Goal: Task Accomplishment & Management: Manage account settings

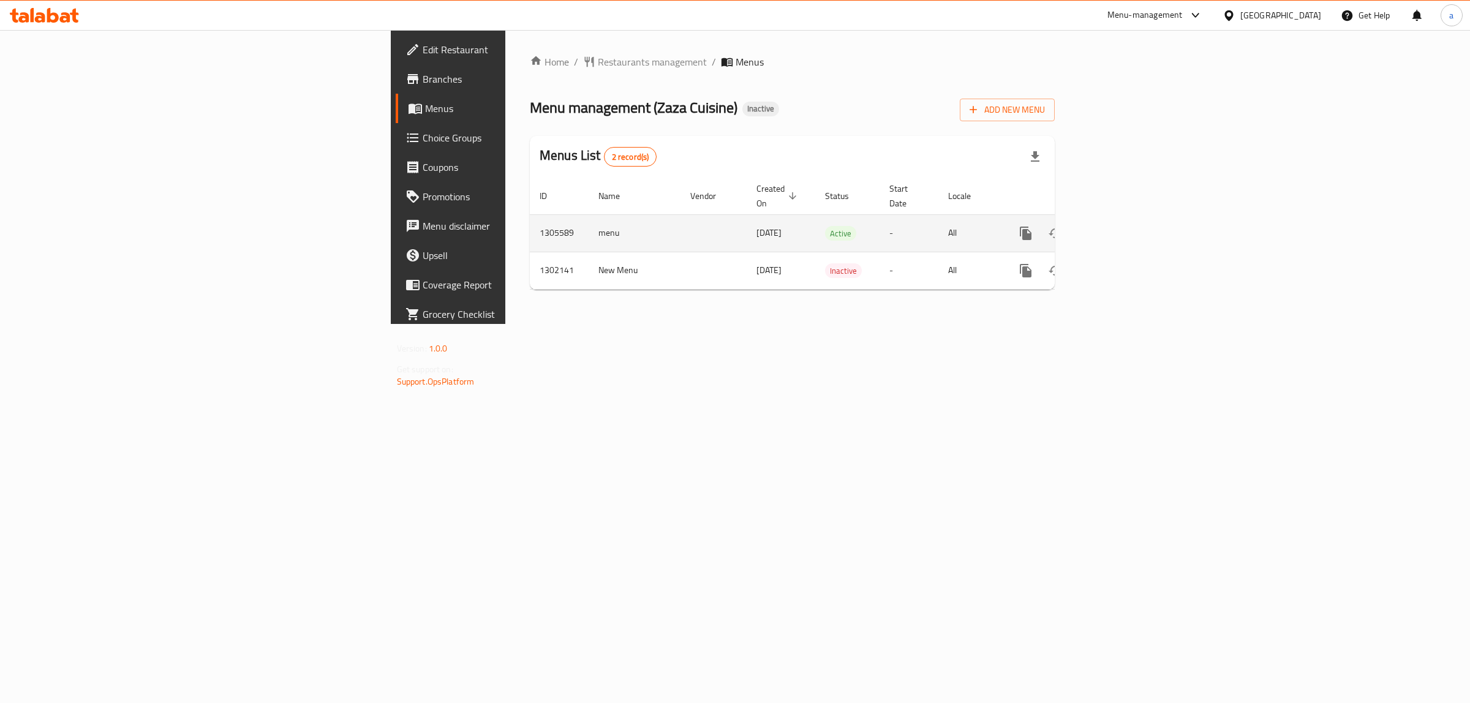
click at [1129, 222] on div "enhanced table" at bounding box center [1070, 233] width 118 height 29
click at [1129, 219] on link "enhanced table" at bounding box center [1114, 233] width 29 height 29
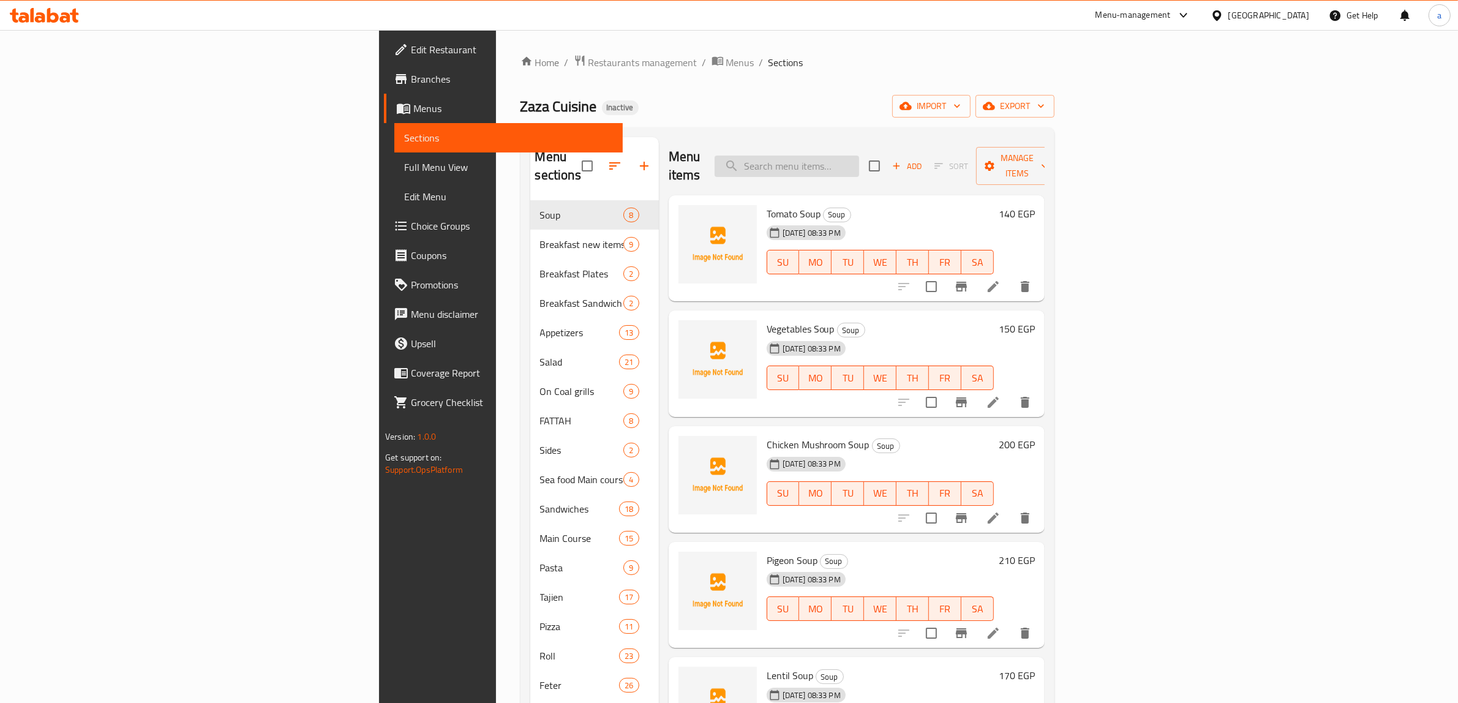
click at [859, 164] on input "search" at bounding box center [787, 166] width 145 height 21
paste input "English Breakfast (Egg Omelette-red bean scrambles Beef bacon-Toast-sausage-Tea…"
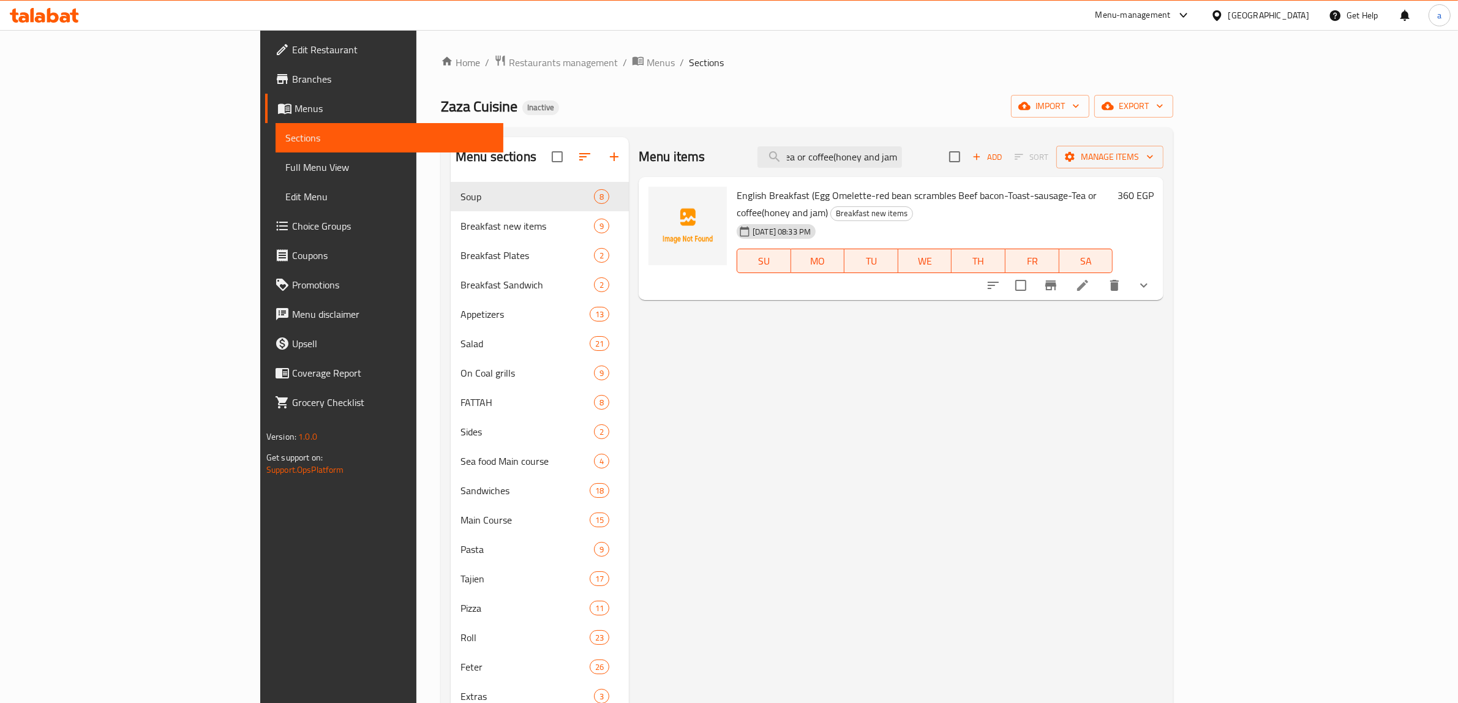
type input "English Breakfast (Egg Omelette-red bean scrambles Beef bacon-Toast-sausage-Tea…"
click at [1100, 274] on li at bounding box center [1083, 285] width 34 height 22
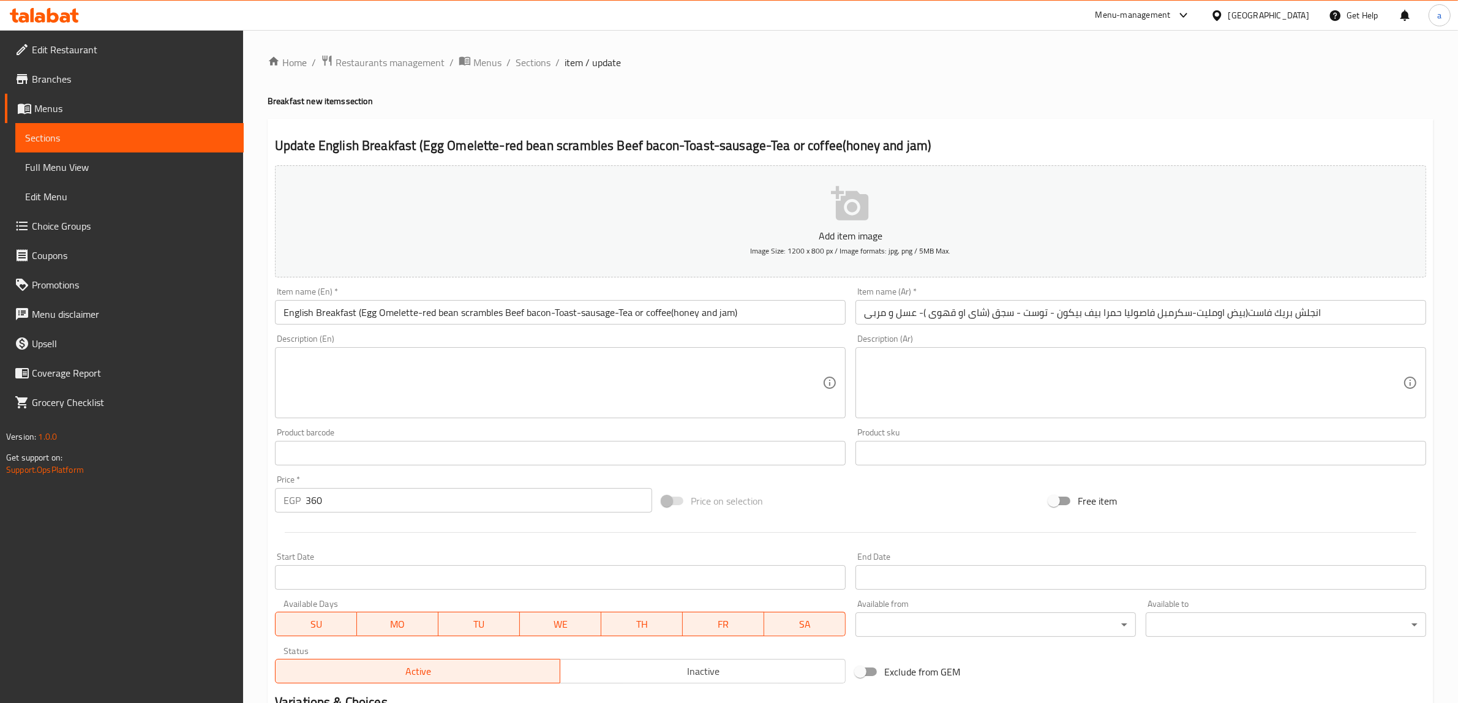
click at [916, 306] on input "انجلش بريك فاست(بيض اومليت-سكرمبل فاصوليا حمرا بيف بيكون - توست - سجق (شاى او ق…" at bounding box center [1141, 312] width 571 height 25
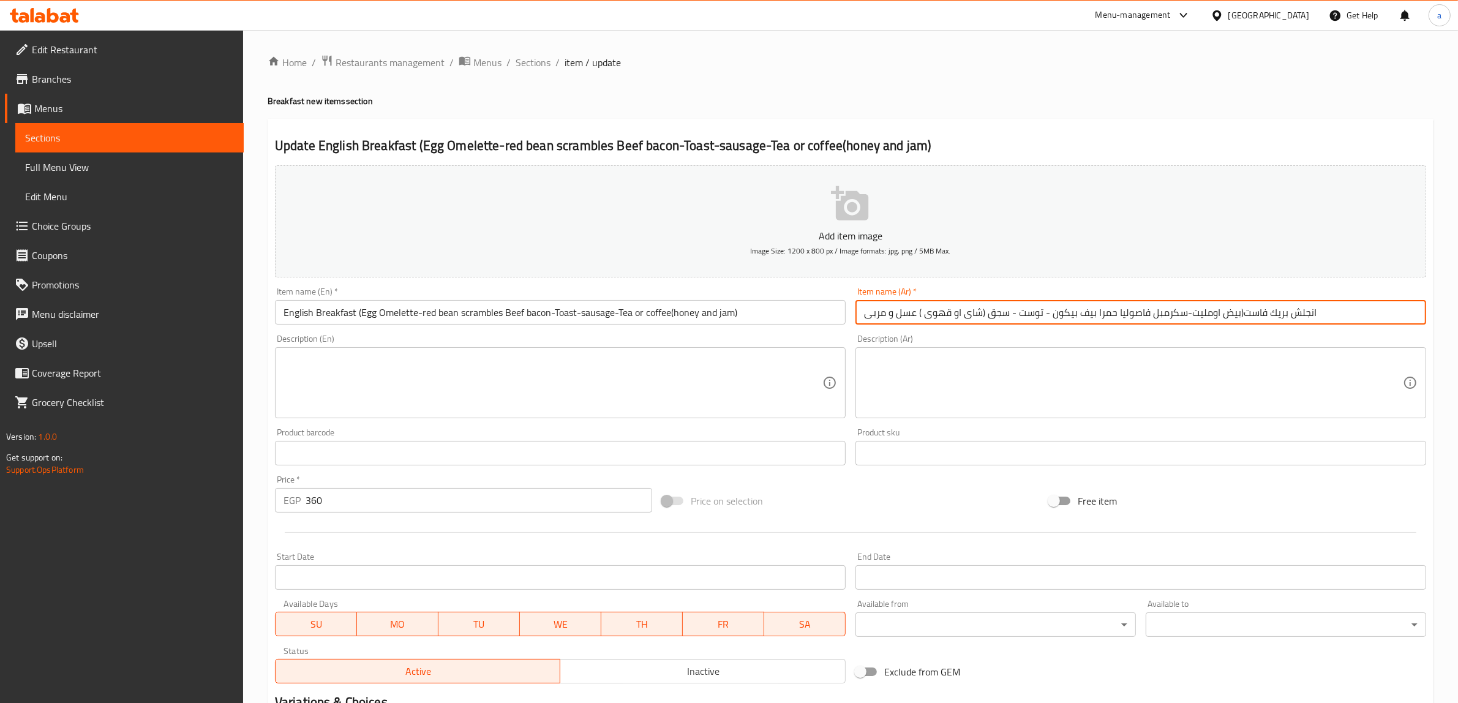
click at [980, 314] on input "انجلش بريك فاست(بيض اومليت-سكرمبل فاصوليا حمرا بيف بيكون - توست - سجق (شاى او ق…" at bounding box center [1141, 312] width 571 height 25
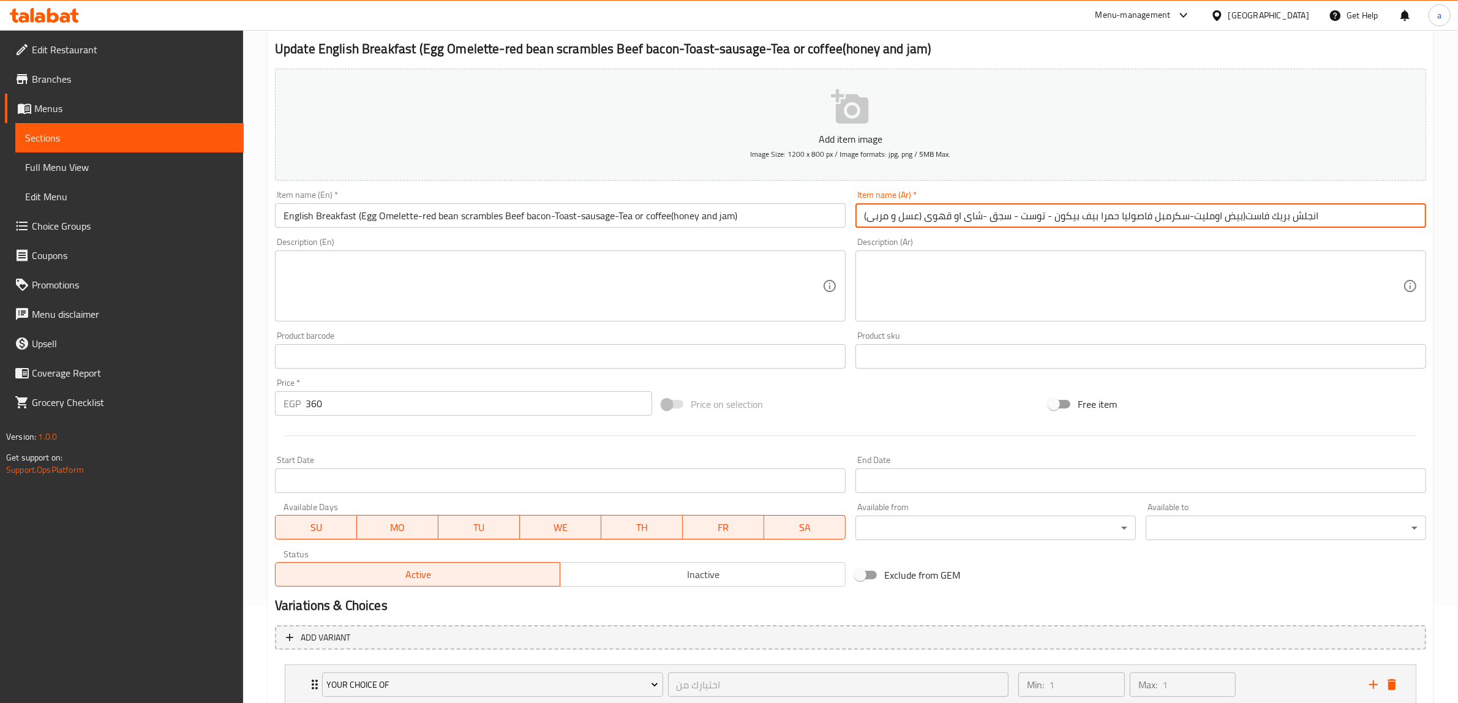
scroll to position [181, 0]
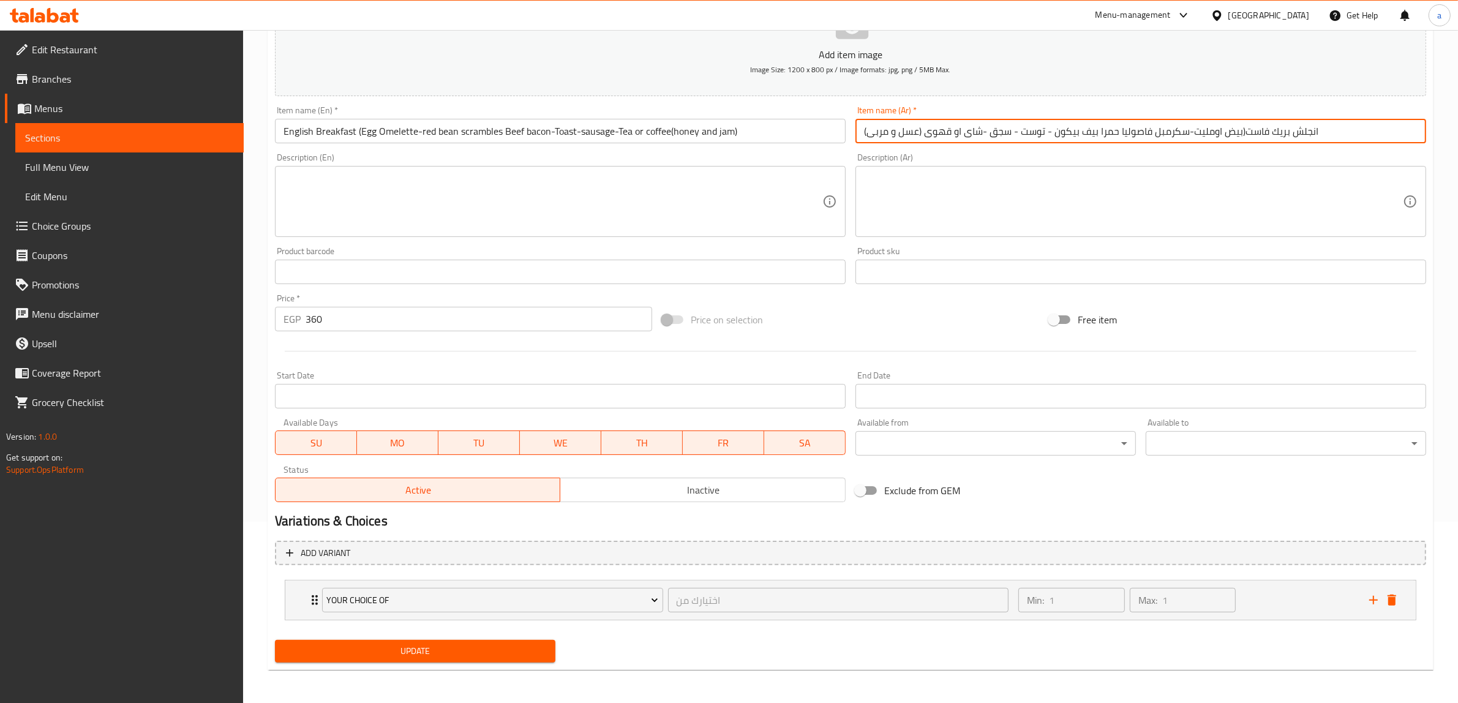
type input "انجلش بريك فاست(بيض اومليت-سكرمبل فاصوليا حمرا بيف بيكون - توست - سجق -شاى او ق…"
click at [509, 650] on span "Update" at bounding box center [415, 651] width 261 height 15
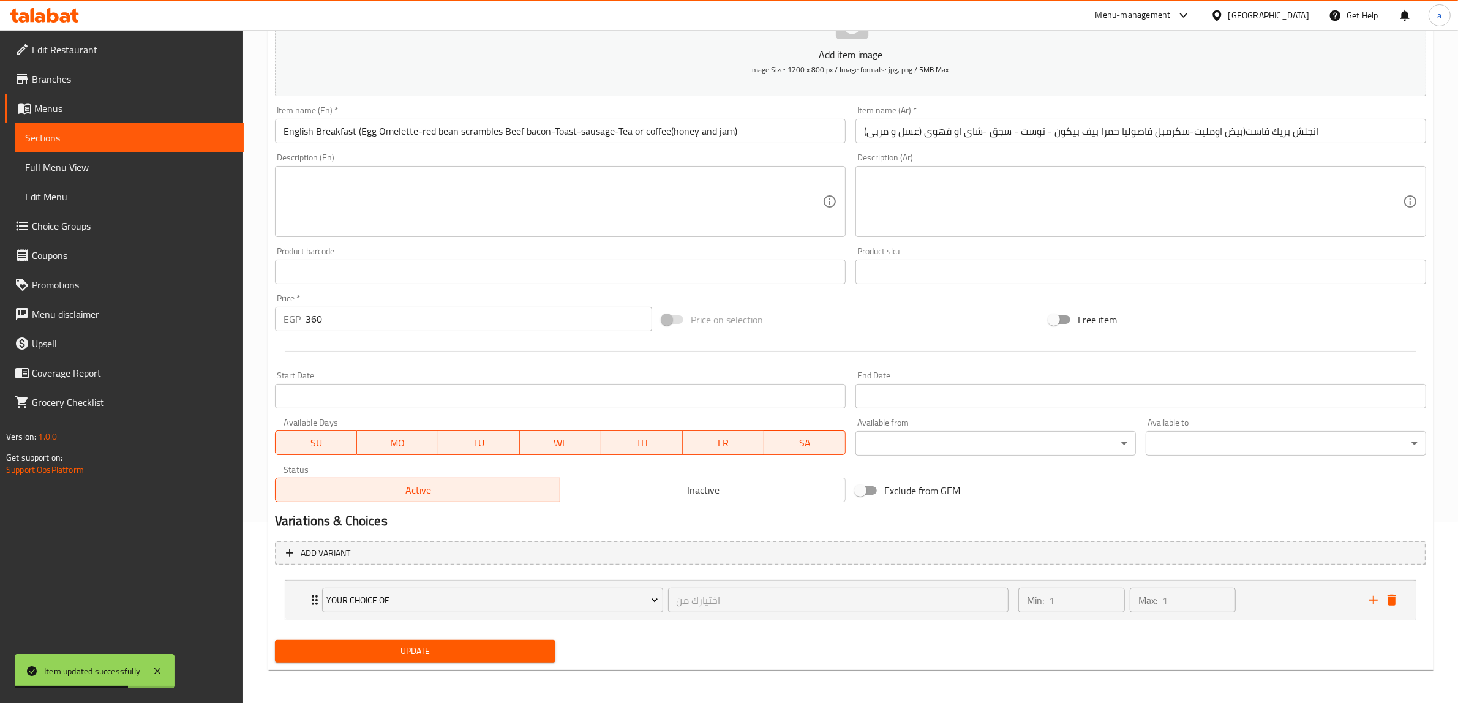
scroll to position [0, 0]
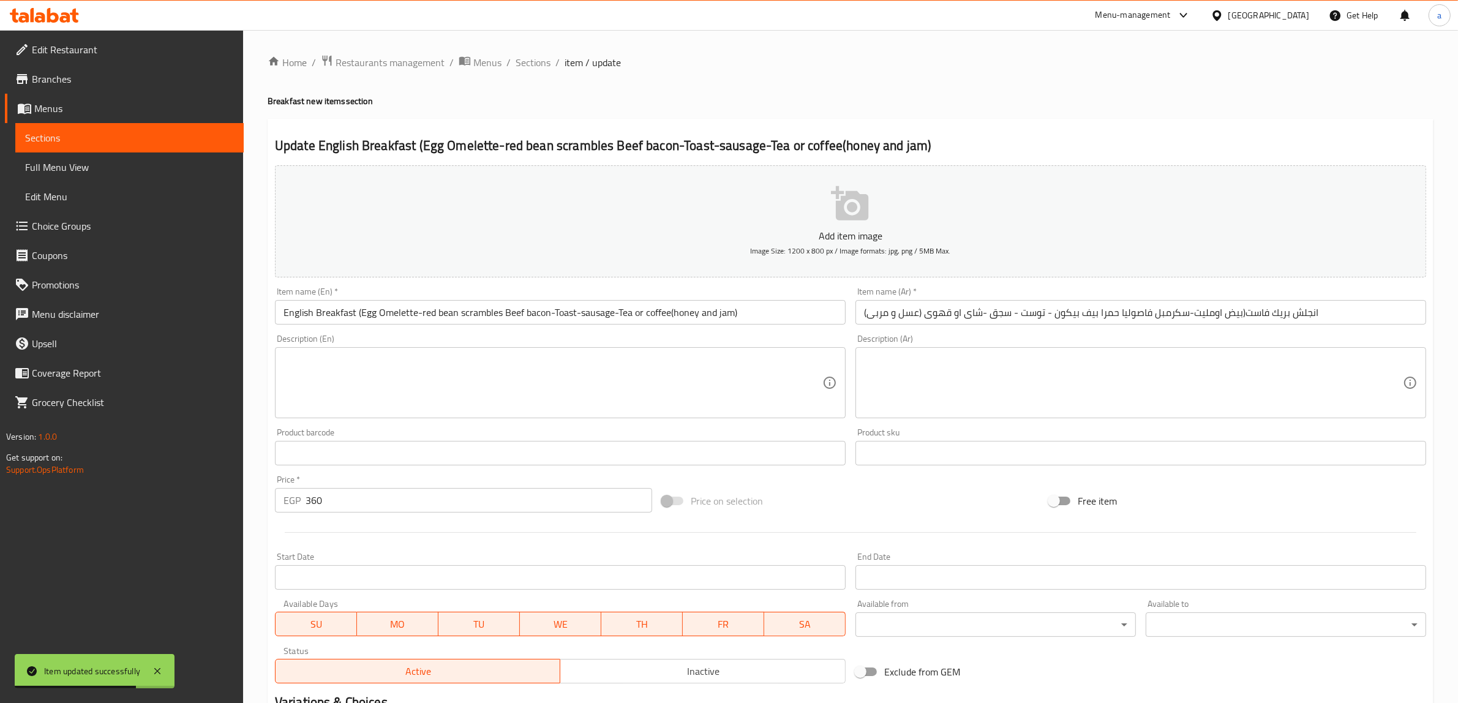
click at [528, 49] on div "Home / Restaurants management / Menus / Sections / item / update Breakfast new …" at bounding box center [850, 458] width 1215 height 856
click at [527, 64] on span "Sections" at bounding box center [533, 62] width 35 height 15
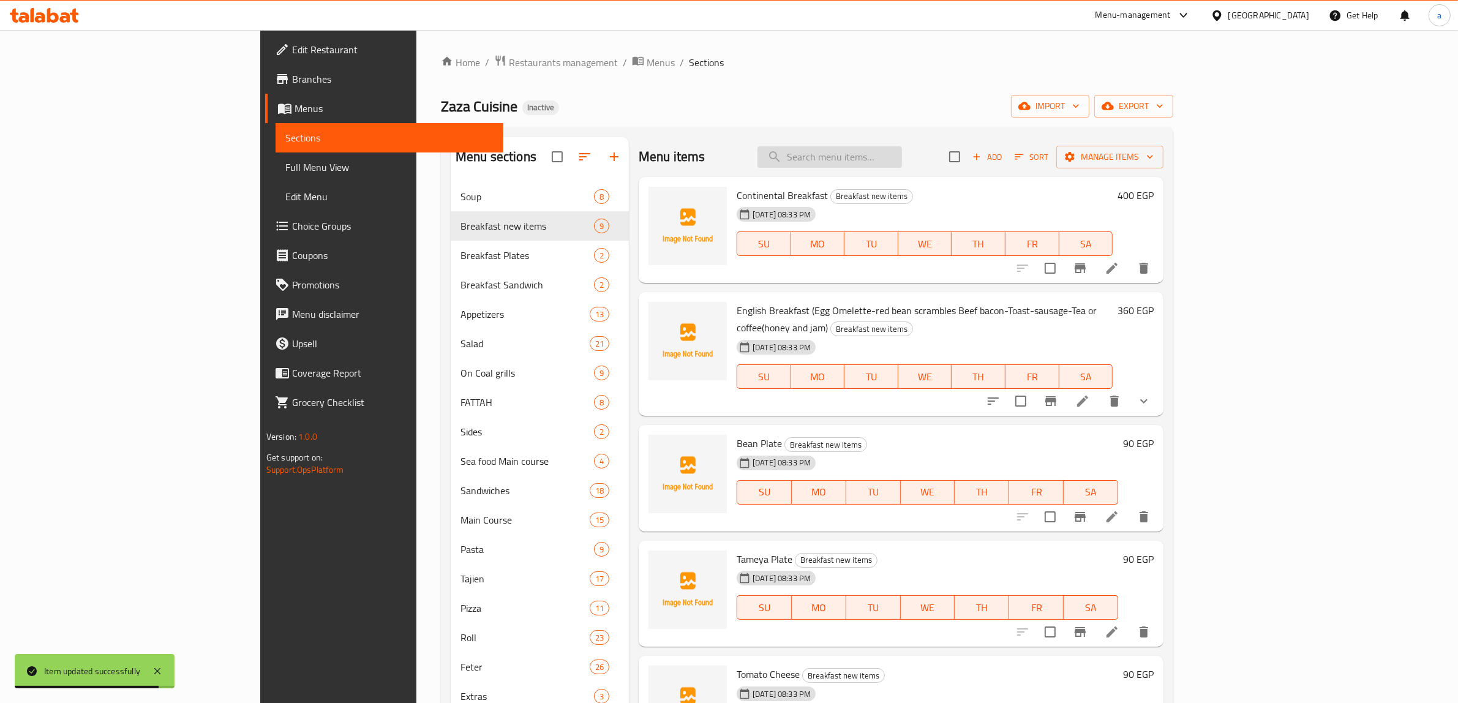
click at [875, 161] on input "search" at bounding box center [830, 156] width 145 height 21
paste input "Egyptian Tray For Two 1 Foul (Alexandria-Sausage--Tamea-eggs-eggplant -Bissara-…"
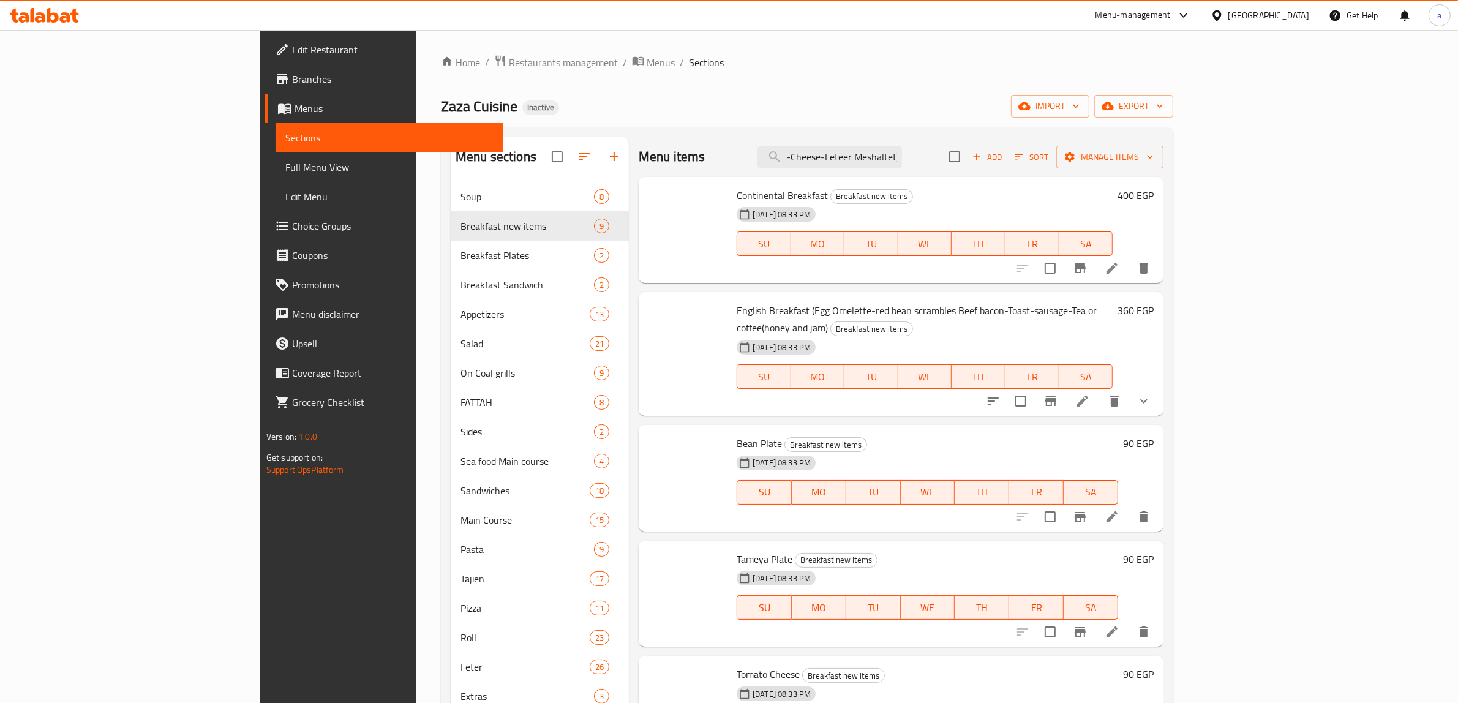
type input "Egyptian Tray For Two 1 Foul (Alexandria-Sausage--Tamea-eggs-eggplant -Bissara-…"
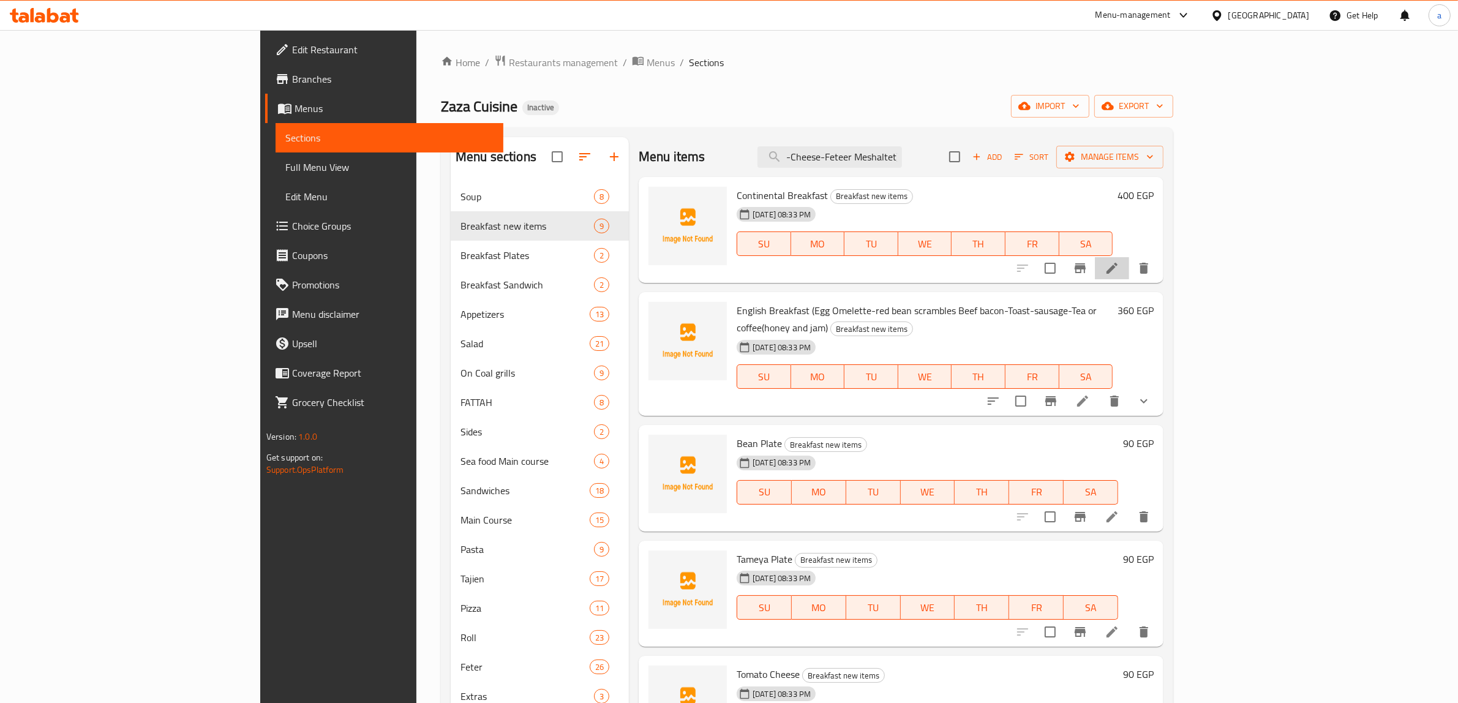
click at [1130, 271] on li at bounding box center [1112, 268] width 34 height 22
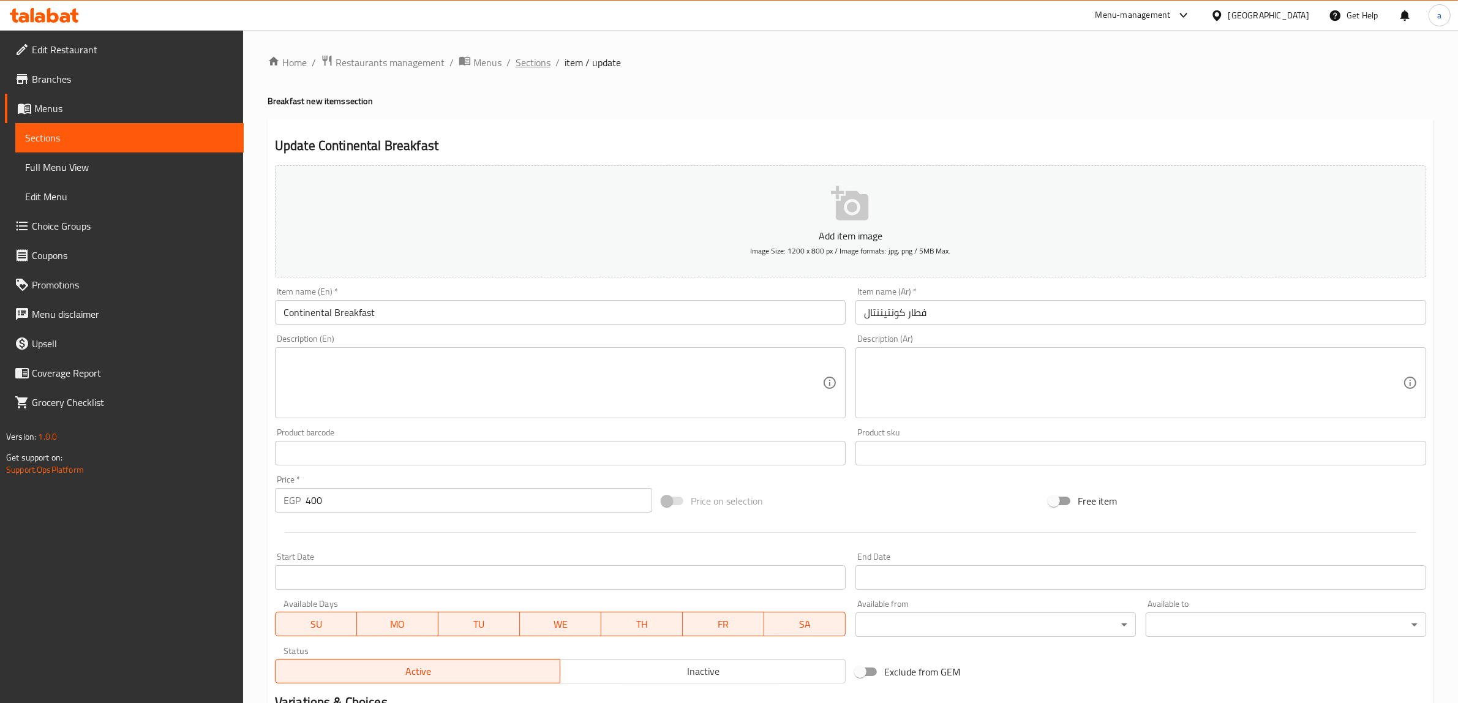
click at [534, 55] on span "Sections" at bounding box center [533, 62] width 35 height 15
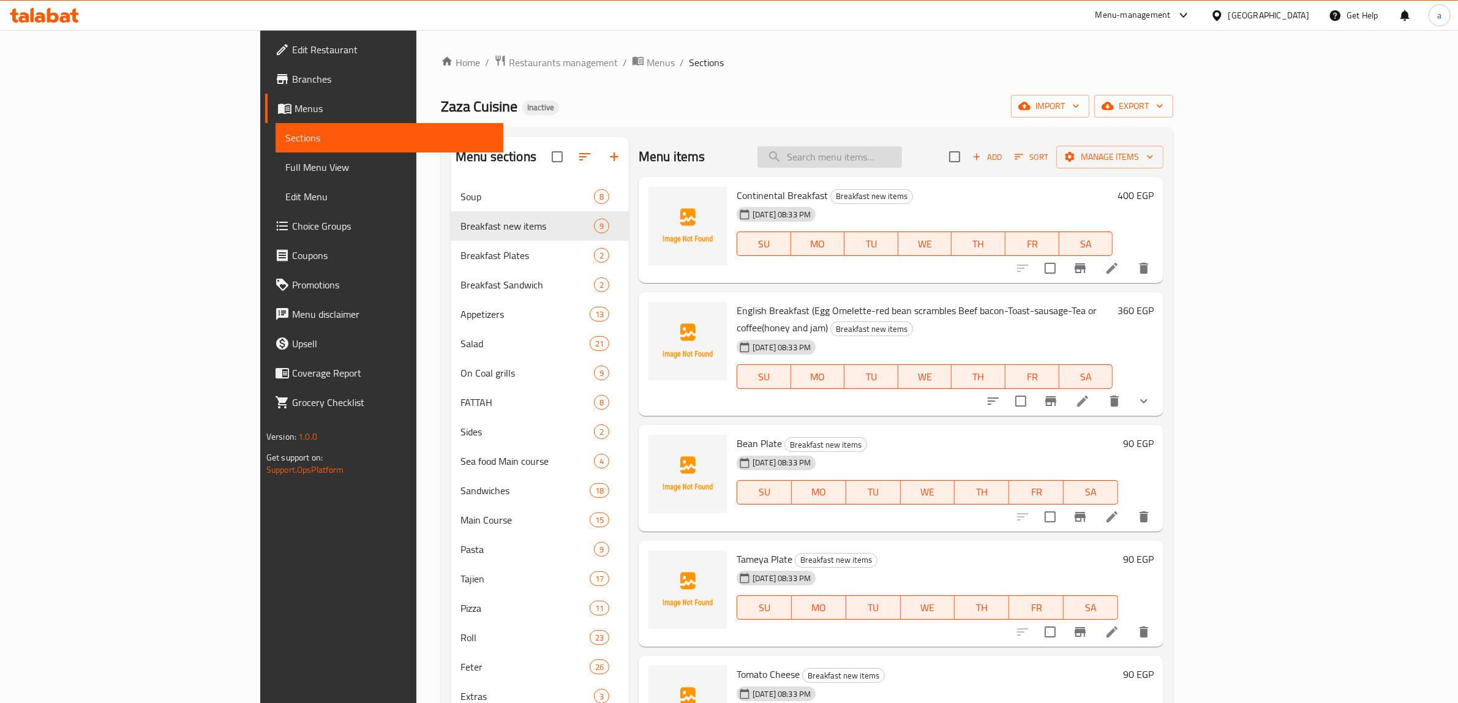
click at [902, 157] on input "search" at bounding box center [830, 156] width 145 height 21
paste input "Egyptian Tray For Two 1 Foul (Alexandria-Sausage--Tamea-eggs-eggplant -Bissara-…"
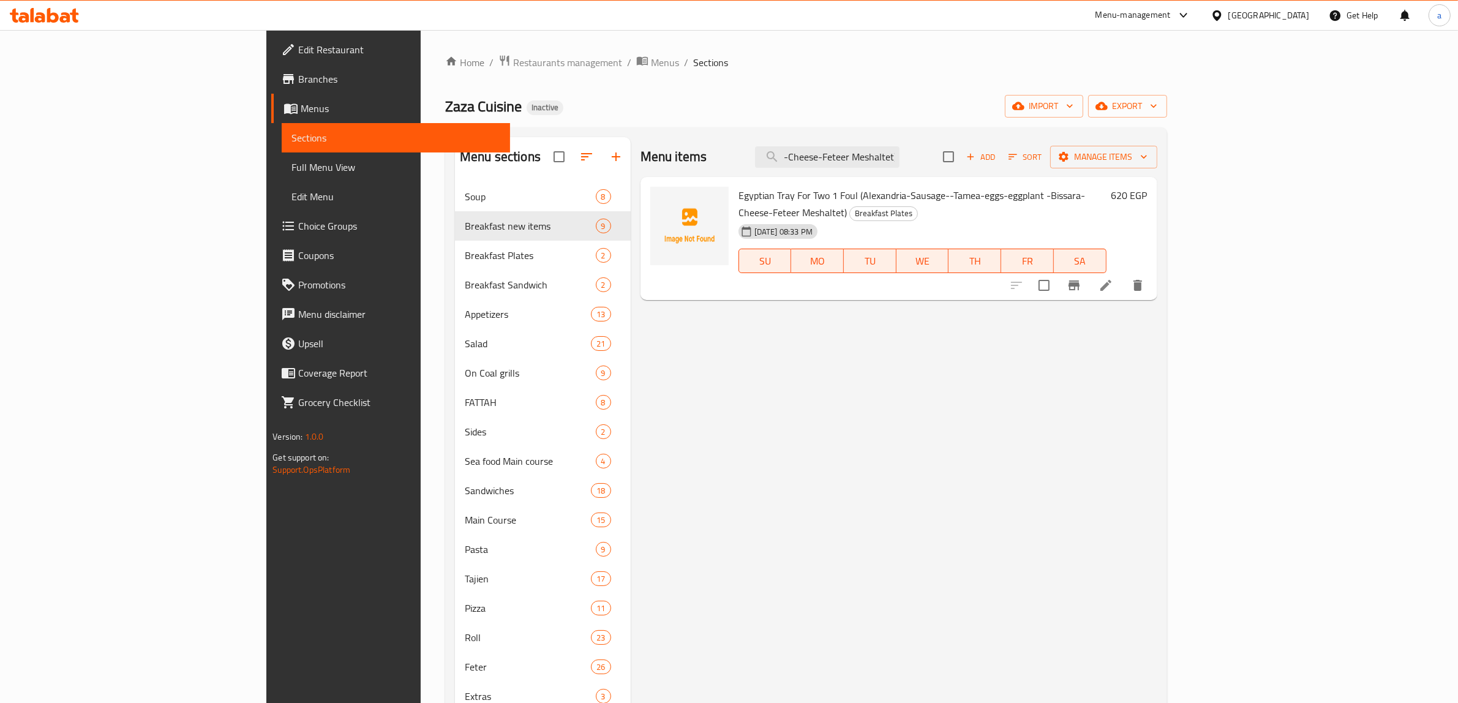
type input "Egyptian Tray For Two 1 Foul (Alexandria-Sausage--Tamea-eggs-eggplant -Bissara-…"
click at [1112, 280] on icon at bounding box center [1106, 285] width 11 height 11
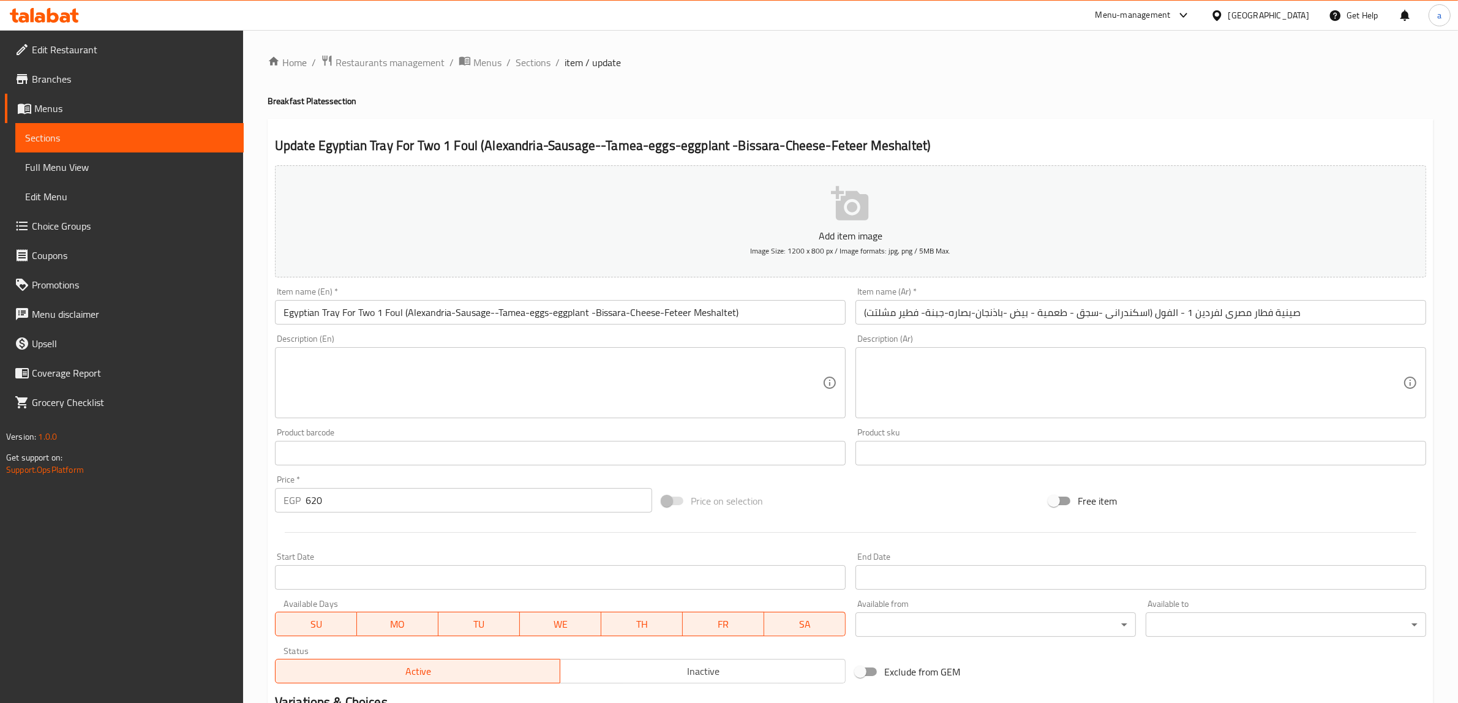
click at [491, 316] on input "Egyptian Tray For Two 1 Foul (Alexandria-Sausage--Tamea-eggs-eggplant -Bissara-…" at bounding box center [560, 312] width 571 height 25
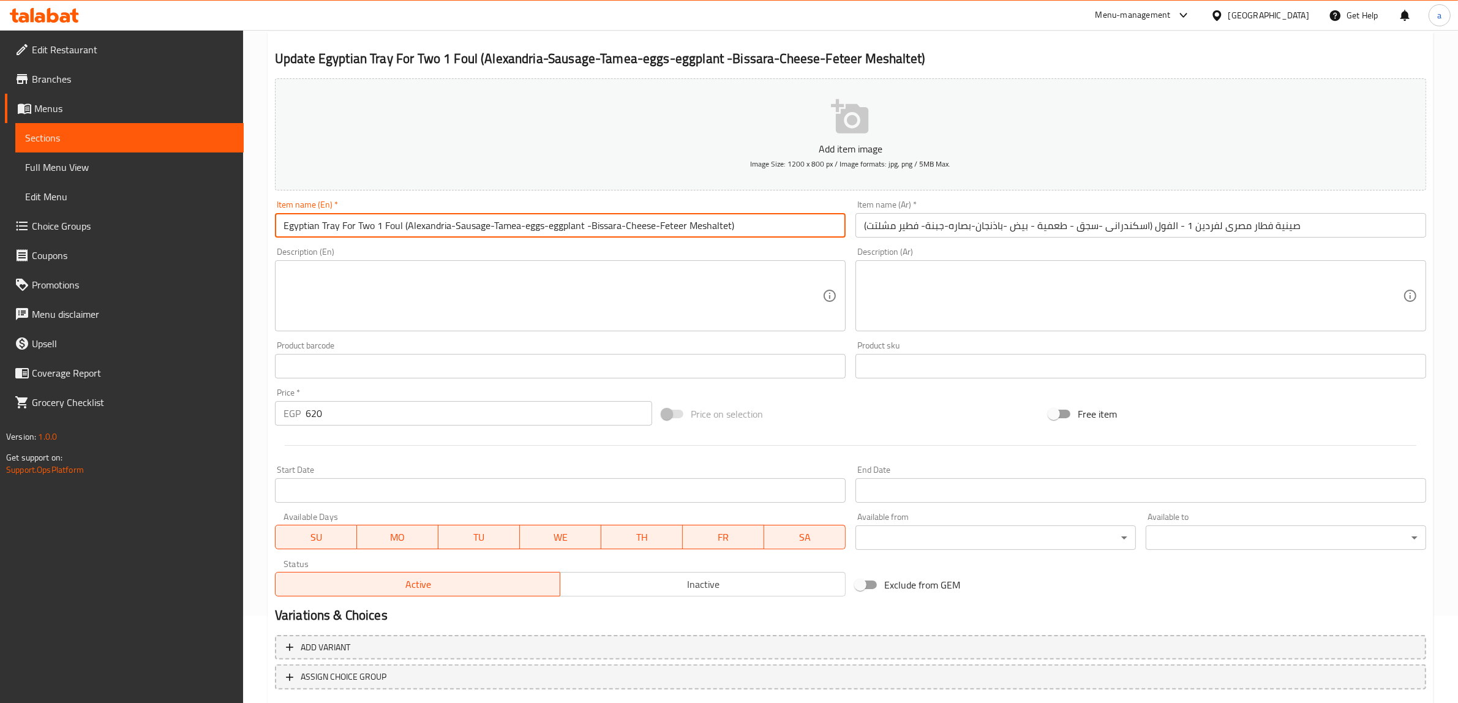
scroll to position [160, 0]
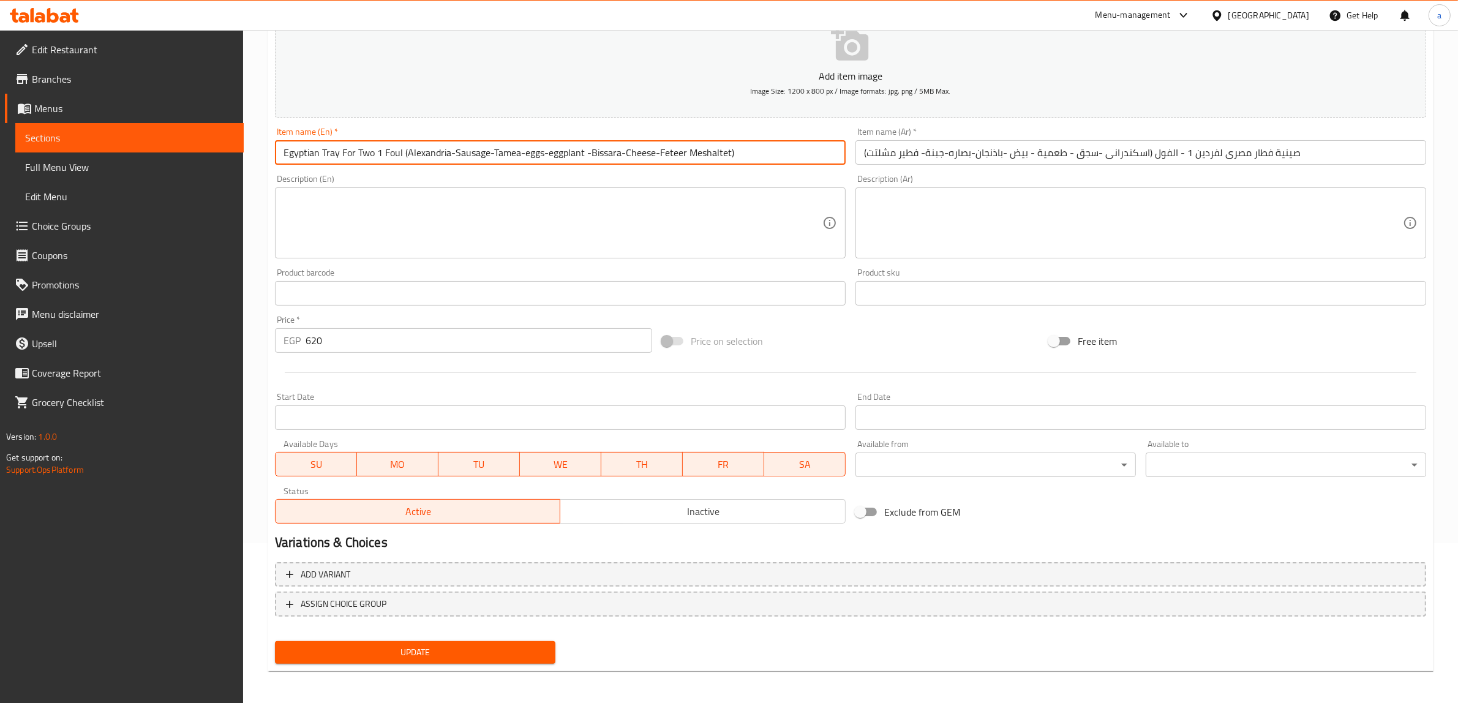
type input "Egyptian Tray For Two 1 Foul (Alexandria-Sausage-Tamea-eggs-eggplant -Bissara-C…"
click at [488, 648] on span "Update" at bounding box center [415, 652] width 261 height 15
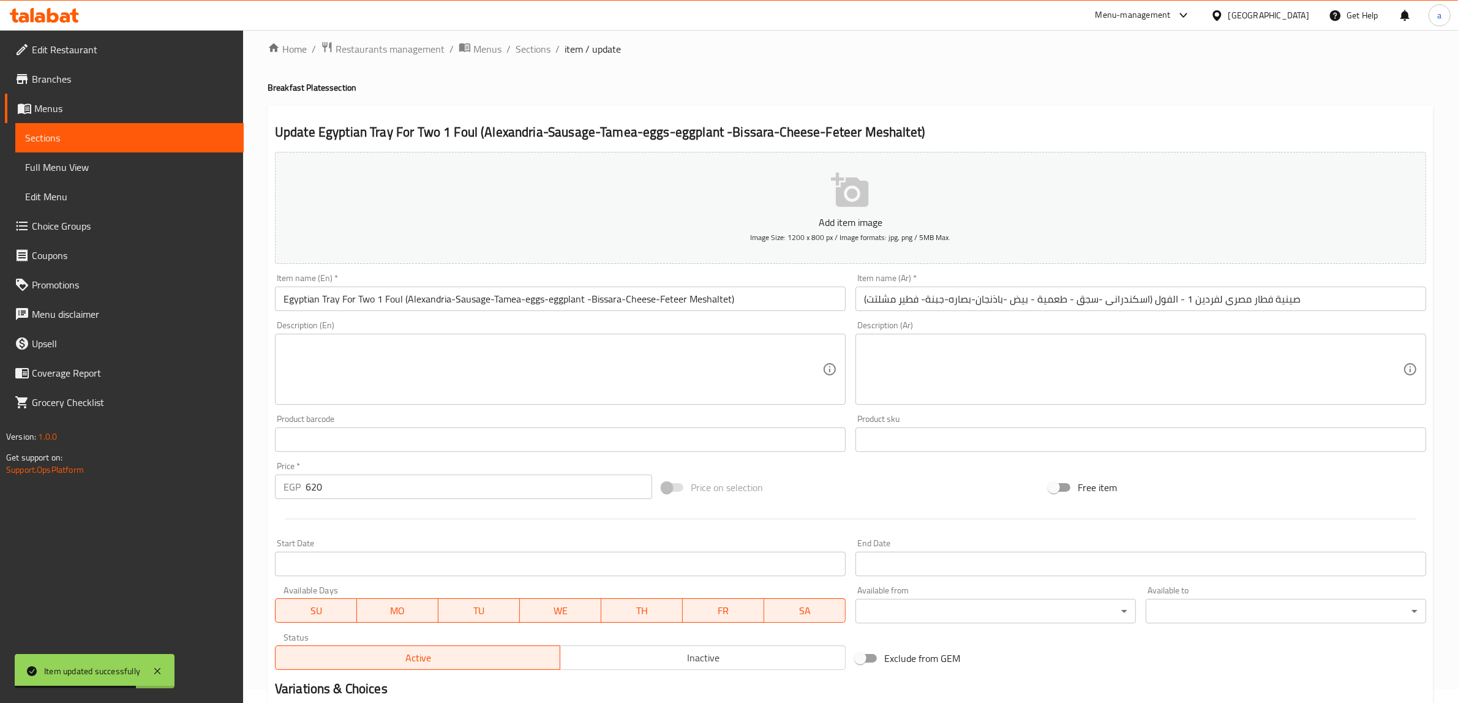
scroll to position [0, 0]
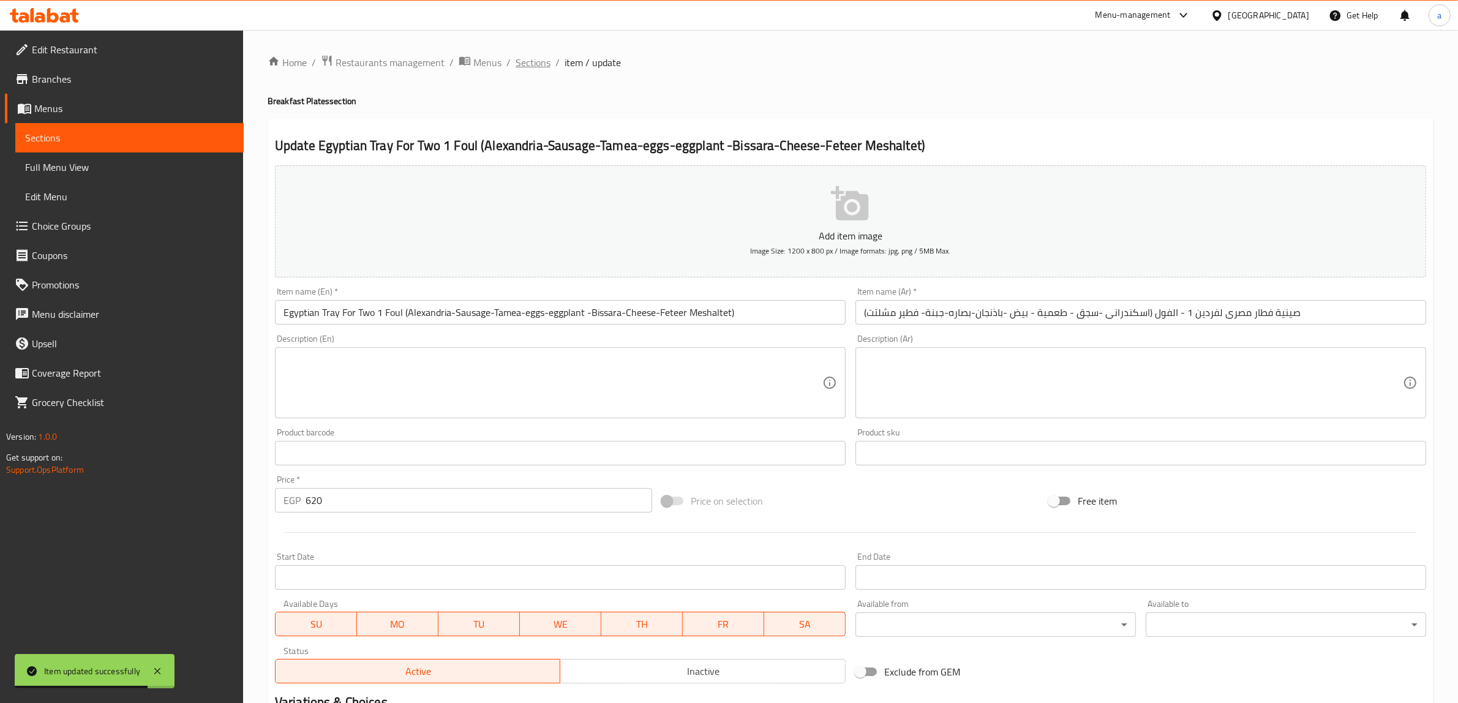
click at [527, 62] on span "Sections" at bounding box center [533, 62] width 35 height 15
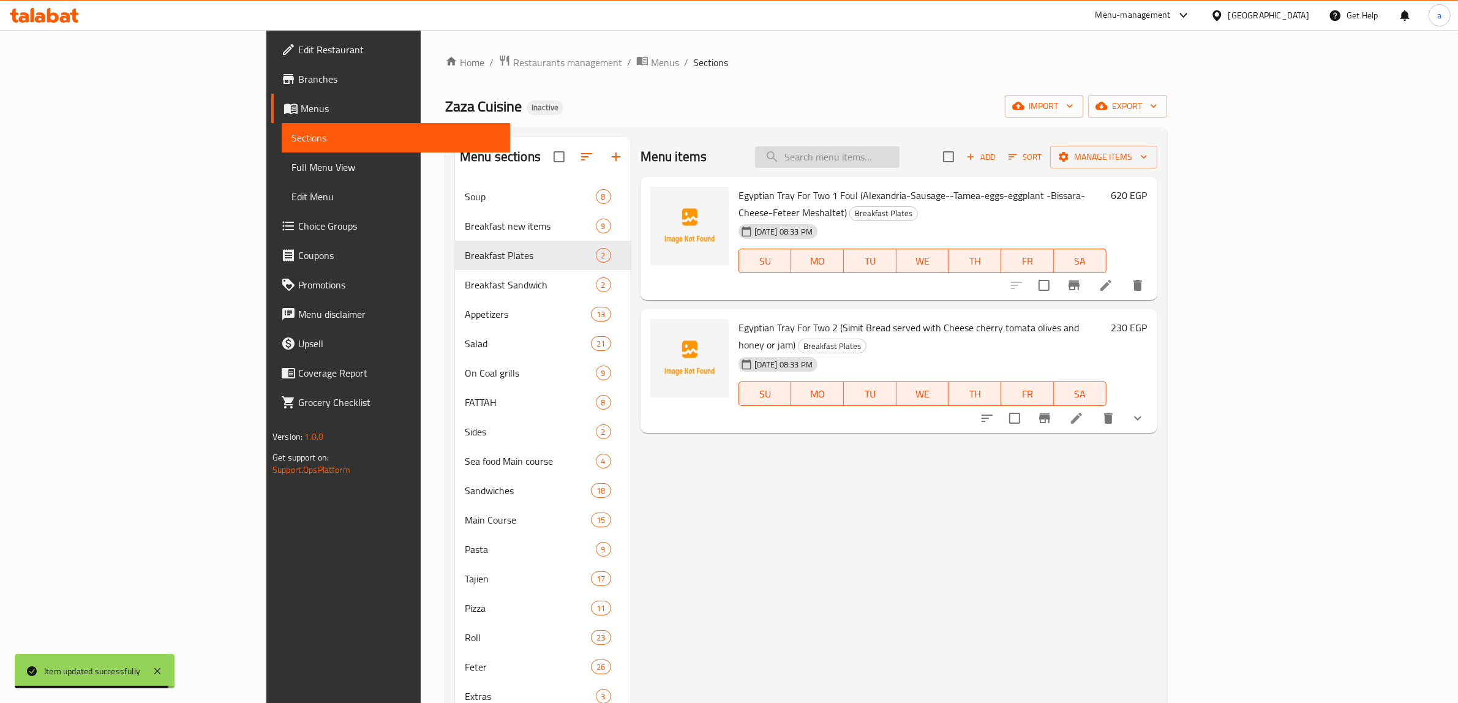
click at [897, 154] on input "search" at bounding box center [827, 156] width 145 height 21
paste input "TUNA Salad (SLICES OF PINK TUNA RUBBED WITH SALT & PEPPRE -LETTUCE-ONION-TOMATO…"
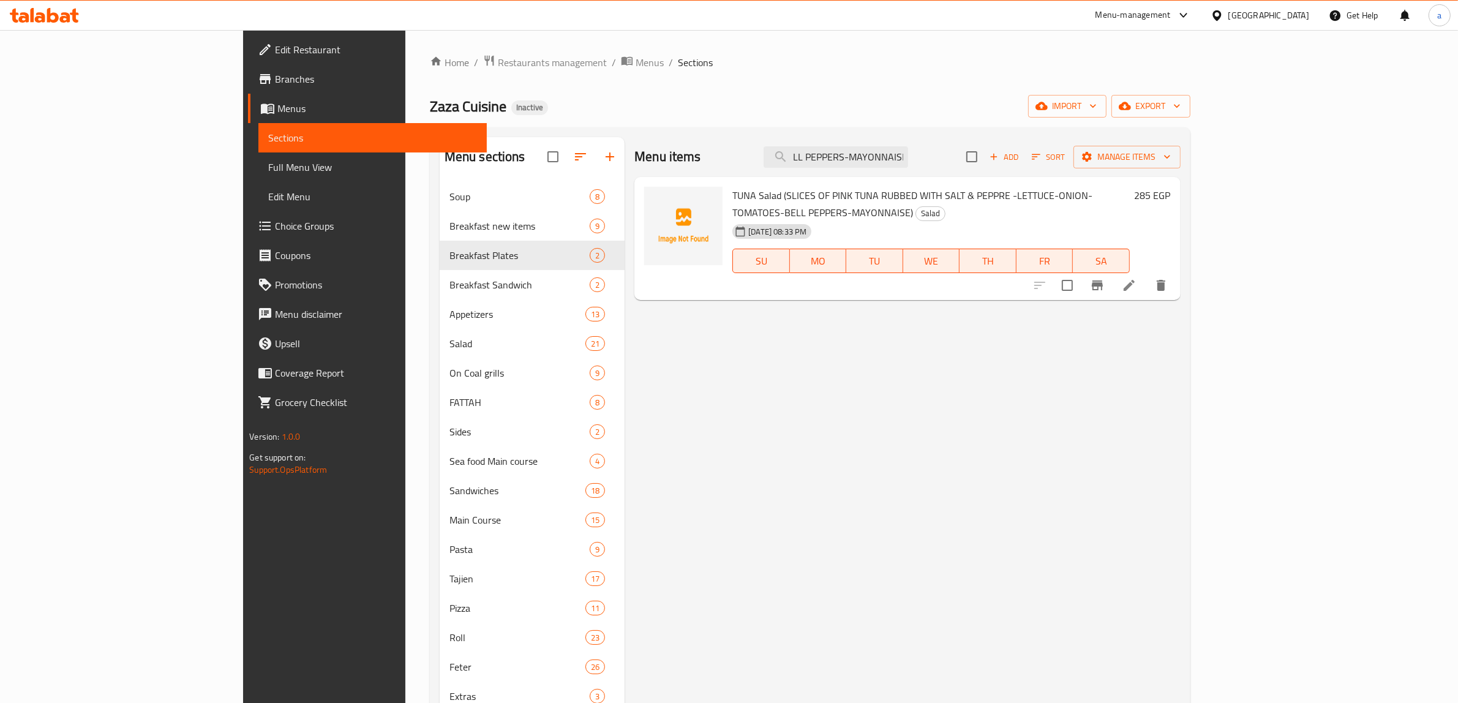
type input "TUNA Salad (SLICES OF PINK TUNA RUBBED WITH SALT & PEPPRE -LETTUCE-ONION-TOMATO…"
click at [1137, 278] on icon at bounding box center [1129, 285] width 15 height 15
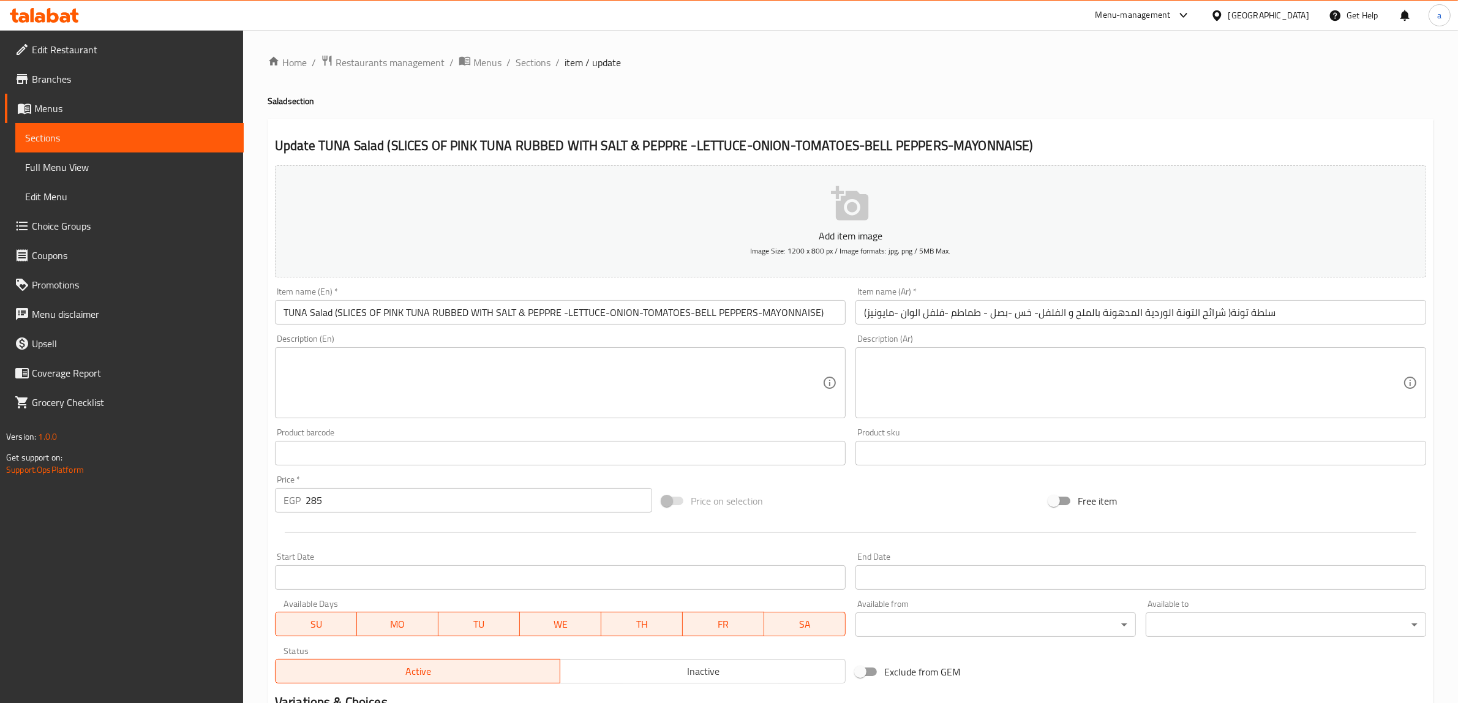
click at [1126, 314] on input "سلطة تونة( شرائح التونة الوردية المدهونة بالملح و الفلفل- خس -بصل - طماطم -فلفل…" at bounding box center [1141, 312] width 571 height 25
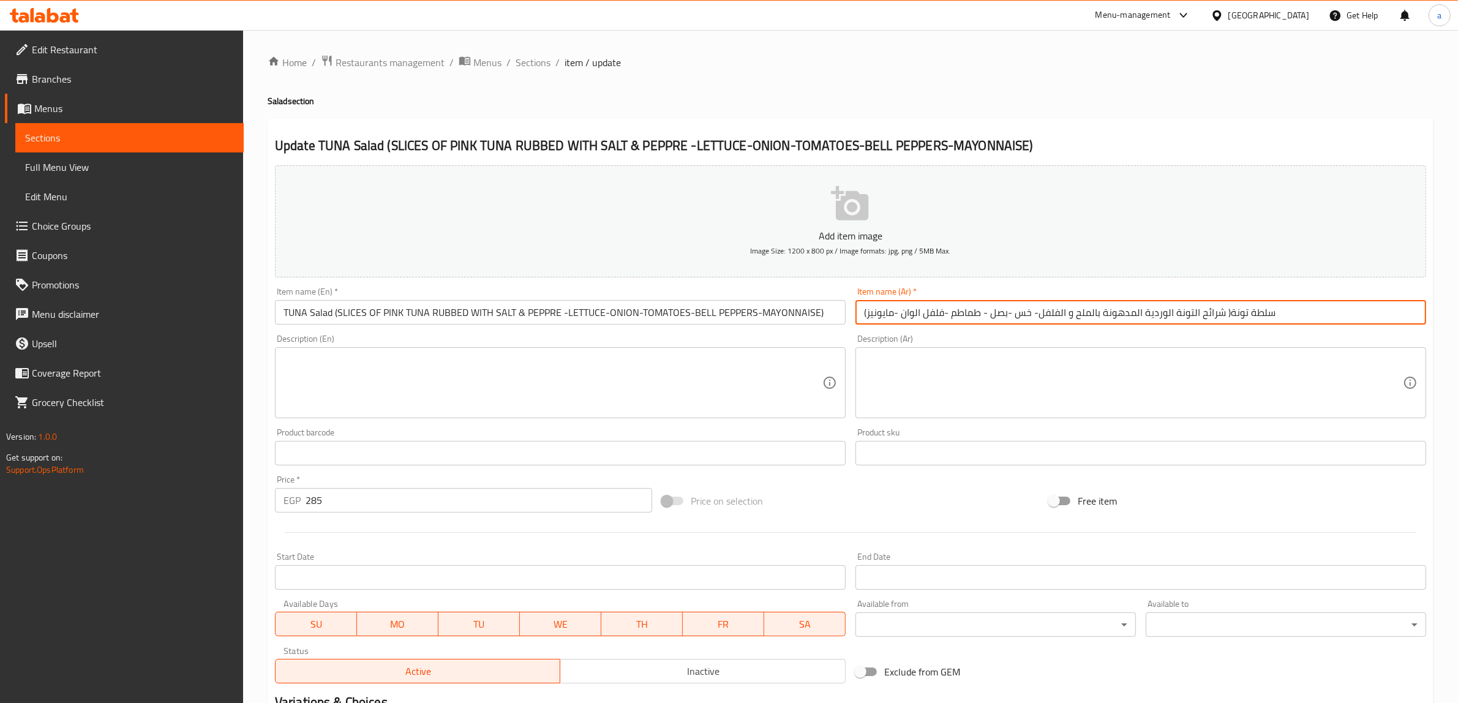
click at [1126, 314] on input "سلطة تونة( شرائح التونة الوردية المدهونة بالملح و الفلفل- خس -بصل - طماطم -فلفل…" at bounding box center [1141, 312] width 571 height 25
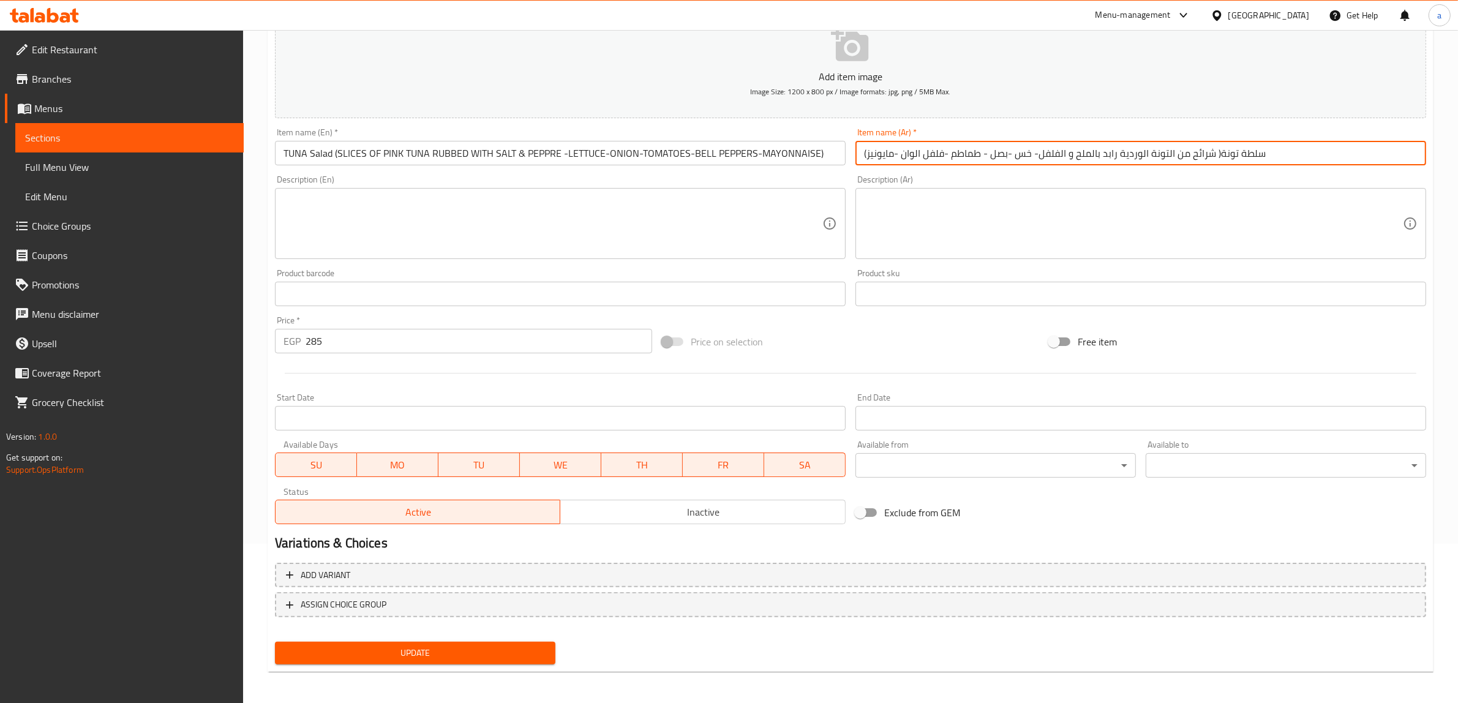
scroll to position [160, 0]
type input "سلطة تونة( شرائح من التونة الوردية رابد بالملح و الفلفل- خس -بصل - طماطم -فلفل …"
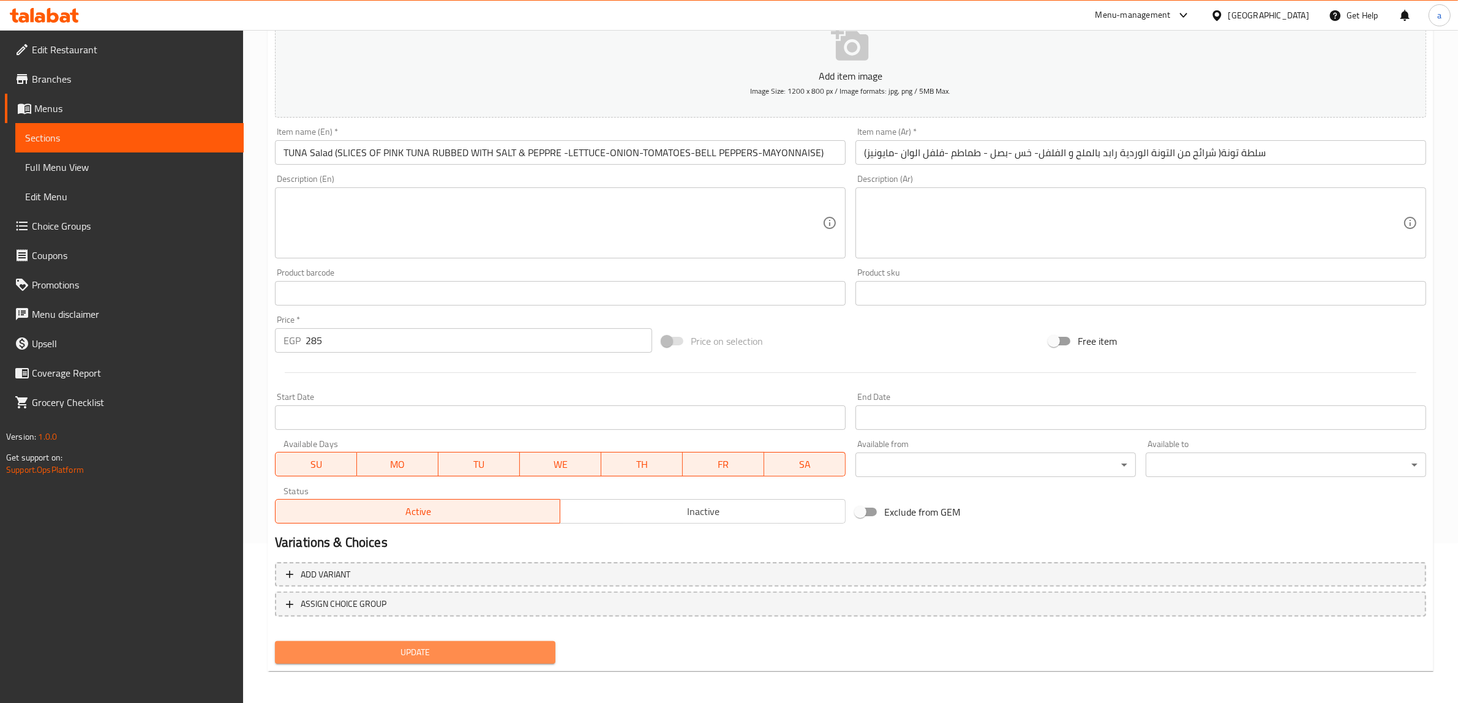
click at [500, 654] on span "Update" at bounding box center [415, 652] width 261 height 15
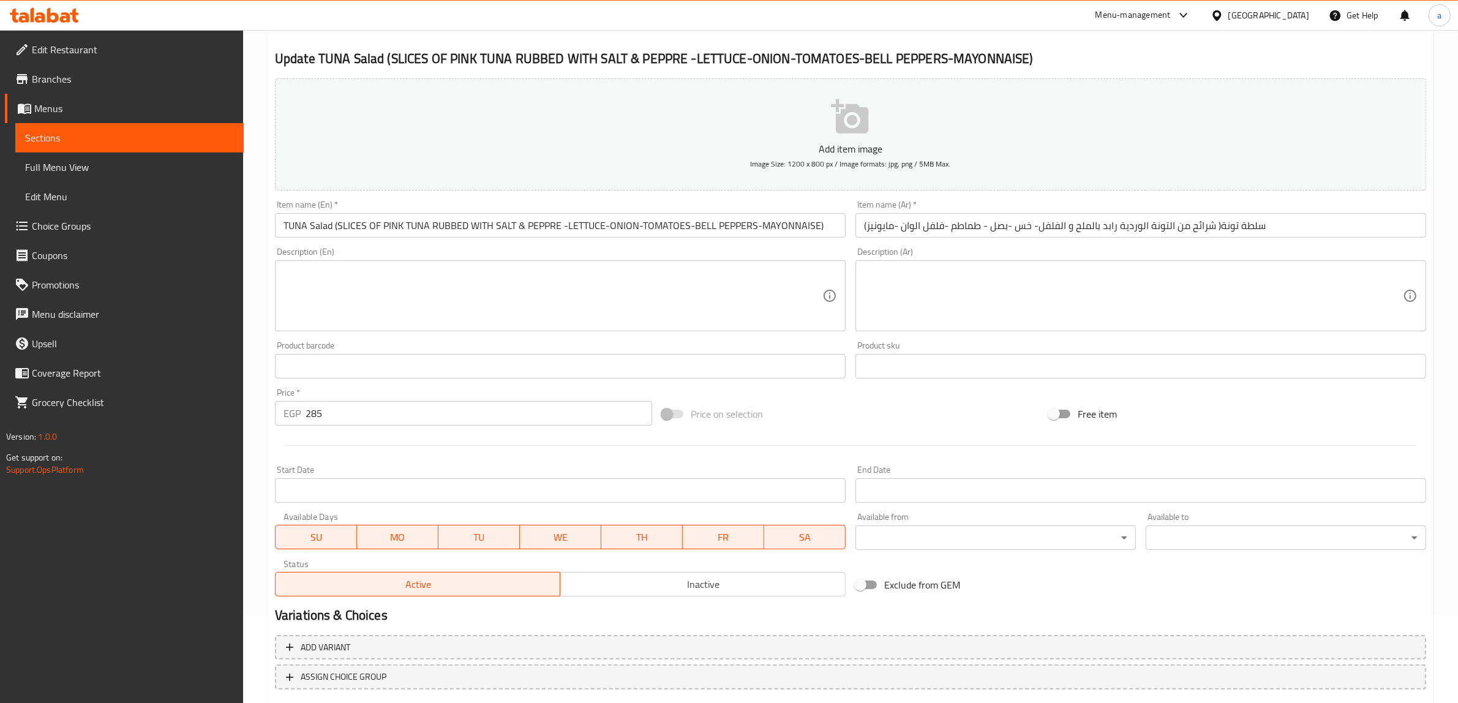
scroll to position [0, 0]
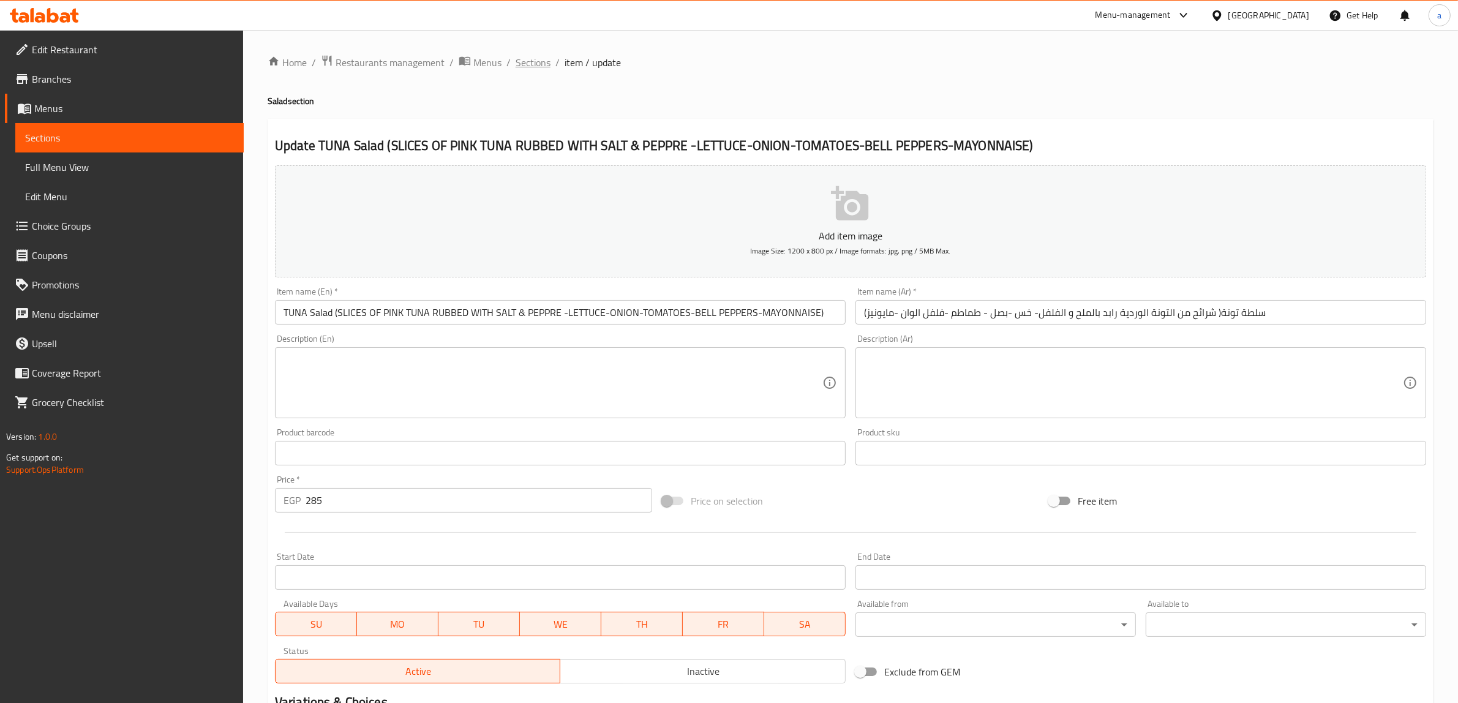
click at [516, 65] on span "Sections" at bounding box center [533, 62] width 35 height 15
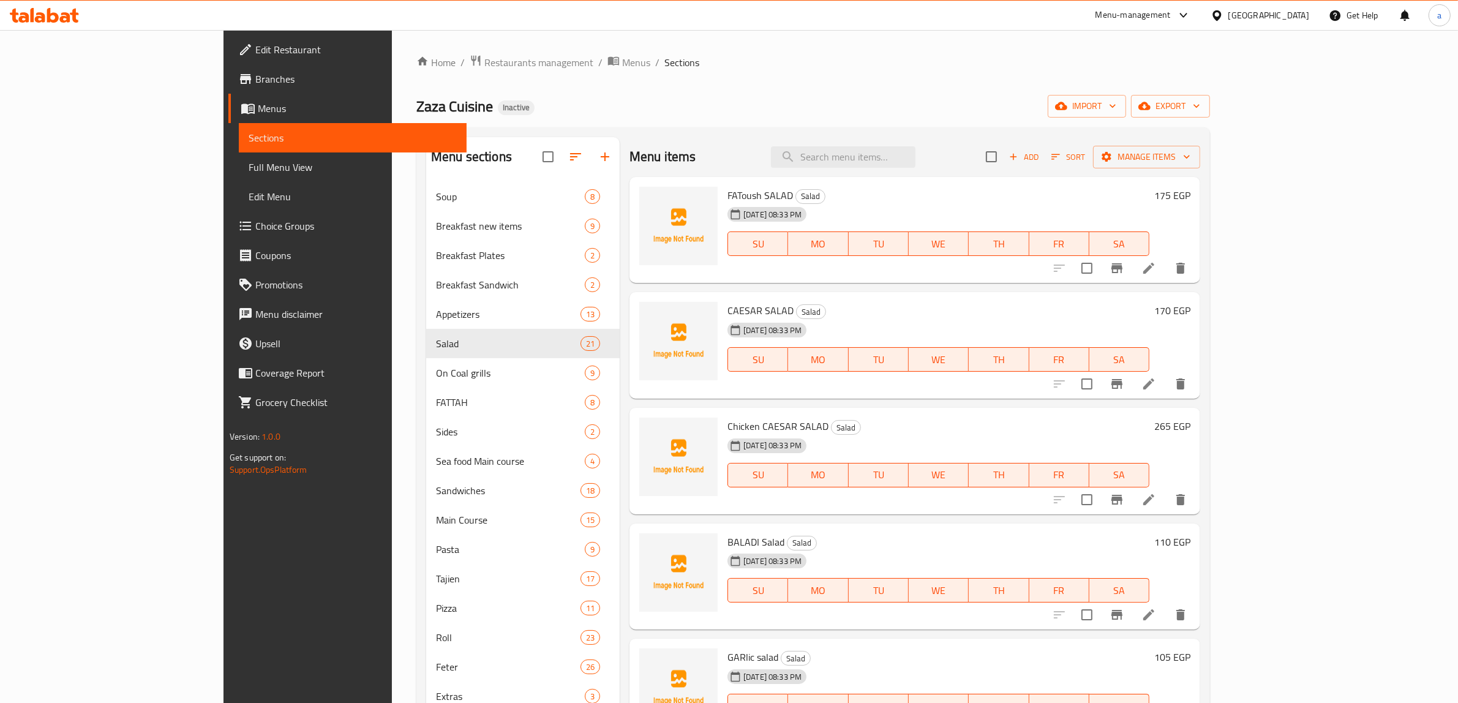
click at [916, 158] on input "search" at bounding box center [843, 156] width 145 height 21
paste input "CHICKEN WHITE SAUCE(WHITH SAUCE- MUSHROOM-MELTED CHEESE)"
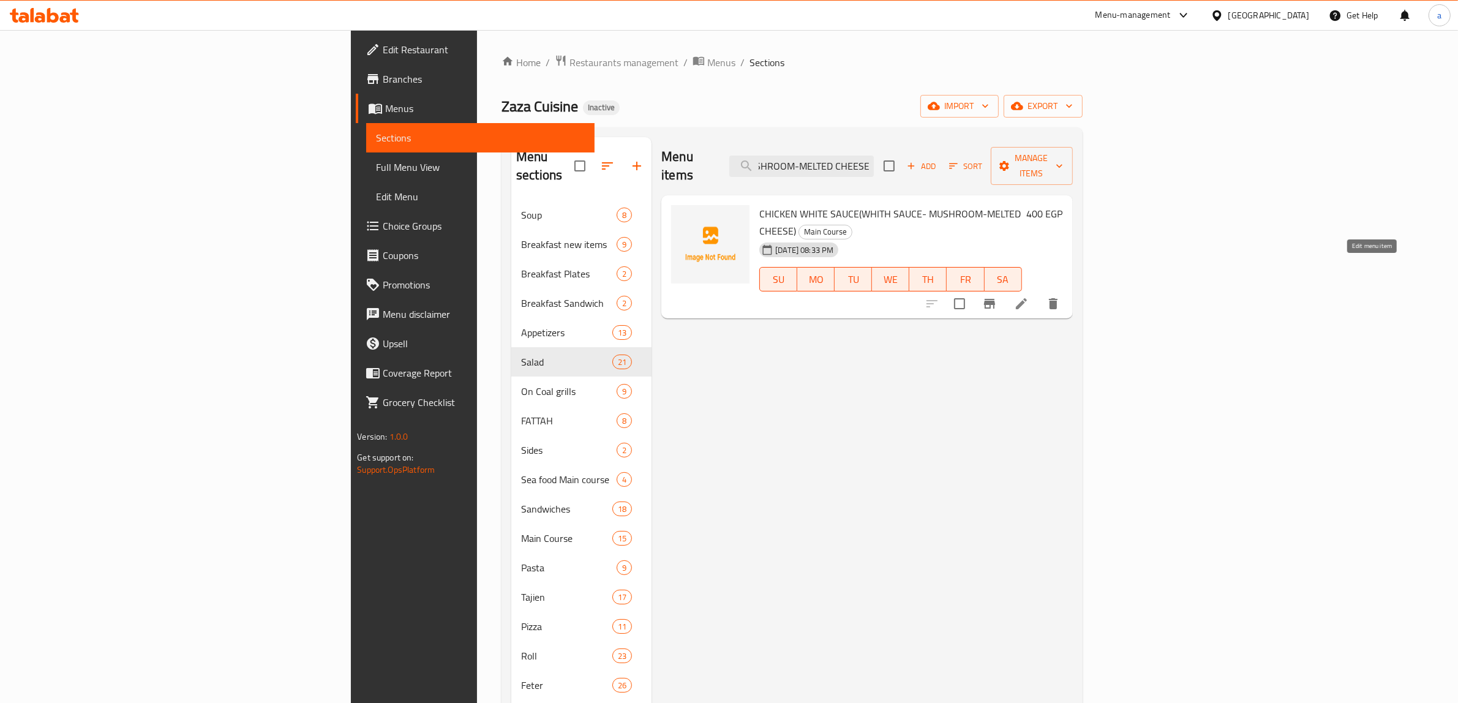
type input "CHICKEN WHITE SAUCE(WHITH SAUCE- MUSHROOM-MELTED CHEESE)"
click at [1029, 296] on icon at bounding box center [1021, 303] width 15 height 15
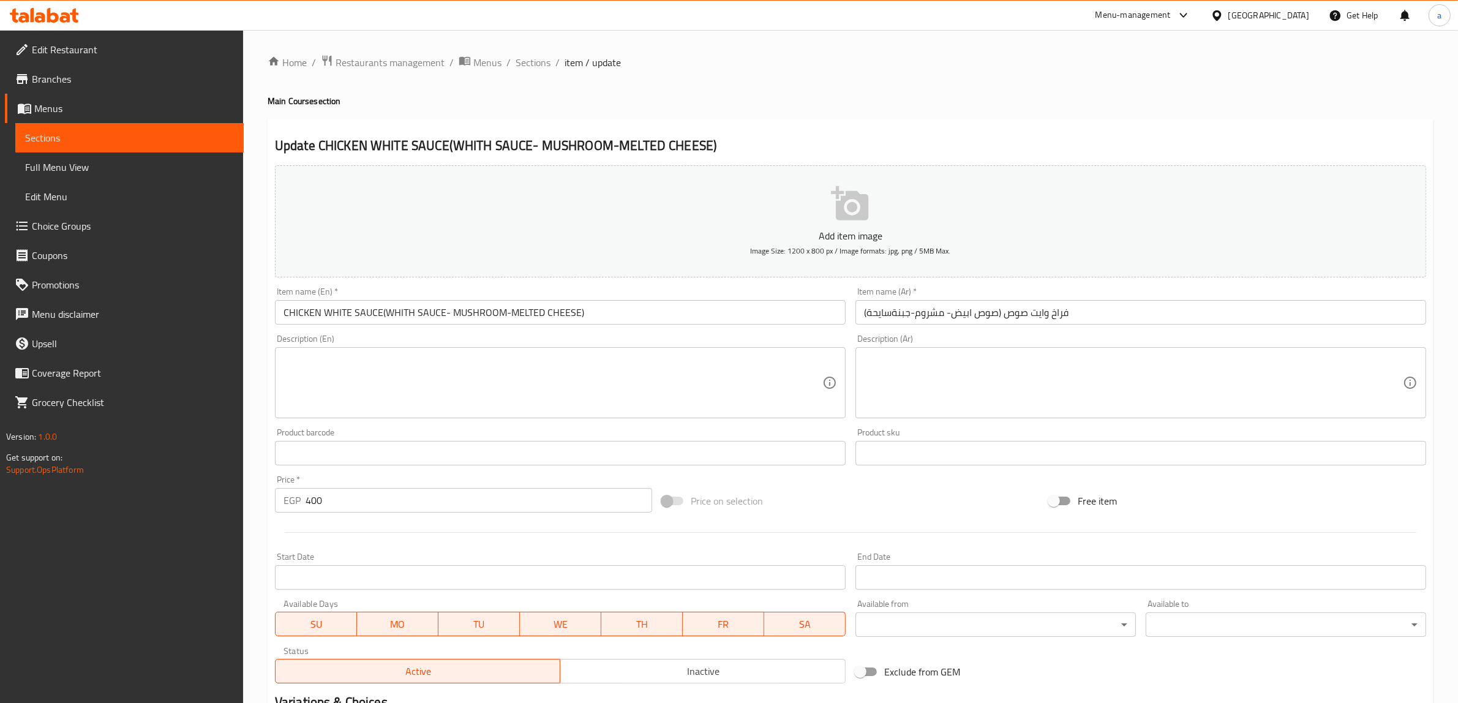
click at [892, 317] on input "فراخ وايت صوص (صوص ابيض- مشروم-جبنةسايحة)" at bounding box center [1141, 312] width 571 height 25
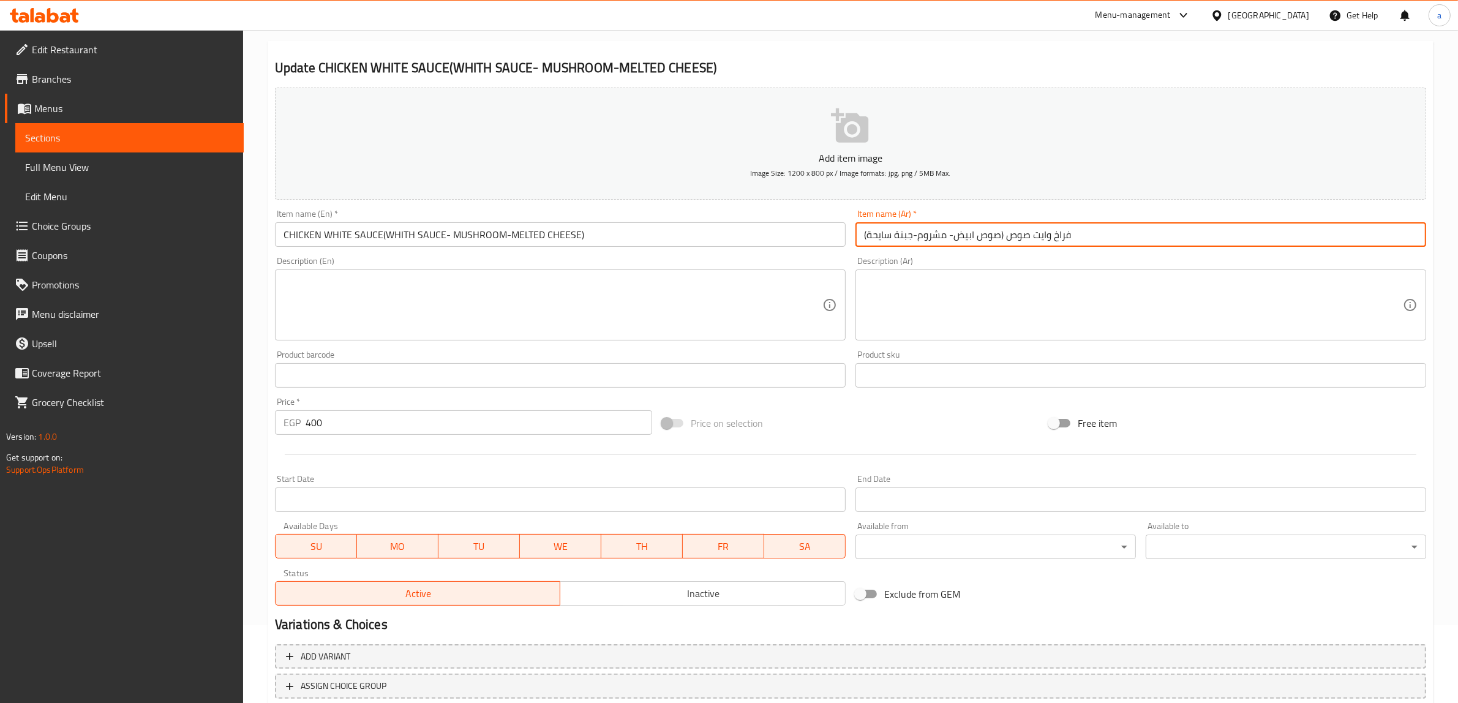
scroll to position [160, 0]
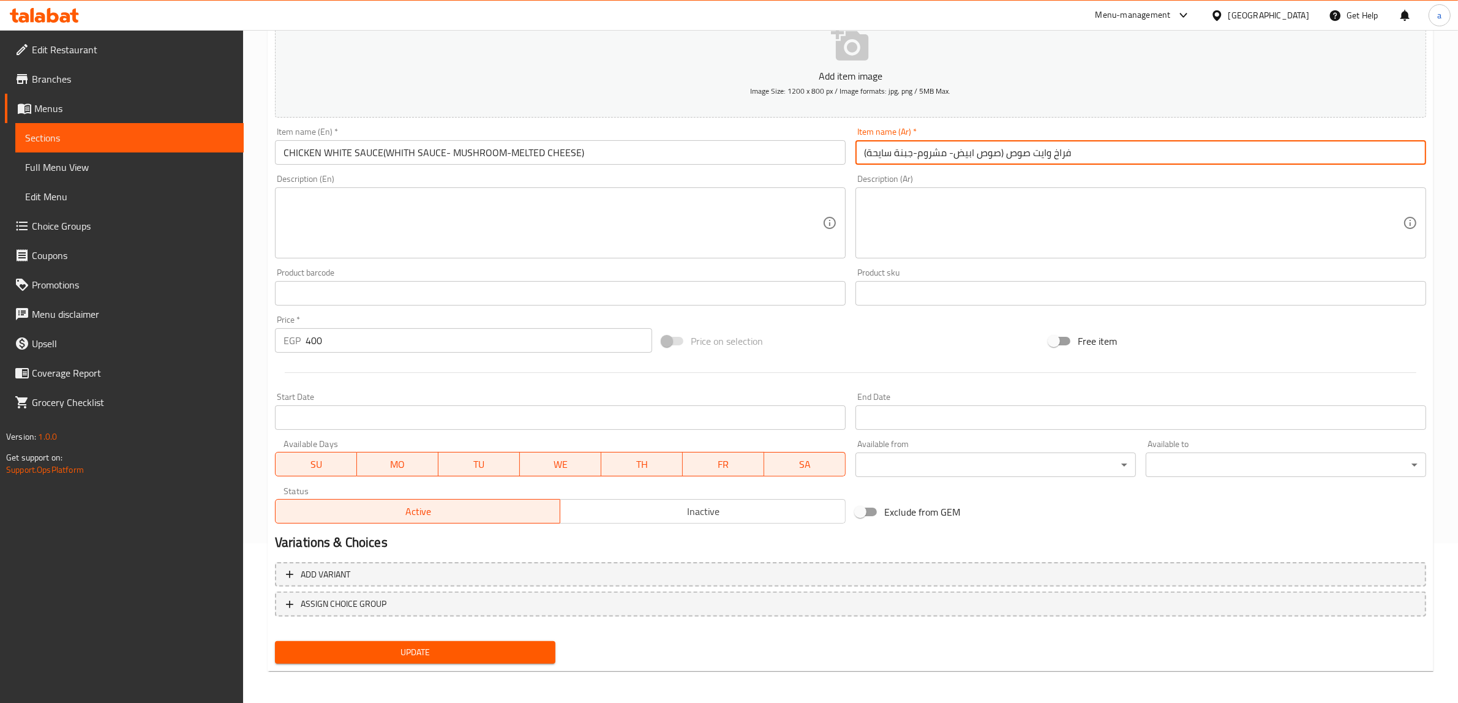
type input "فراخ وايت صوص (صوص ابيض- مشروم-جبنة سايحة)"
click at [406, 653] on span "Update" at bounding box center [415, 652] width 261 height 15
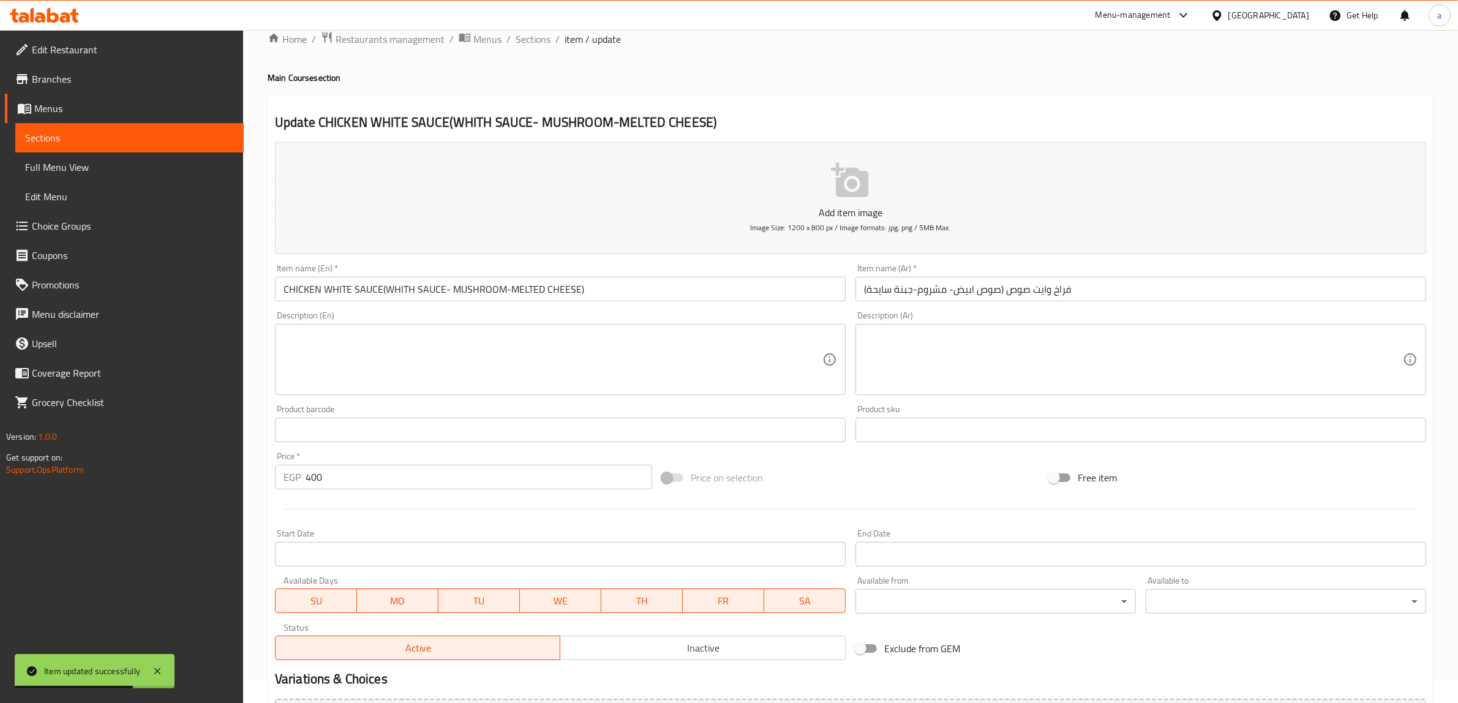
scroll to position [0, 0]
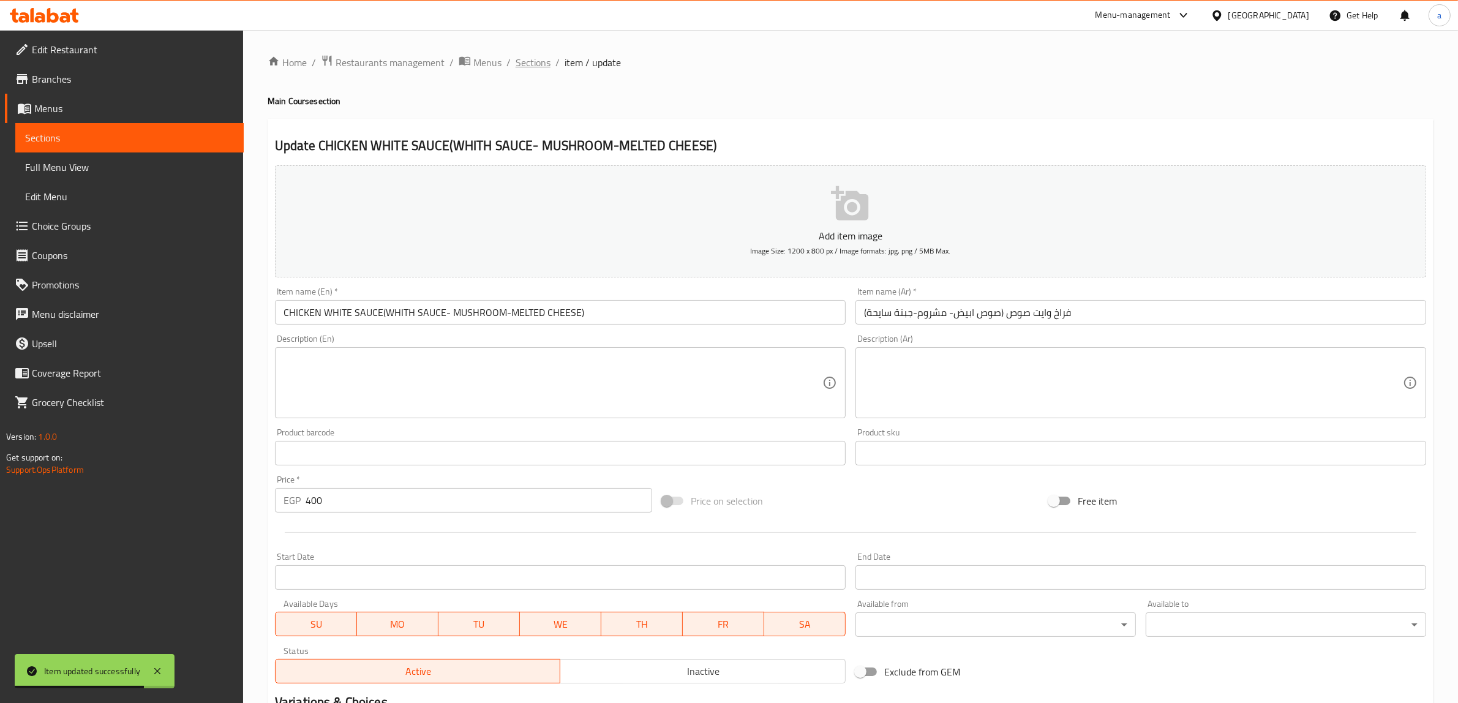
click at [543, 67] on span "Sections" at bounding box center [533, 62] width 35 height 15
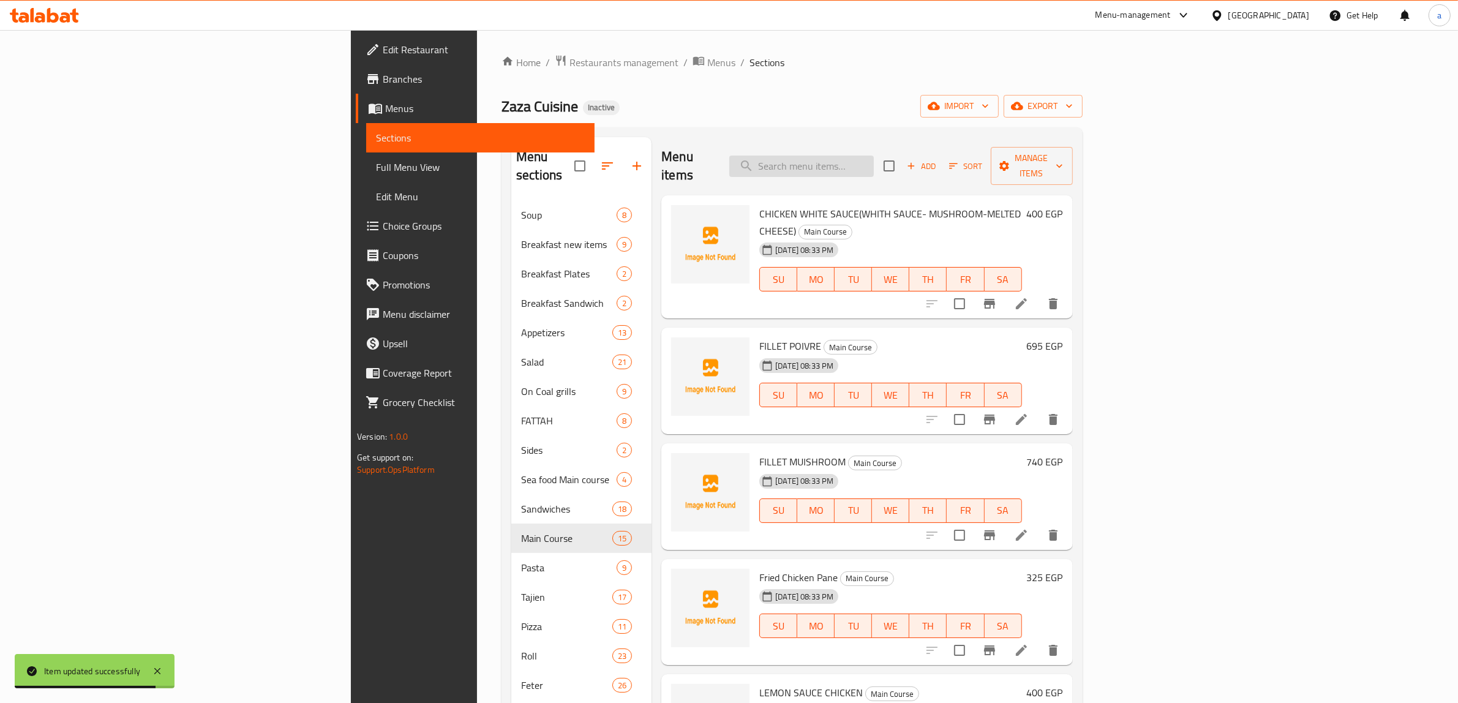
click at [874, 162] on input "search" at bounding box center [802, 166] width 145 height 21
paste input "PENNE ARRRAIATA (REDCHILLI SAUCE)"
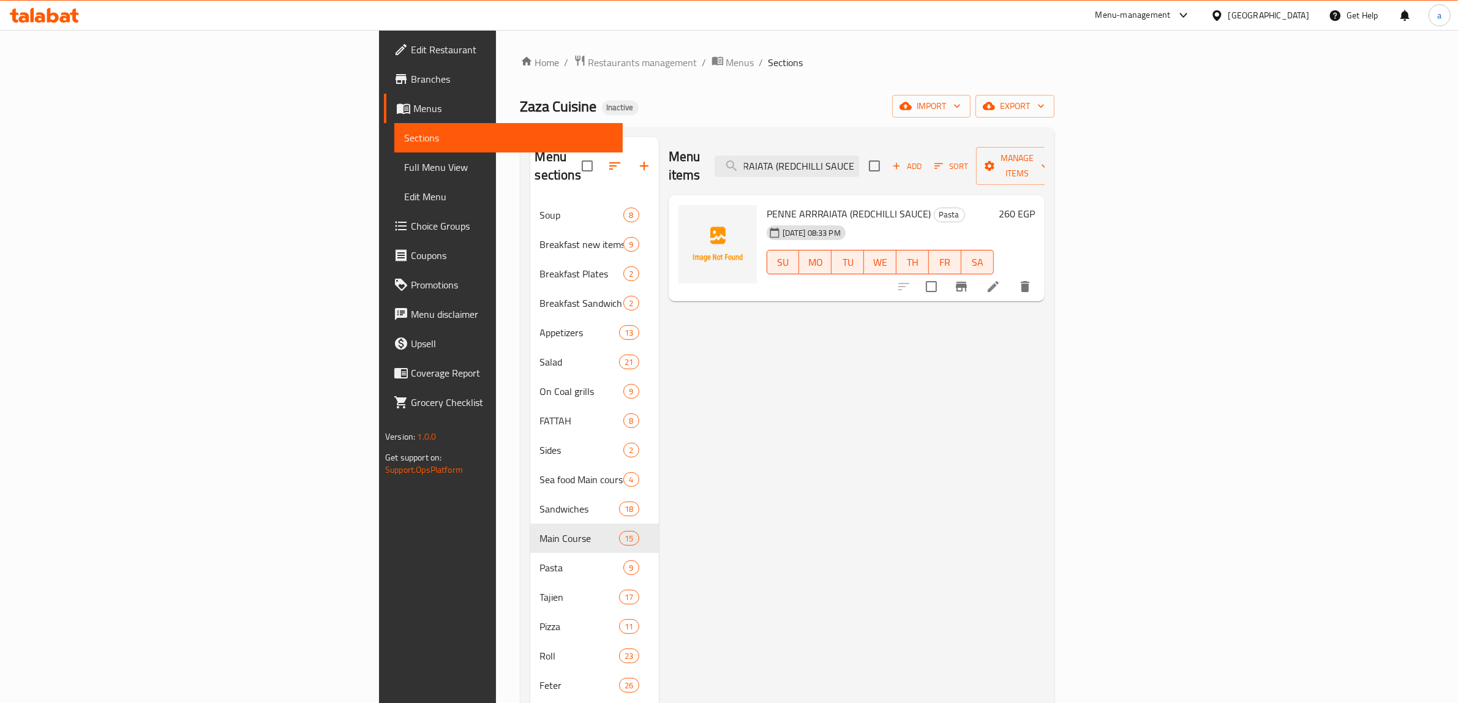
type input "PENNE ARRRAIATA (REDCHILLI SAUCE)"
click at [1011, 276] on li at bounding box center [993, 287] width 34 height 22
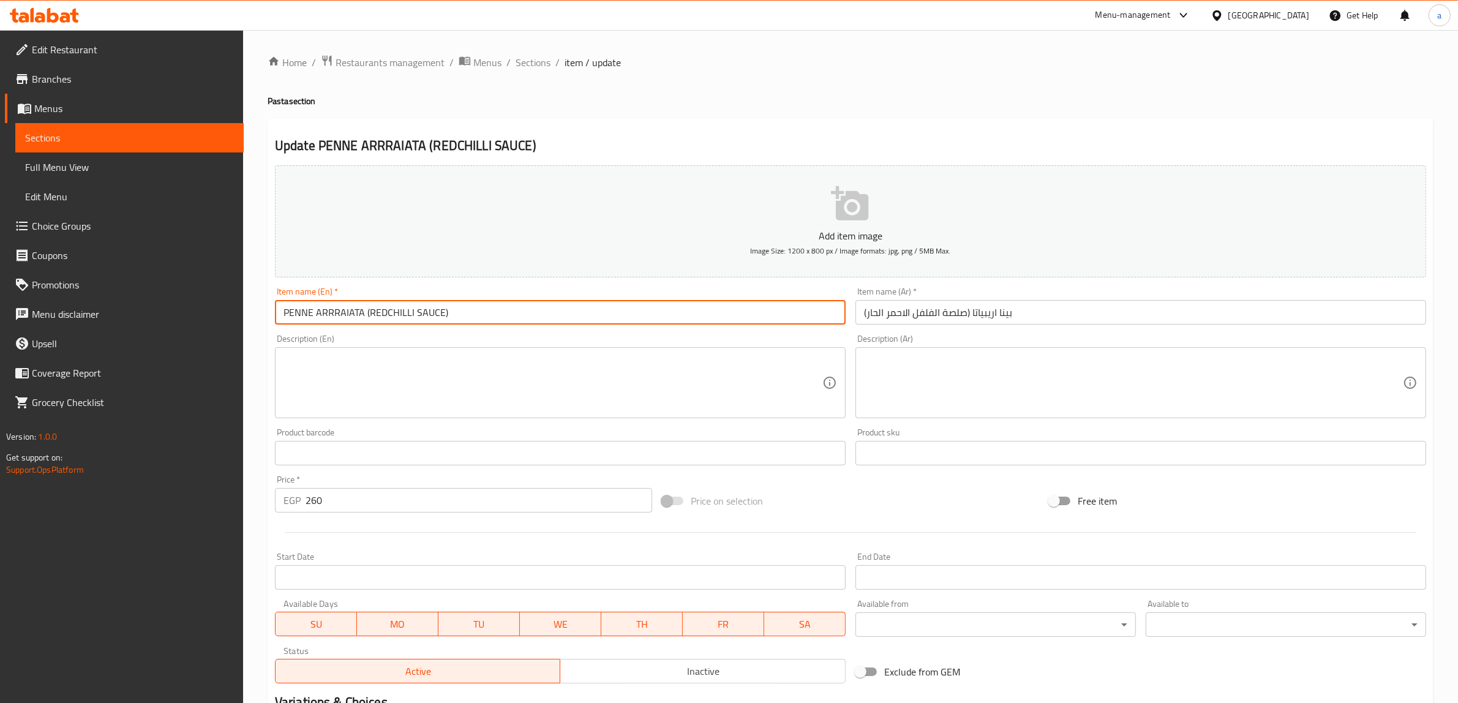
click at [383, 317] on input "PENNE ARRRAIATA (REDCHILLI SAUCE)" at bounding box center [560, 312] width 571 height 25
click at [417, 314] on input "PENNE ARRRAIATA (RED CHILLI SAUCE)" at bounding box center [560, 312] width 571 height 25
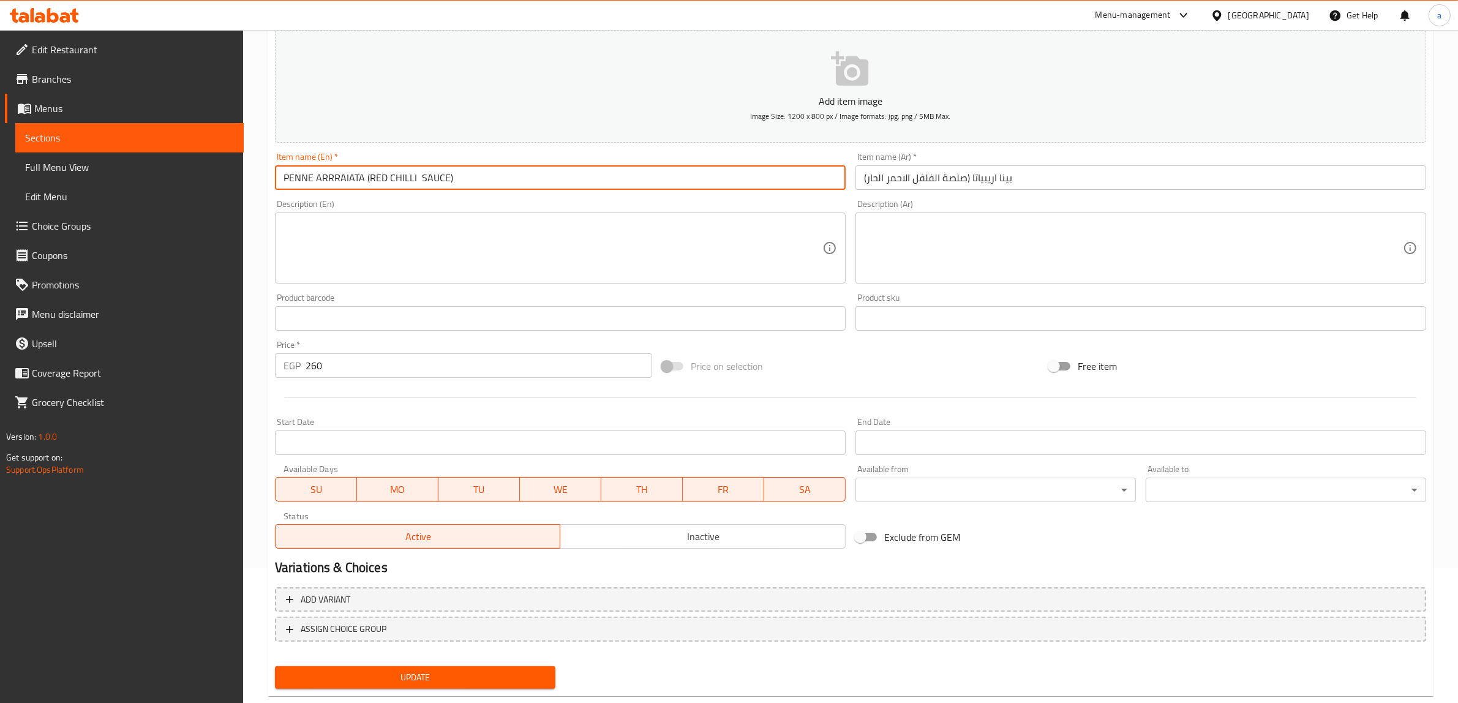
scroll to position [160, 0]
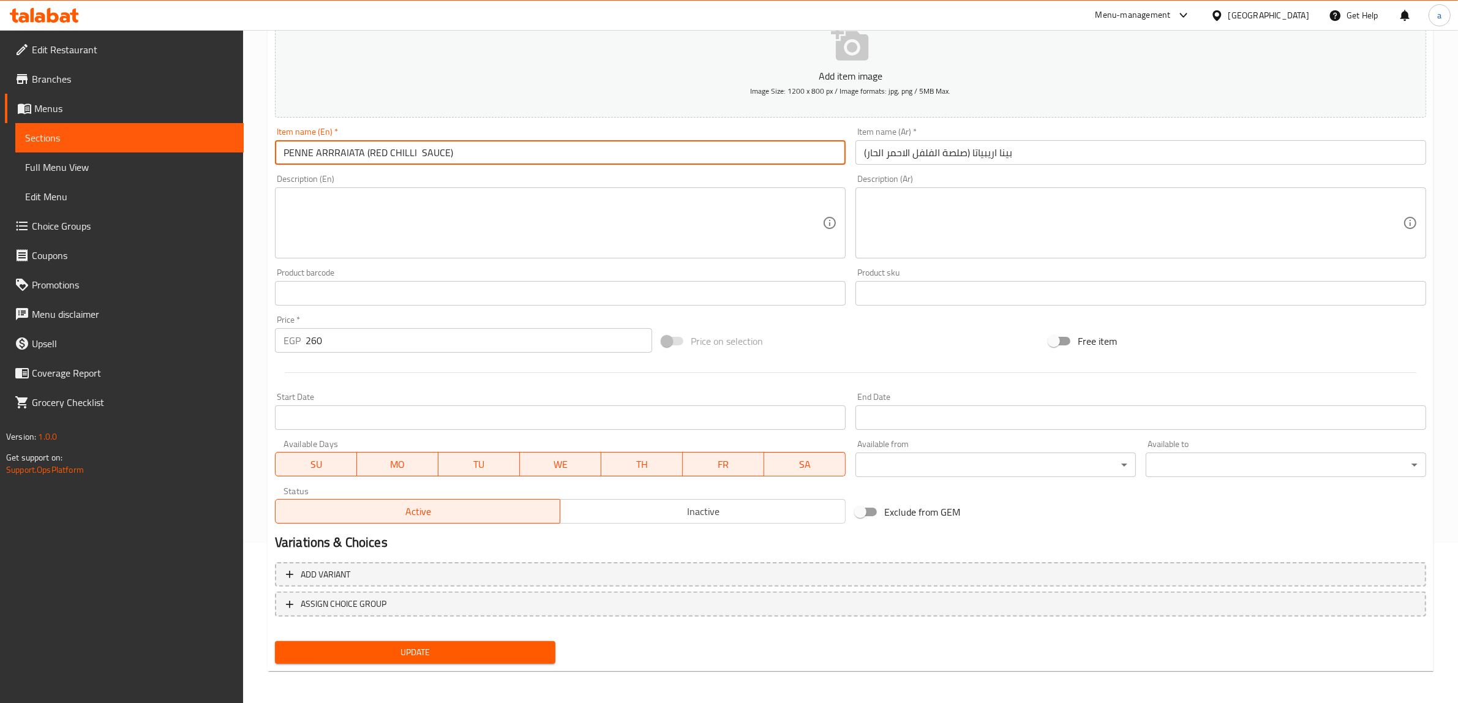
type input "PENNE ARRRAIATA (RED CHILLI SAUCE)"
click at [393, 649] on span "Update" at bounding box center [415, 652] width 261 height 15
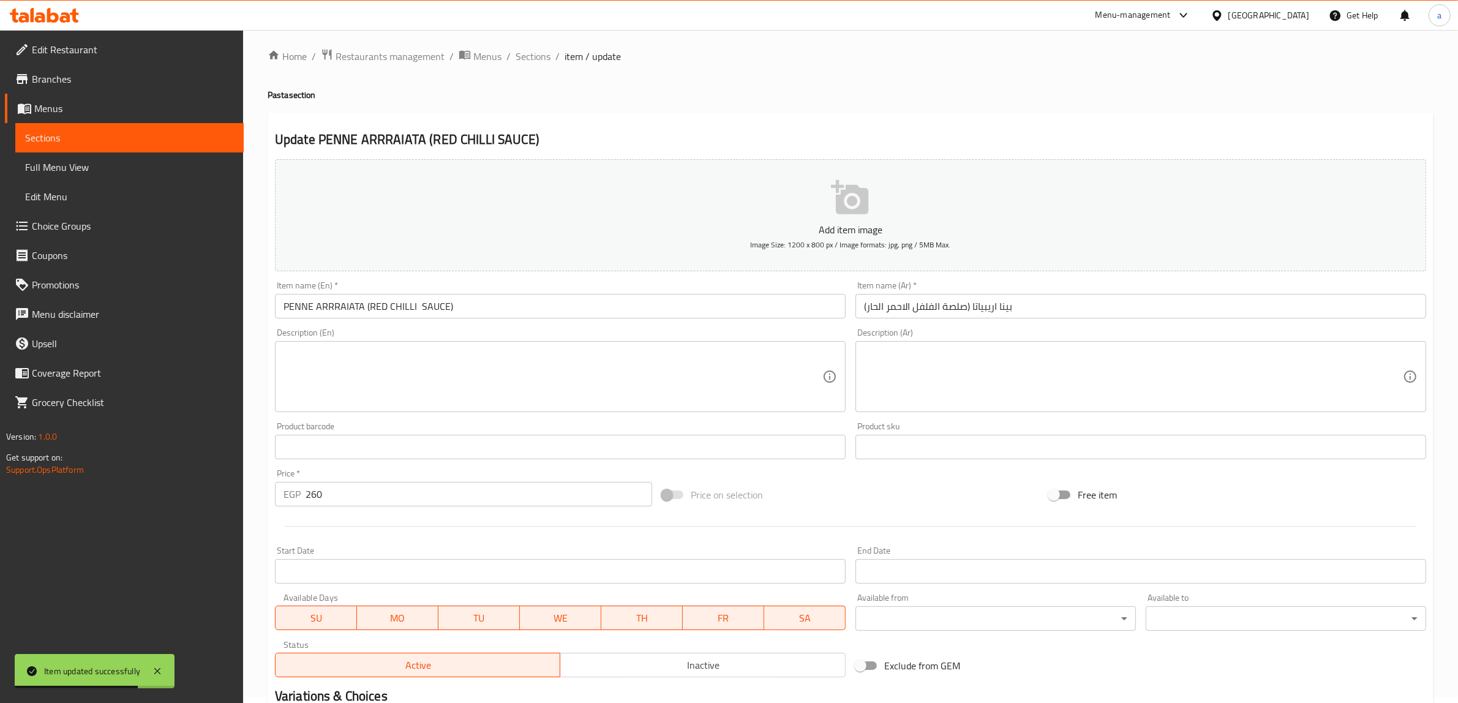
scroll to position [0, 0]
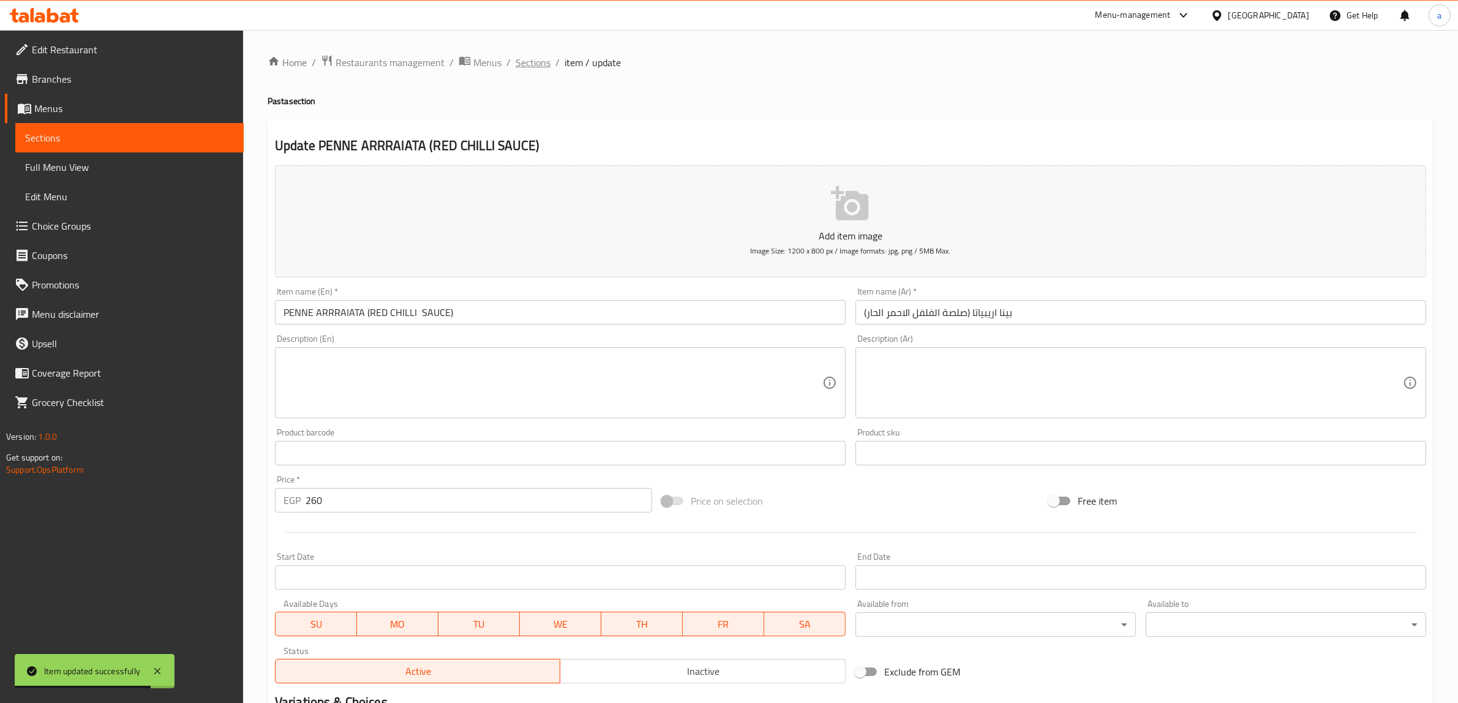
click at [539, 56] on span "Sections" at bounding box center [533, 62] width 35 height 15
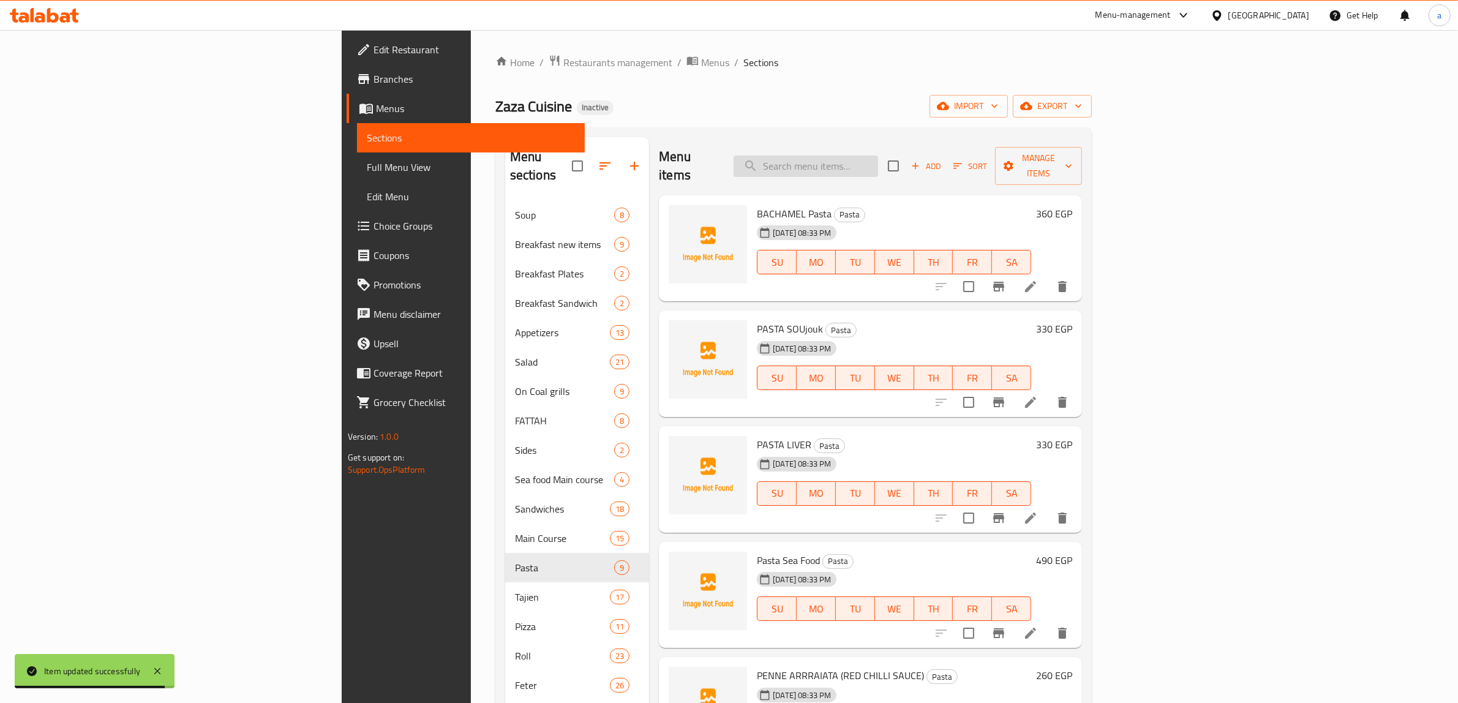
click at [878, 165] on input "search" at bounding box center [806, 166] width 145 height 21
paste input "spagetti bolognese"
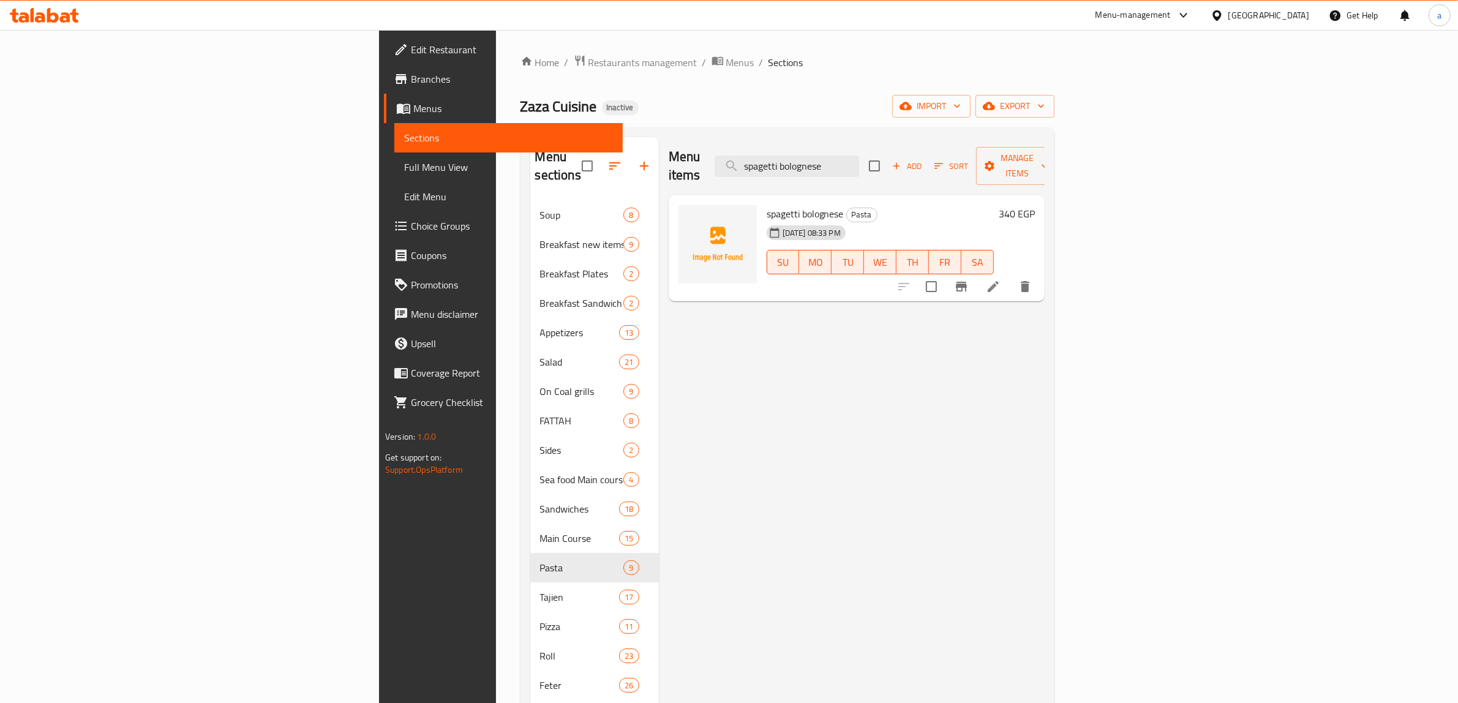
type input "spagetti bolognese"
click at [1011, 276] on li at bounding box center [993, 287] width 34 height 22
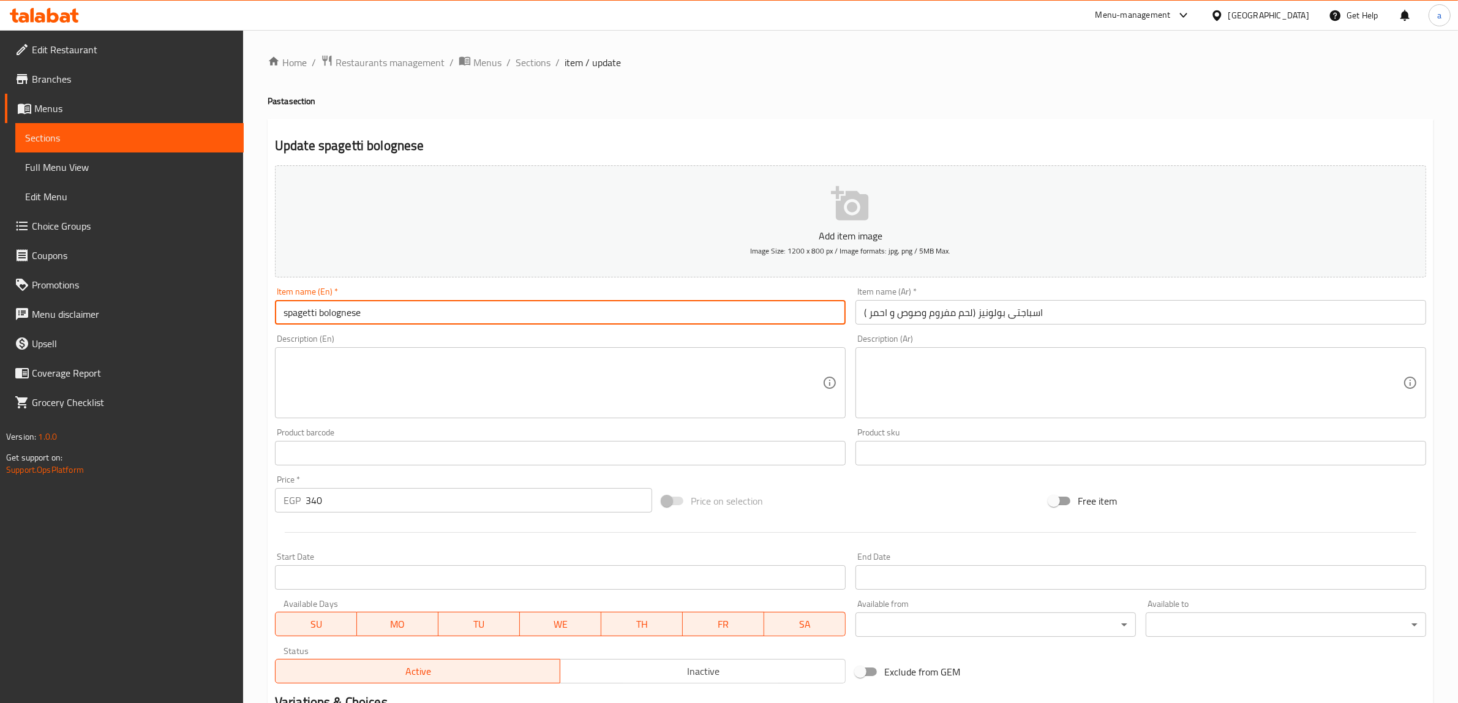
click at [683, 323] on input "spagetti bolognese" at bounding box center [560, 312] width 571 height 25
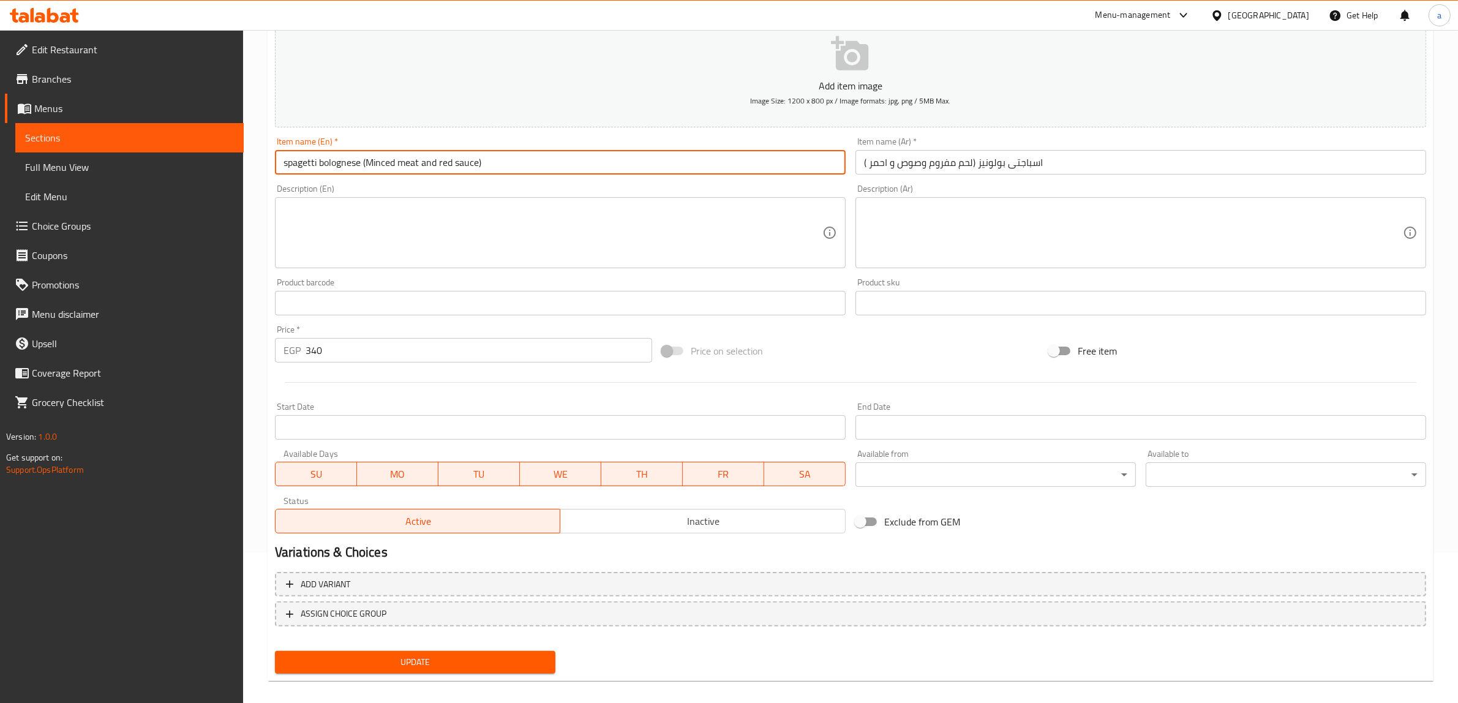
scroll to position [160, 0]
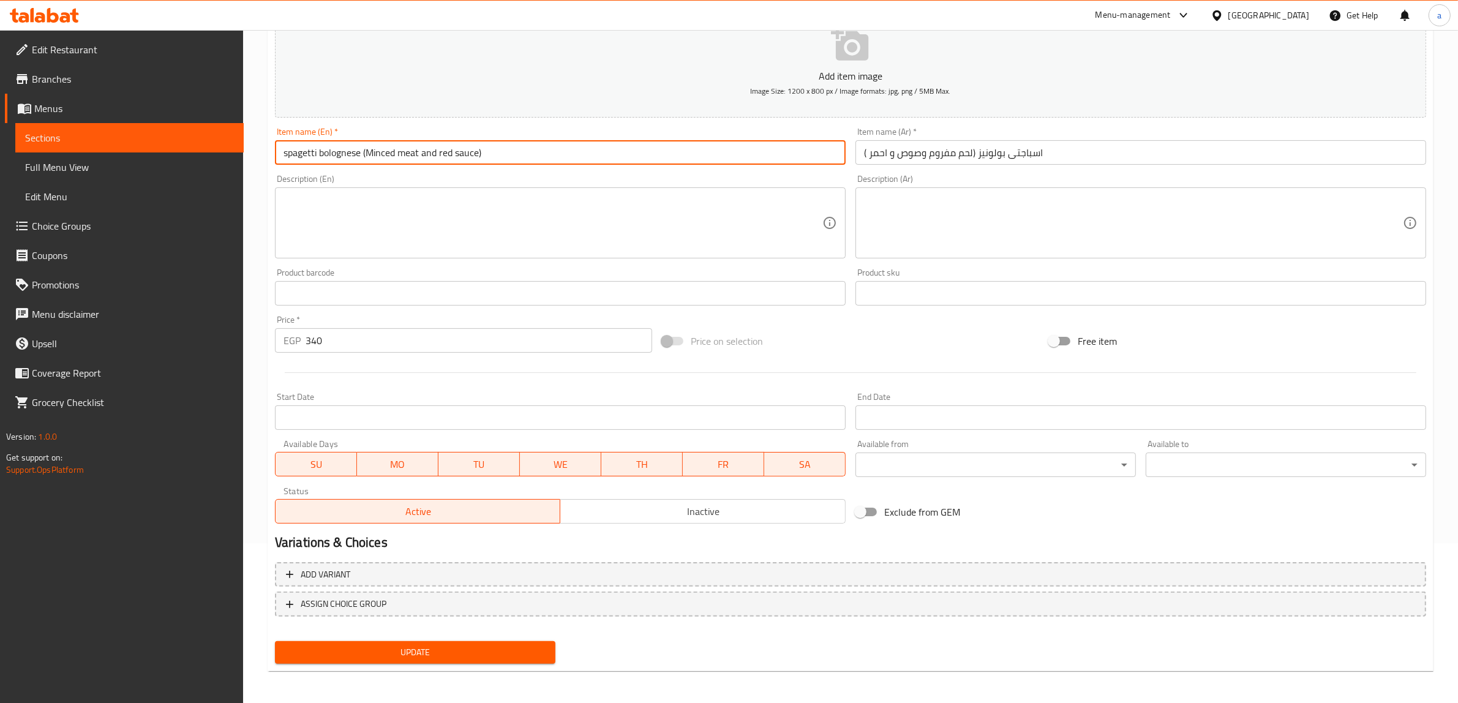
type input "spagetti bolognese (Minced meat and red sauce)"
click at [504, 653] on span "Update" at bounding box center [415, 652] width 261 height 15
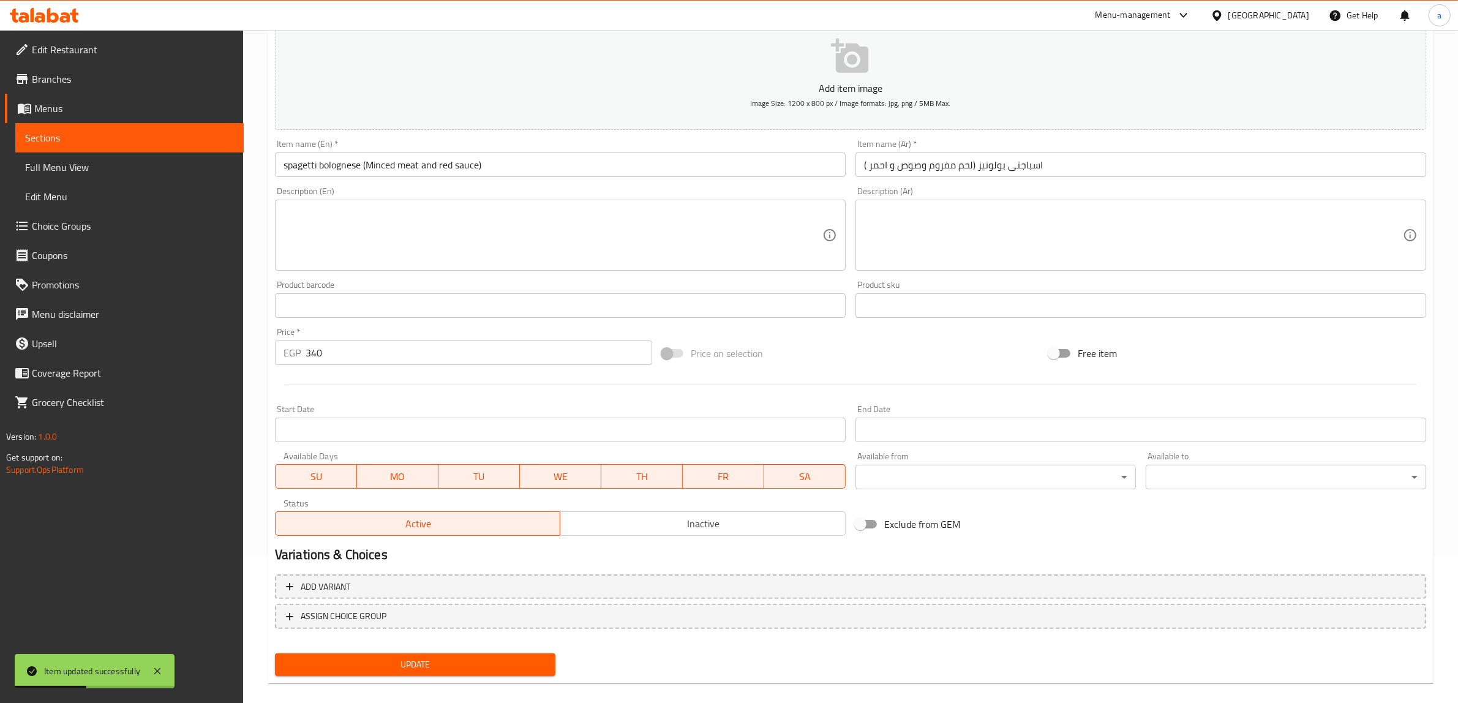
scroll to position [0, 0]
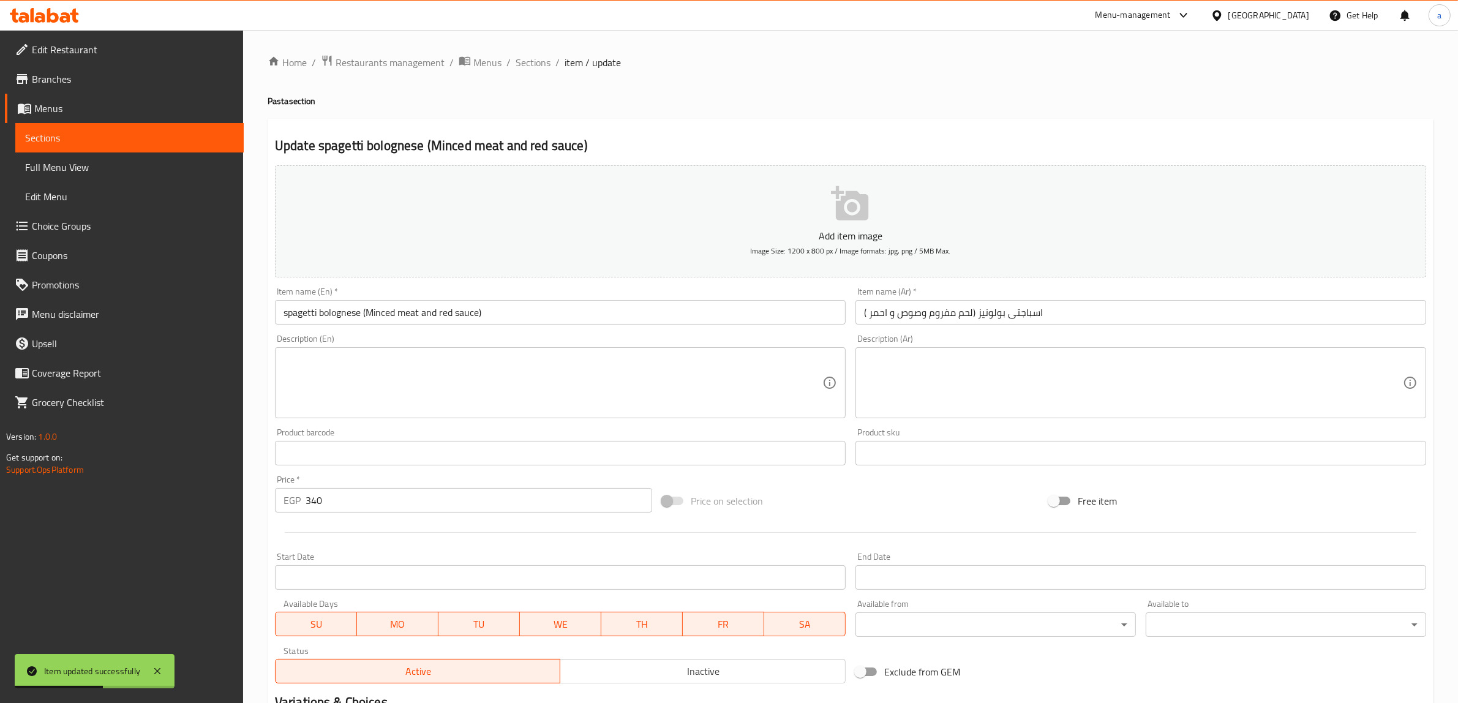
click at [548, 63] on span "Sections" at bounding box center [533, 62] width 35 height 15
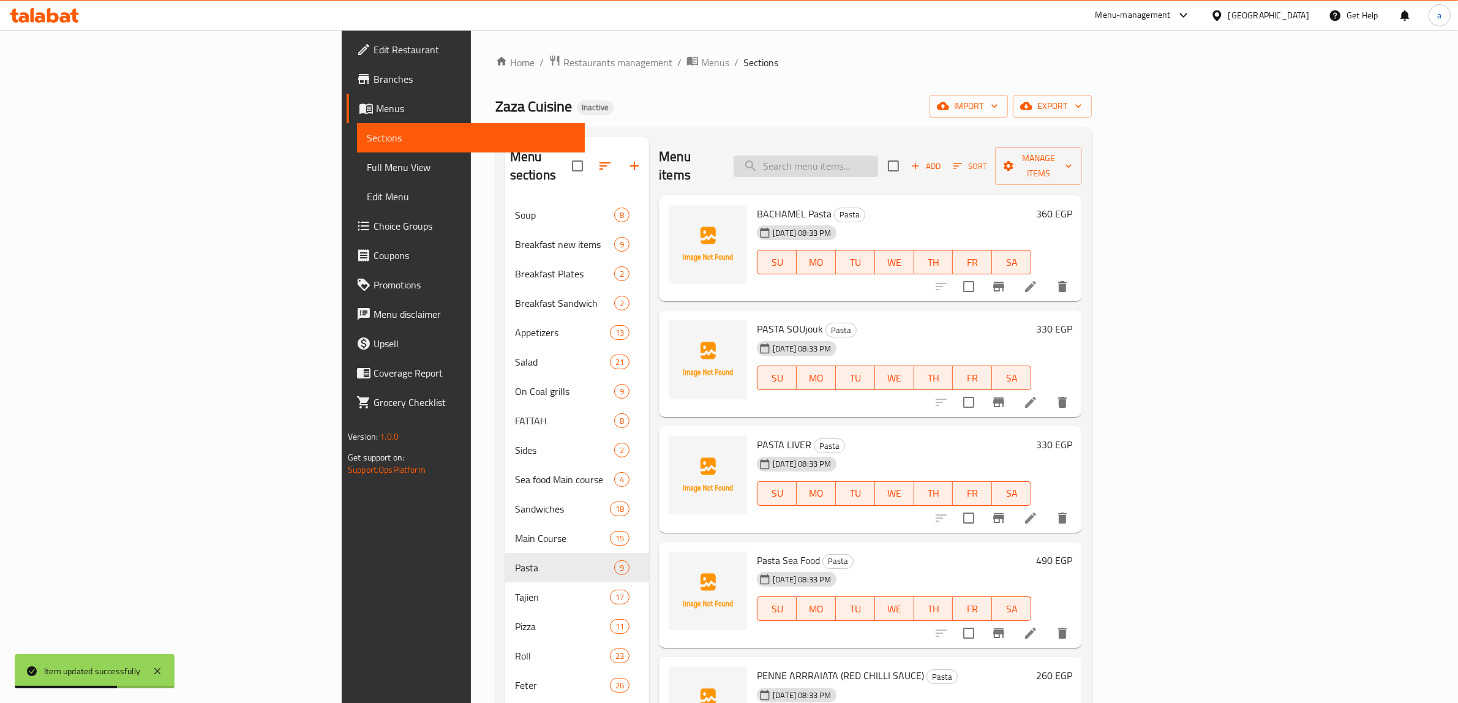
click at [878, 159] on input "search" at bounding box center [806, 166] width 145 height 21
paste input "MEAT AND PEARL ONION TAJIN"
type input "MEAT AND PEARL ONION TAJIN"
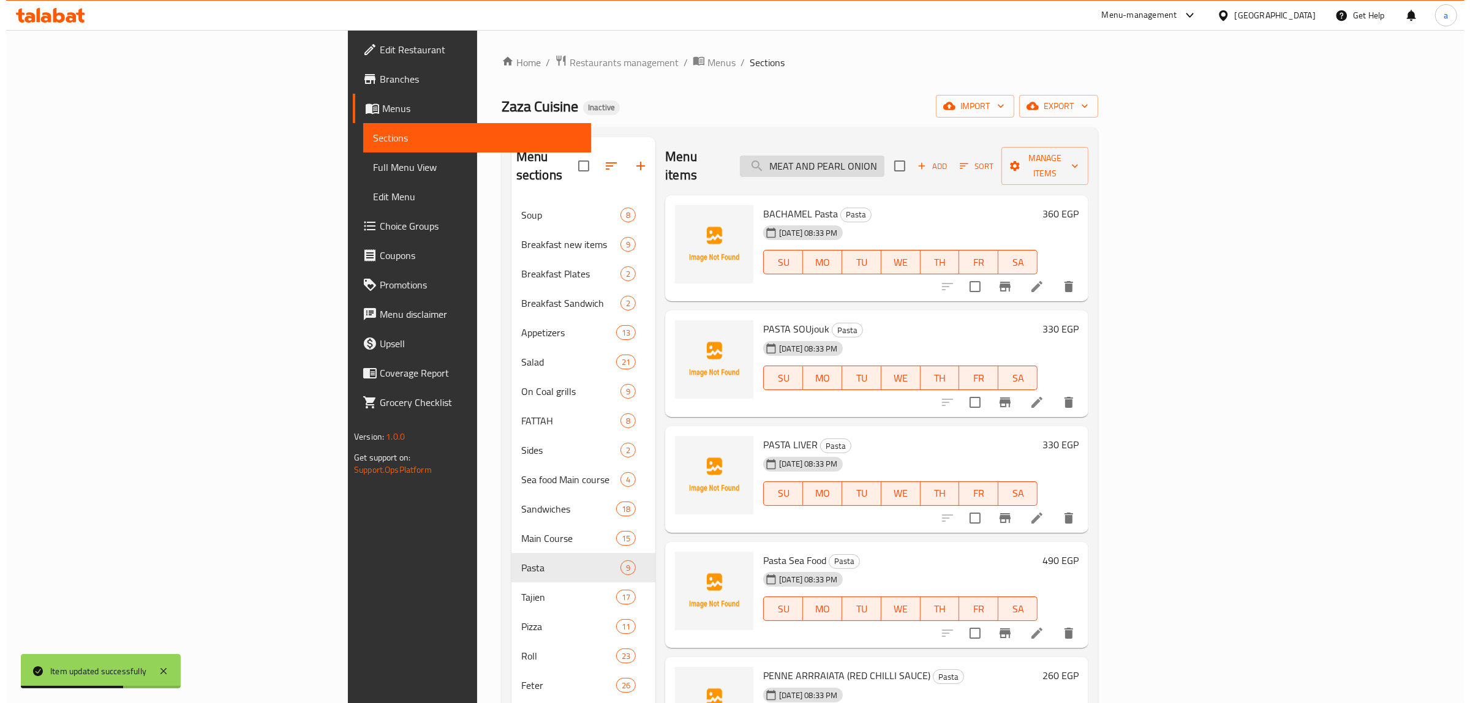
scroll to position [0, 20]
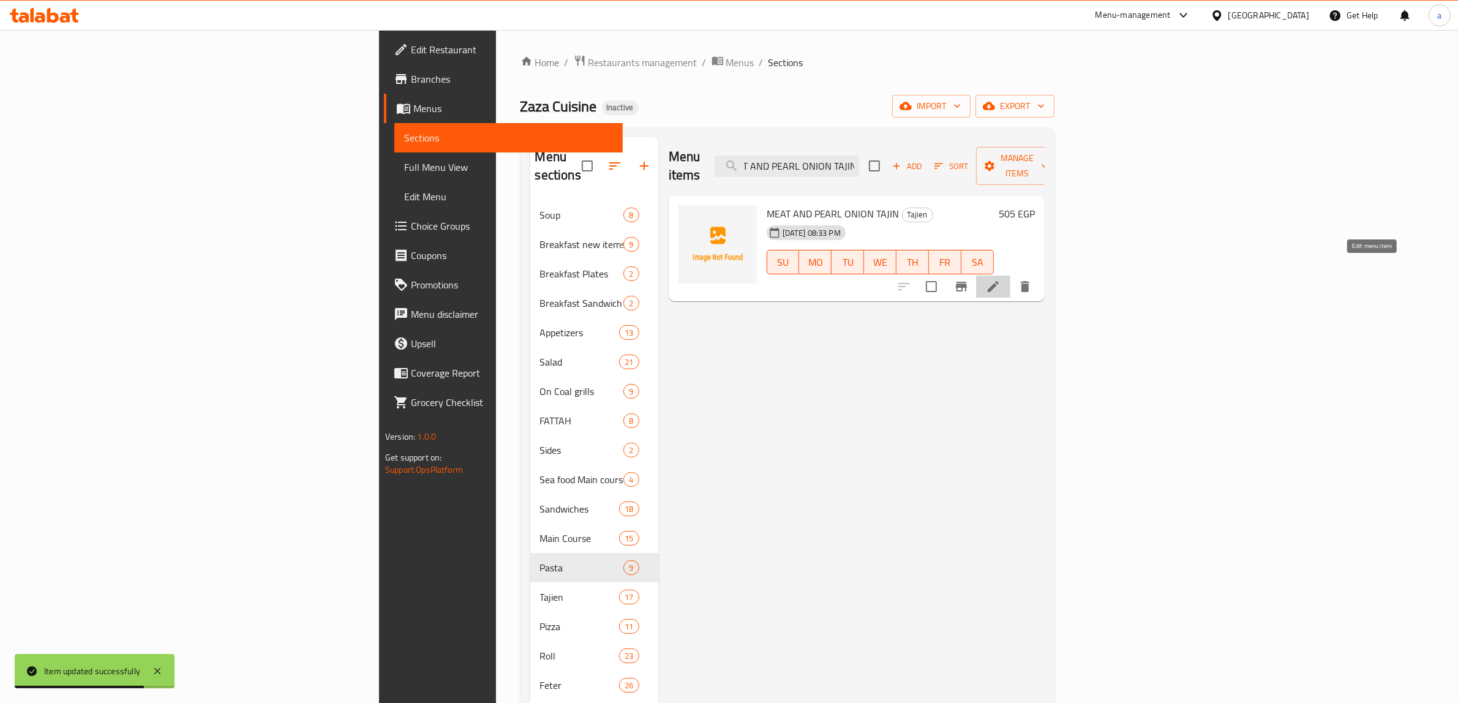
click at [1001, 279] on icon at bounding box center [993, 286] width 15 height 15
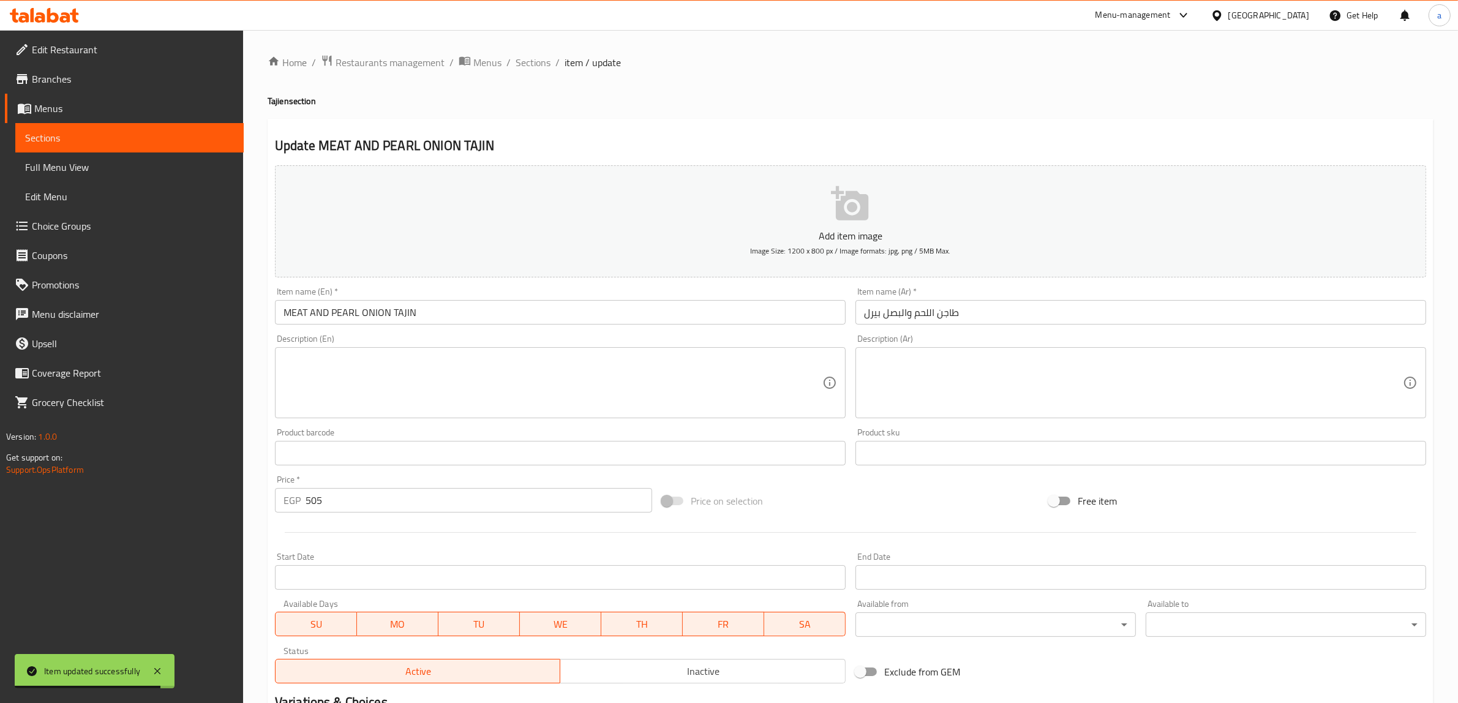
click at [409, 320] on input "MEAT AND PEARL ONION TAJIN" at bounding box center [560, 312] width 571 height 25
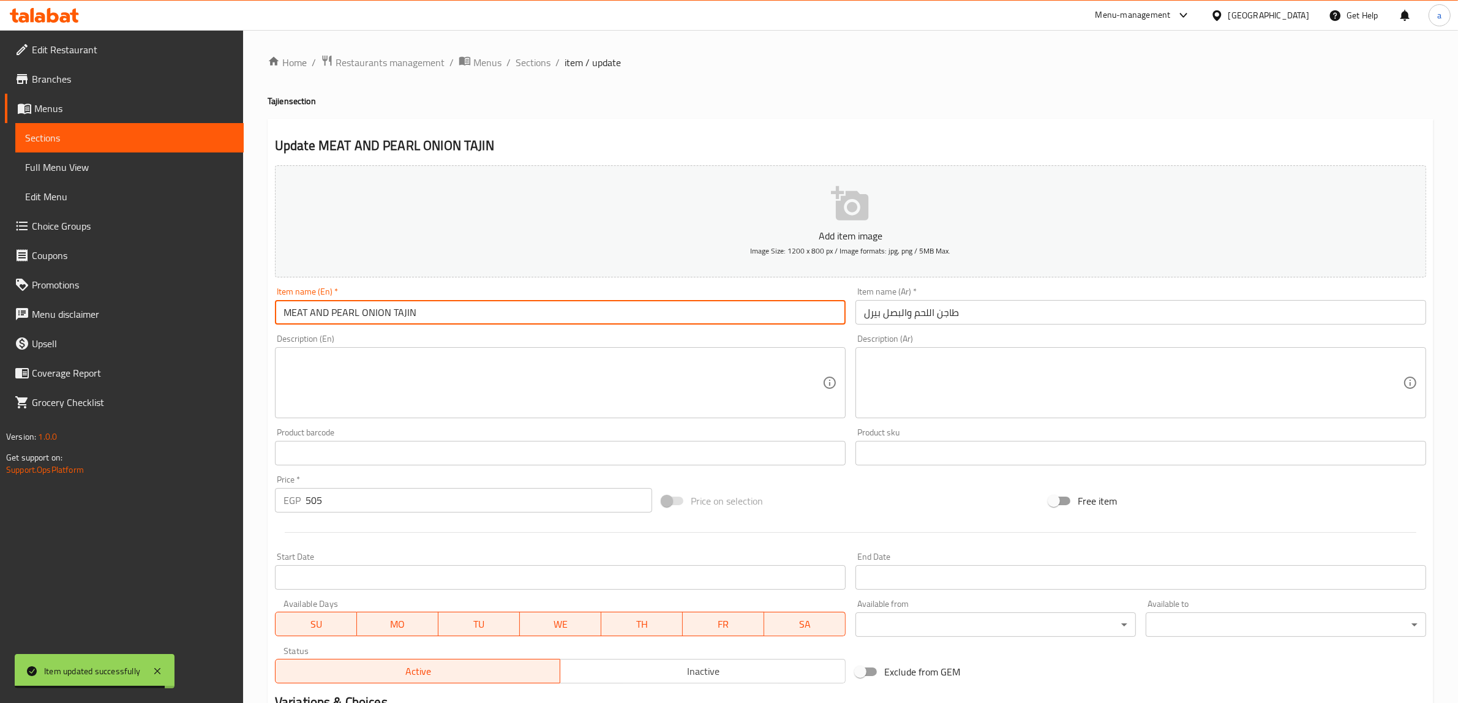
click at [409, 320] on input "MEAT AND PEARL ONION TAJIN" at bounding box center [560, 312] width 571 height 25
paste input "TAJIN"
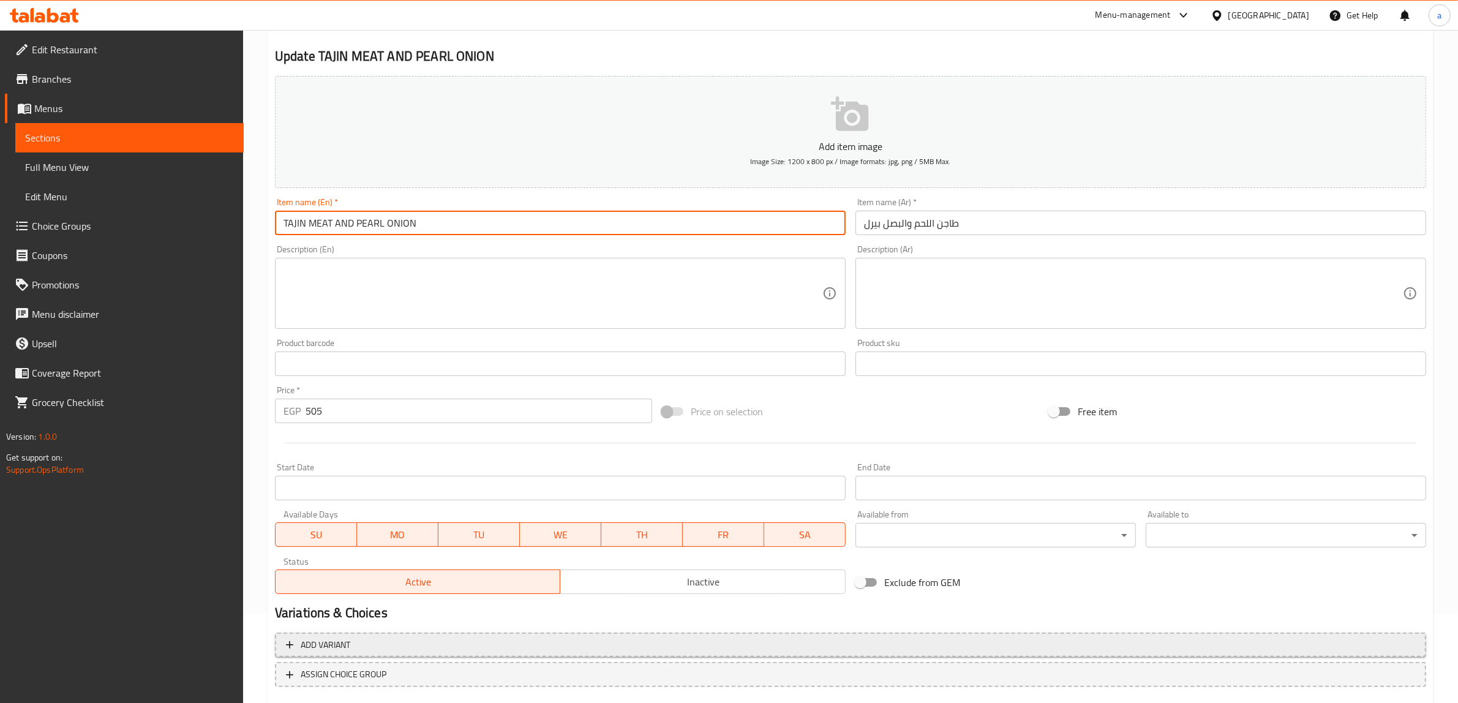
scroll to position [160, 0]
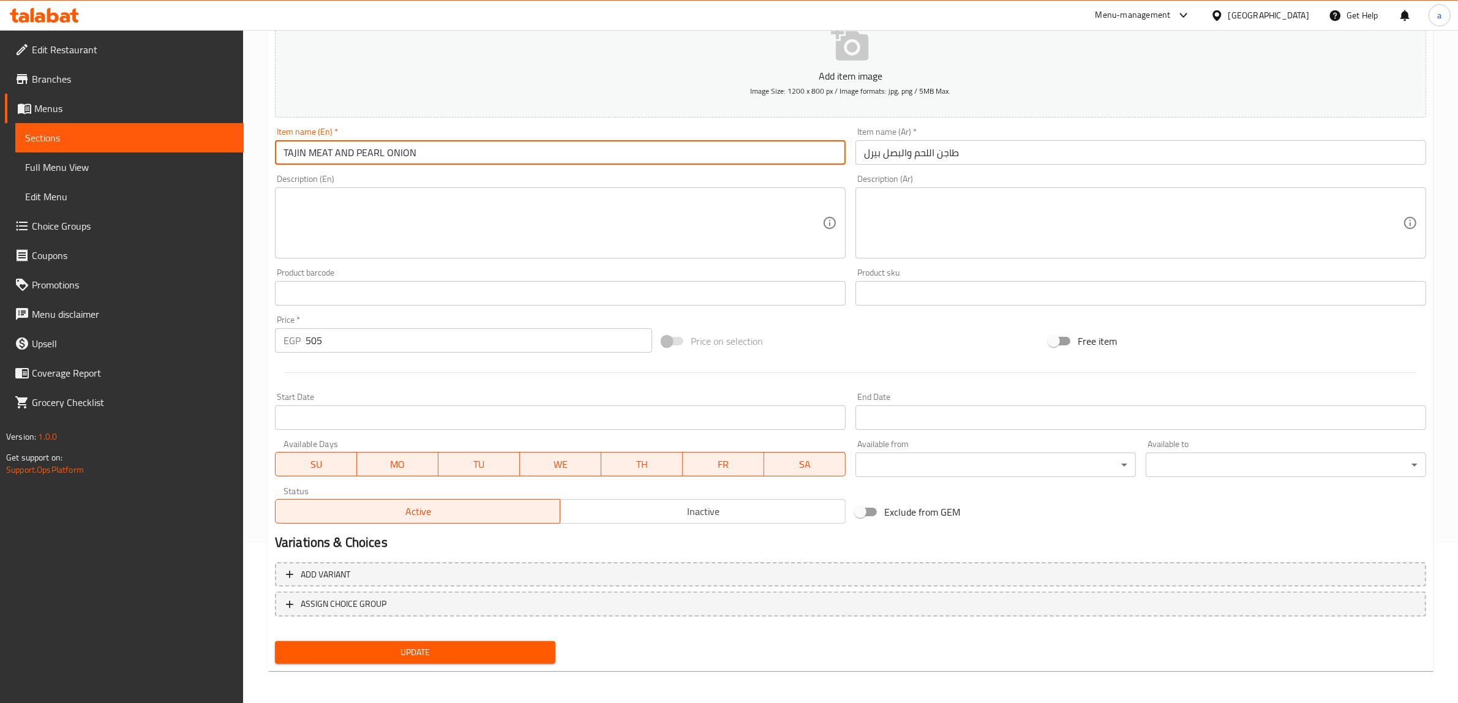
type input "TAJIN MEAT AND PEARL ONION"
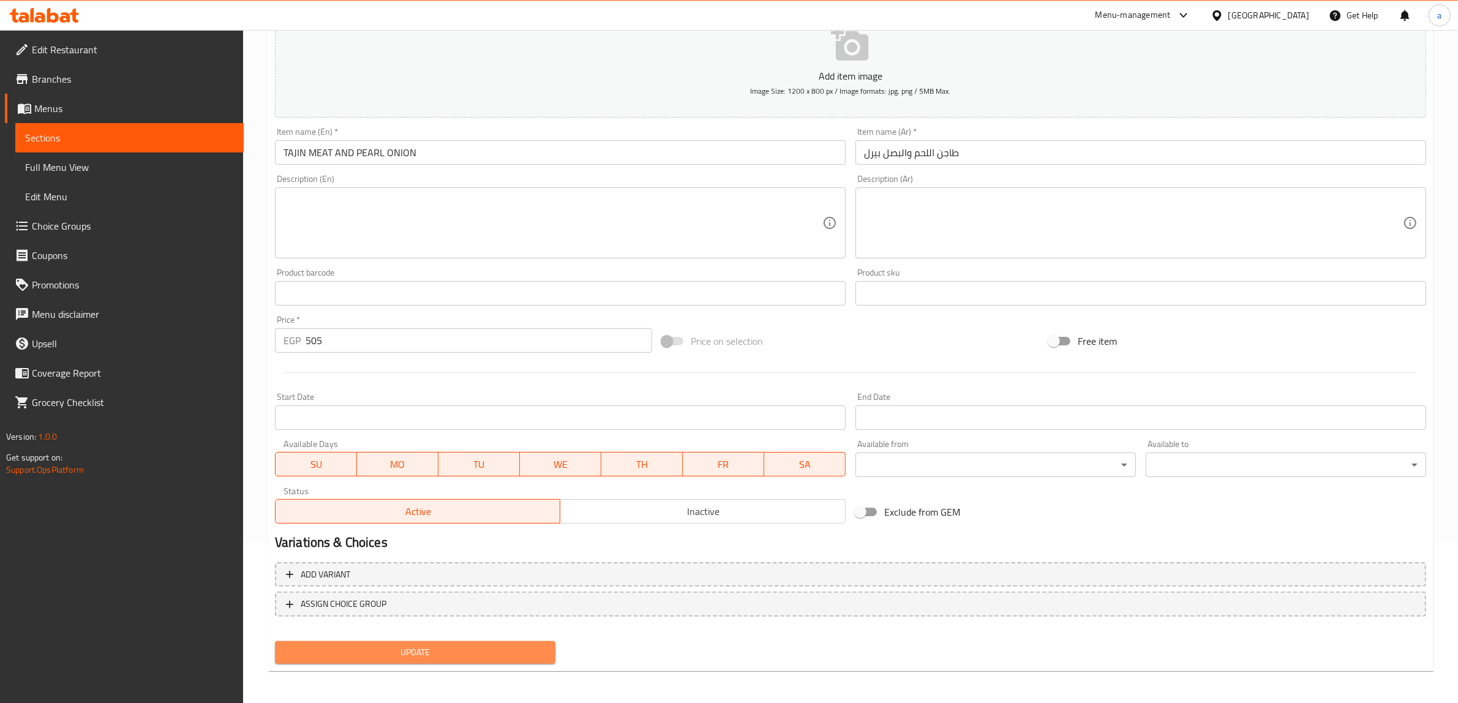
click at [497, 658] on button "Update" at bounding box center [415, 652] width 281 height 23
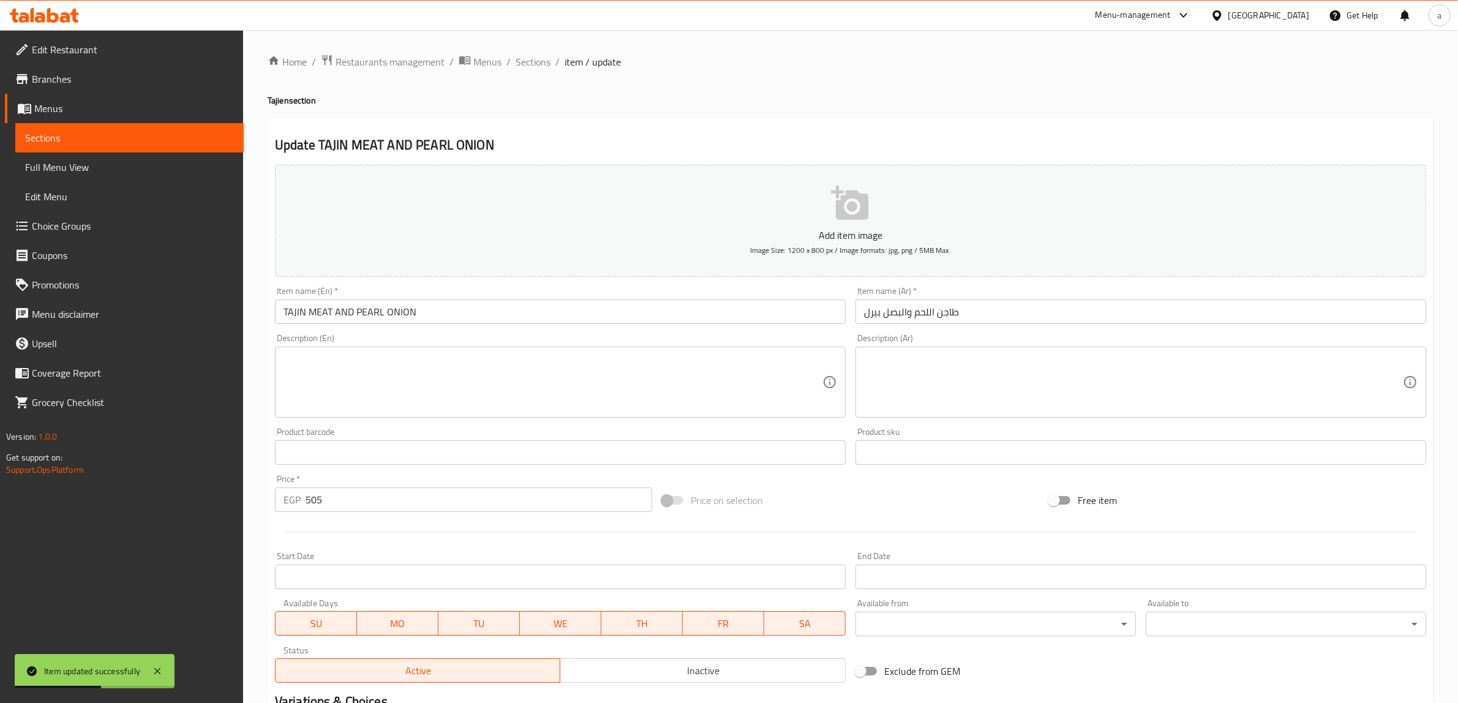
scroll to position [0, 0]
click at [527, 69] on span "Sections" at bounding box center [533, 62] width 35 height 15
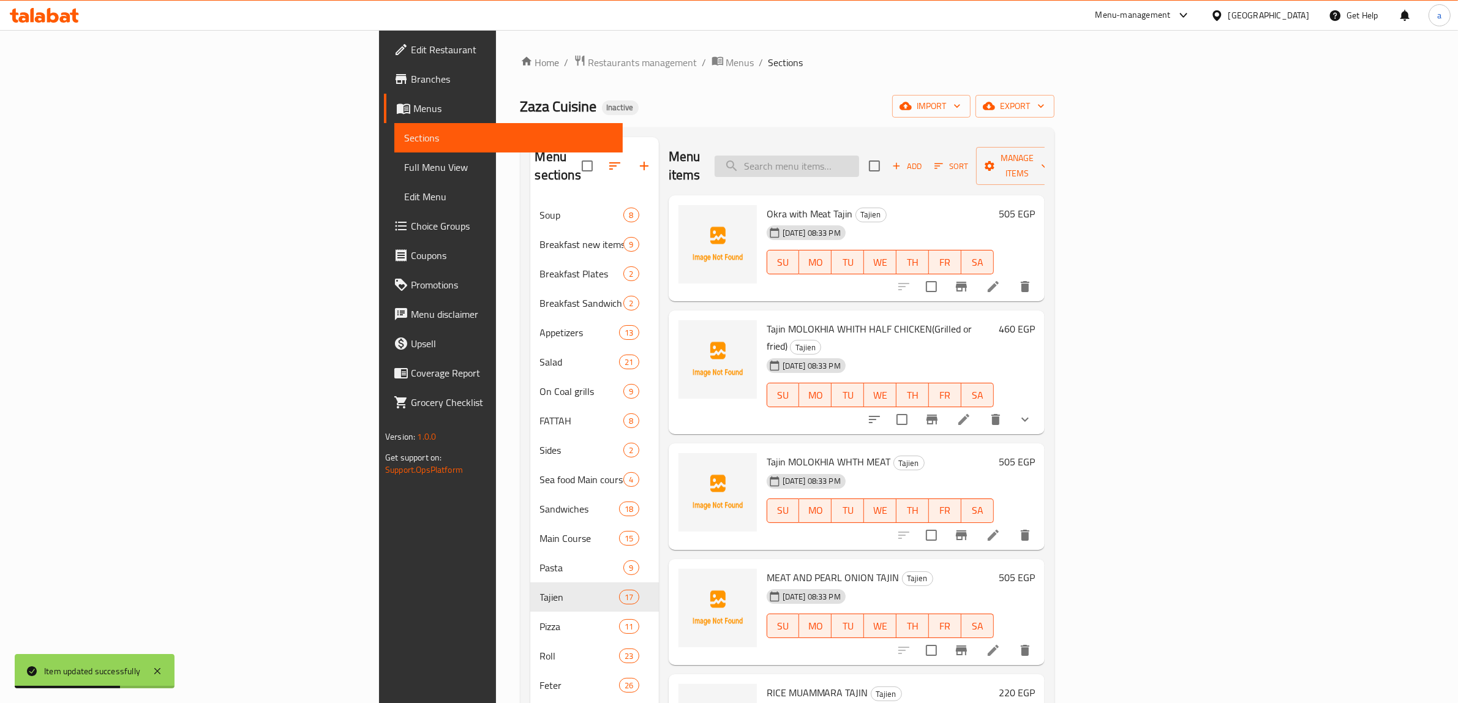
click at [859, 156] on input "search" at bounding box center [787, 166] width 145 height 21
paste input "VEAL SHANK WITH SHREYA THJIN"
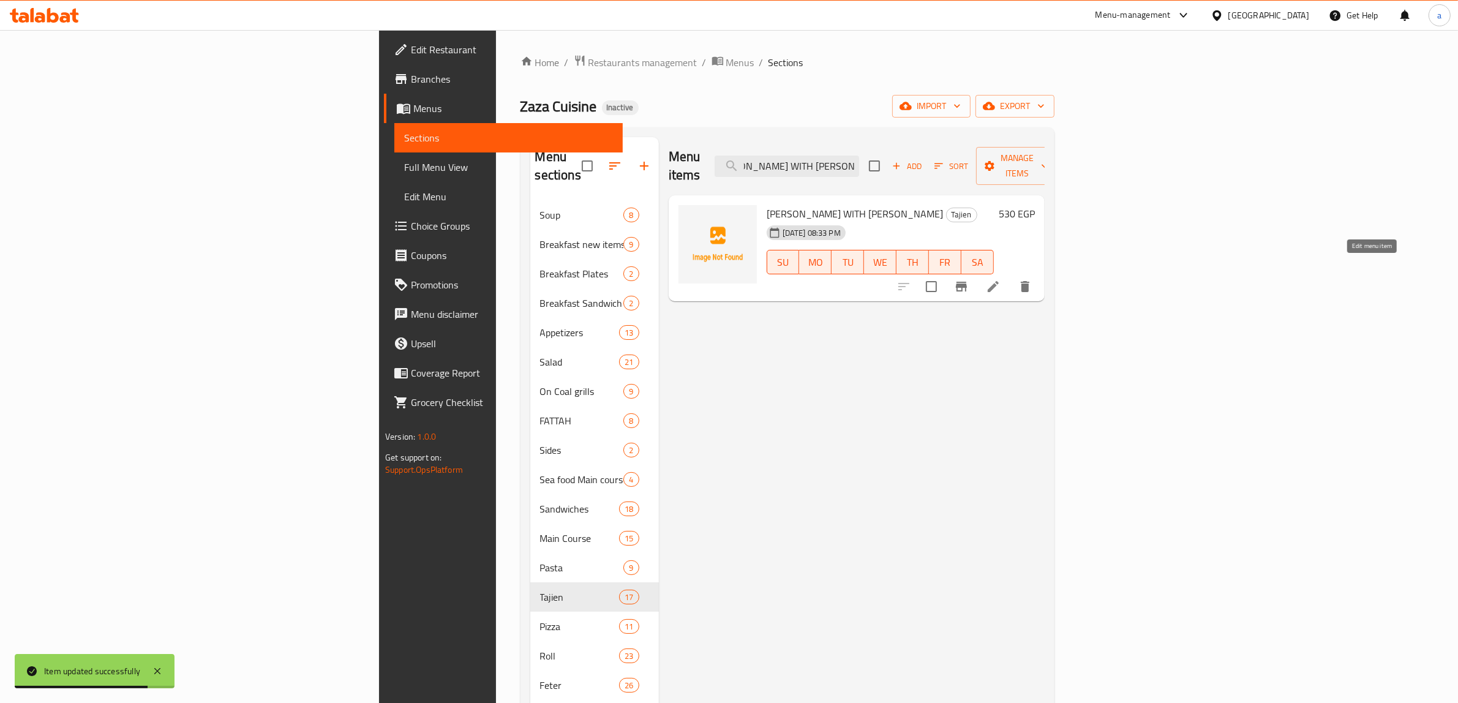
type input "VEAL SHANK WITH SHREYA THJIN"
click at [999, 281] on icon at bounding box center [993, 286] width 11 height 11
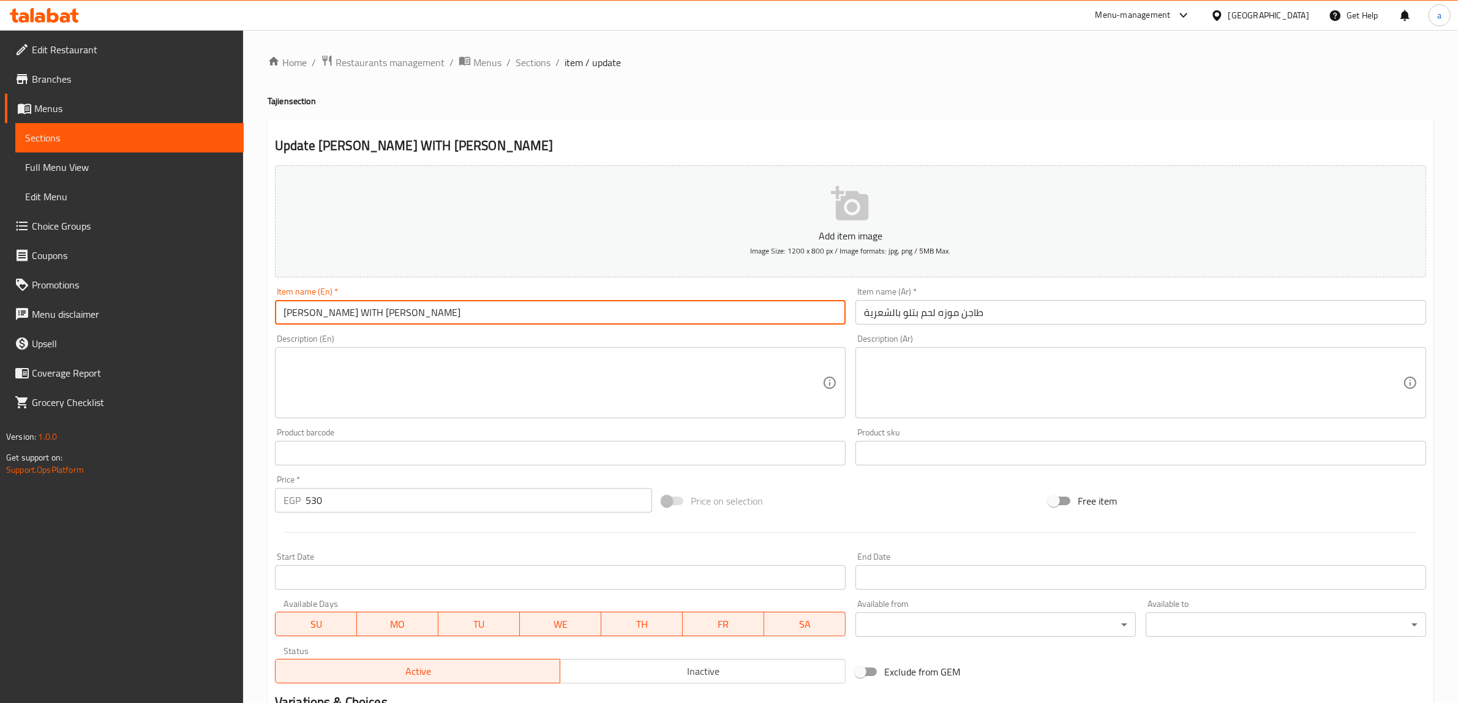
click at [297, 315] on input "VEAL SHANK WITH SHREYA THJIN" at bounding box center [560, 312] width 571 height 25
click at [316, 315] on input "VEAL SHANK WITH SHREYA THJIN" at bounding box center [560, 312] width 571 height 25
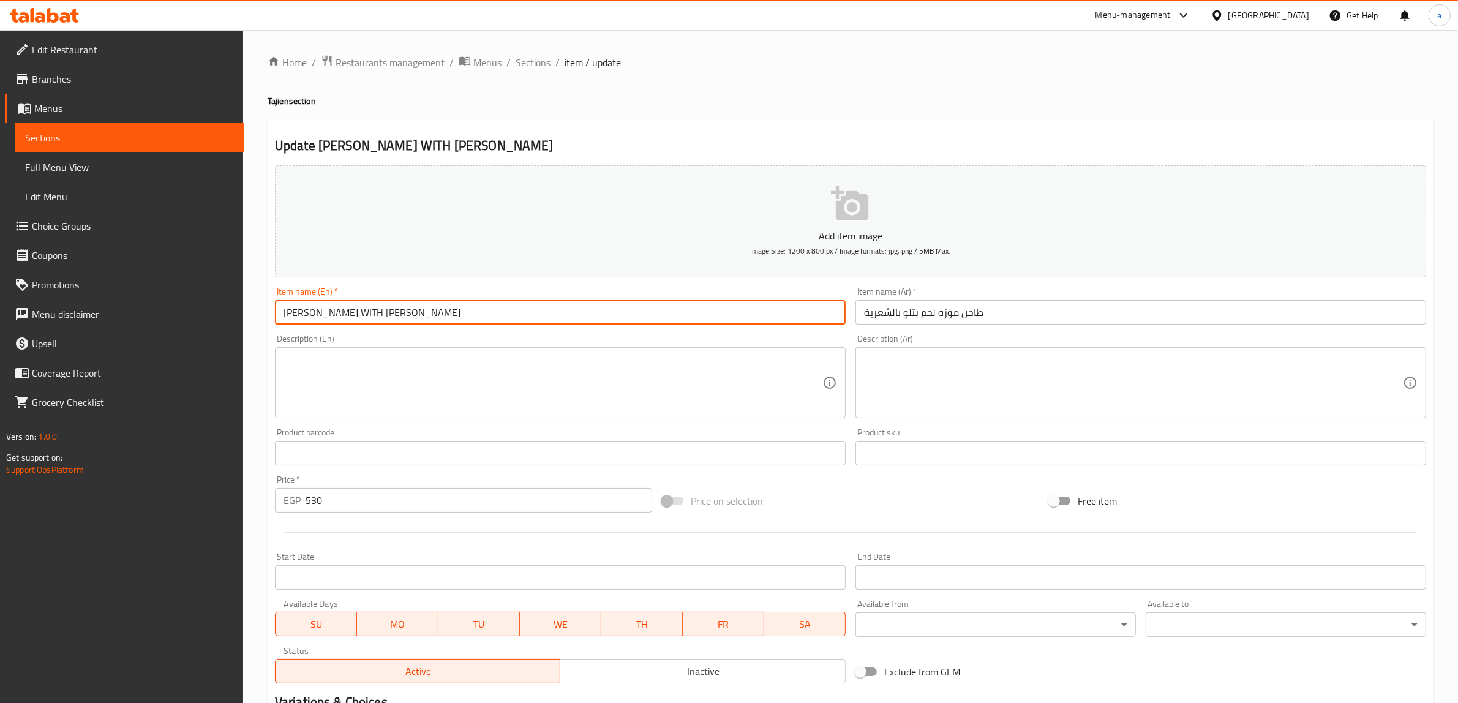
click at [295, 313] on input "VEAL SHANK WITH SHREYA THJIN" at bounding box center [560, 312] width 571 height 25
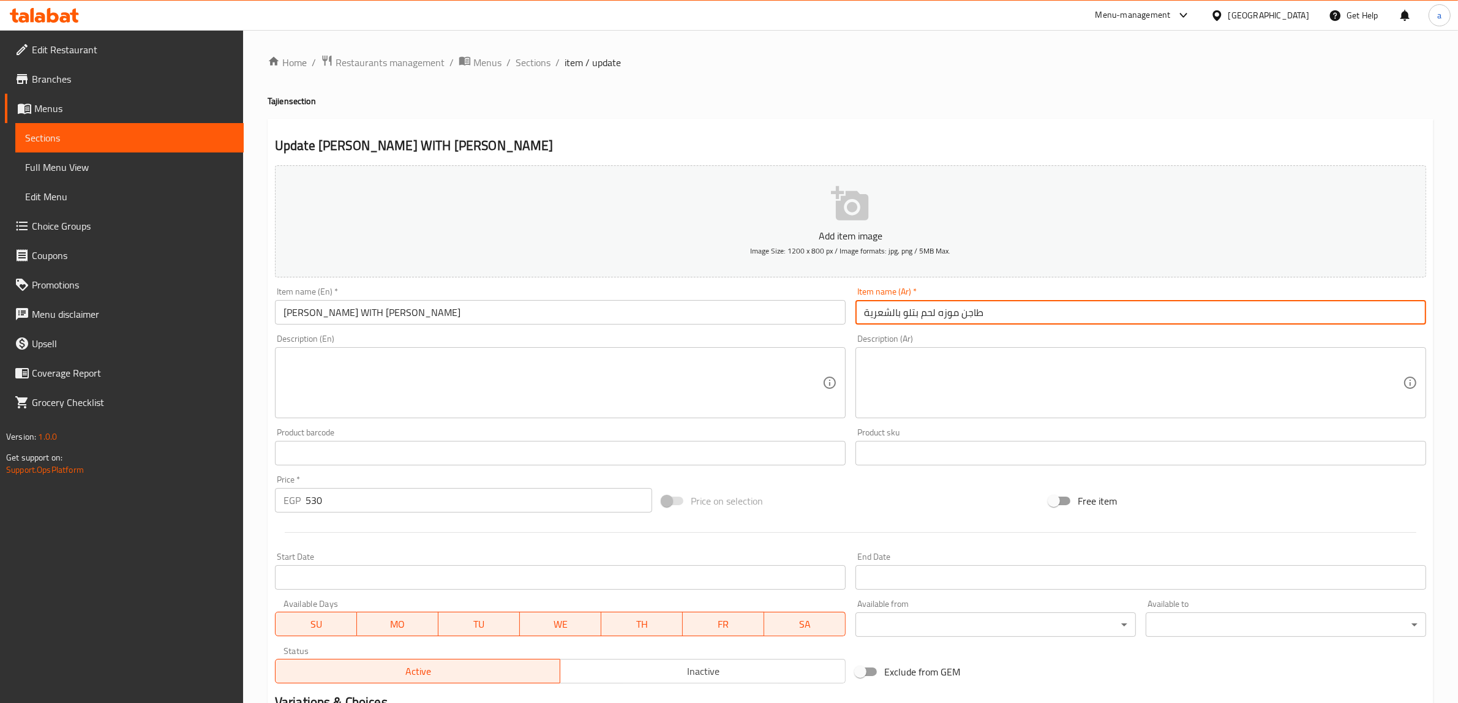
click at [914, 315] on input "طاجن موزه لحم بتلو بالشعرية" at bounding box center [1141, 312] width 571 height 25
click at [298, 311] on input "VEAL SHANK WITH SHREYA THJIN" at bounding box center [560, 312] width 571 height 25
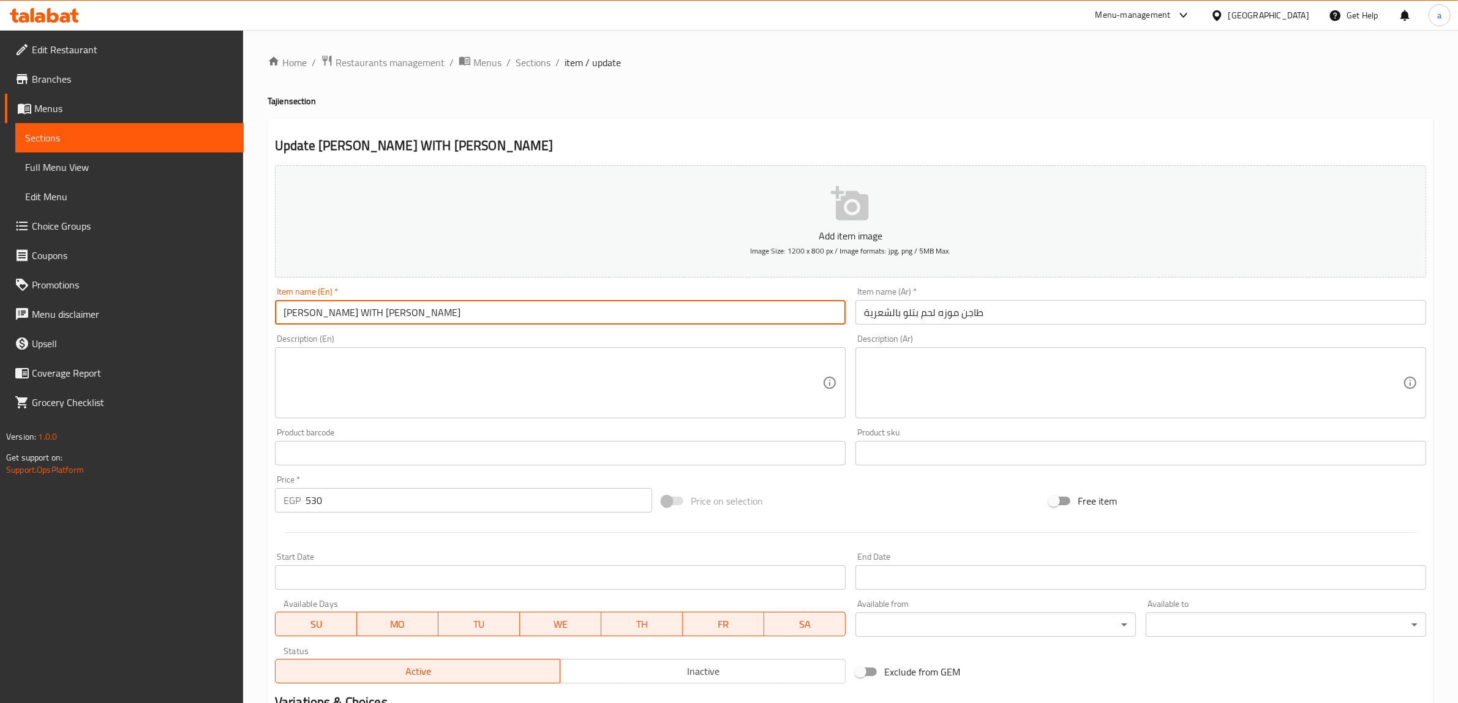
click at [298, 311] on input "VEAL SHANK WITH SHREYA THJIN" at bounding box center [560, 312] width 571 height 25
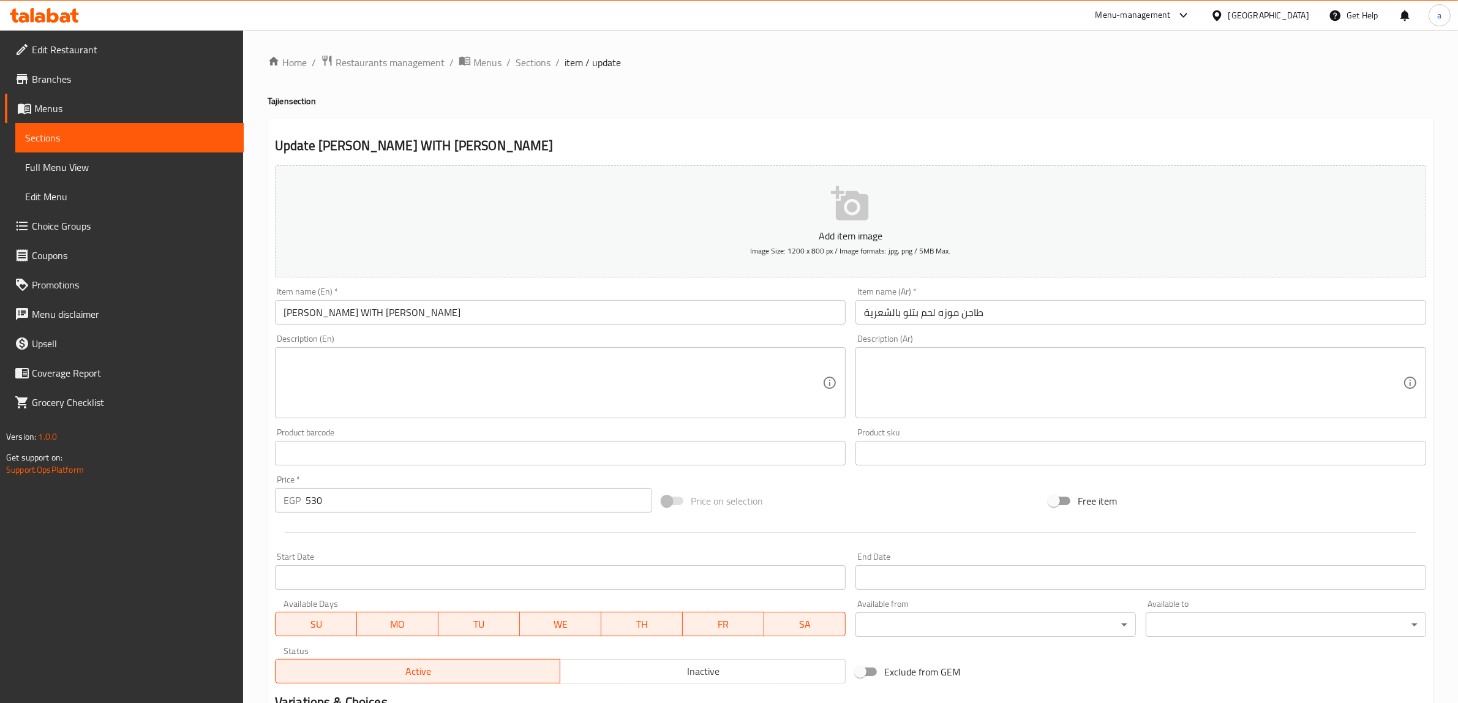
click at [326, 311] on input "VEAL SHANK WITH SHREYA THJIN" at bounding box center [560, 312] width 571 height 25
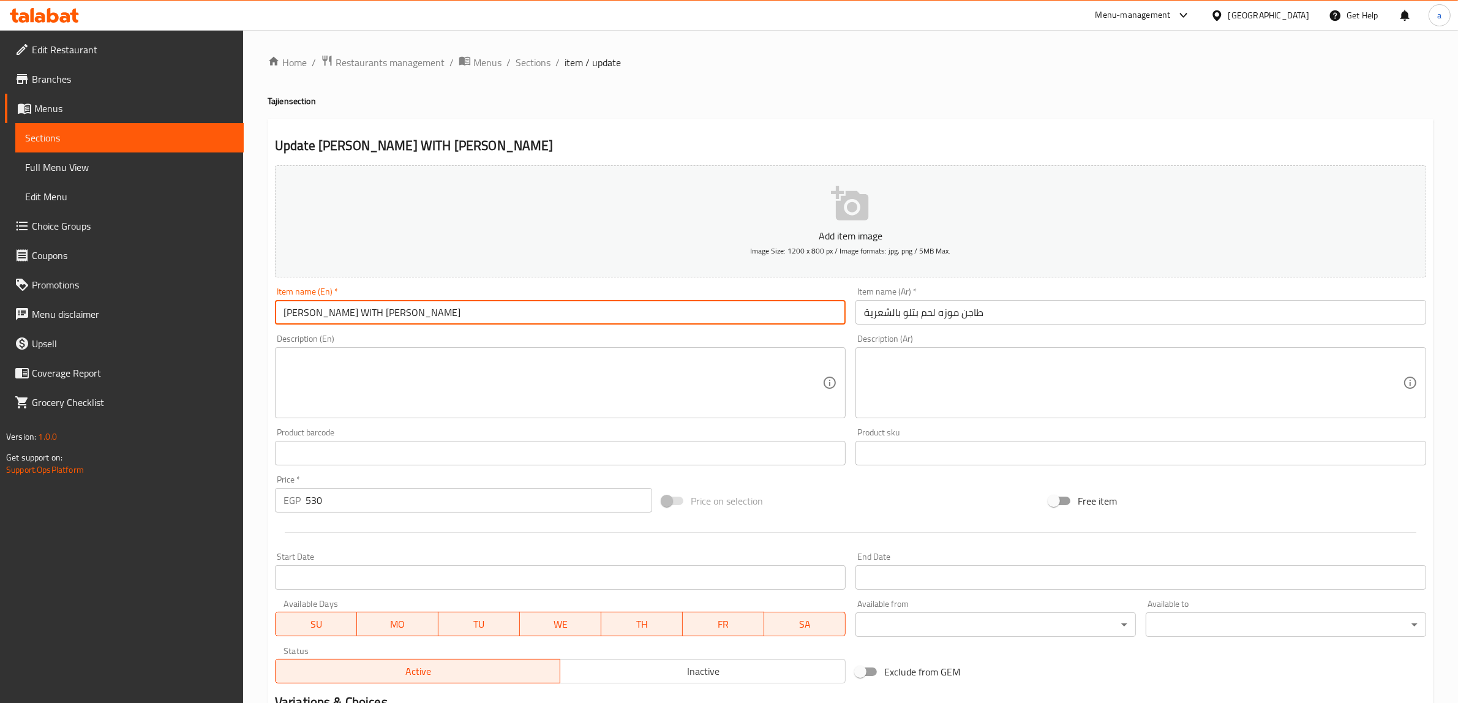
click at [412, 312] on input "VEAL SHANK WITH SHREYA THJIN" at bounding box center [560, 312] width 571 height 25
paste input "THJIN"
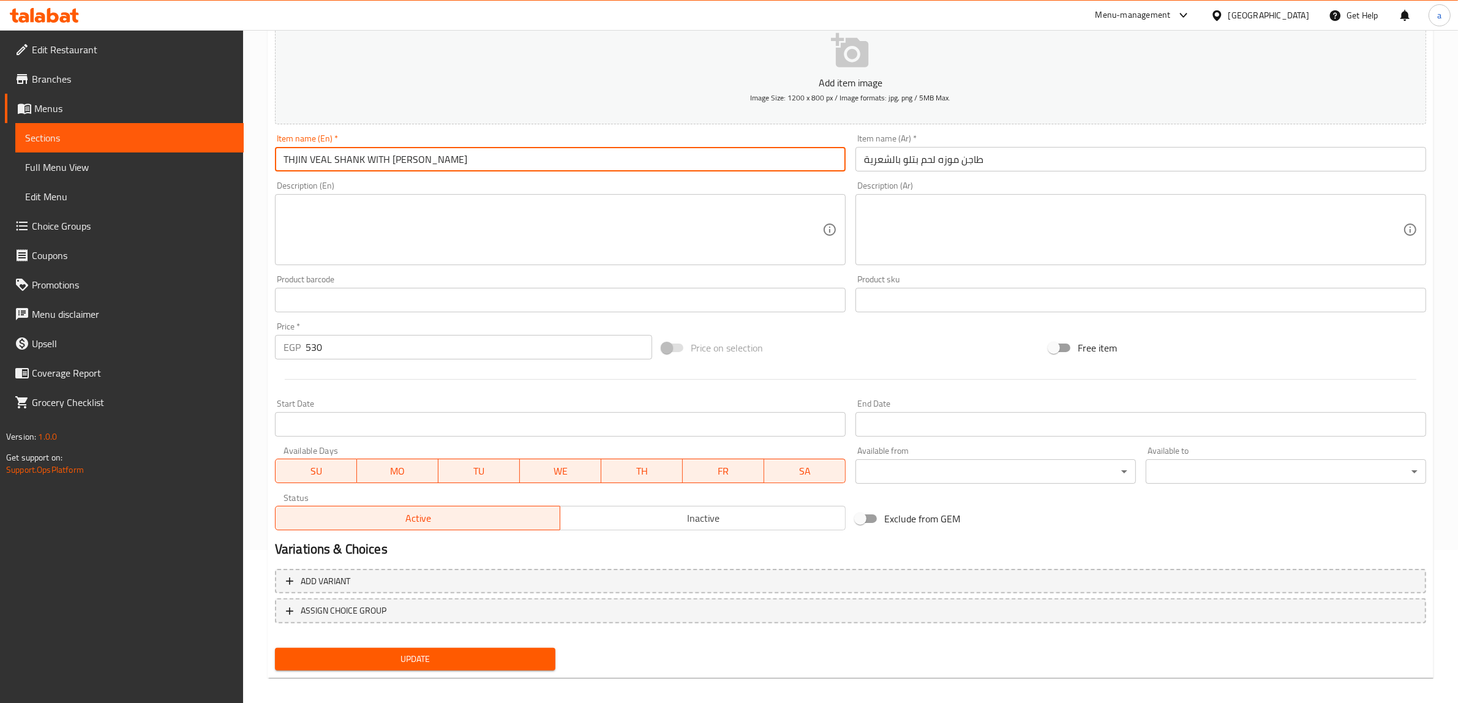
scroll to position [160, 0]
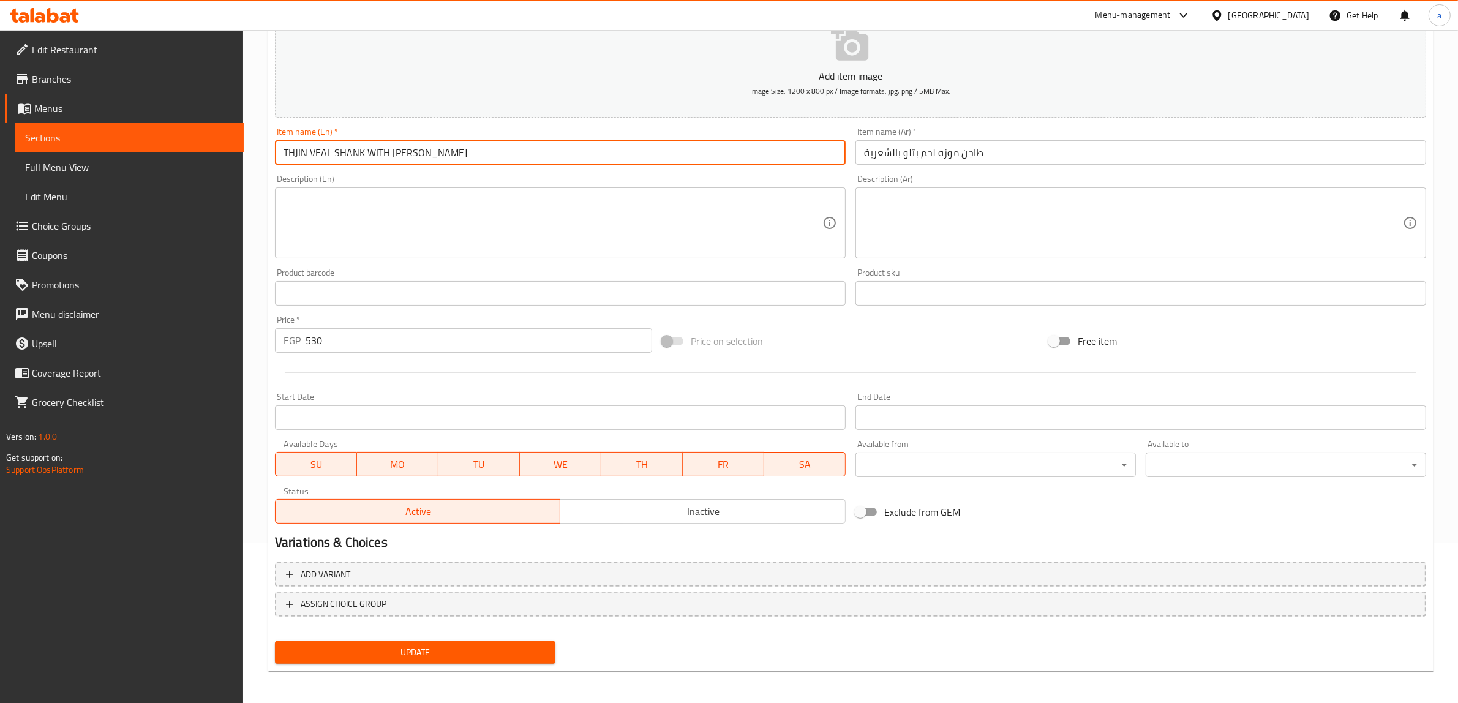
type input "THJIN VEAL SHANK WITH [PERSON_NAME]"
click at [430, 647] on span "Update" at bounding box center [415, 652] width 261 height 15
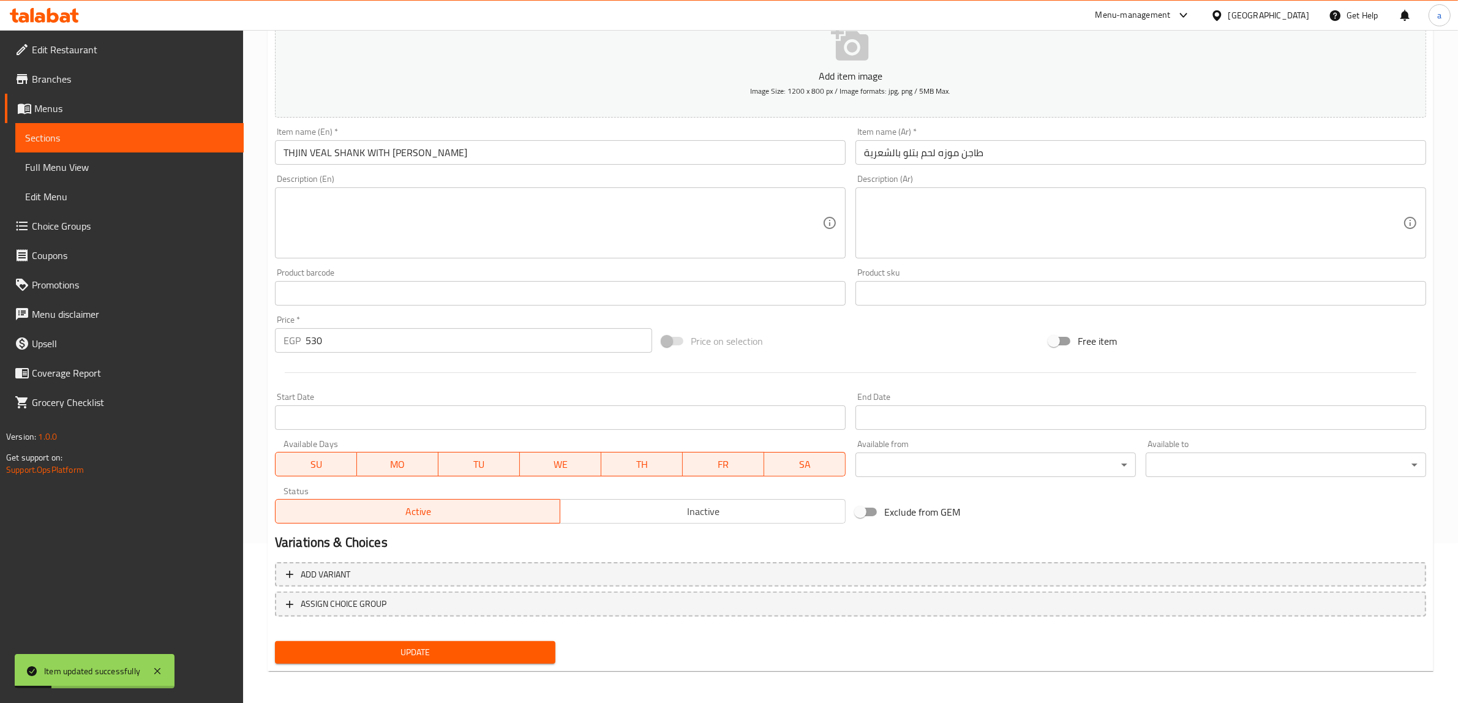
scroll to position [0, 0]
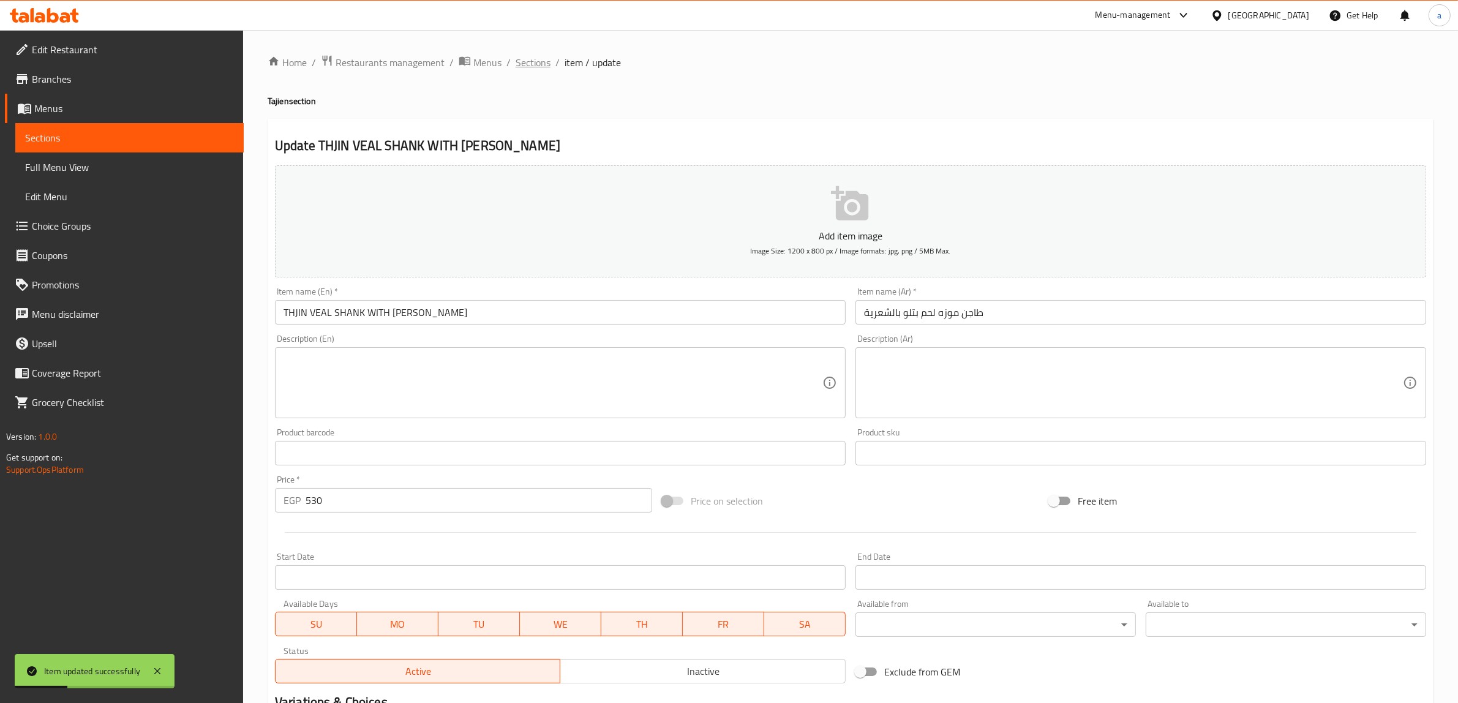
click at [521, 62] on span "Sections" at bounding box center [533, 62] width 35 height 15
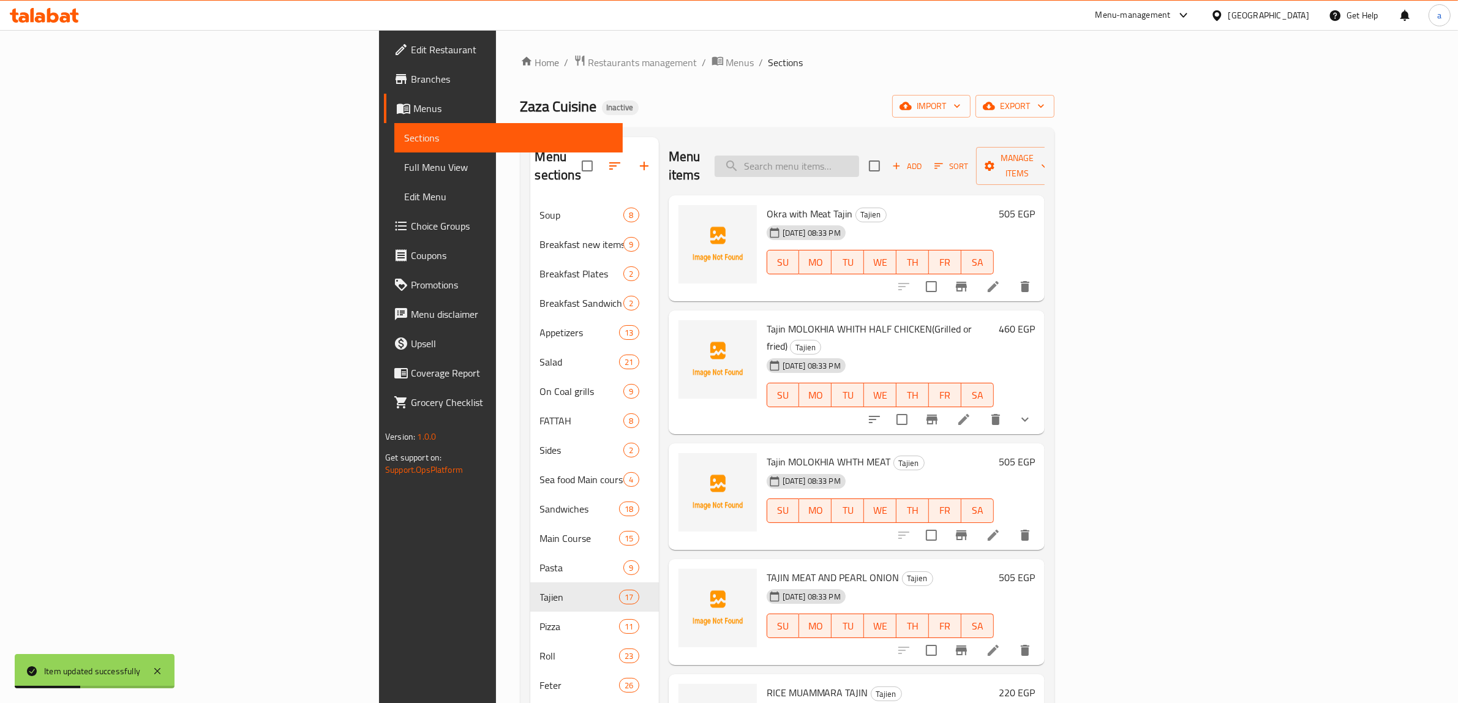
paste input "VEAL SHANK WITH LESAN ASDOUR TAJIN"
click at [859, 158] on input "search" at bounding box center [787, 166] width 145 height 21
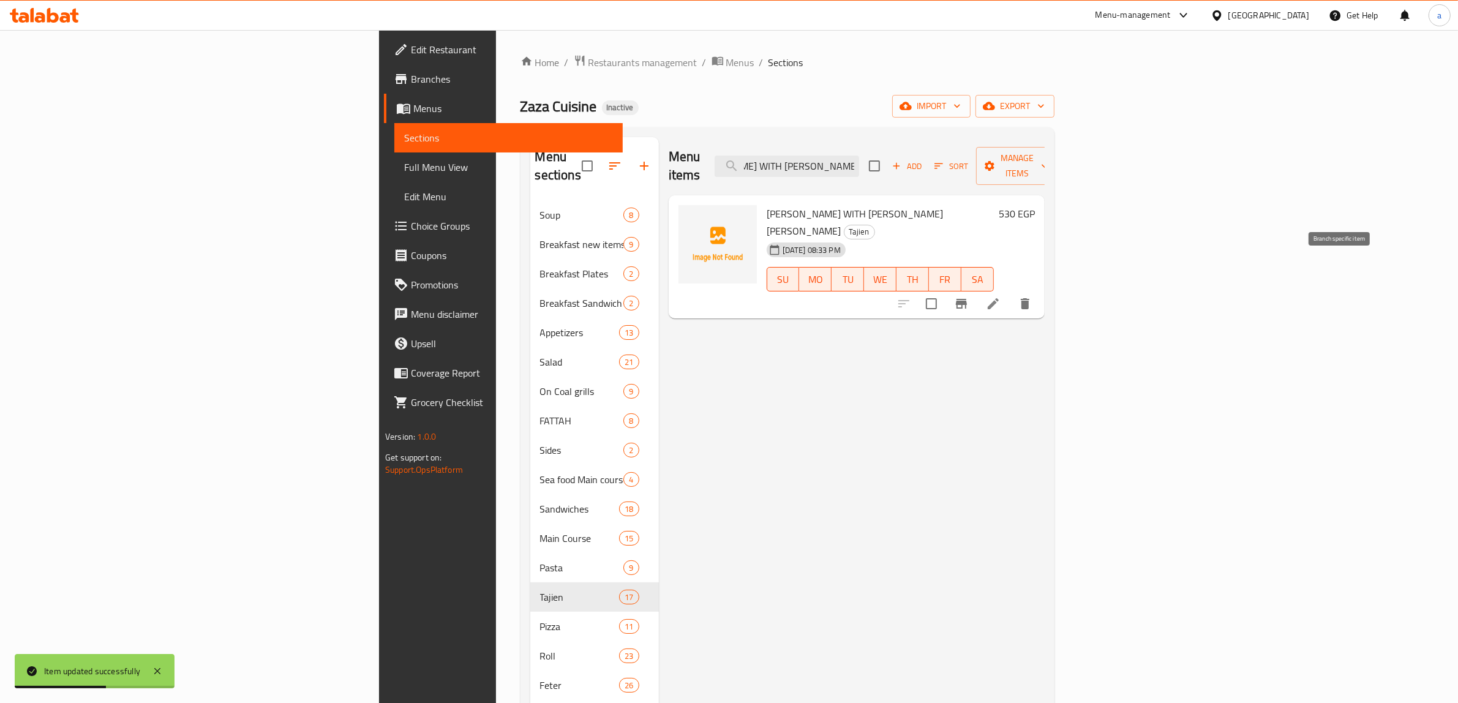
type input "VEAL SHANK WITH LESAN ASDOUR TAJIN"
click at [999, 298] on icon at bounding box center [993, 303] width 11 height 11
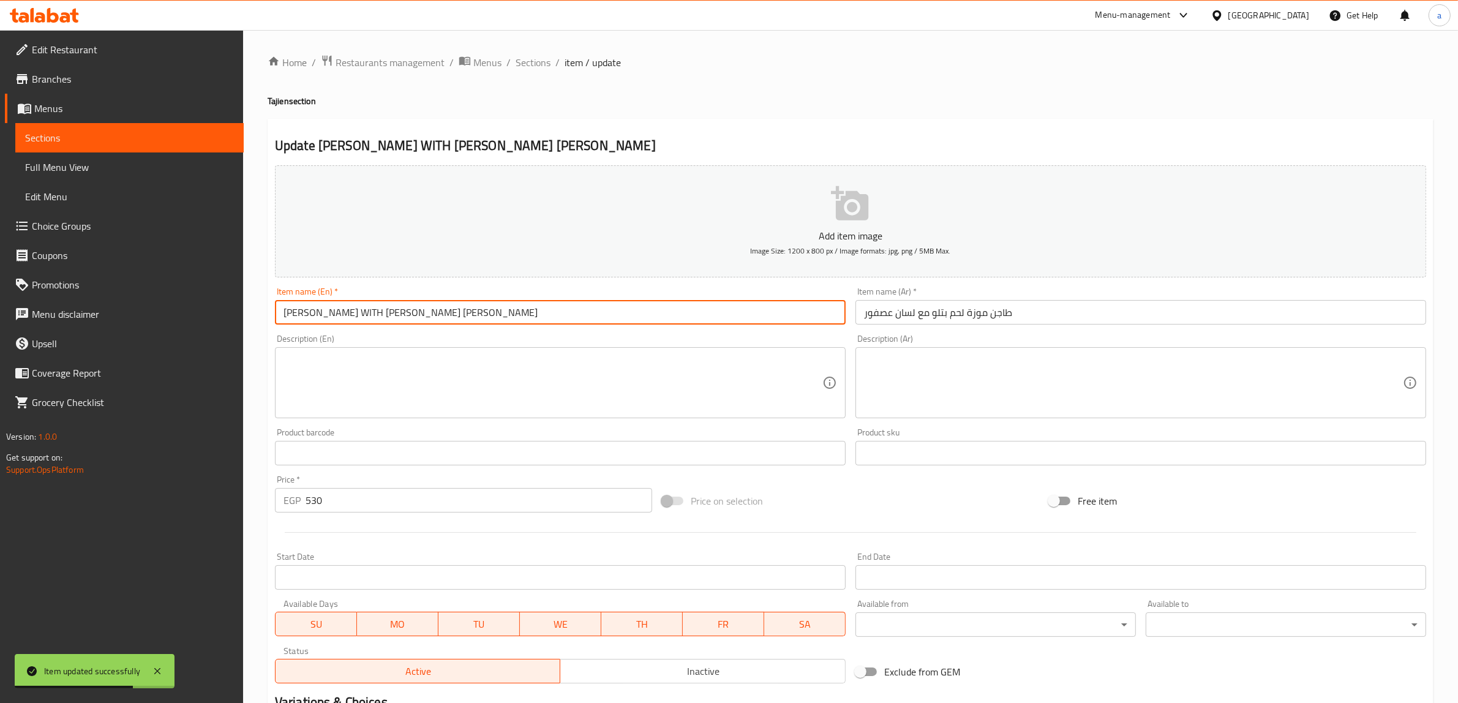
click at [445, 308] on input "VEAL SHANK WITH LESAN ASDOUR TAJIN" at bounding box center [560, 312] width 571 height 25
paste input "TAJIN"
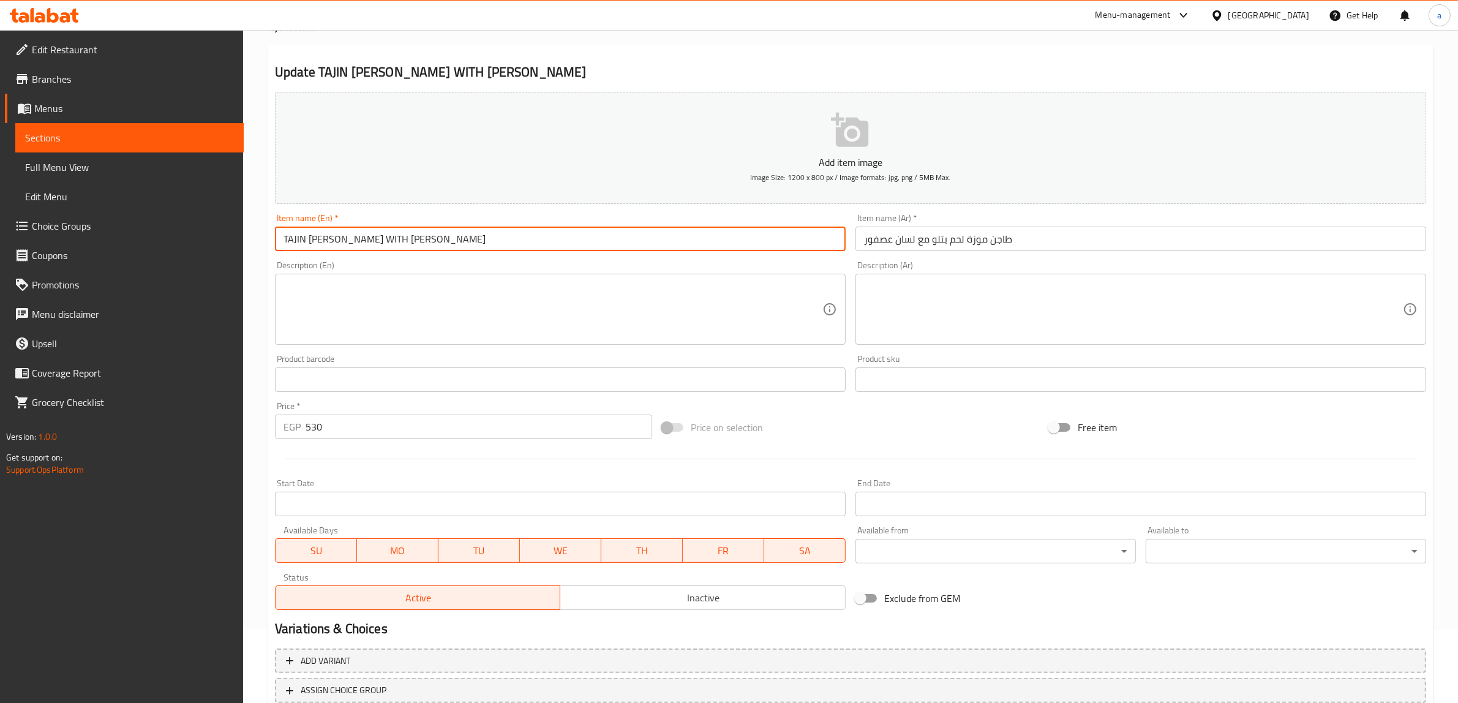
scroll to position [160, 0]
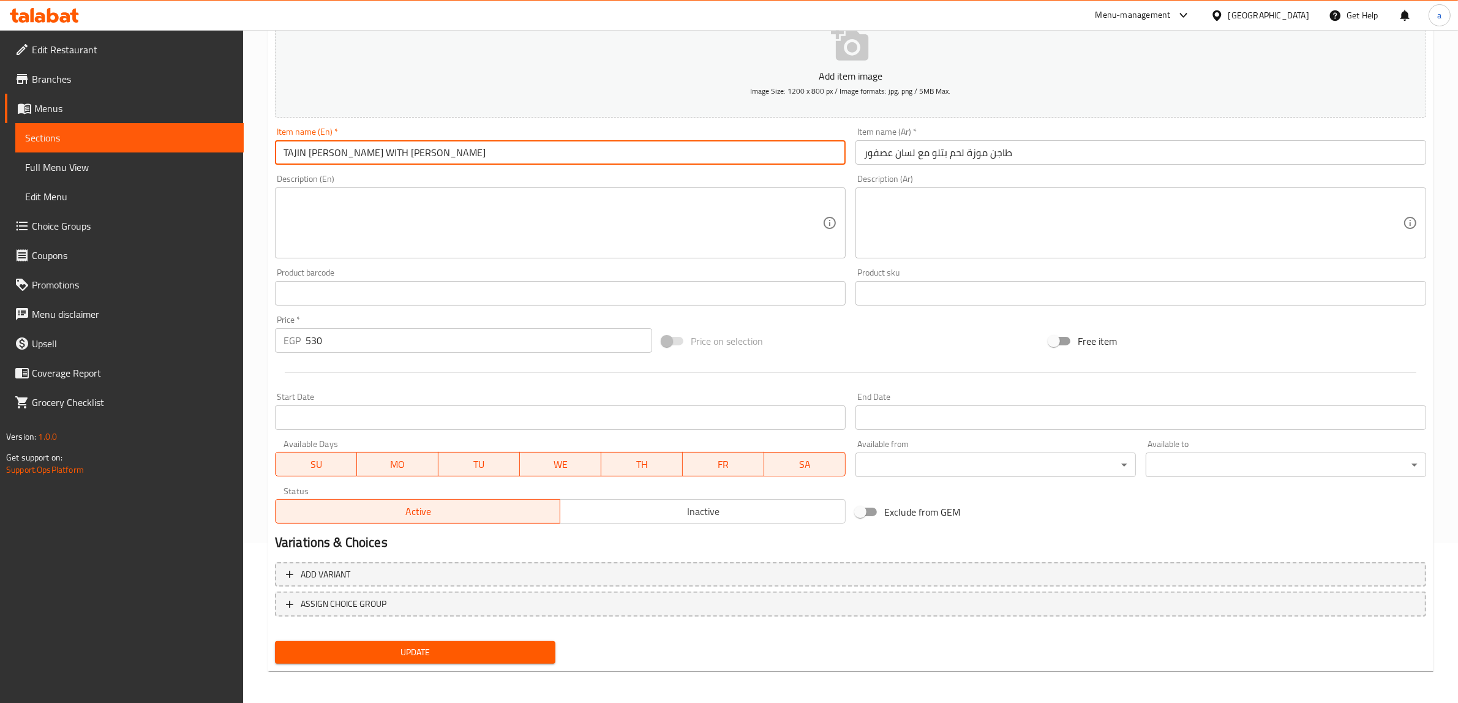
type input "TAJIN [PERSON_NAME] WITH [PERSON_NAME]"
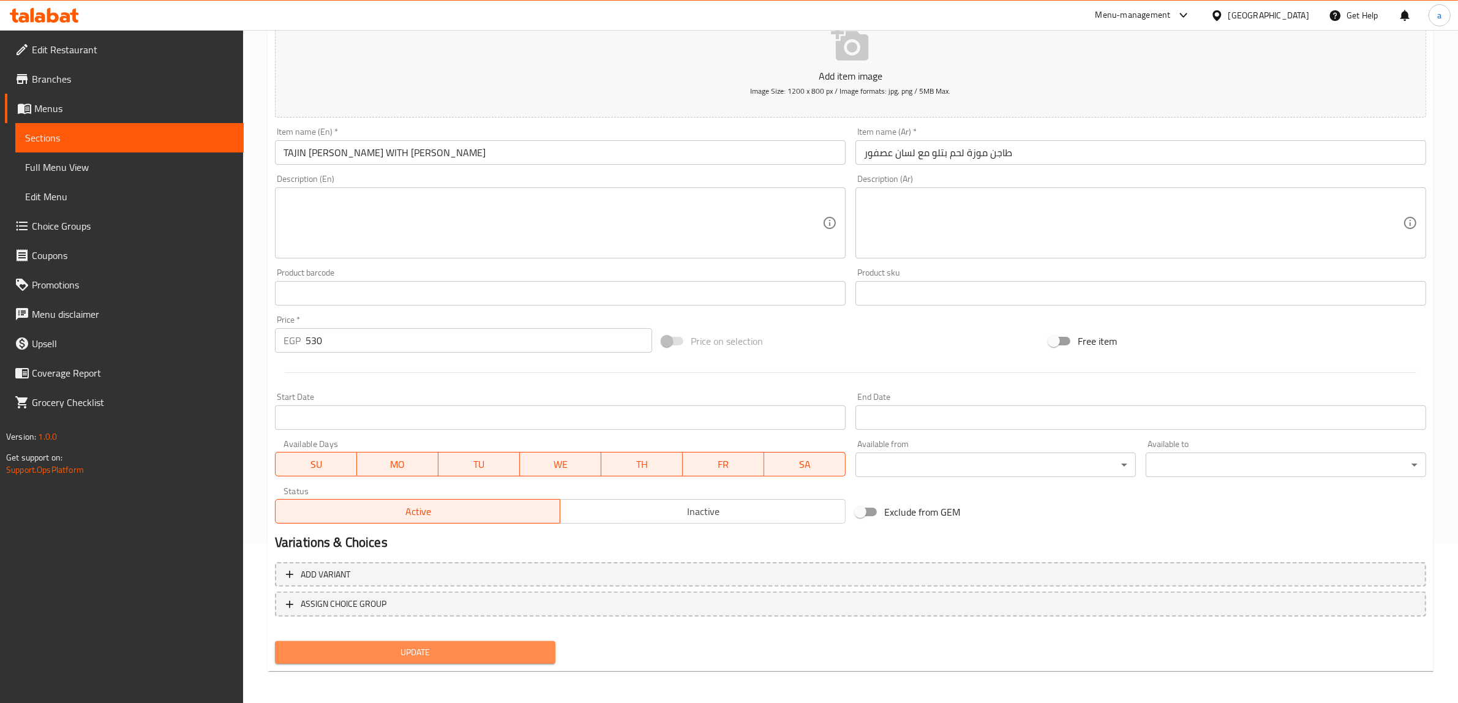
click at [446, 647] on span "Update" at bounding box center [415, 652] width 261 height 15
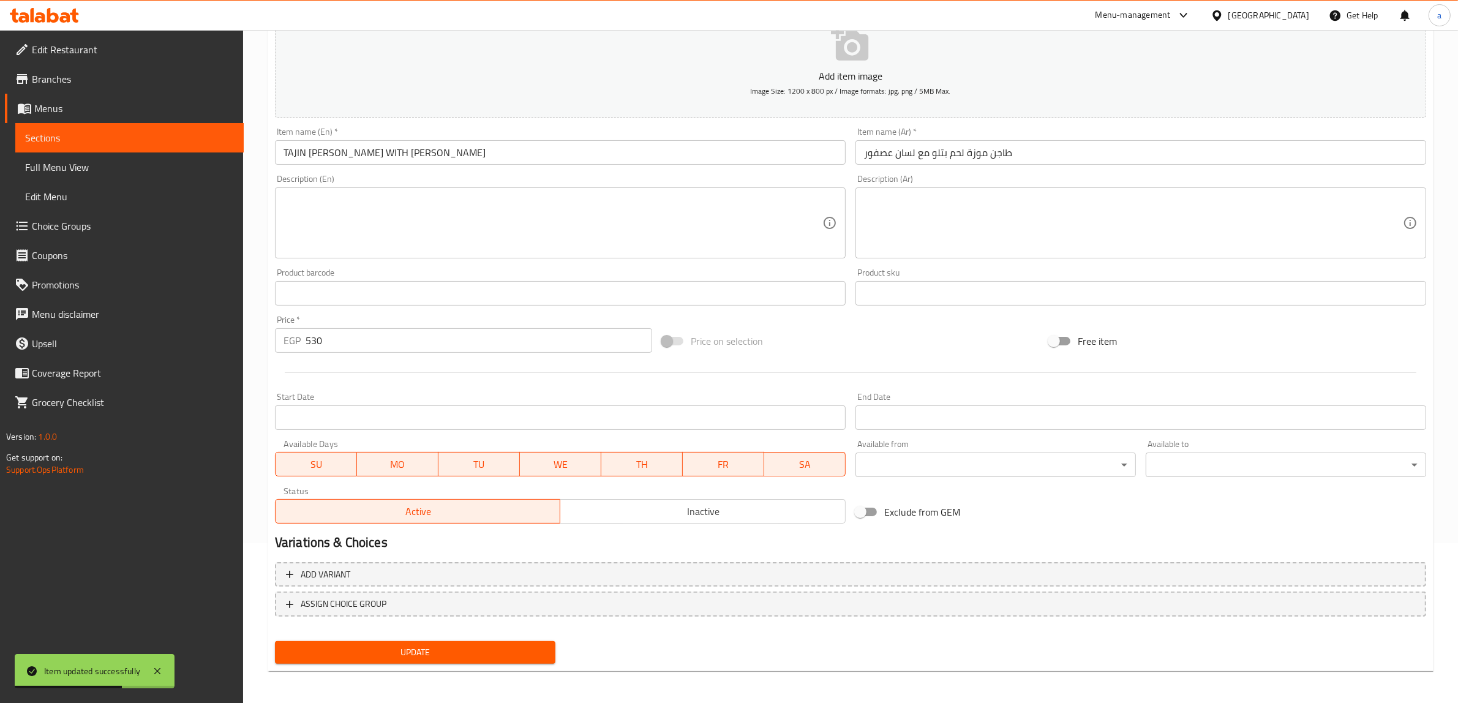
click at [556, 147] on input "TAJIN [PERSON_NAME] WITH [PERSON_NAME]" at bounding box center [560, 152] width 571 height 25
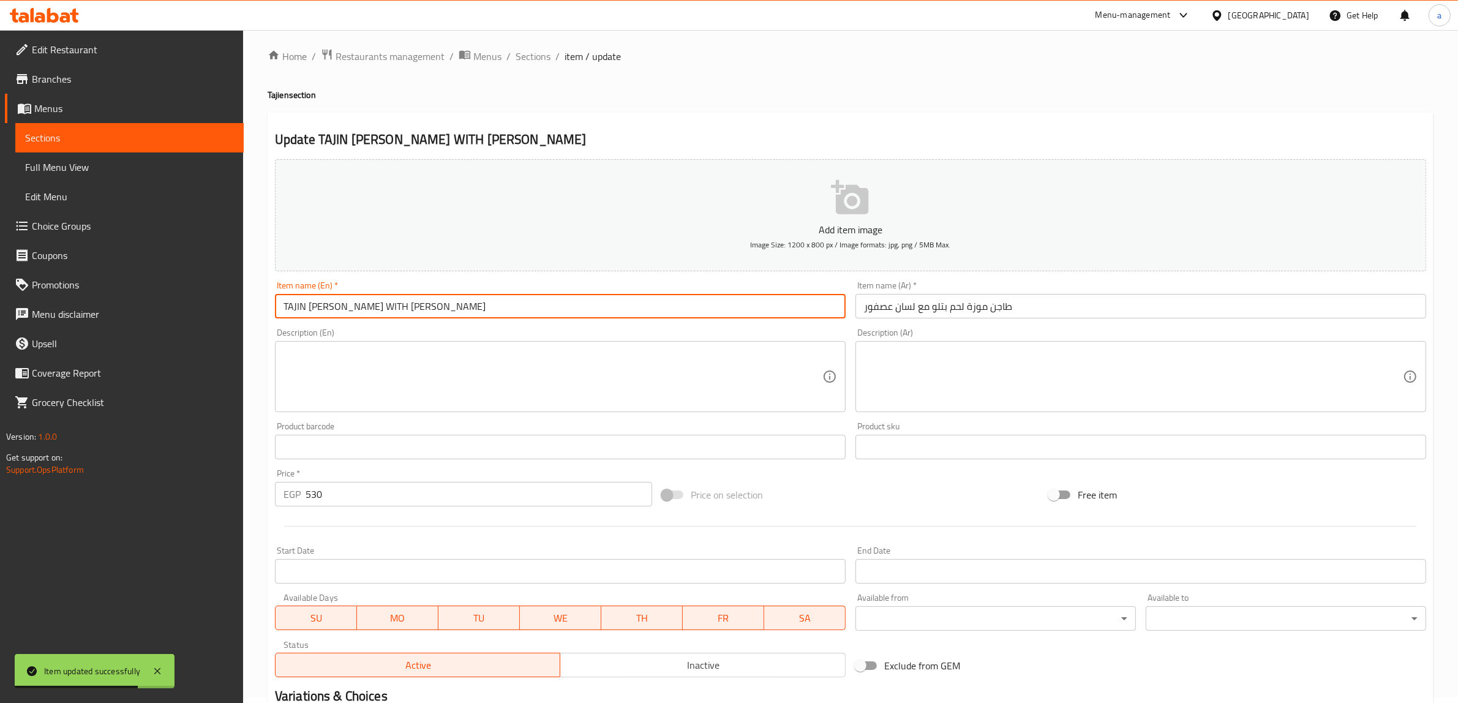
scroll to position [0, 0]
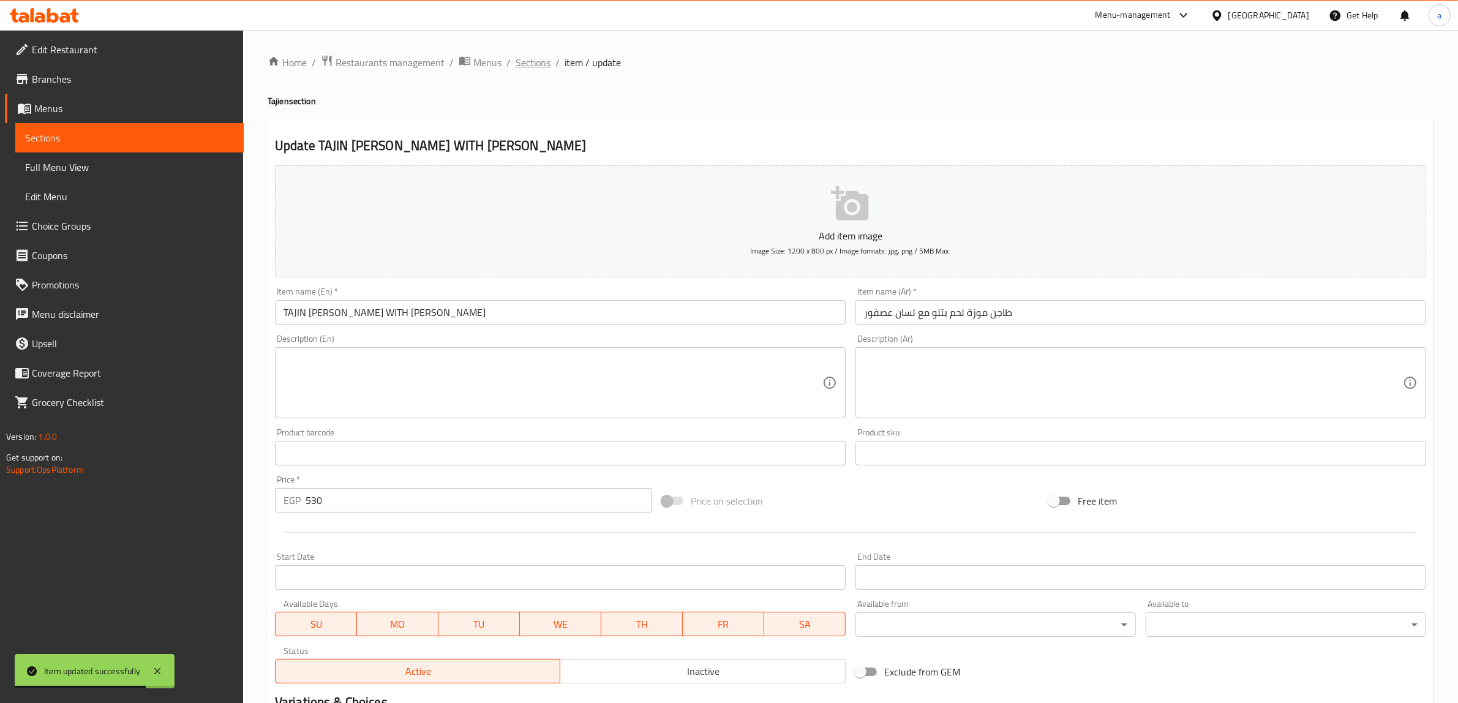
click at [537, 66] on span "Sections" at bounding box center [533, 62] width 35 height 15
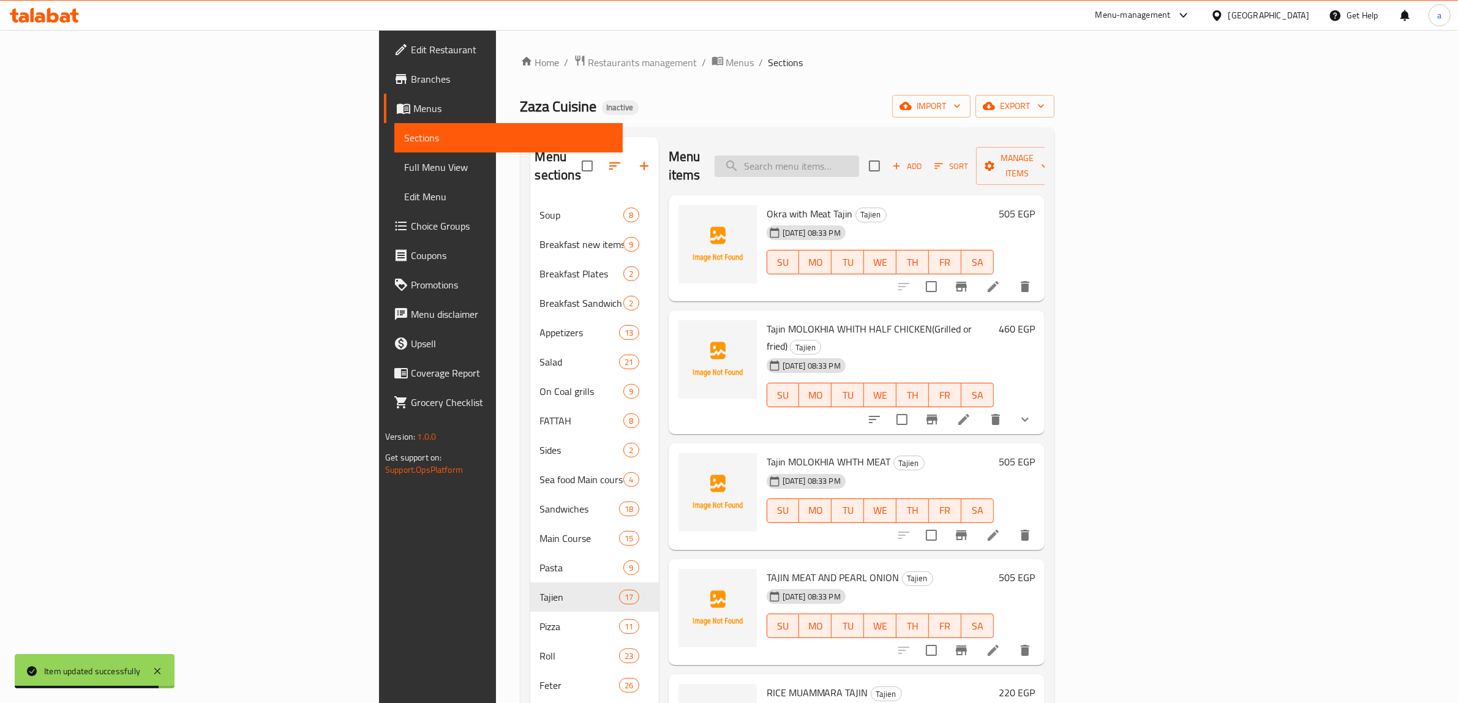
paste input "HALAWA (HONEY&CREAM) Roll"
click at [859, 163] on input "HALAWA (HONEY&CREAM) Roll" at bounding box center [787, 166] width 145 height 21
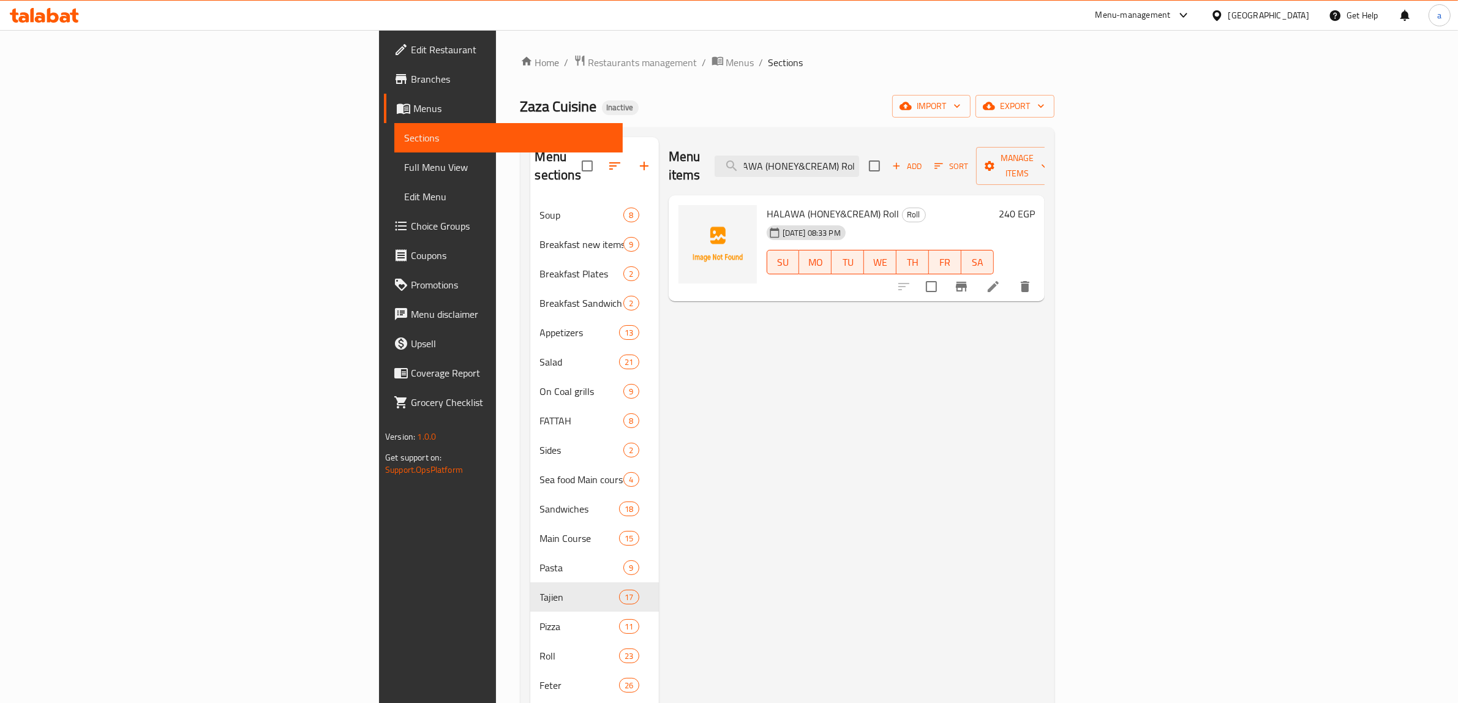
type input "HALAWA (HONEY&CREAM) Roll"
click at [1011, 276] on li at bounding box center [993, 287] width 34 height 22
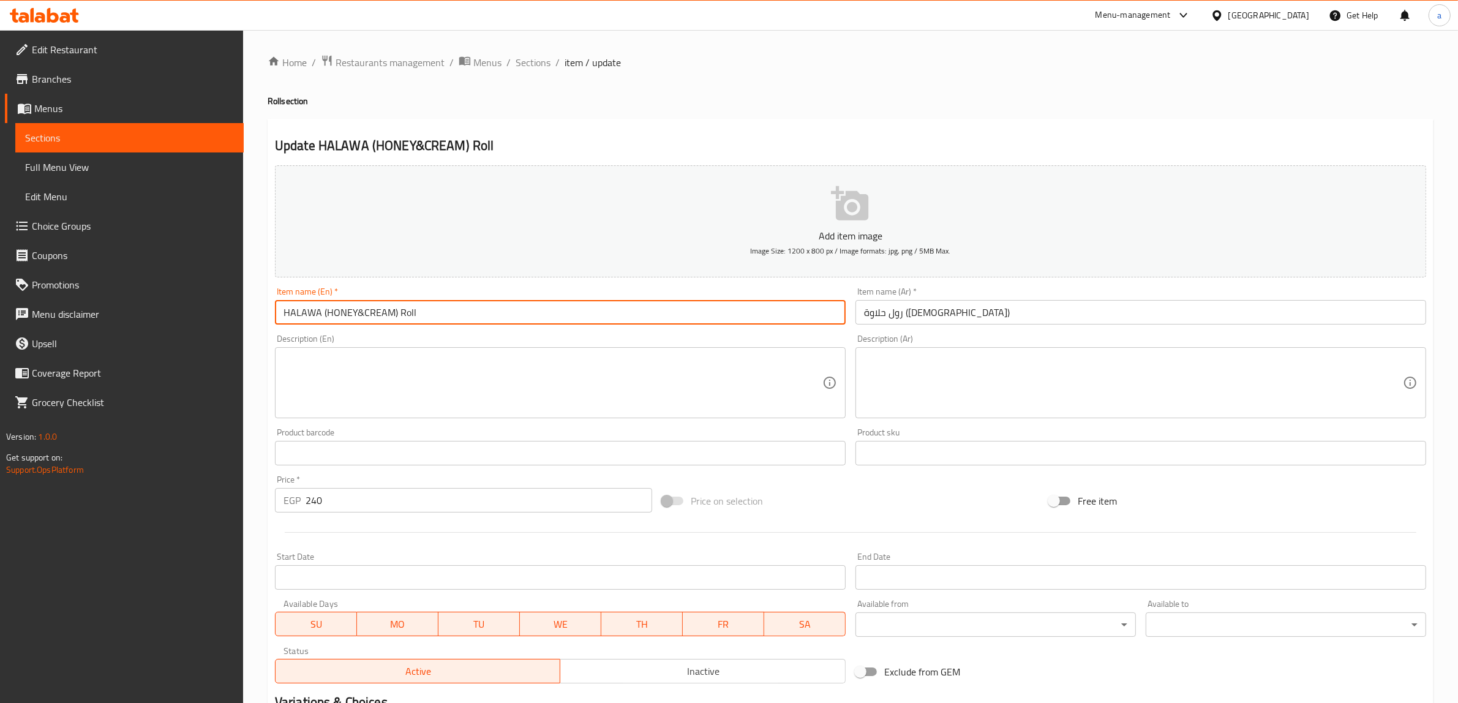
click at [407, 311] on input "HALAWA (HONEY&CREAM) Roll" at bounding box center [560, 312] width 571 height 25
paste input "Roll"
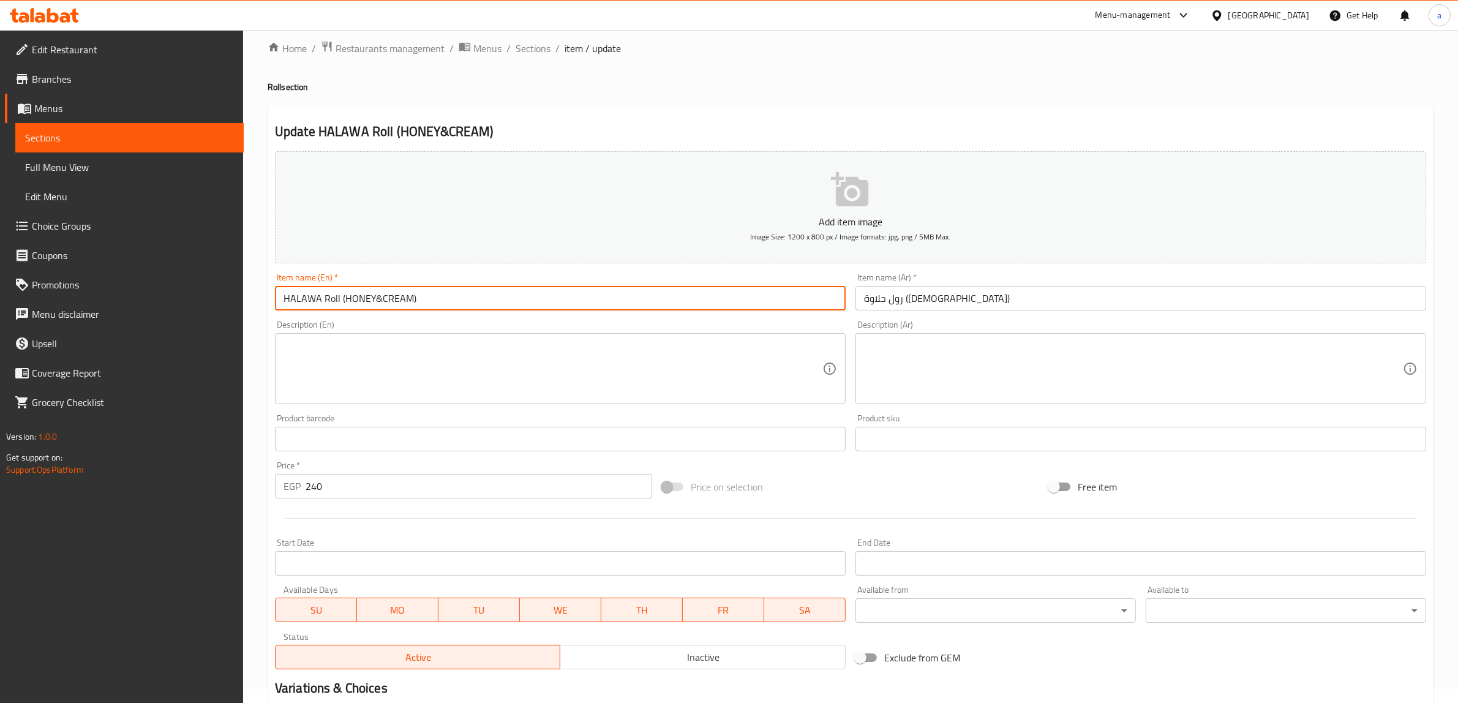
scroll to position [160, 0]
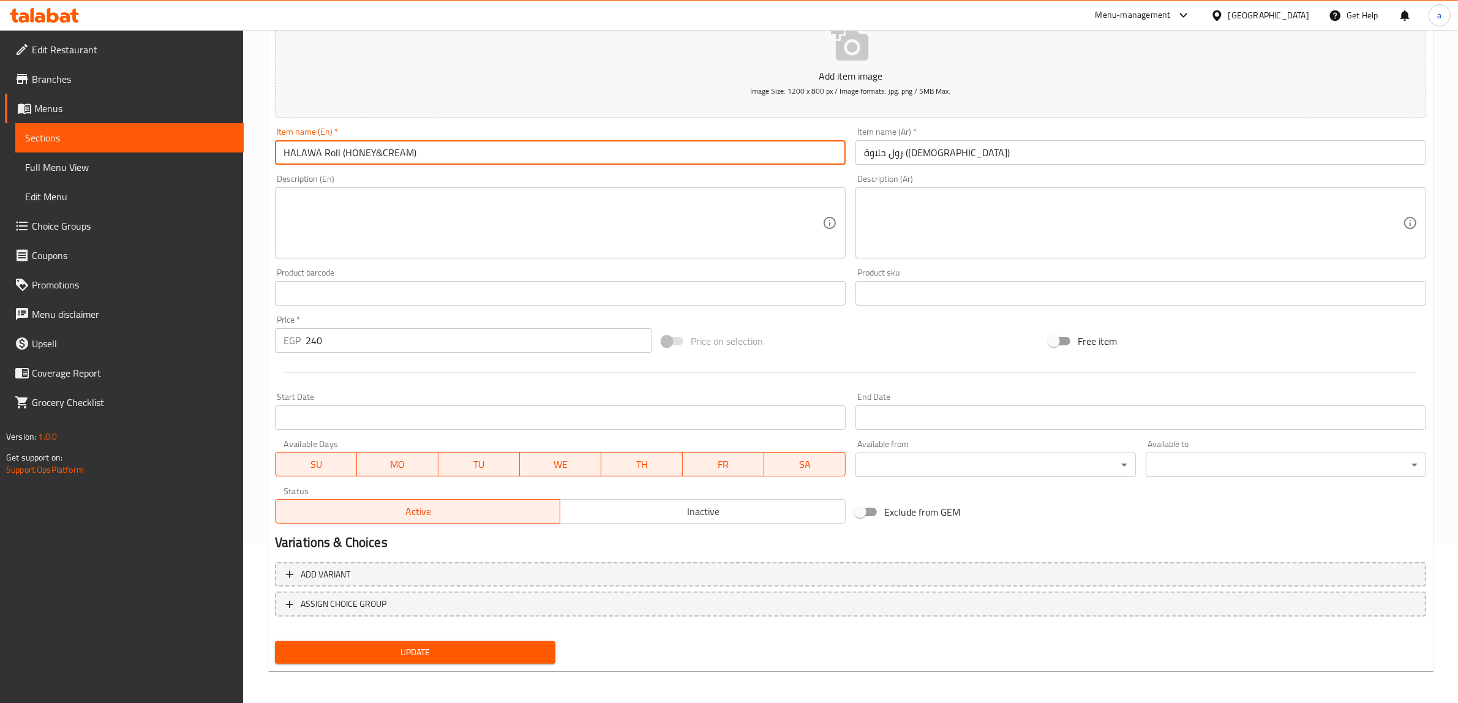
type input "HALAWA Roll (HONEY&CREAM)"
click at [383, 654] on span "Update" at bounding box center [415, 652] width 261 height 15
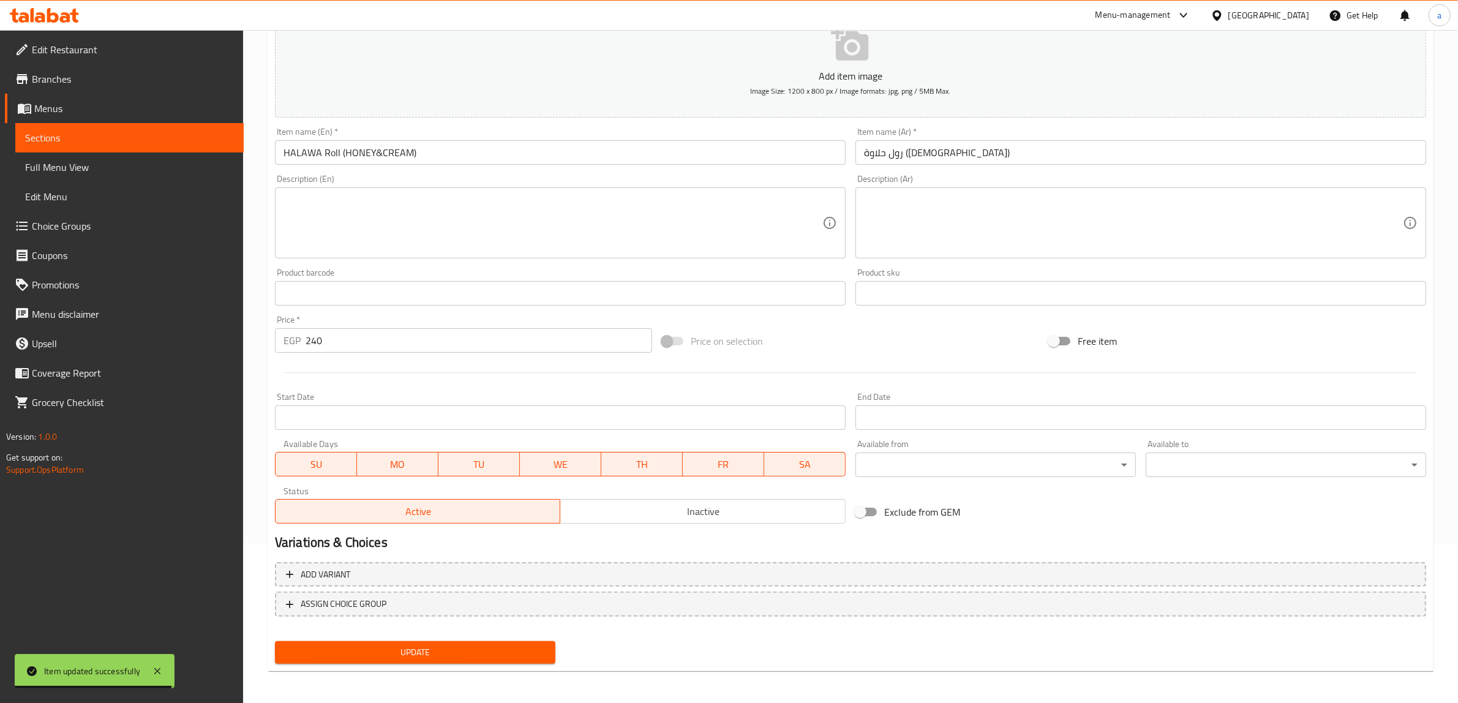
scroll to position [0, 0]
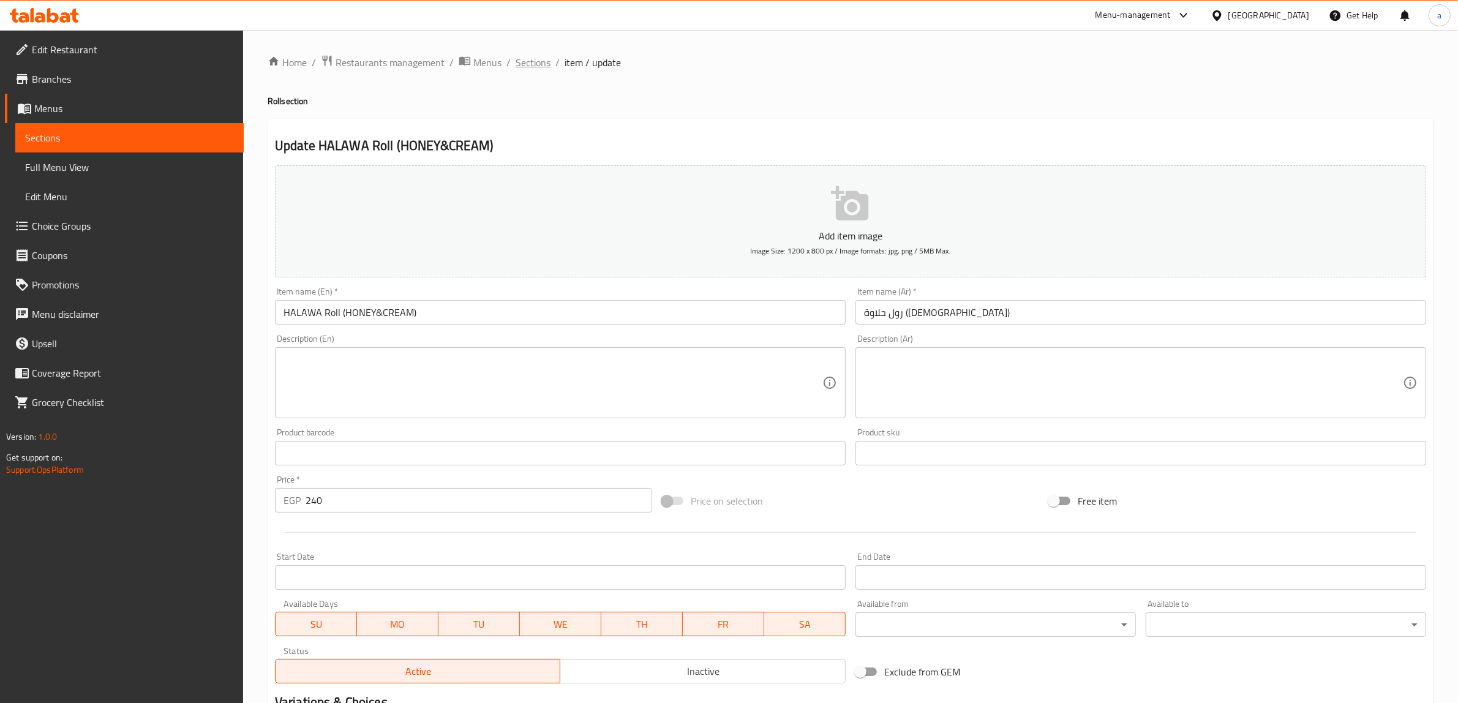
click at [526, 64] on span "Sections" at bounding box center [533, 62] width 35 height 15
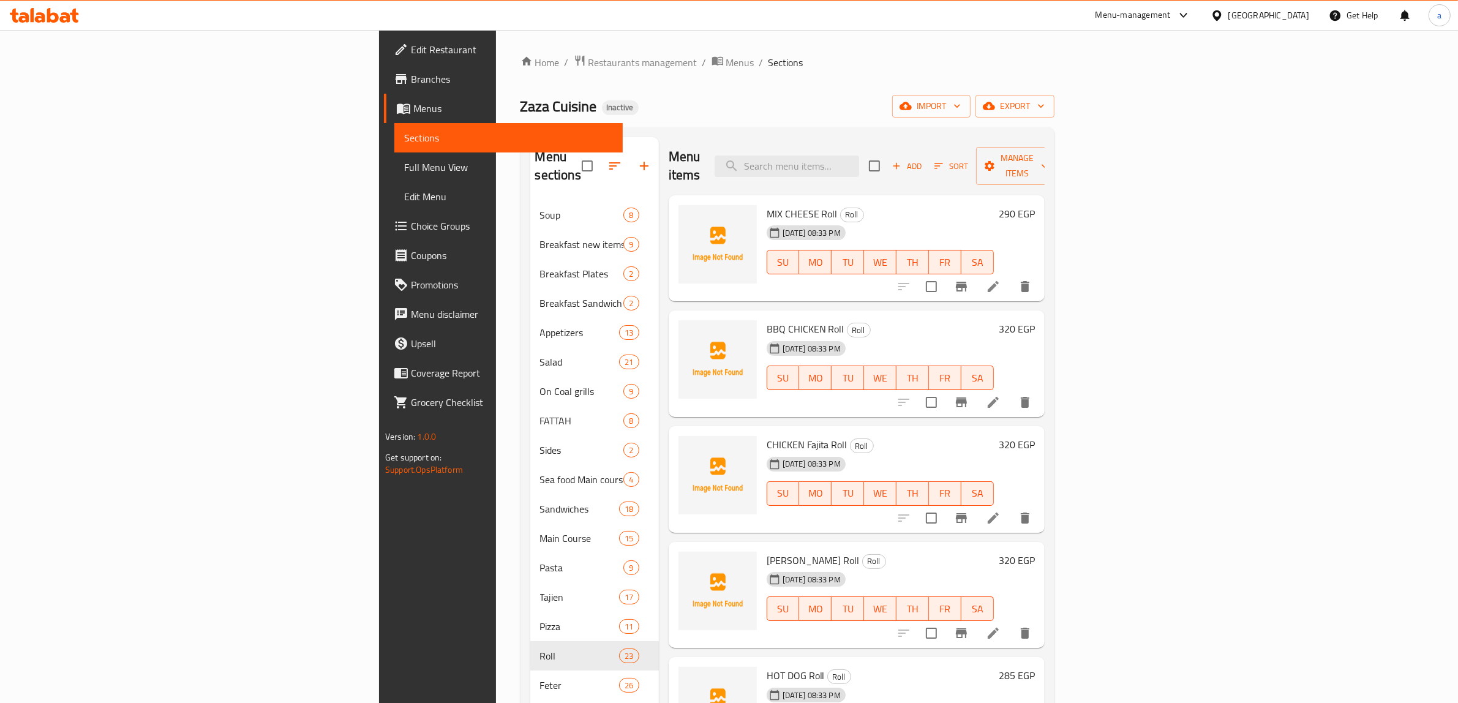
click at [859, 156] on input "search" at bounding box center [787, 166] width 145 height 21
paste input "CUSTARD & CREAM Pie"
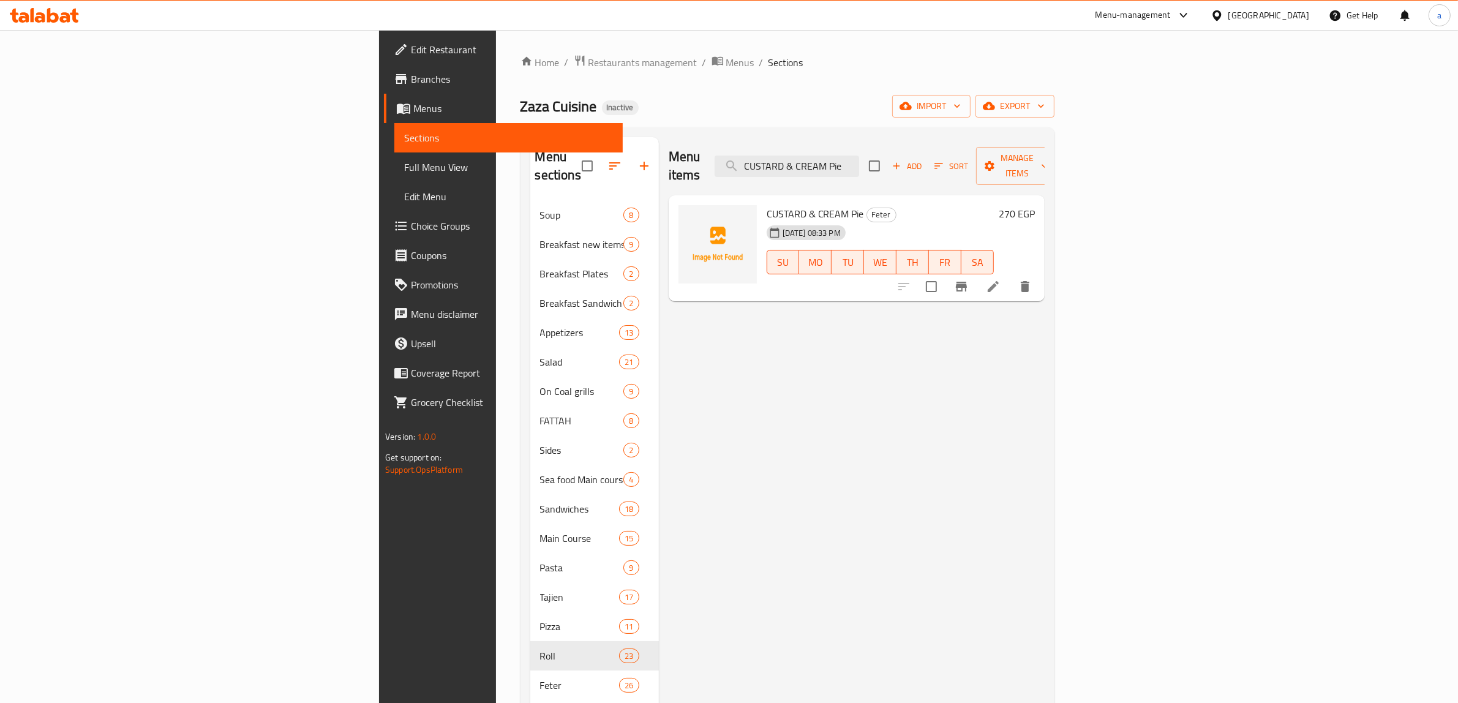
type input "CUSTARD & CREAM Pie"
click at [1001, 279] on icon at bounding box center [993, 286] width 15 height 15
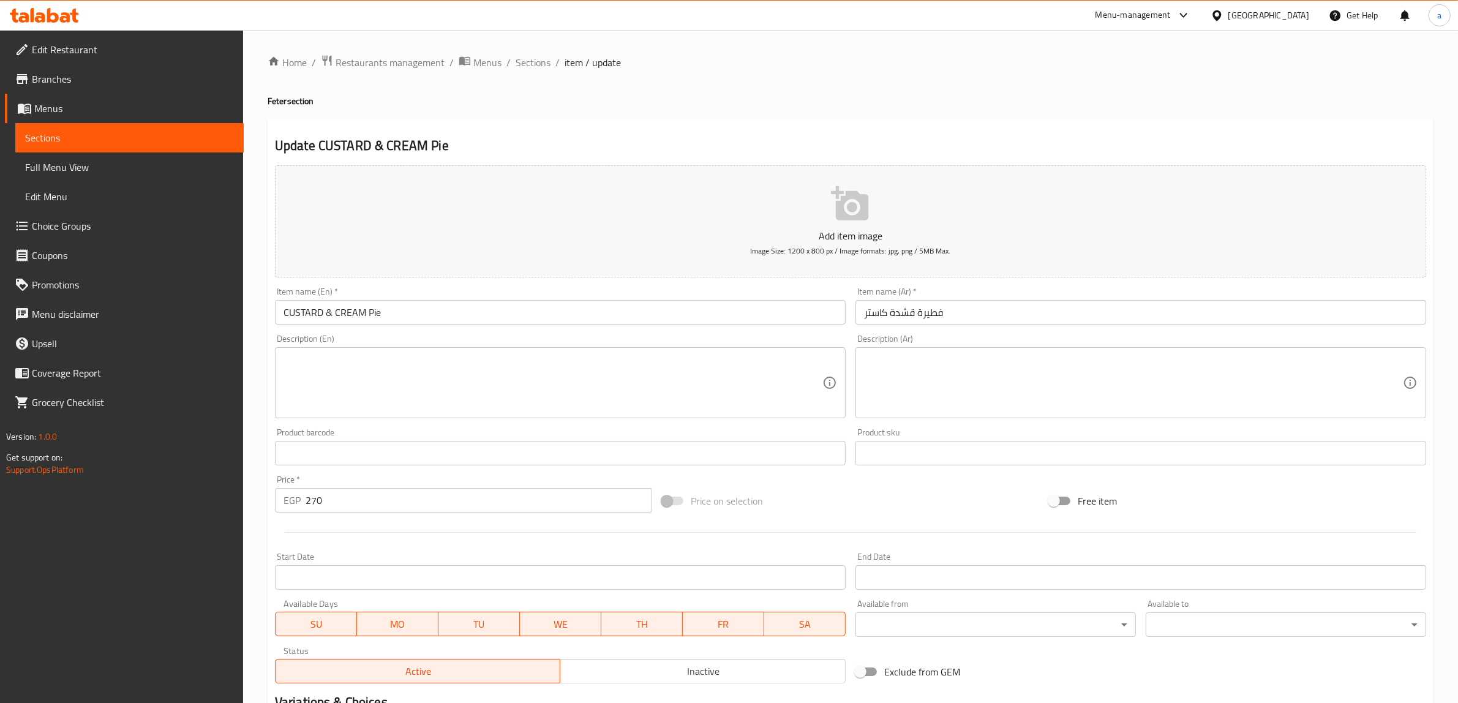
click at [910, 314] on input "فطيرة قشدة كاستر" at bounding box center [1141, 312] width 571 height 25
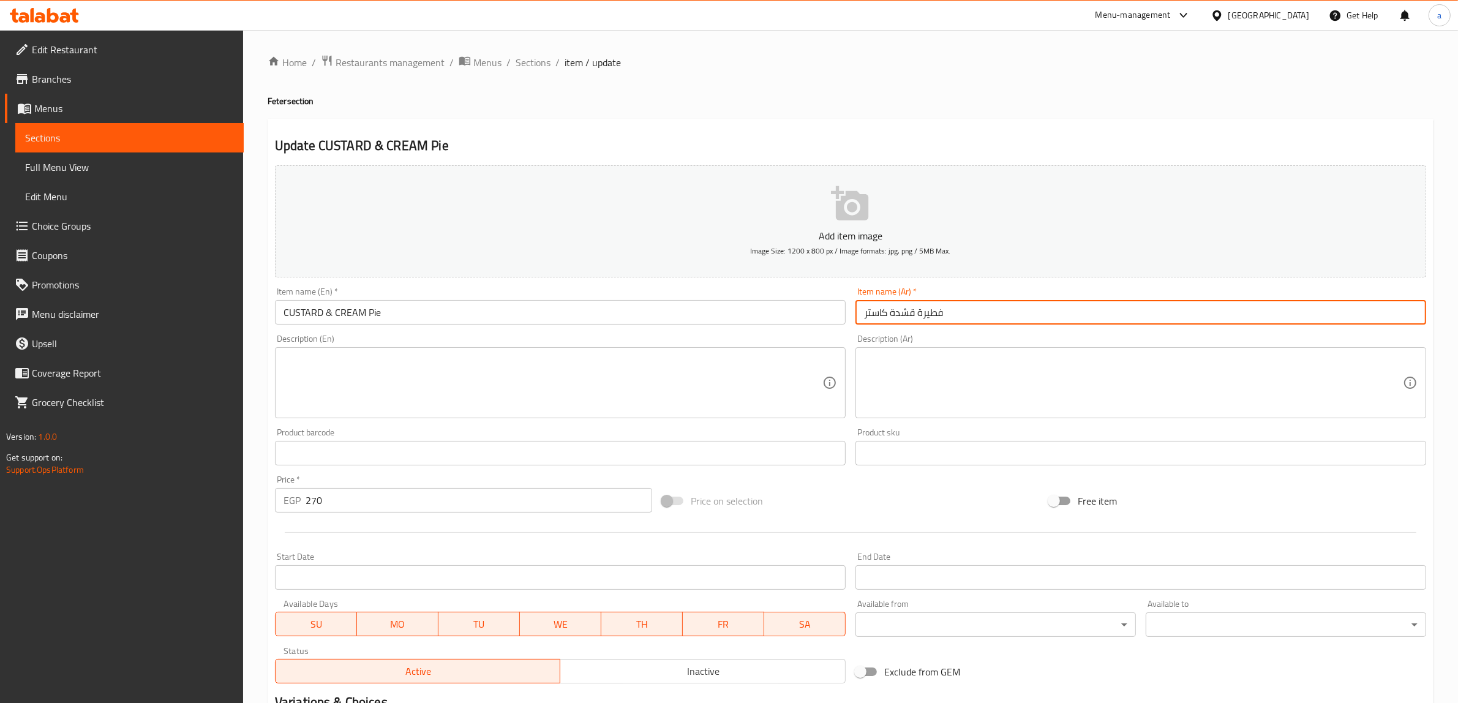
click at [910, 314] on input "فطيرة قشدة كاستر" at bounding box center [1141, 312] width 571 height 25
click at [861, 316] on input "فطيرة كاستر" at bounding box center [1141, 312] width 571 height 25
click at [951, 306] on input "فطيرة كاستر" at bounding box center [1141, 312] width 571 height 25
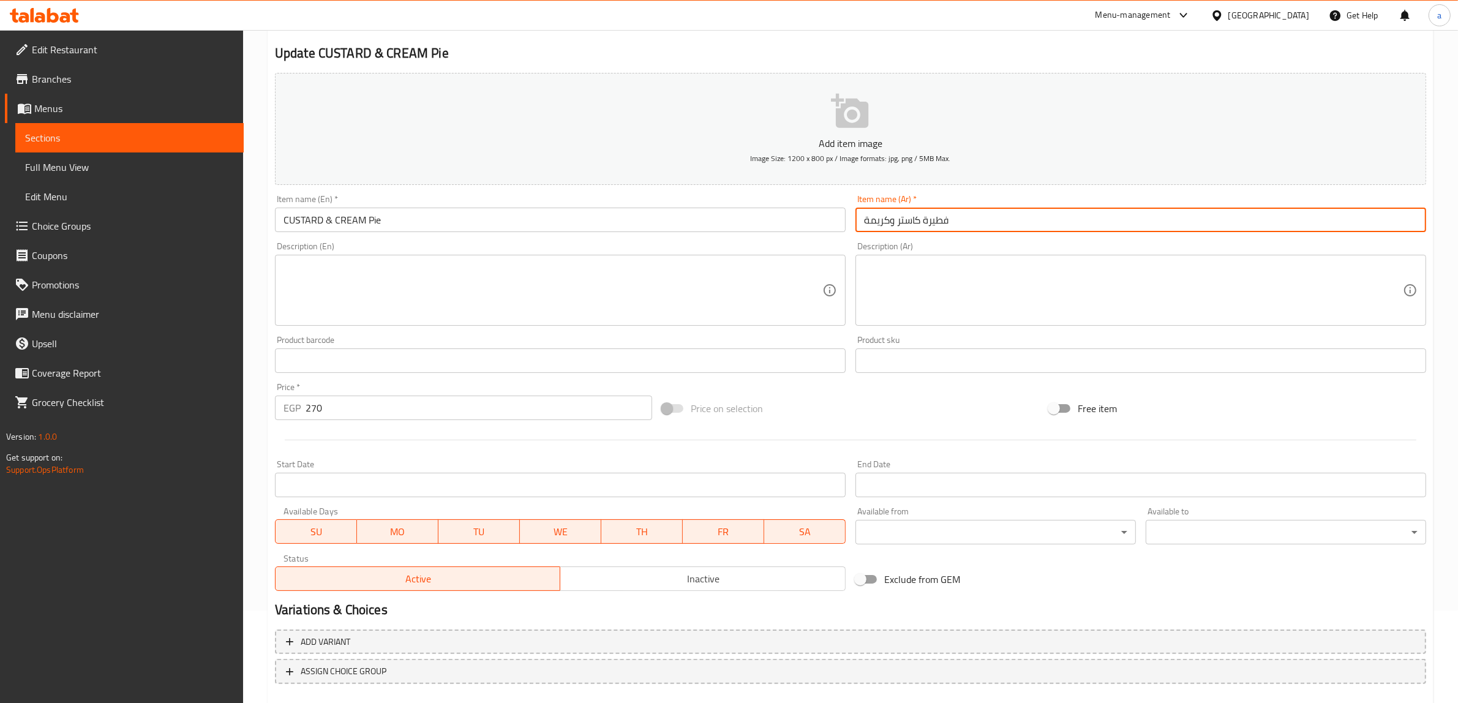
scroll to position [160, 0]
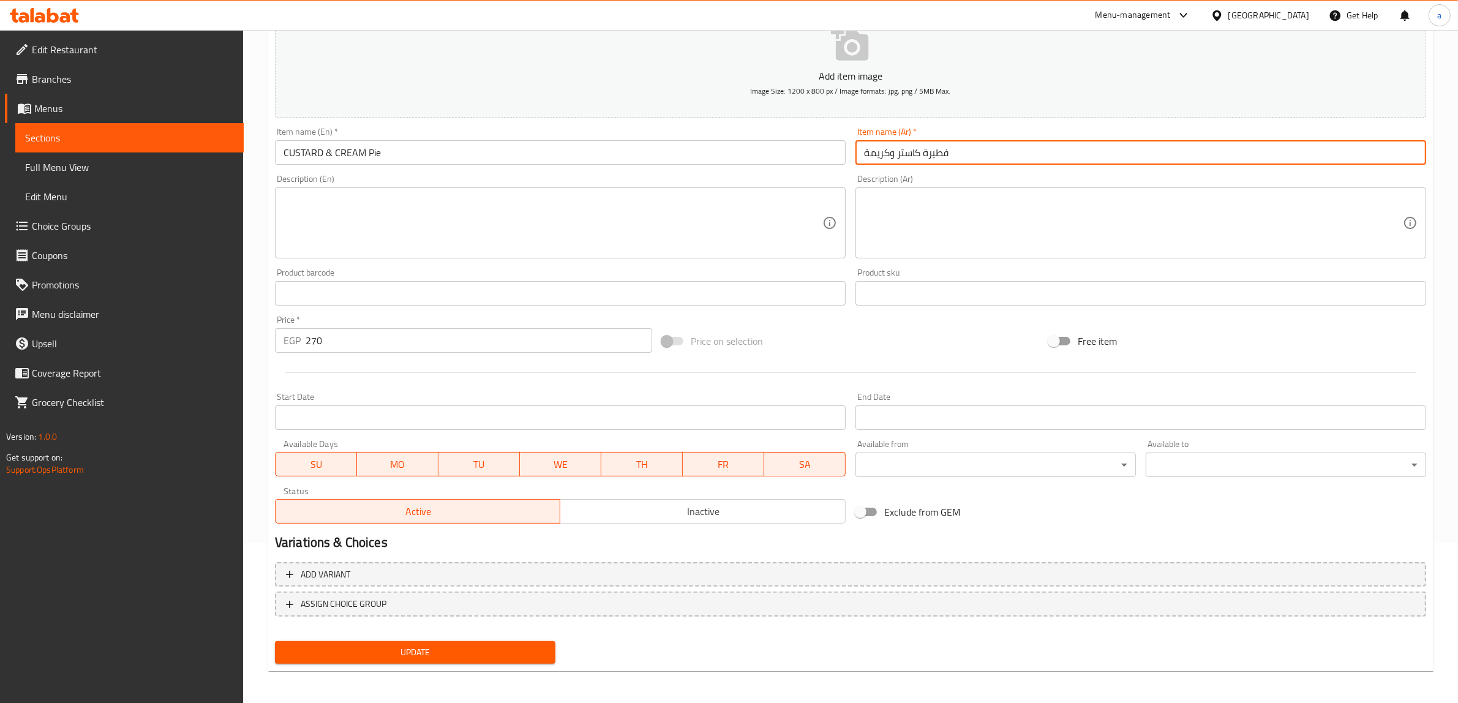
type input "فطيرة كاستر وكريمة"
click at [385, 646] on span "Update" at bounding box center [415, 652] width 261 height 15
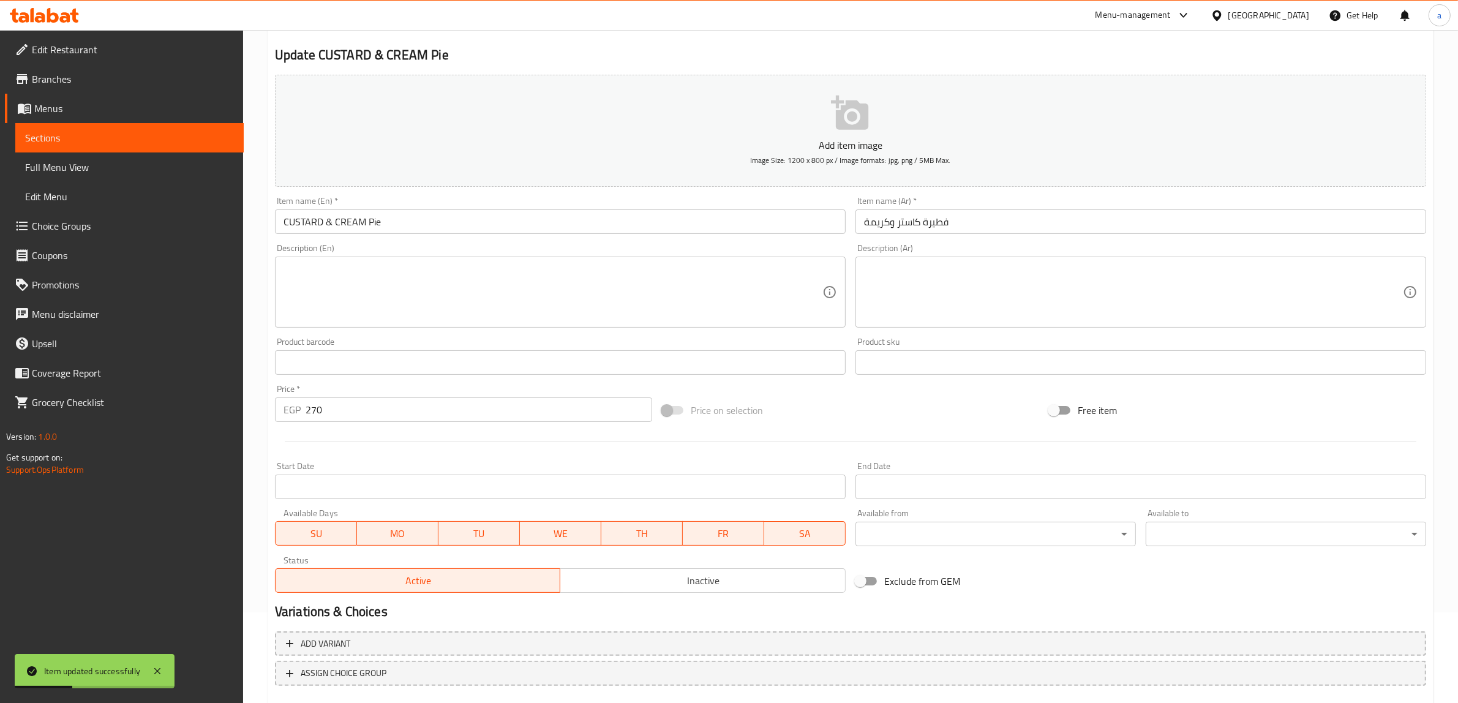
scroll to position [0, 0]
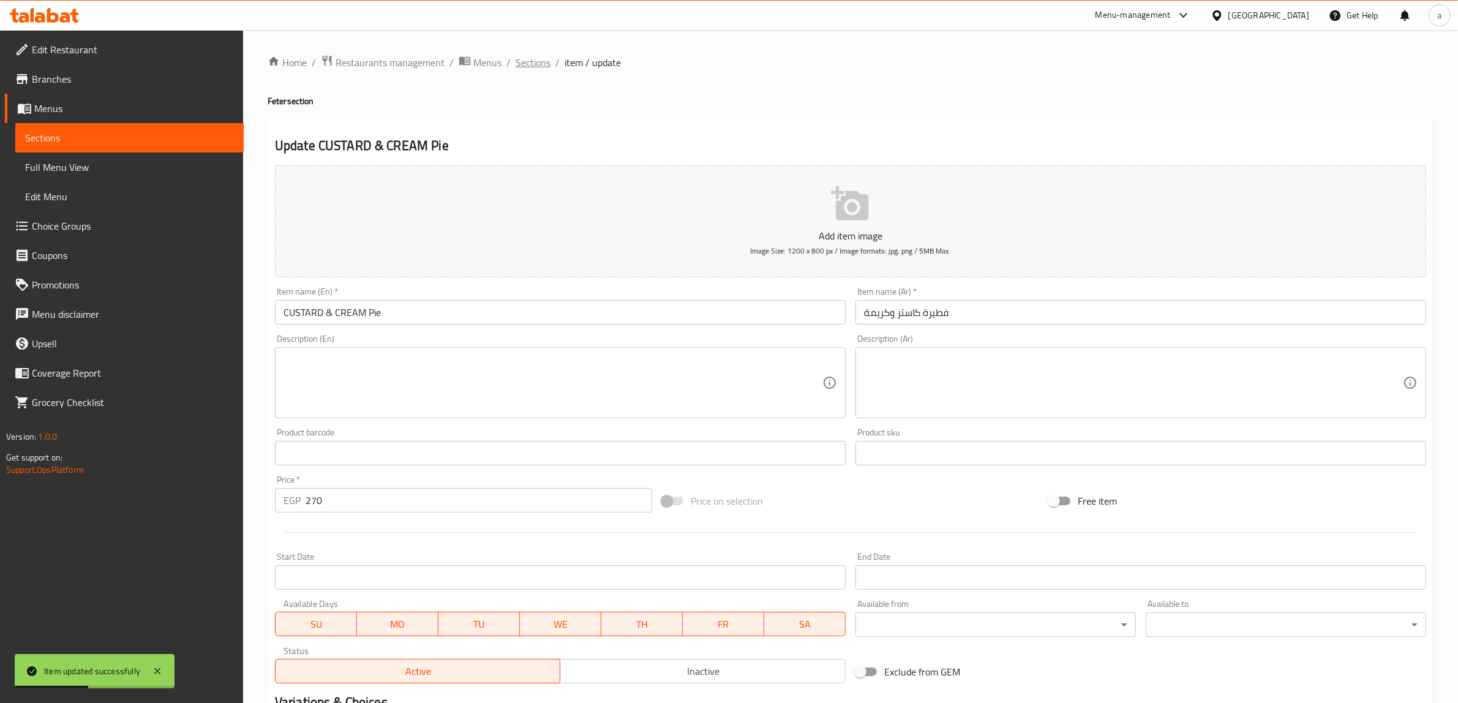
click at [534, 65] on span "Sections" at bounding box center [533, 62] width 35 height 15
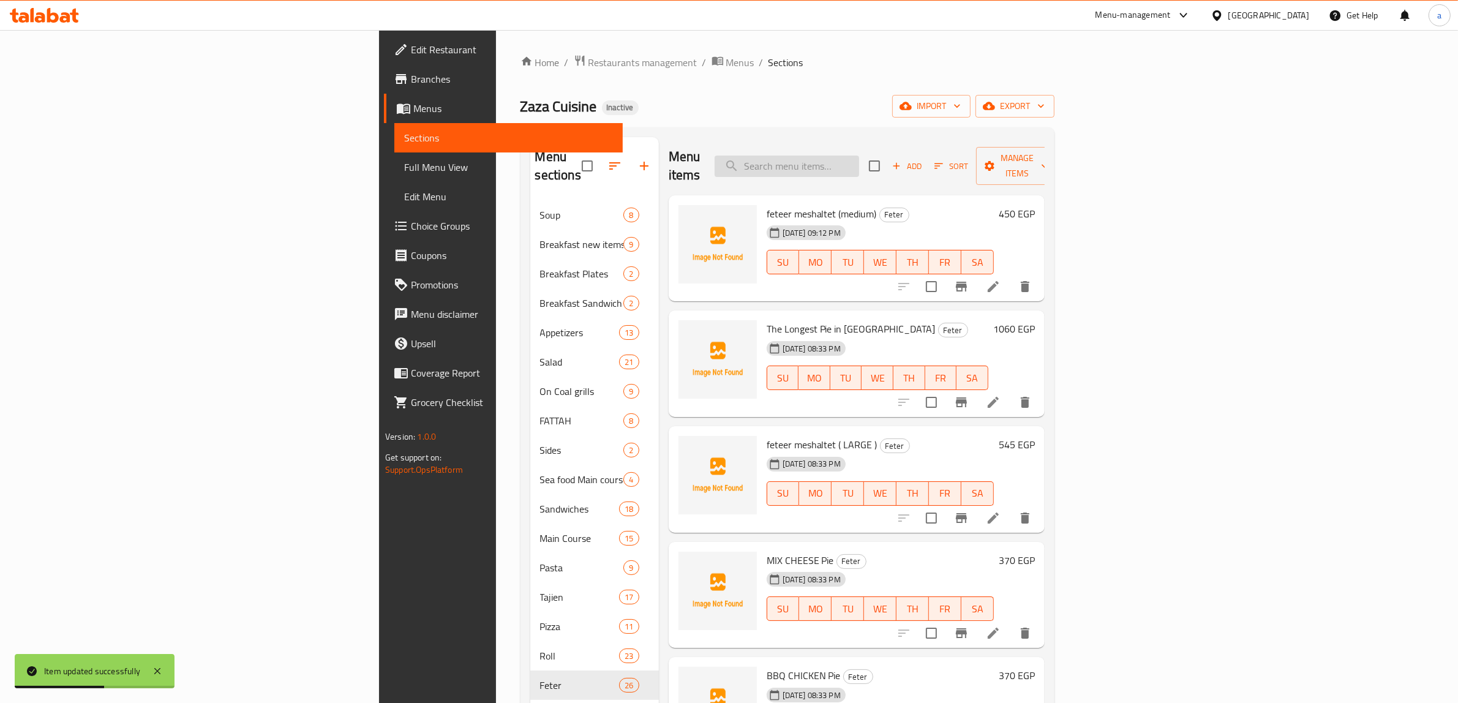
click at [859, 156] on input "search" at bounding box center [787, 166] width 145 height 21
paste input "HALAWA (HONEY&CREAM) Pie"
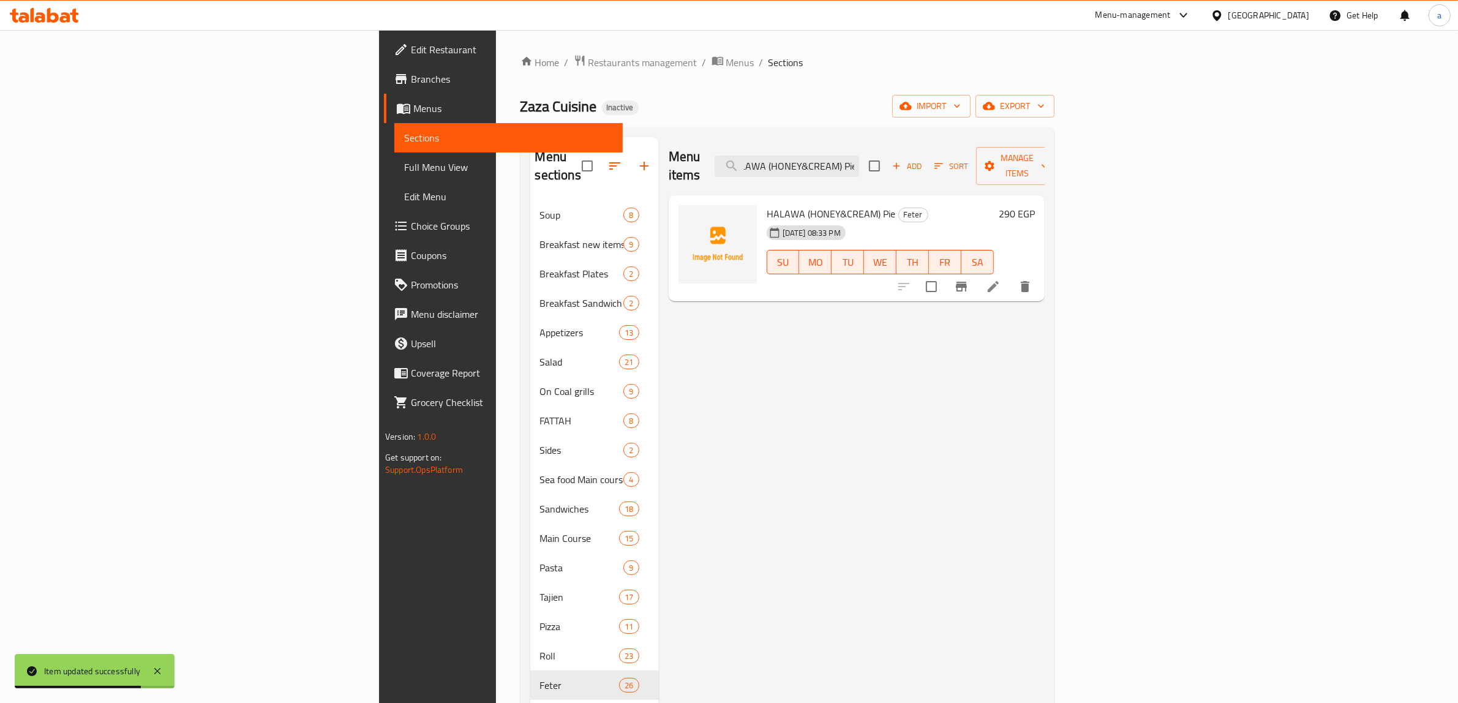
type input "HALAWA (HONEY&CREAM) Pie"
click at [1001, 279] on icon at bounding box center [993, 286] width 15 height 15
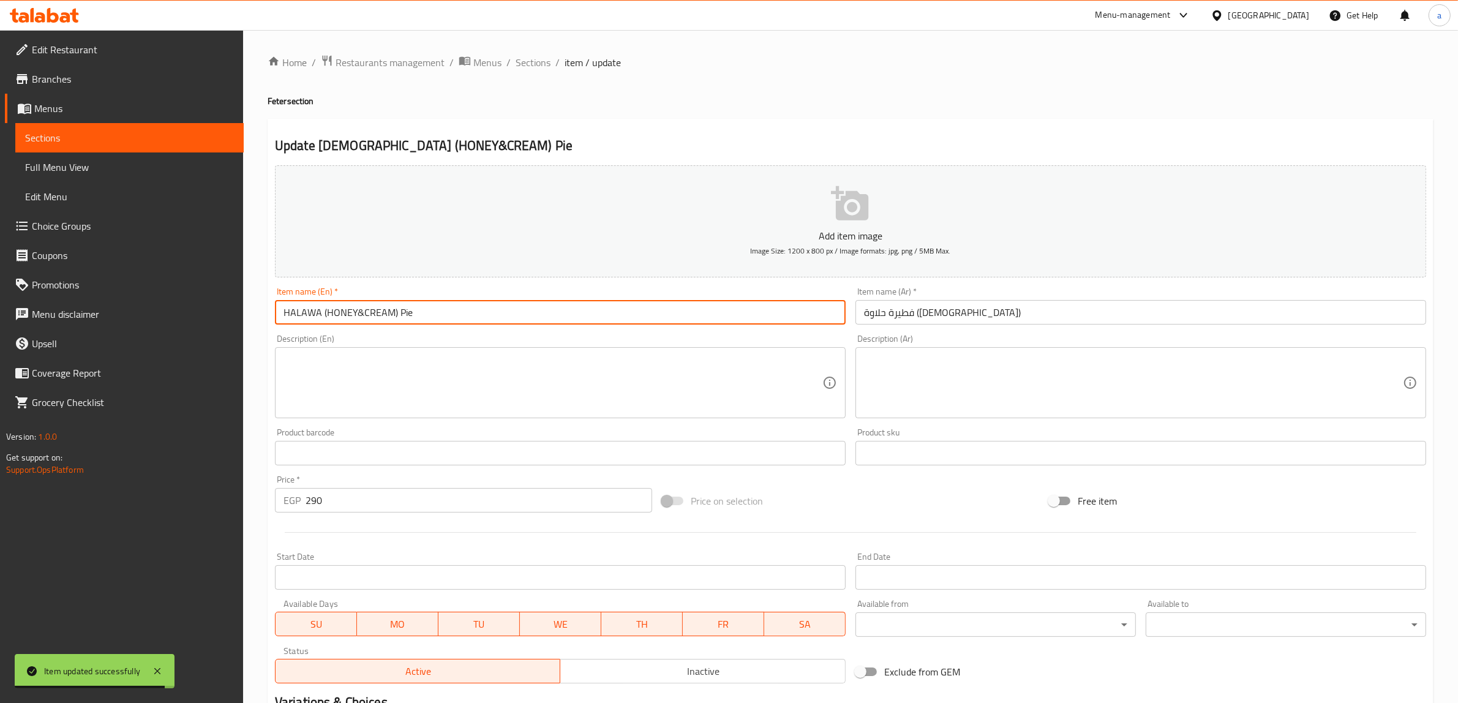
click at [402, 309] on input "HALAWA (HONEY&CREAM) Pie" at bounding box center [560, 312] width 571 height 25
click at [319, 311] on input "HALAWA (HONEY&CREAM)" at bounding box center [560, 312] width 571 height 25
click at [325, 314] on input "HALAWA (HONEY&CREAM)" at bounding box center [560, 312] width 571 height 25
click at [323, 311] on input "HALAWA (HONEY&CREAM)" at bounding box center [560, 312] width 571 height 25
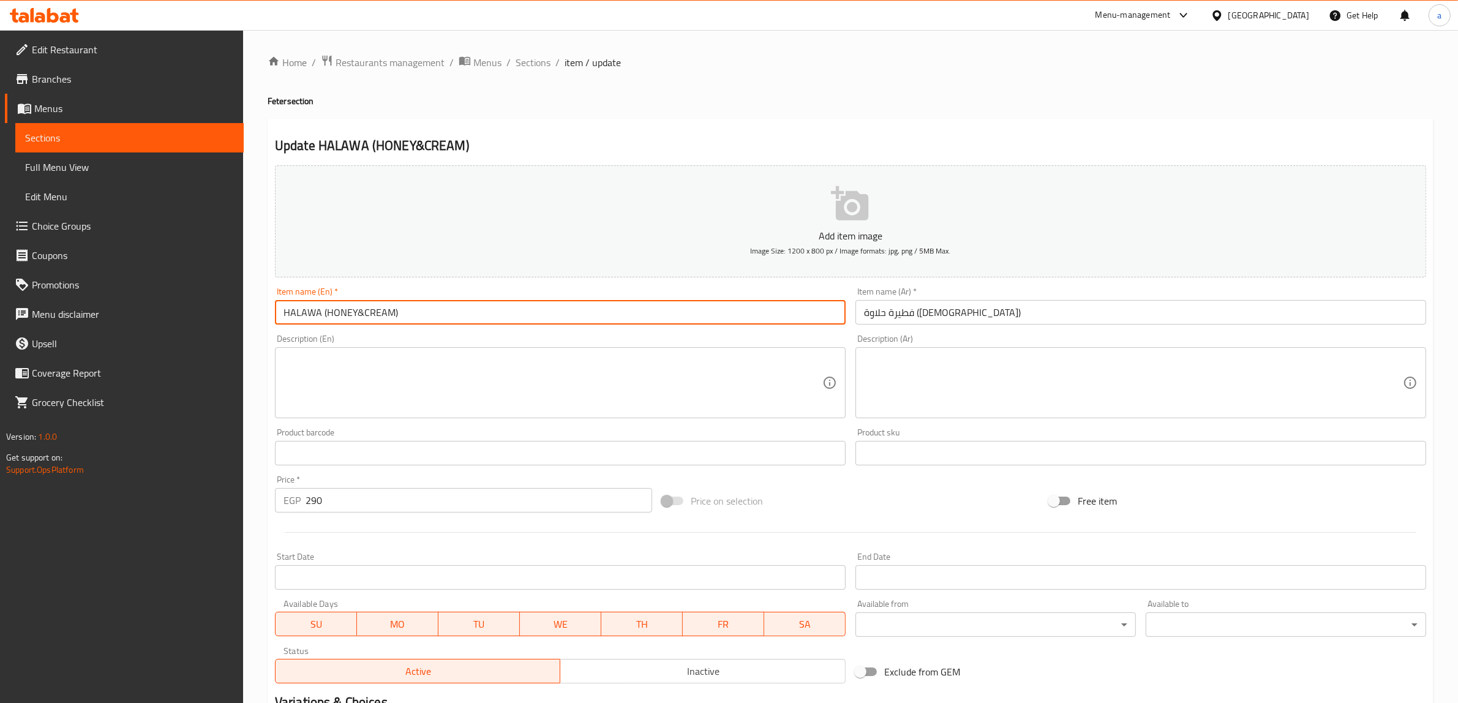
paste input "Pie"
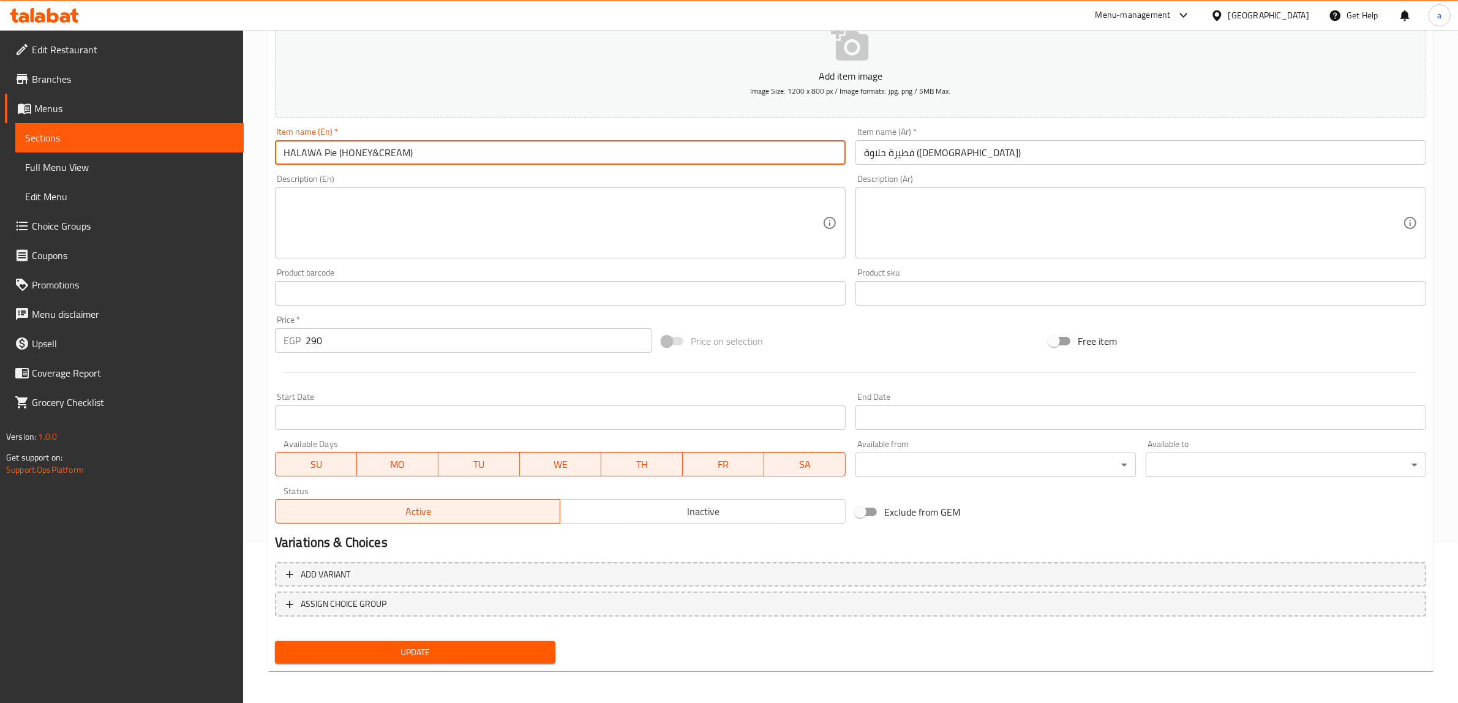
type input "HALAWA Pie (HONEY&CREAM)"
click at [409, 645] on span "Update" at bounding box center [415, 652] width 261 height 15
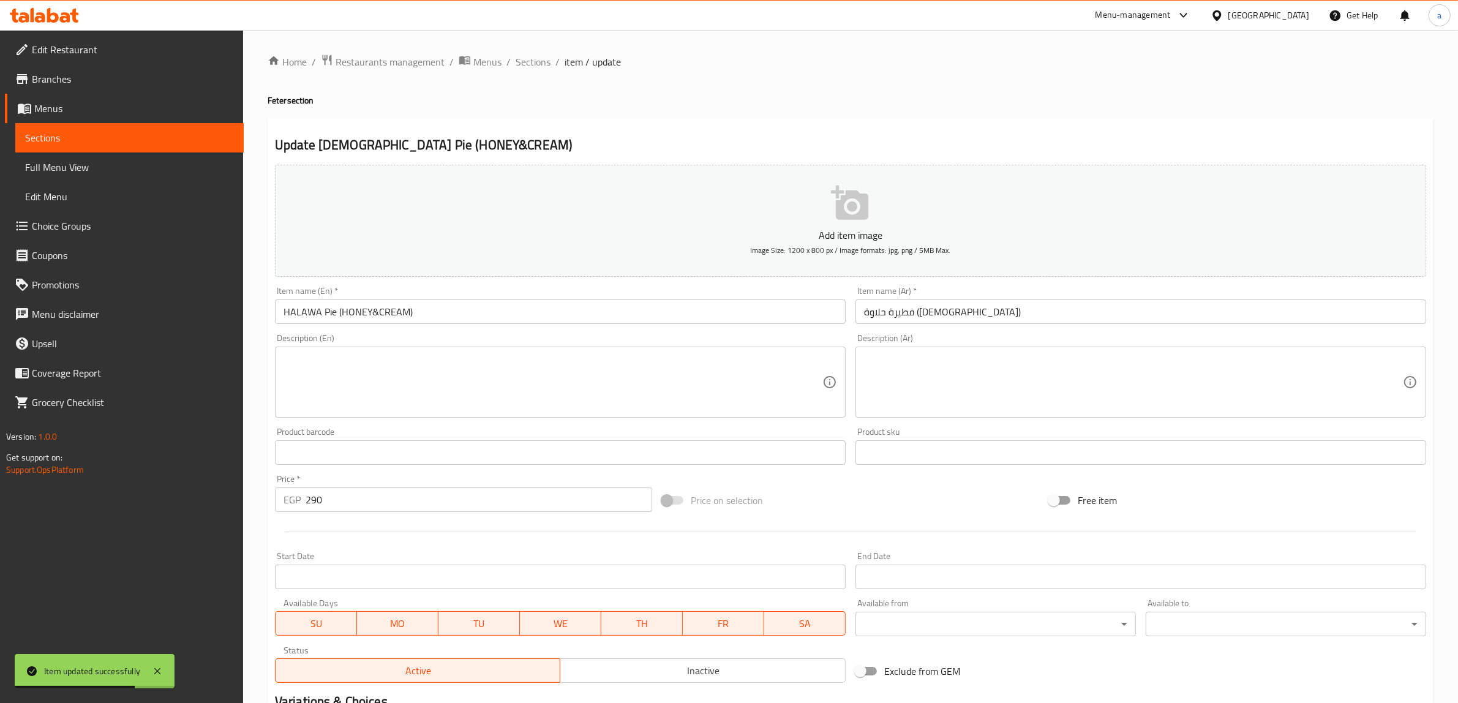
scroll to position [0, 0]
click at [536, 70] on span "Sections" at bounding box center [533, 62] width 35 height 15
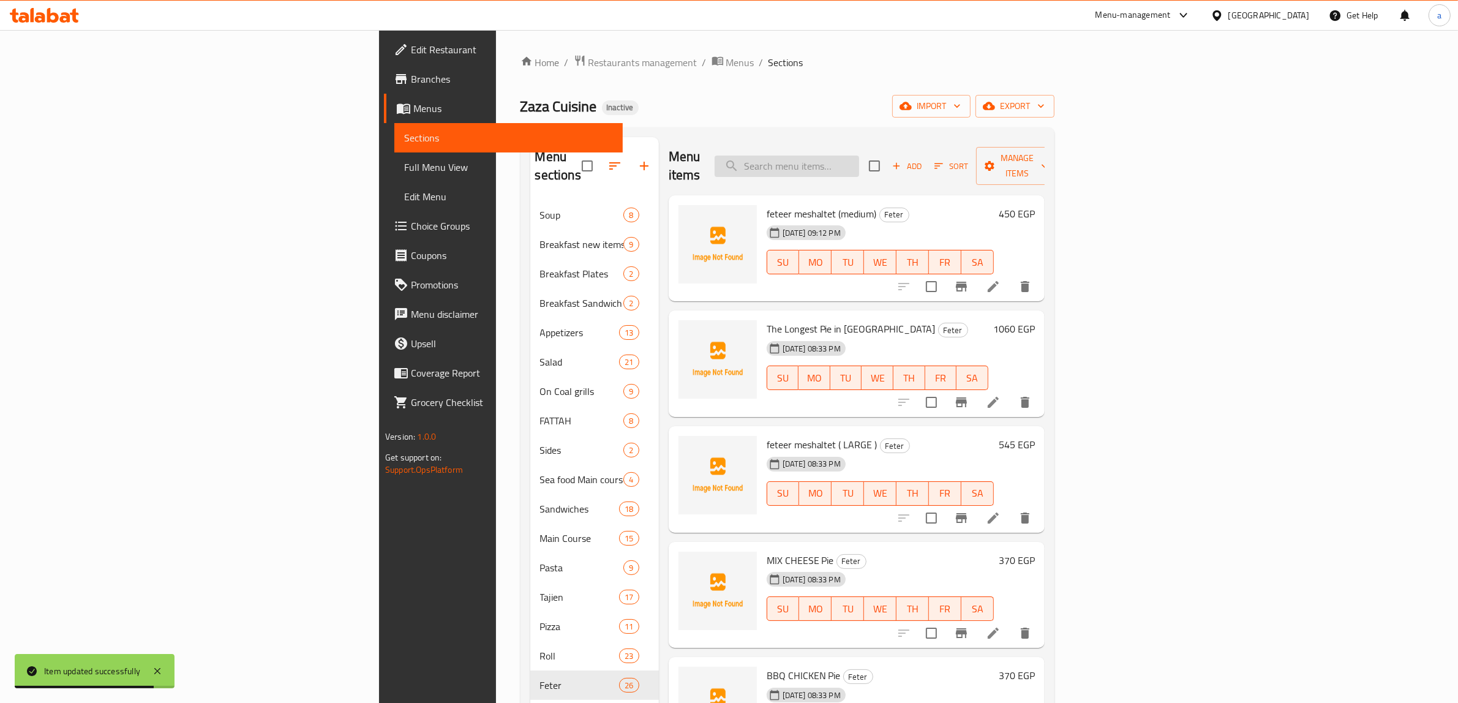
paste input "FETERA KONAFA (BASBOSA&NUTS )"
click at [859, 159] on input "search" at bounding box center [787, 166] width 145 height 21
click at [859, 156] on input "FETERA KONAFA (BASBOSA&NUTS )" at bounding box center [787, 166] width 145 height 21
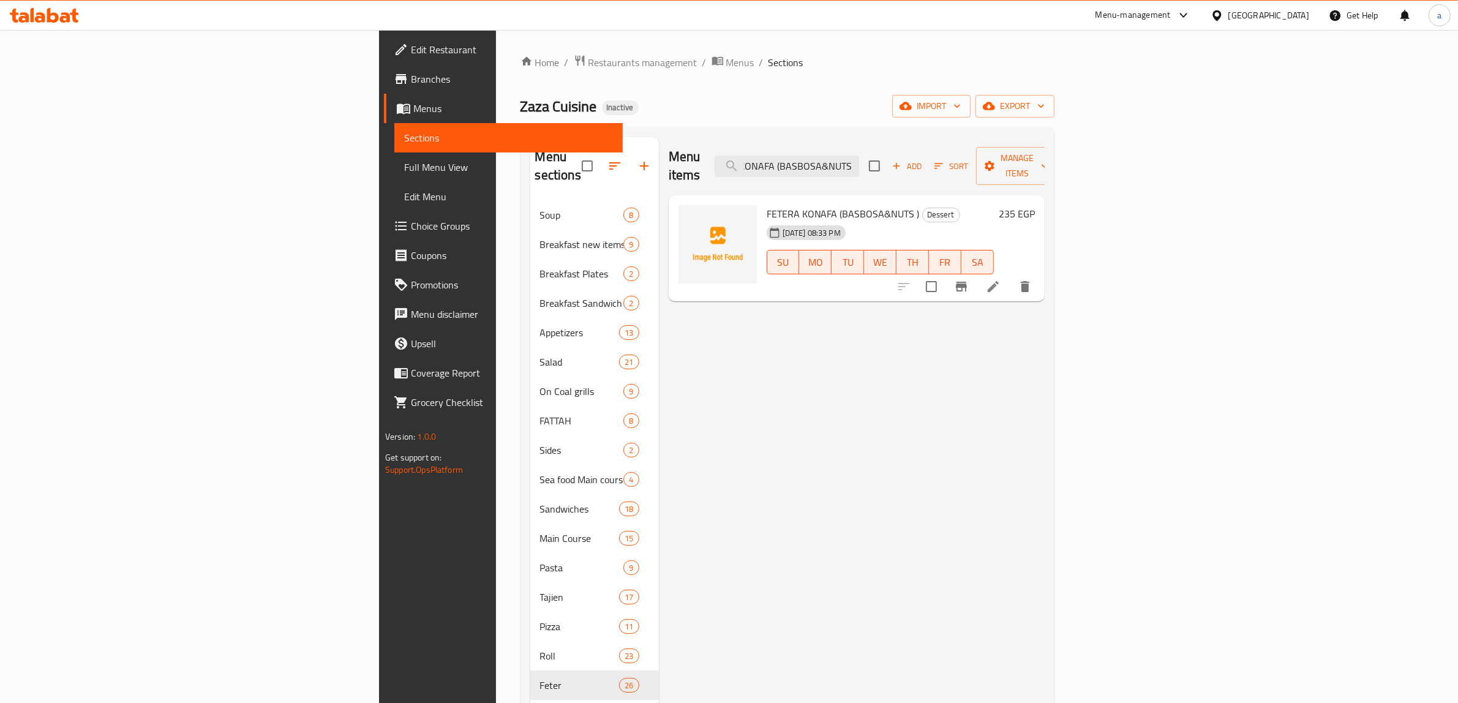
type input "FETERA KONAFA (BASBOSA&NUTS )"
click at [1011, 276] on li at bounding box center [993, 287] width 34 height 22
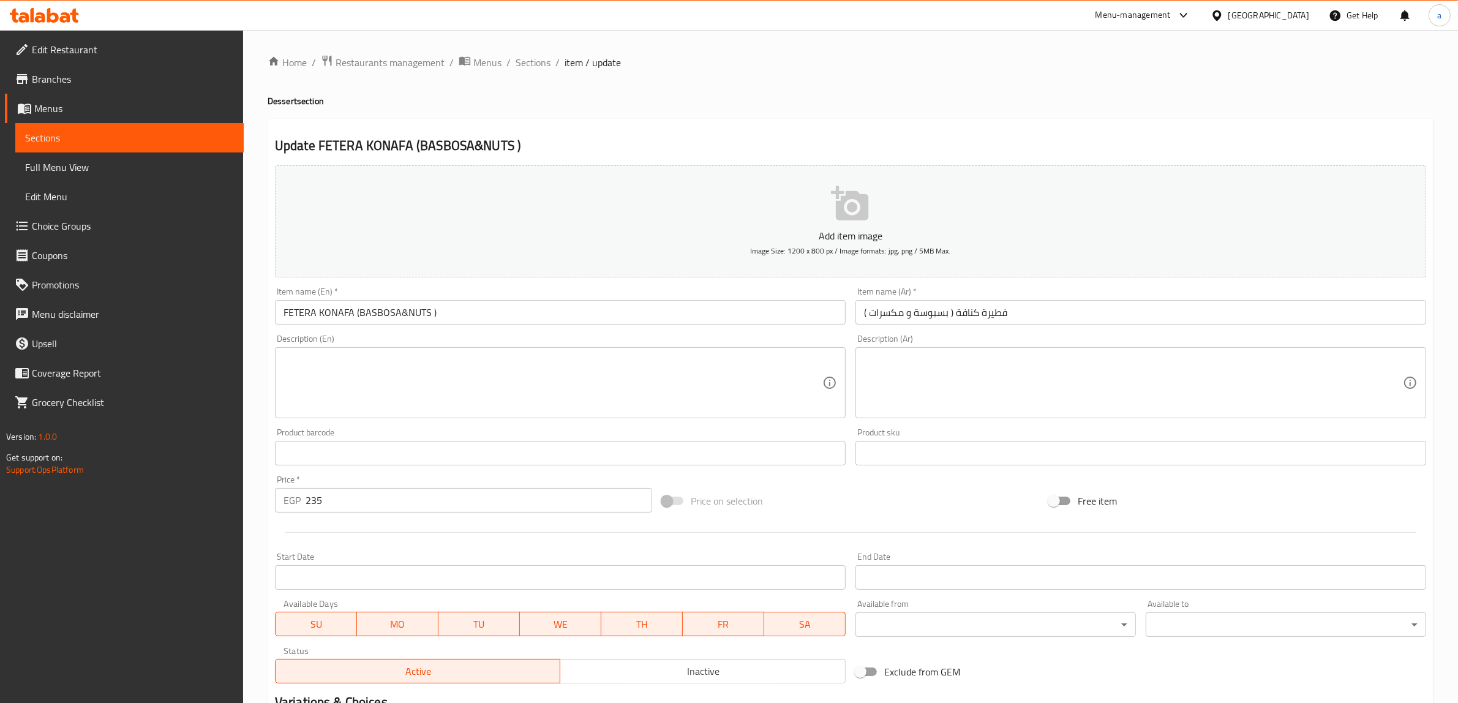
click at [399, 308] on input "FETERA KONAFA (BASBOSA&NUTS )" at bounding box center [560, 312] width 571 height 25
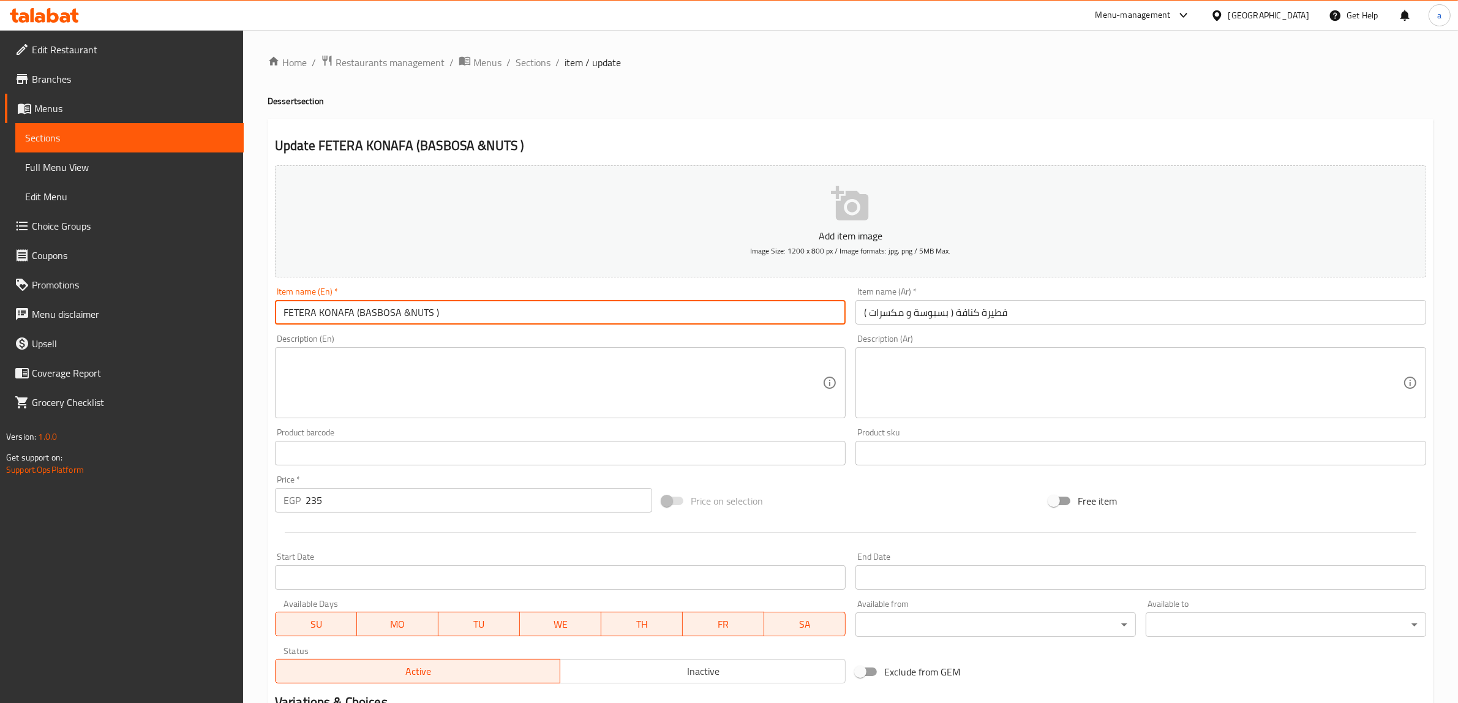
click at [406, 311] on input "FETERA KONAFA (BASBOSA &NUTS )" at bounding box center [560, 312] width 571 height 25
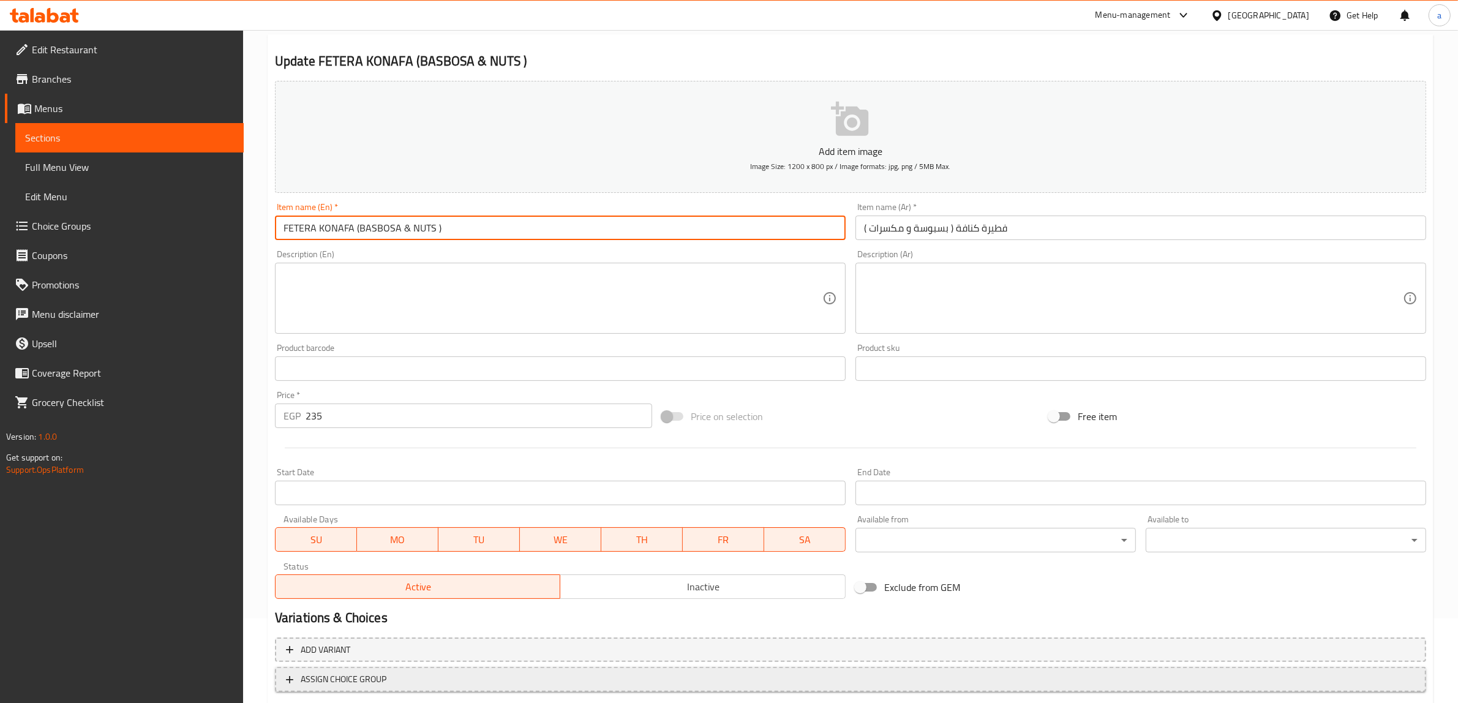
scroll to position [160, 0]
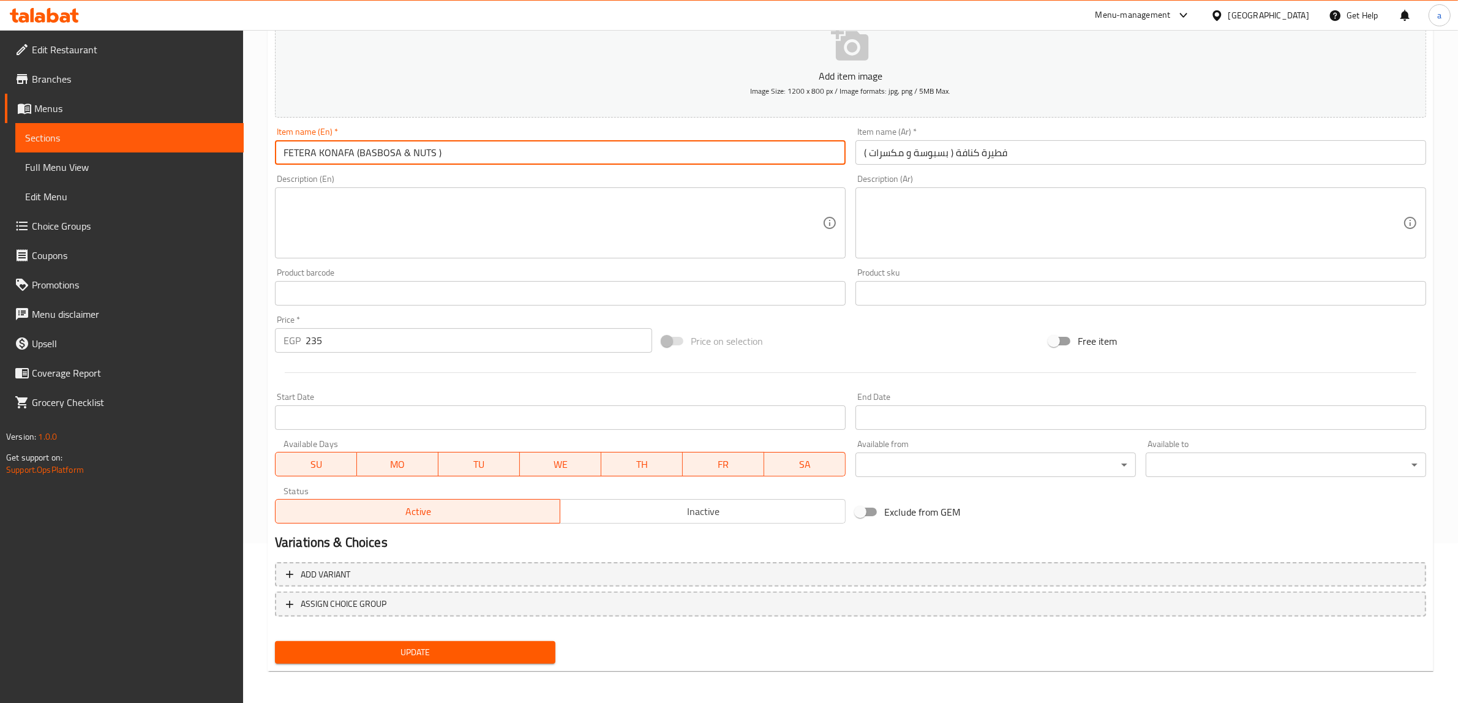
type input "FETERA KONAFA (BASBOSA & NUTS )"
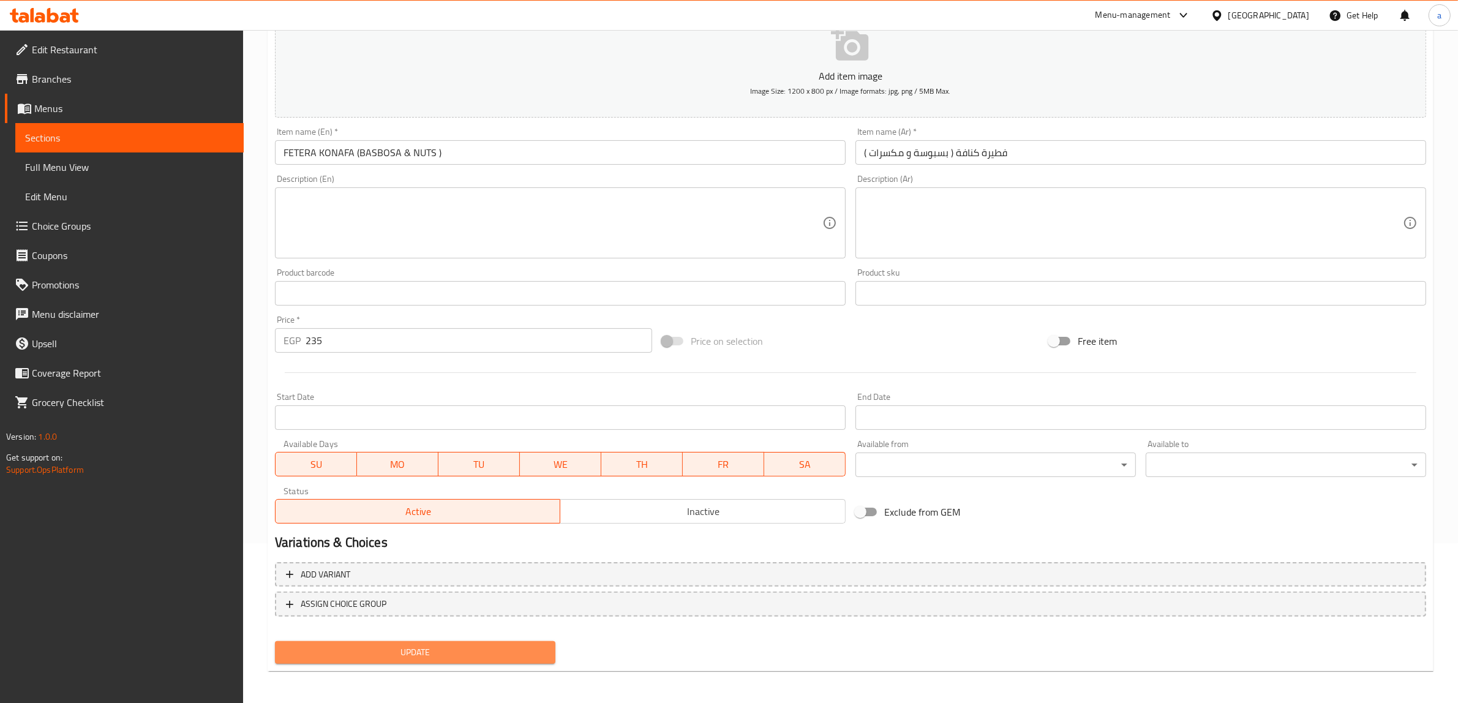
click at [477, 647] on span "Update" at bounding box center [415, 652] width 261 height 15
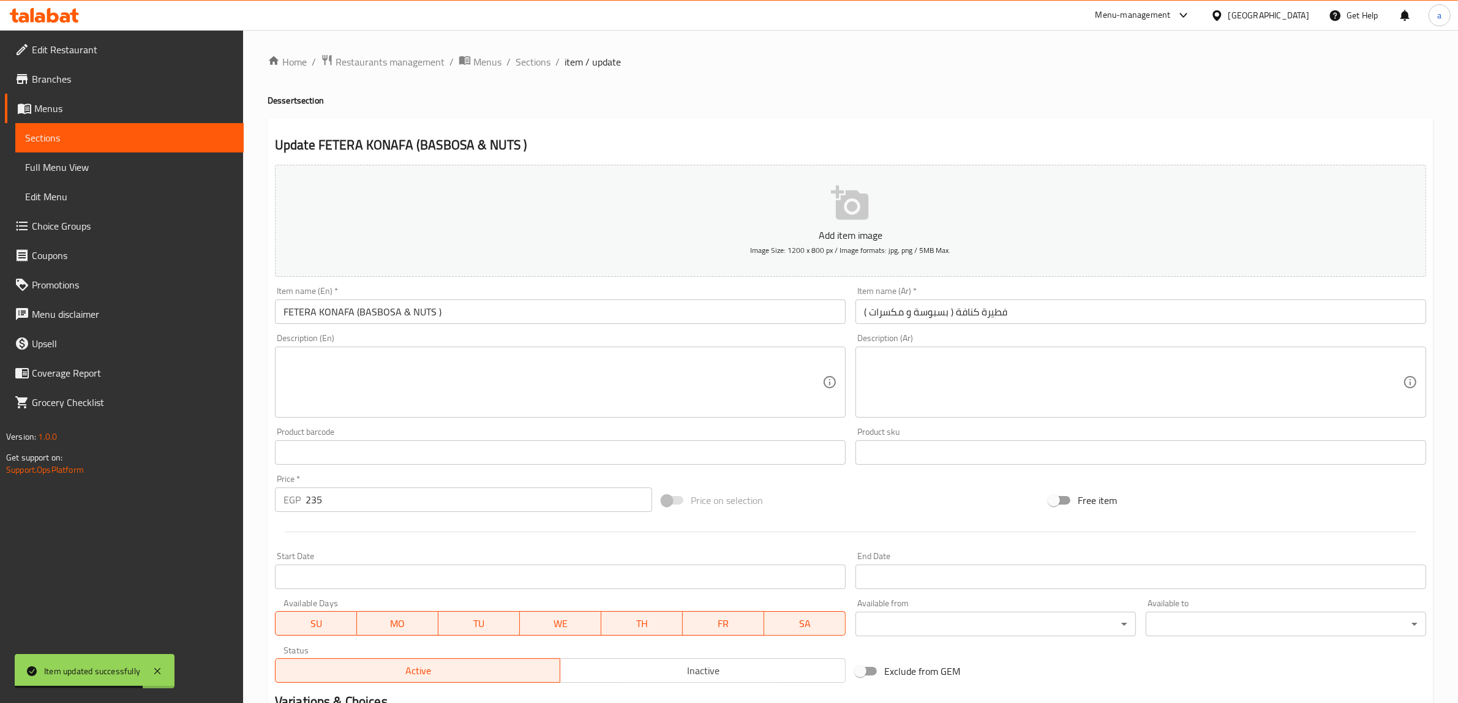
scroll to position [0, 0]
click at [544, 67] on span "Sections" at bounding box center [533, 62] width 35 height 15
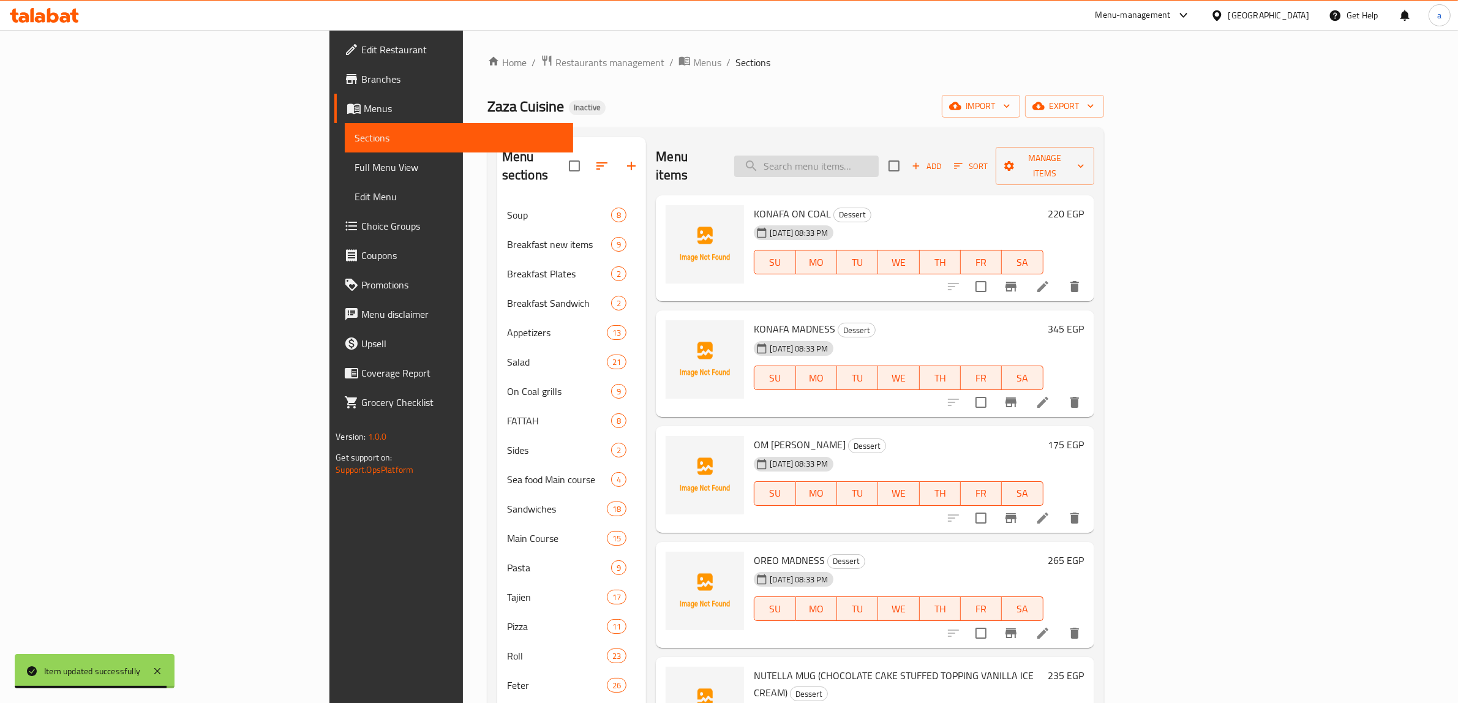
click at [879, 159] on input "search" at bounding box center [806, 166] width 145 height 21
paste input "MIX BERRIES (STRAWBERRY-CRANBERRY-BLUE BERRY-VANILLA ICA CREAM)"
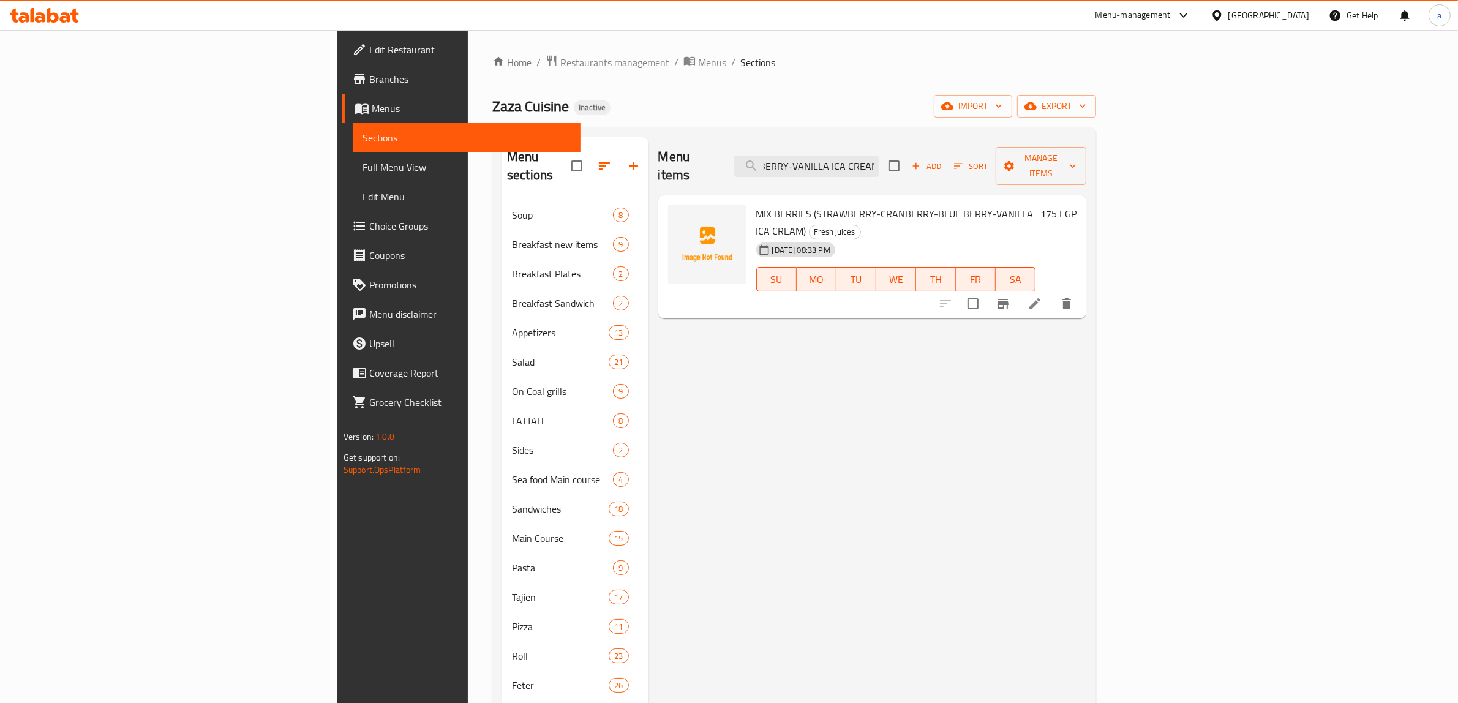
type input "MIX BERRIES (STRAWBERRY-CRANBERRY-BLUE BERRY-VANILLA ICA CREAM)"
click at [1052, 293] on li at bounding box center [1035, 304] width 34 height 22
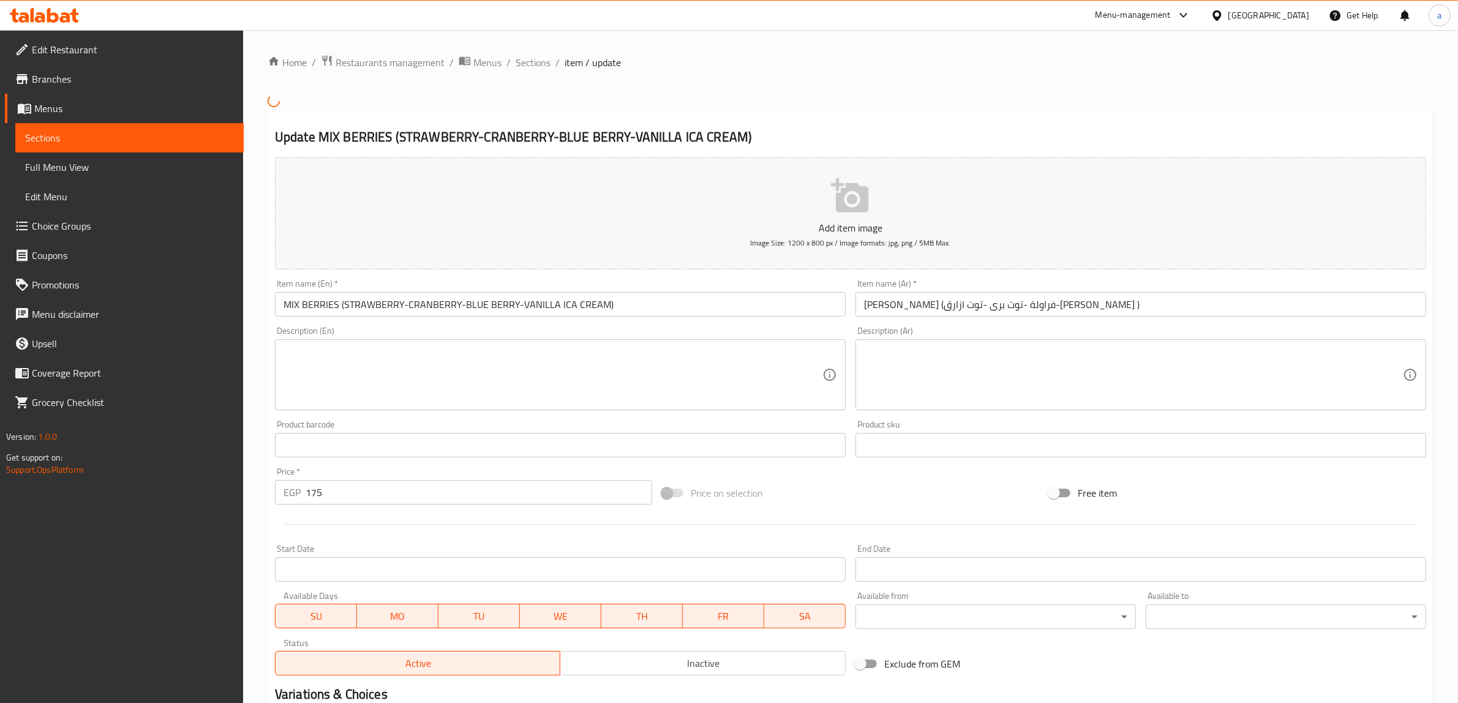
click at [571, 301] on input "MIX BERRIES (STRAWBERRY-CRANBERRY-BLUE BERRY-VANILLA ICA CREAM)" at bounding box center [560, 304] width 571 height 25
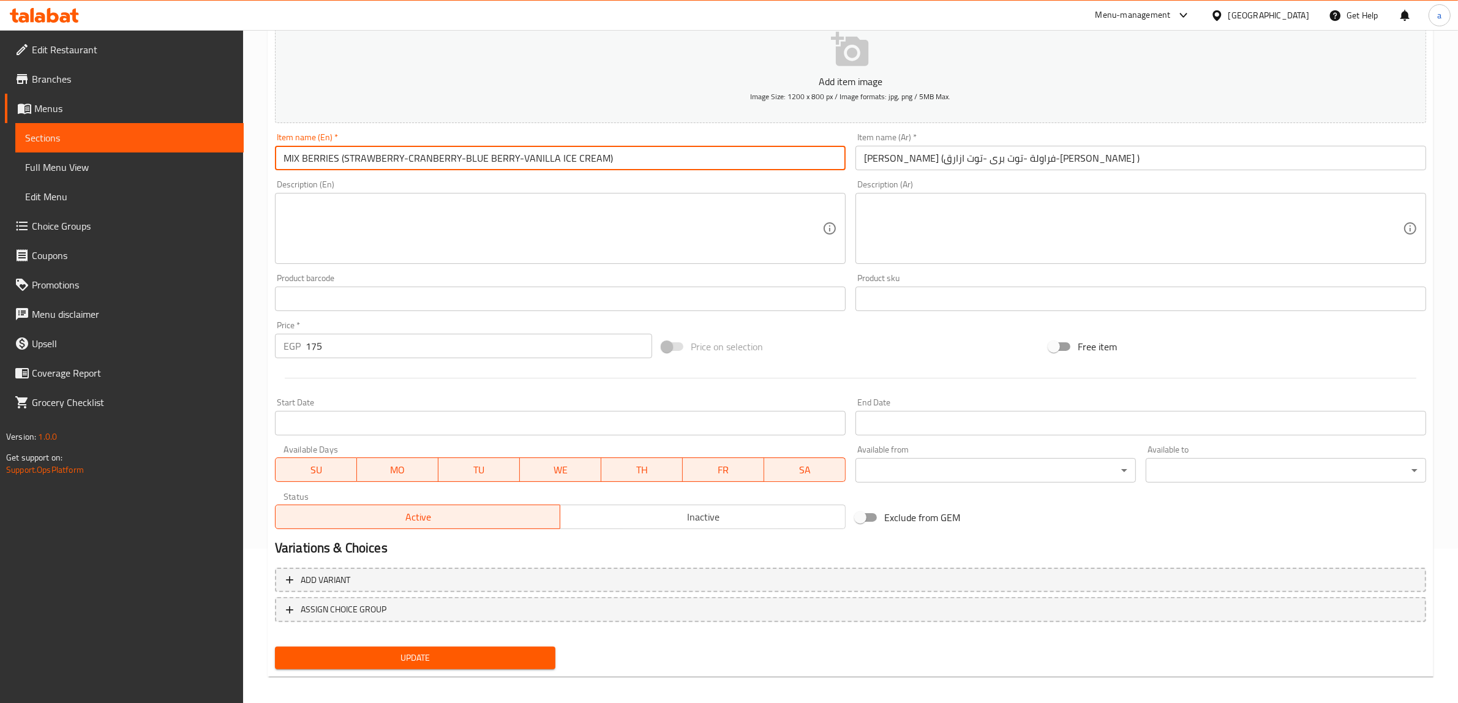
scroll to position [160, 0]
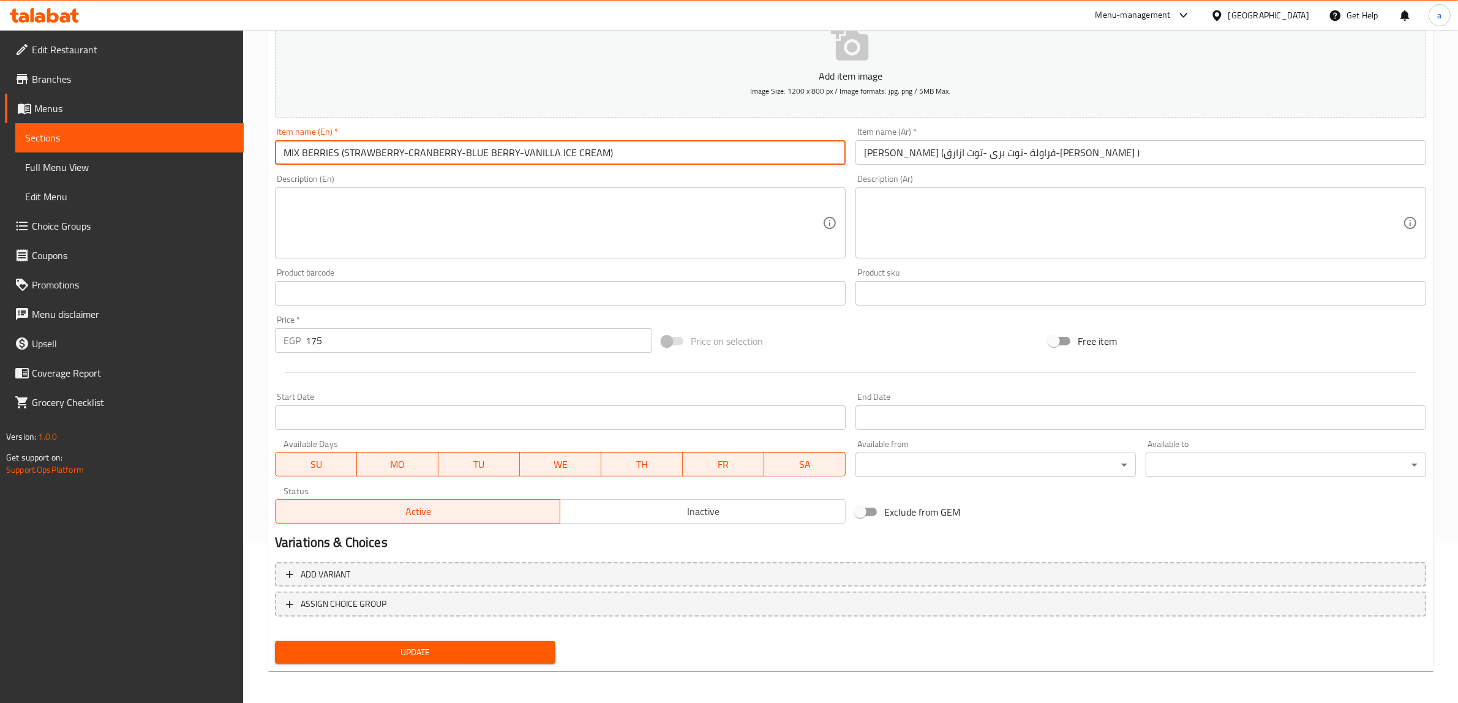
type input "MIX BERRIES (STRAWBERRY-CRANBERRY-BLUE BERRY-VANILLA ICE CREAM)"
click at [481, 654] on span "Update" at bounding box center [415, 652] width 261 height 15
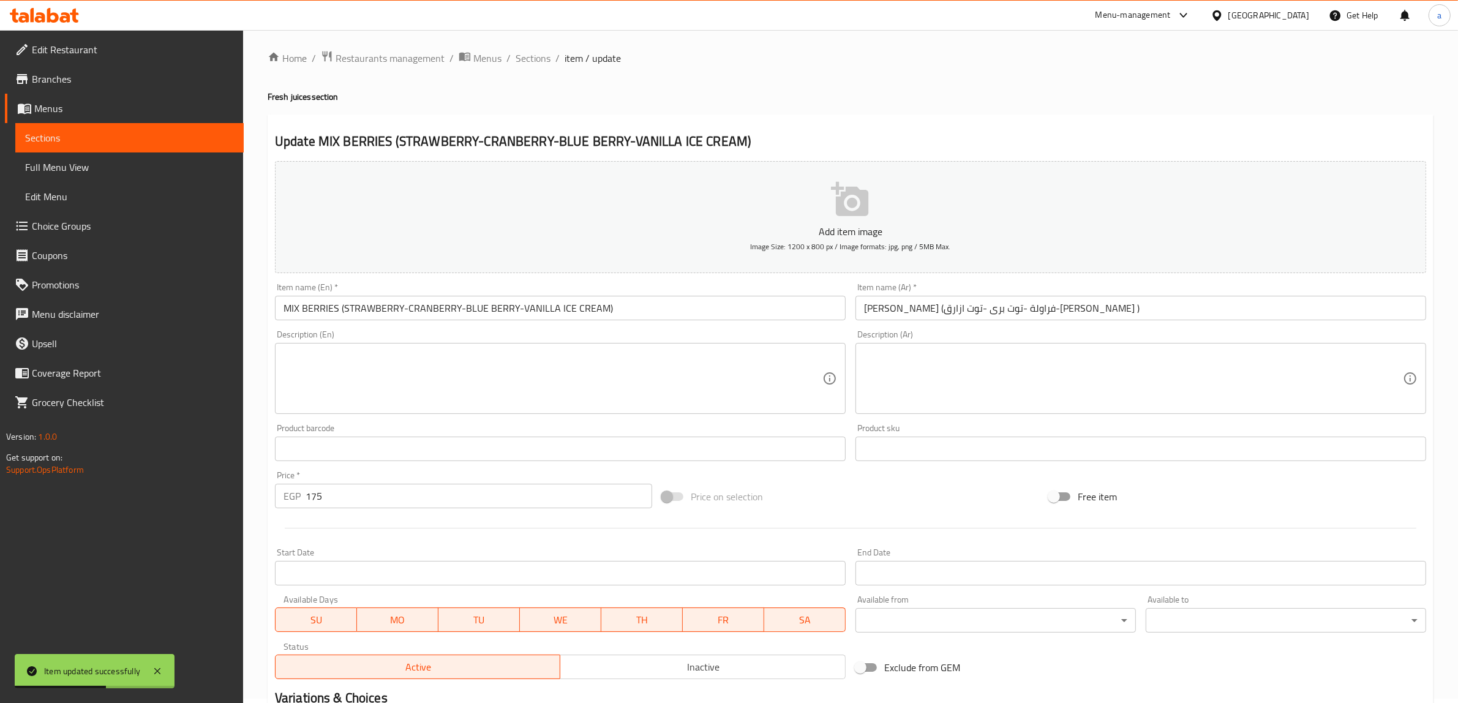
scroll to position [0, 0]
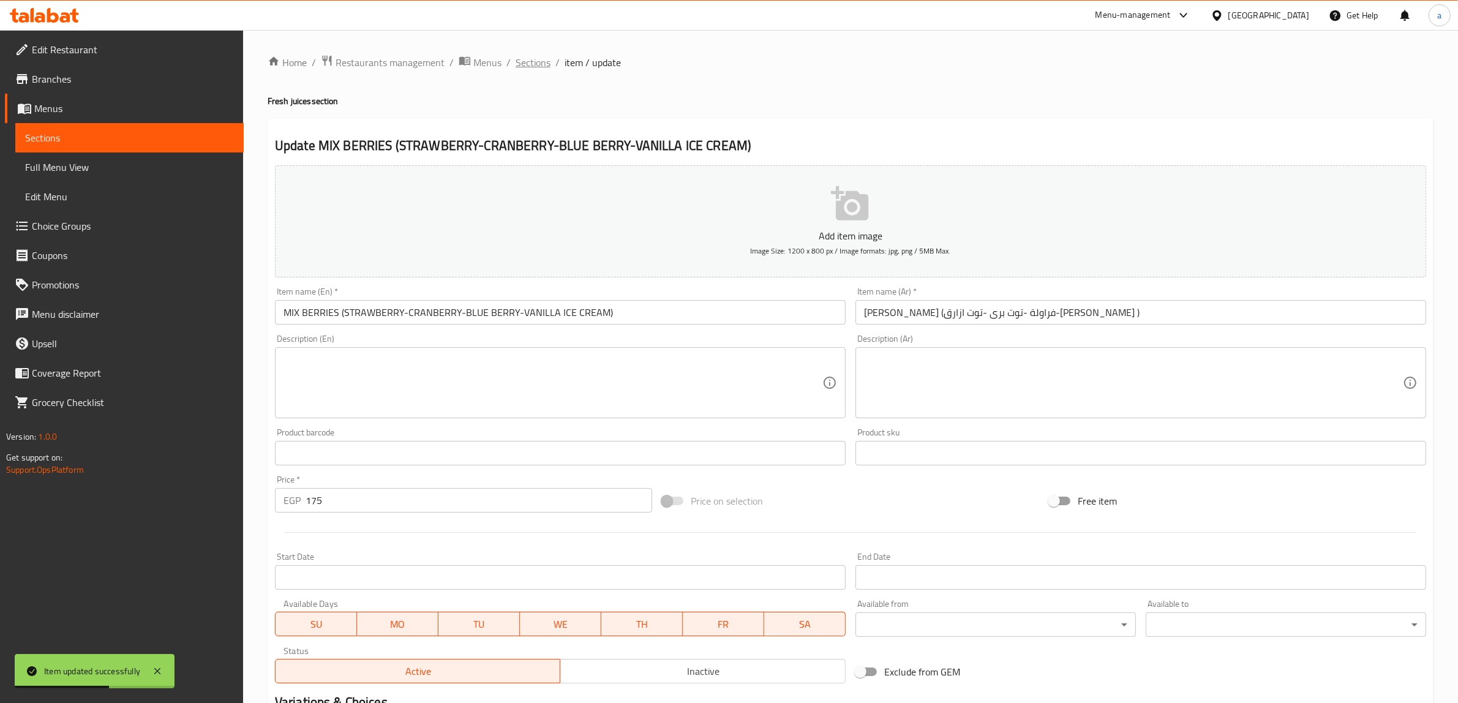
click at [537, 57] on span "Sections" at bounding box center [533, 62] width 35 height 15
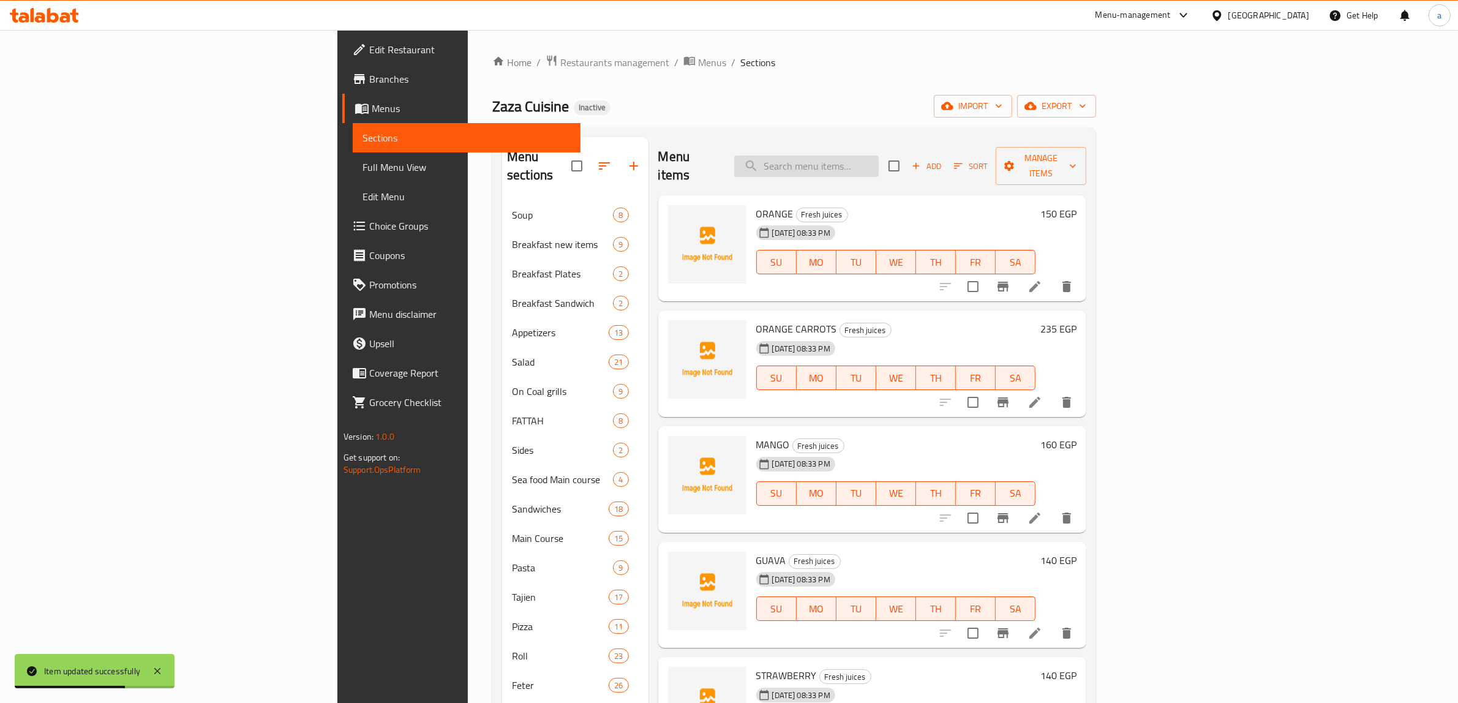
click at [870, 157] on input "search" at bounding box center [806, 166] width 145 height 21
paste input "SIGNATURE SHAKE(CORN FLAKES-VANILA & CARAMEL -ICE CREAM- WJIPPPED CREAM)"
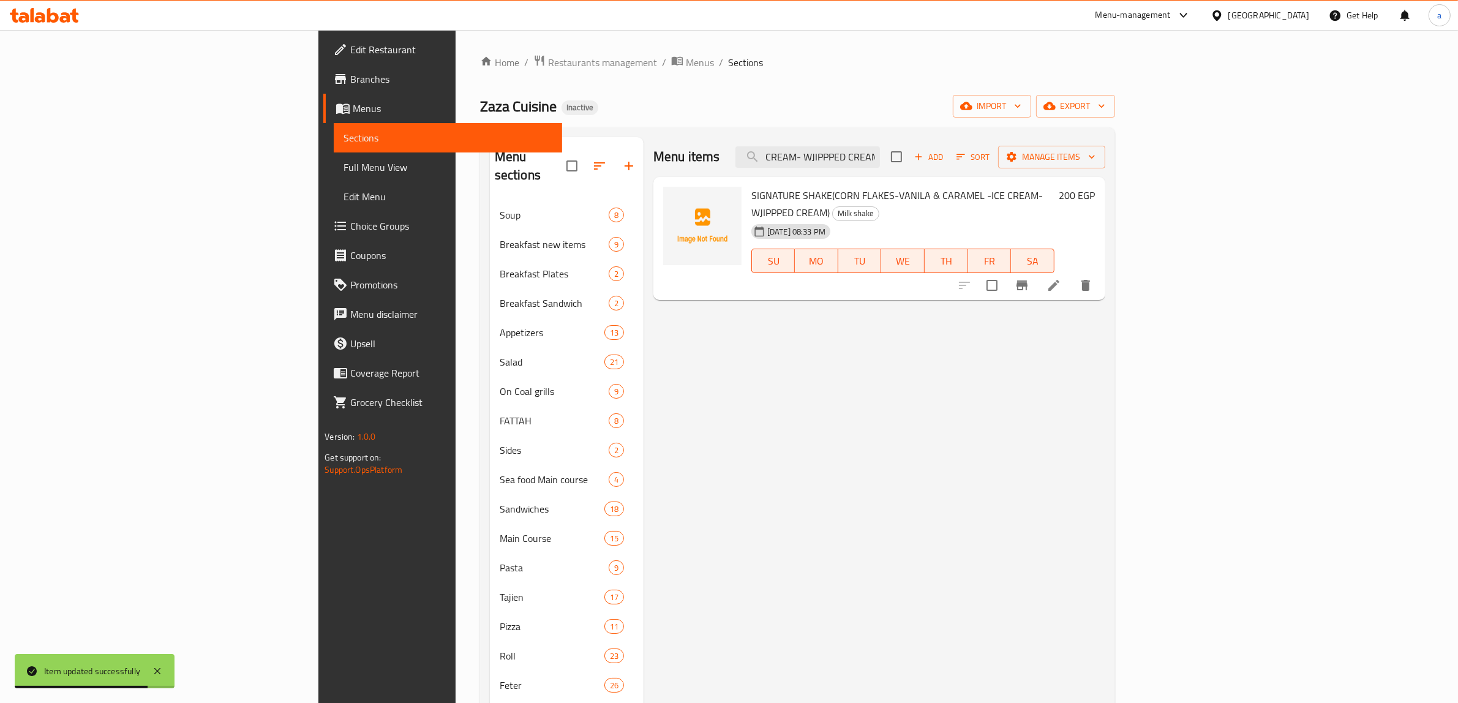
type input "SIGNATURE SHAKE(CORN FLAKES-VANILA & CARAMEL -ICE CREAM- WJIPPPED CREAM)"
click at [1060, 280] on icon at bounding box center [1054, 285] width 11 height 11
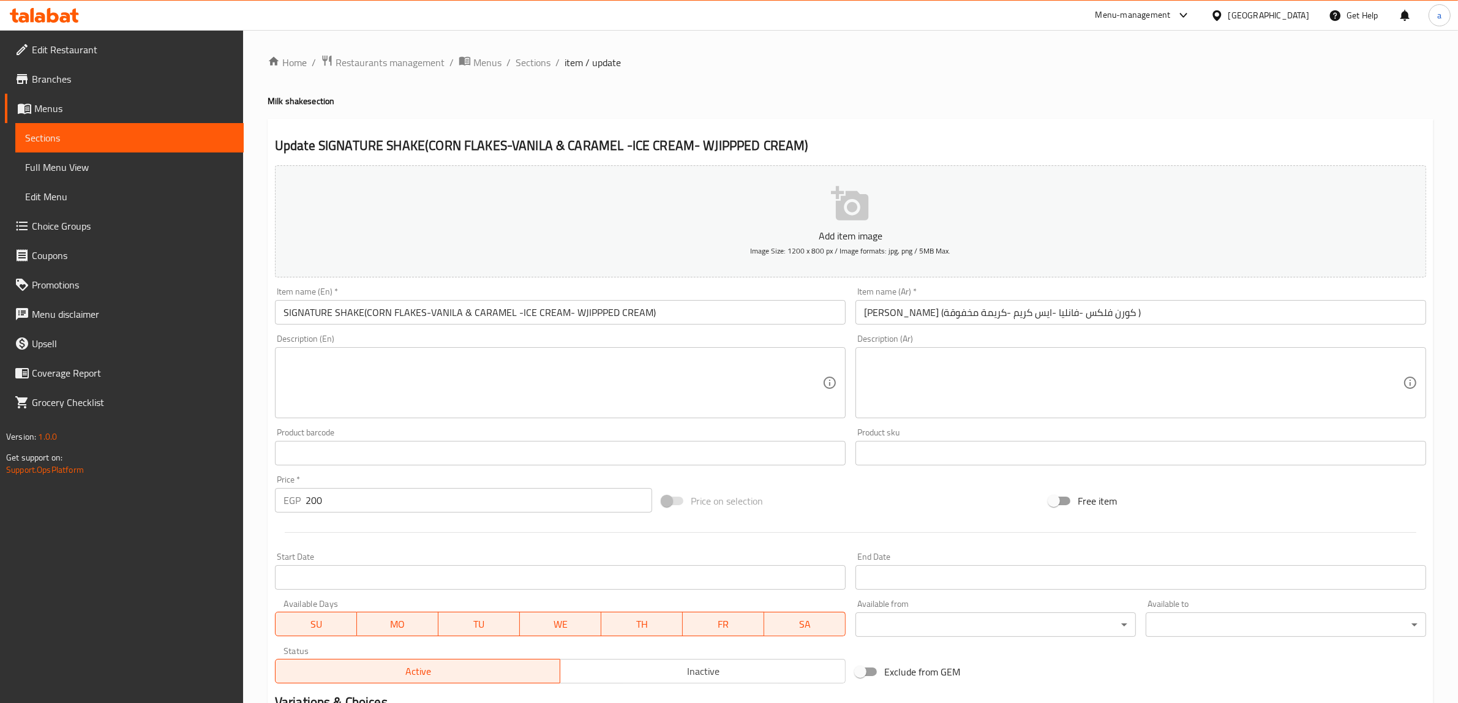
click at [983, 317] on input "سيجنتشر شيك (كورن فلكس -فانليا -ايس كريم -كريمة مخفوقة )" at bounding box center [1141, 312] width 571 height 25
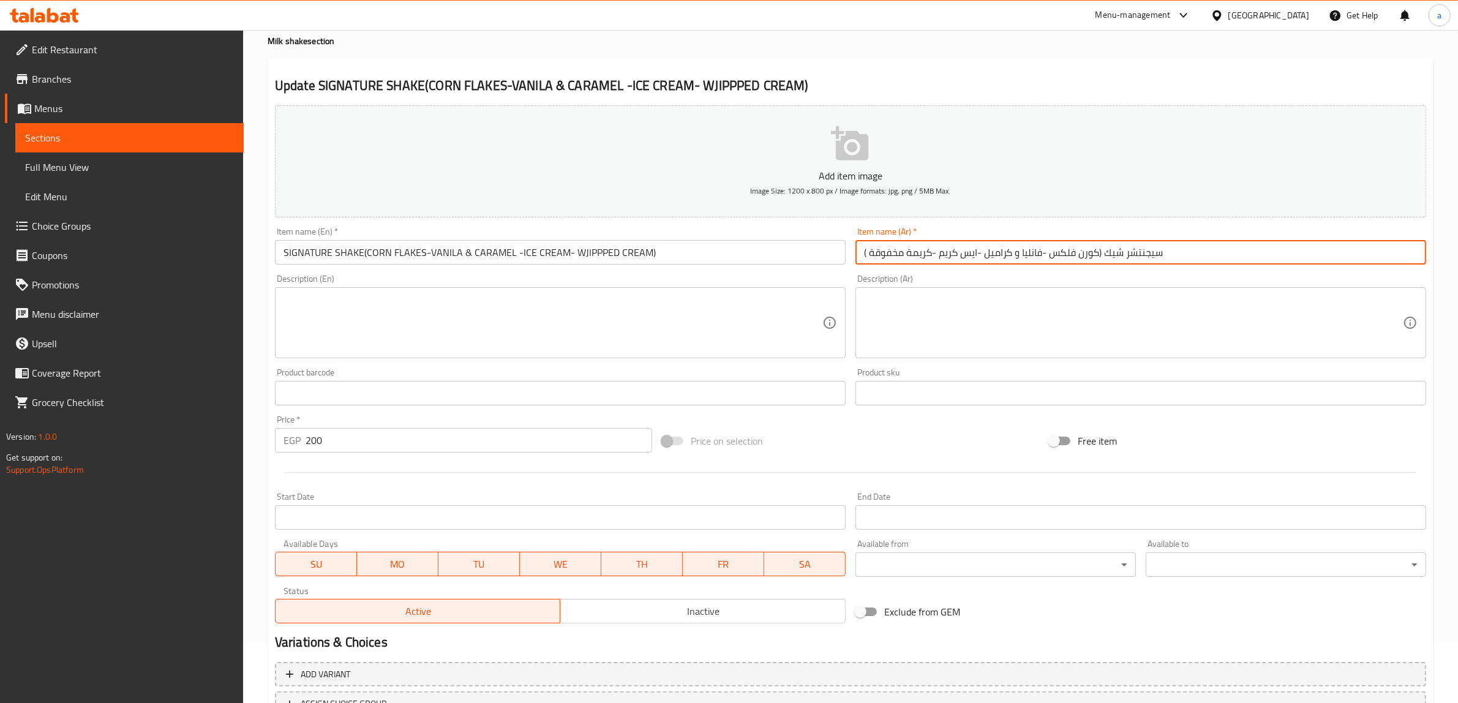
scroll to position [160, 0]
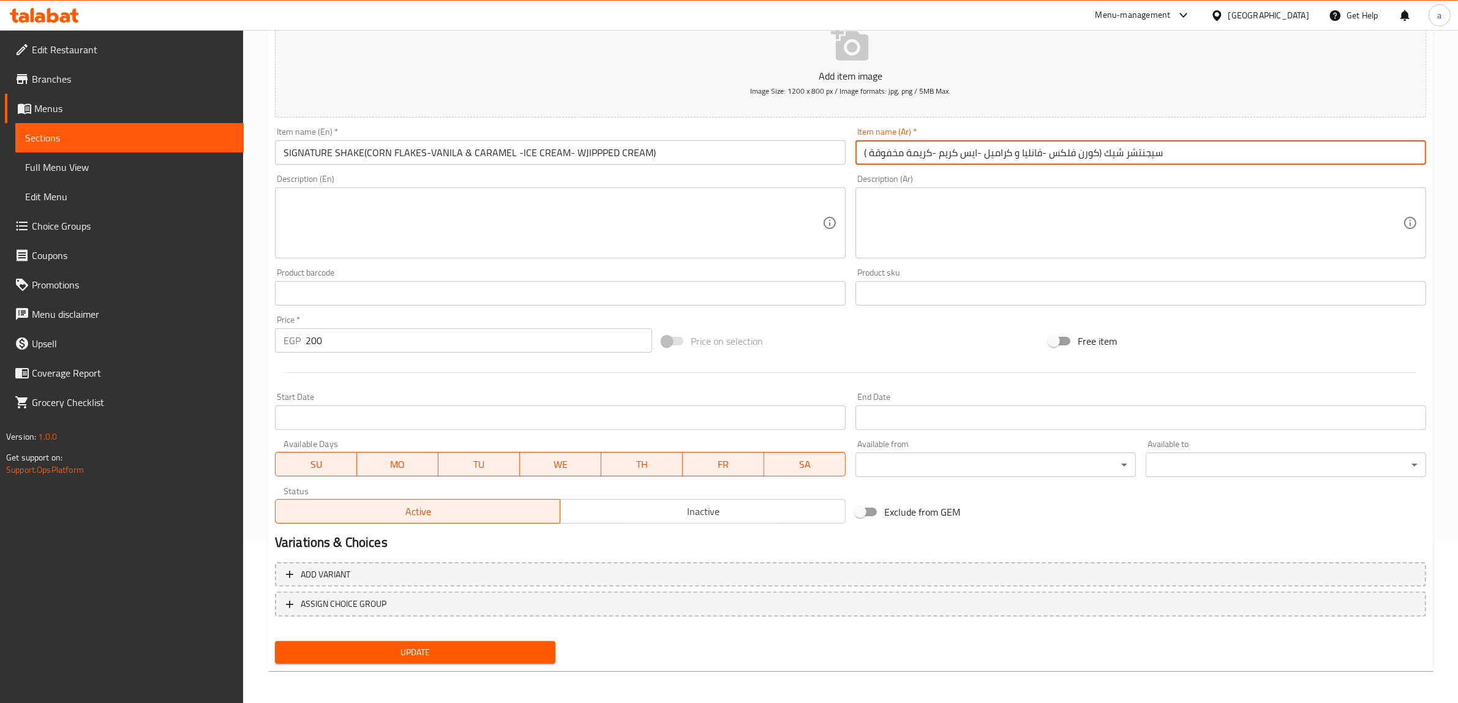
type input "سيجنتشر شيك (كورن فلكس -فانليا و كراميل -ايس كريم -كريمة مخفوقة )"
click at [510, 654] on span "Update" at bounding box center [415, 652] width 261 height 15
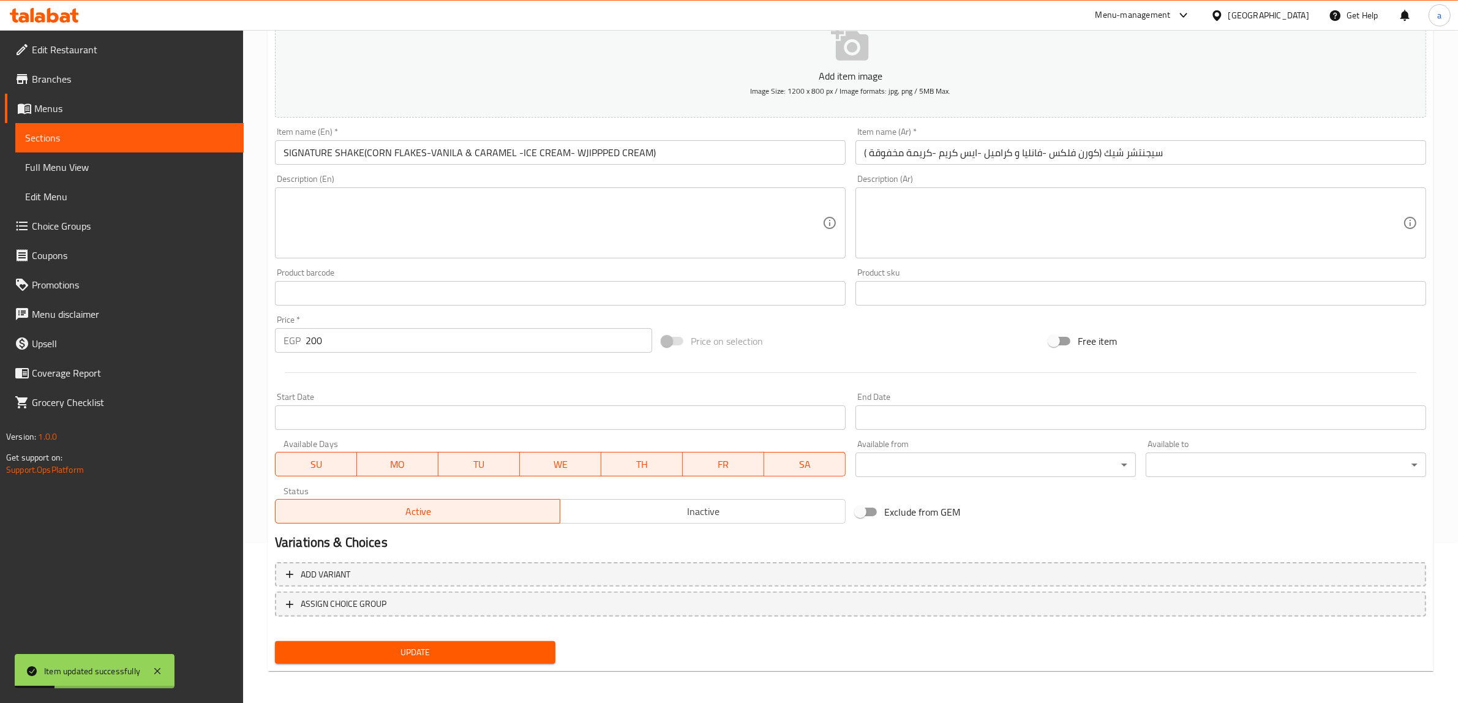
scroll to position [0, 0]
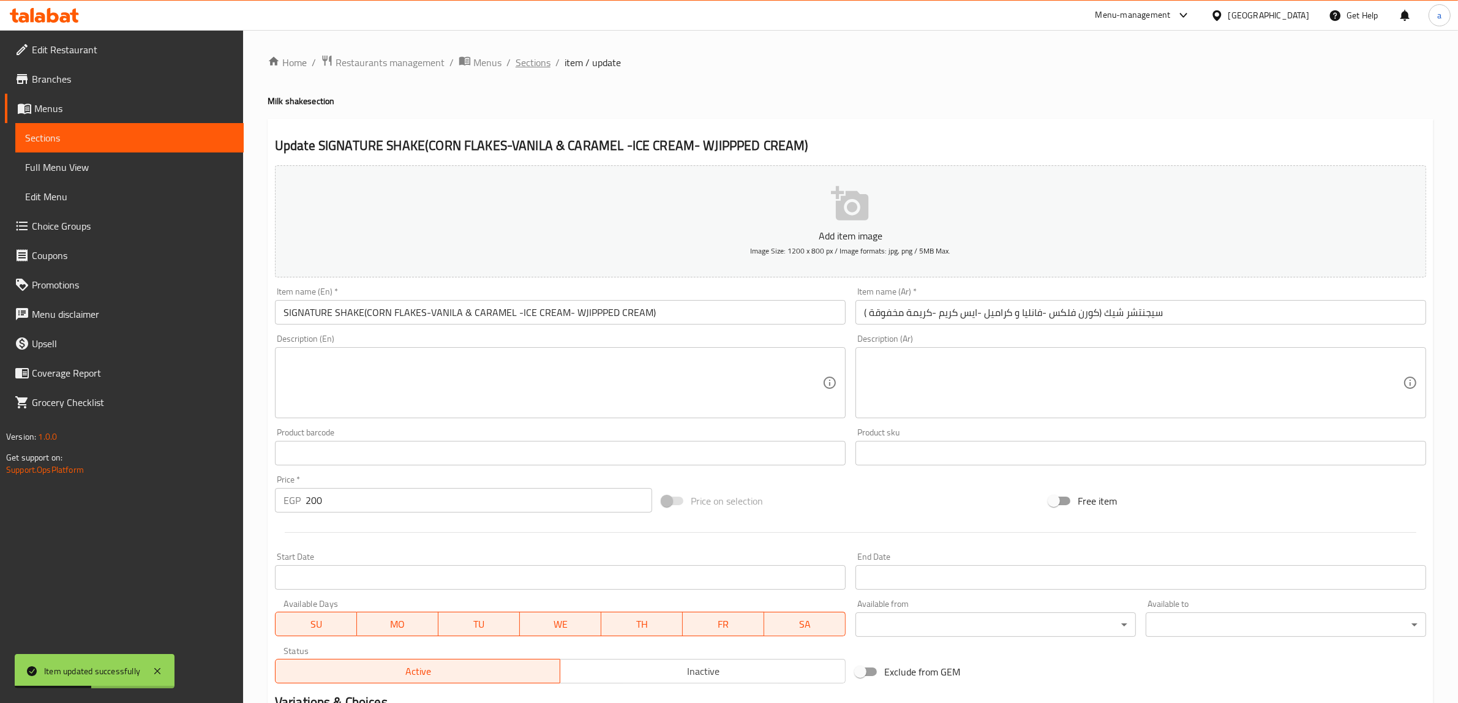
click at [547, 66] on span "Sections" at bounding box center [533, 62] width 35 height 15
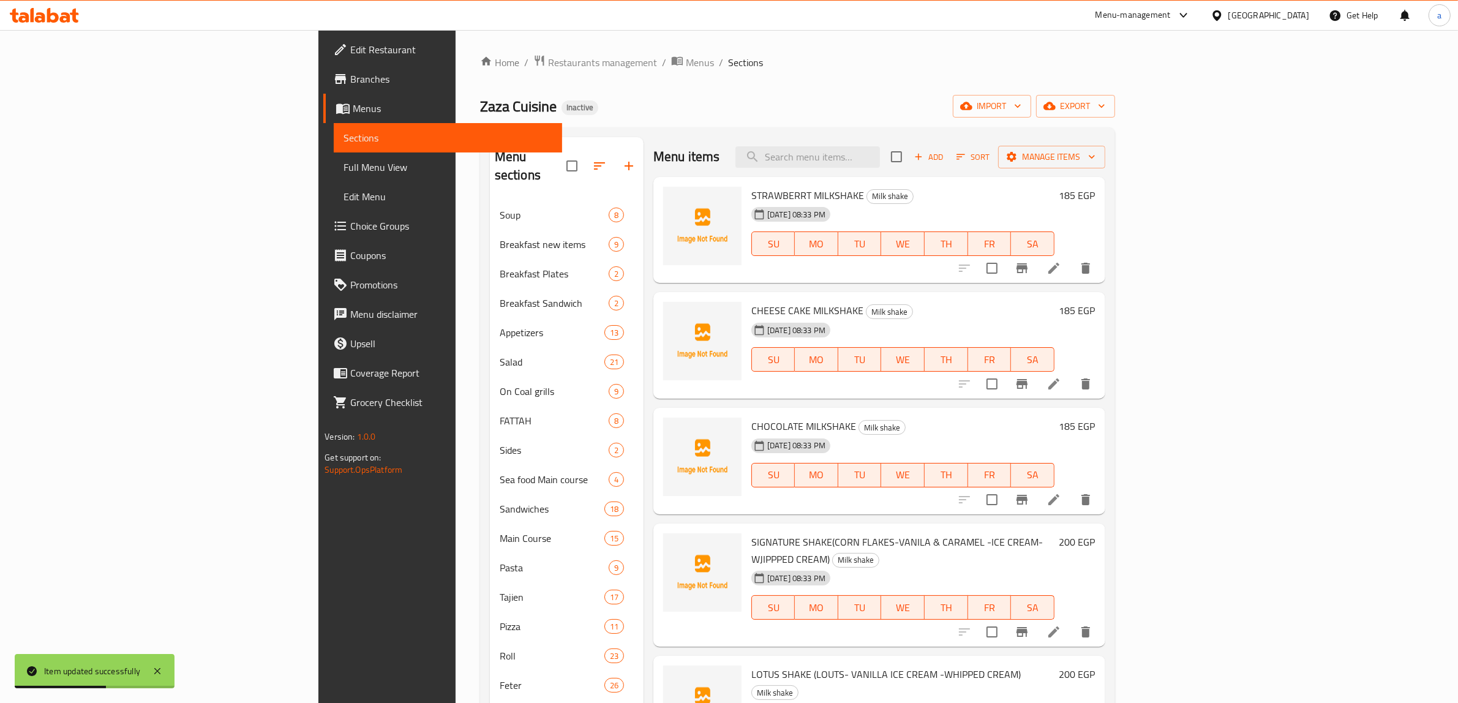
click at [880, 162] on input "search" at bounding box center [808, 156] width 145 height 21
paste input "FRUIT SHAKE ( KIWI- BANANA-MANGO & VANILLA ICE CREAM - WHIPPED CREAM)"
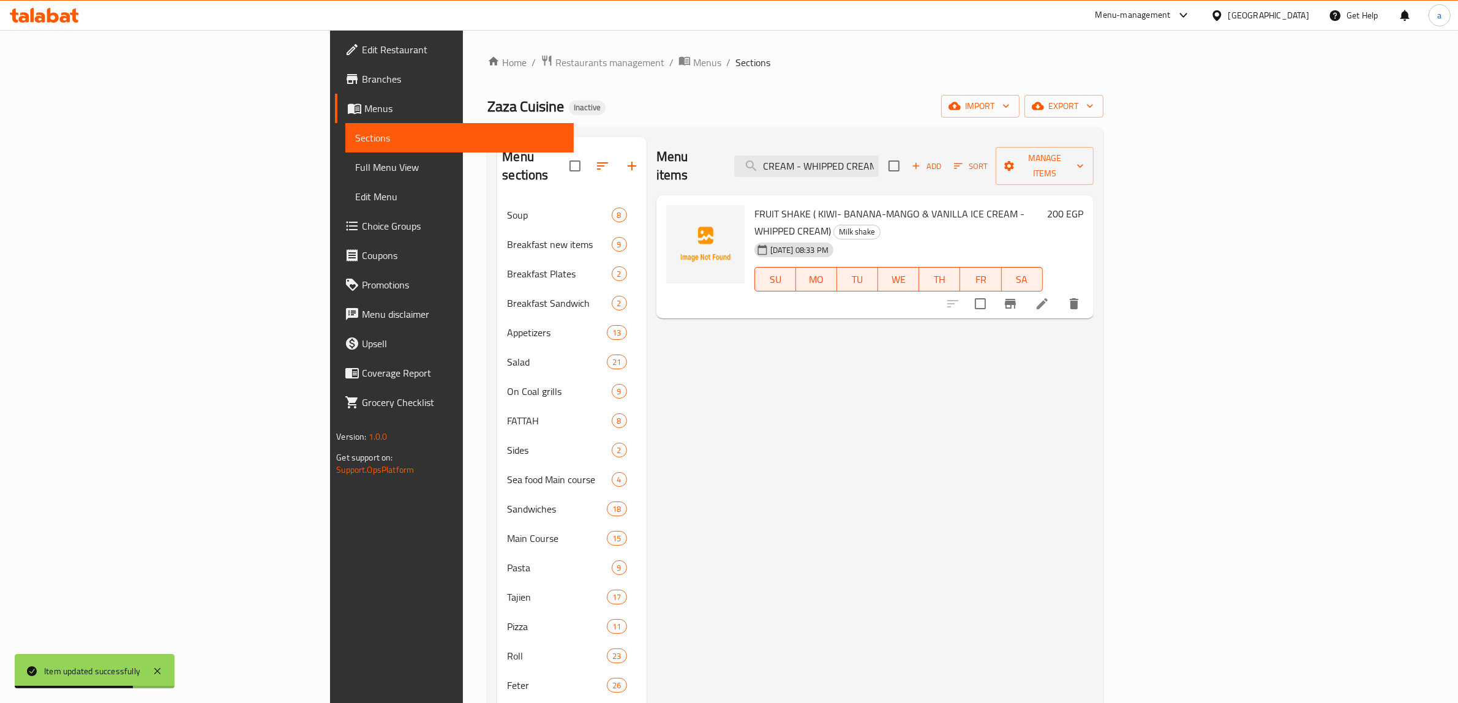
type input "FRUIT SHAKE ( KIWI- BANANA-MANGO & VANILLA ICE CREAM - WHIPPED CREAM)"
click at [1060, 293] on li at bounding box center [1042, 304] width 34 height 22
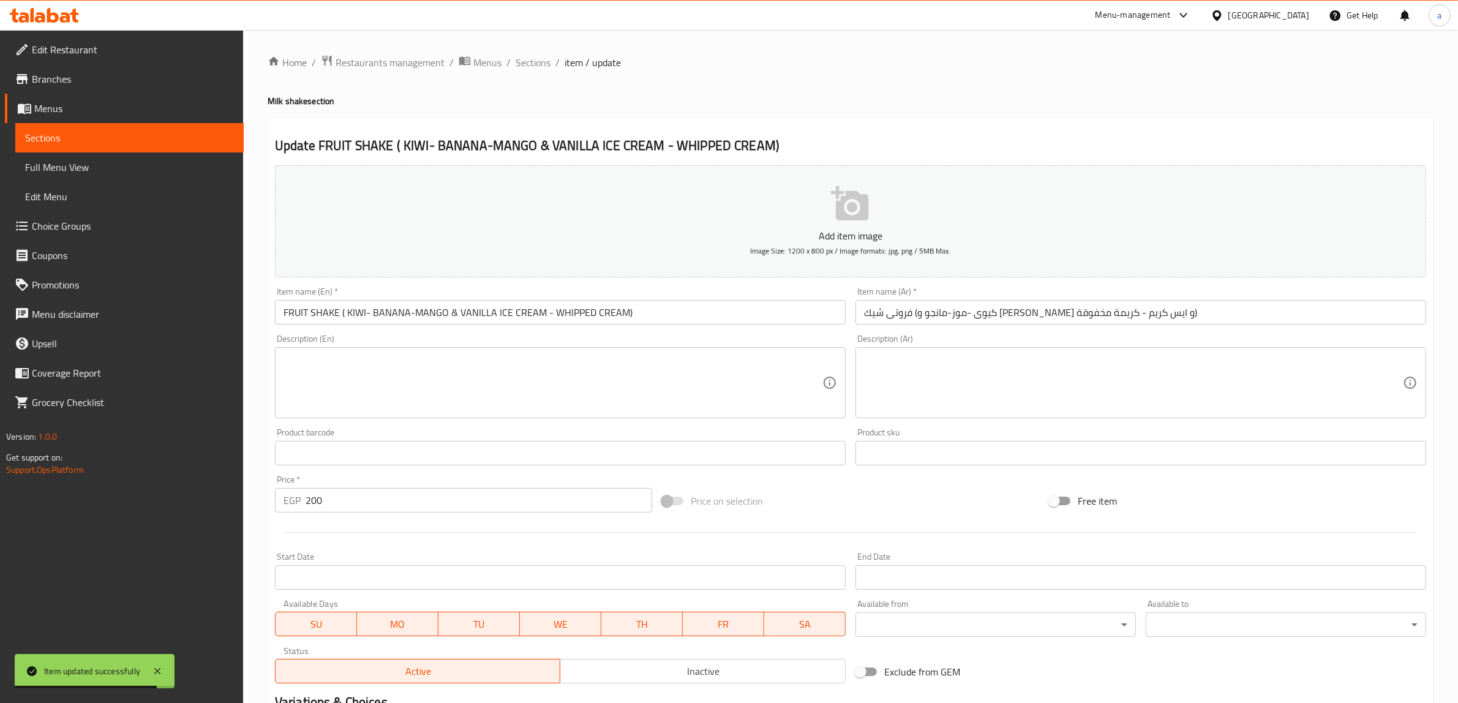
click at [1132, 304] on input "فروتى شيك (كيوى -موز-مانجو و فانليا و ايس كريم - كريمة مخفوقة)" at bounding box center [1141, 312] width 571 height 25
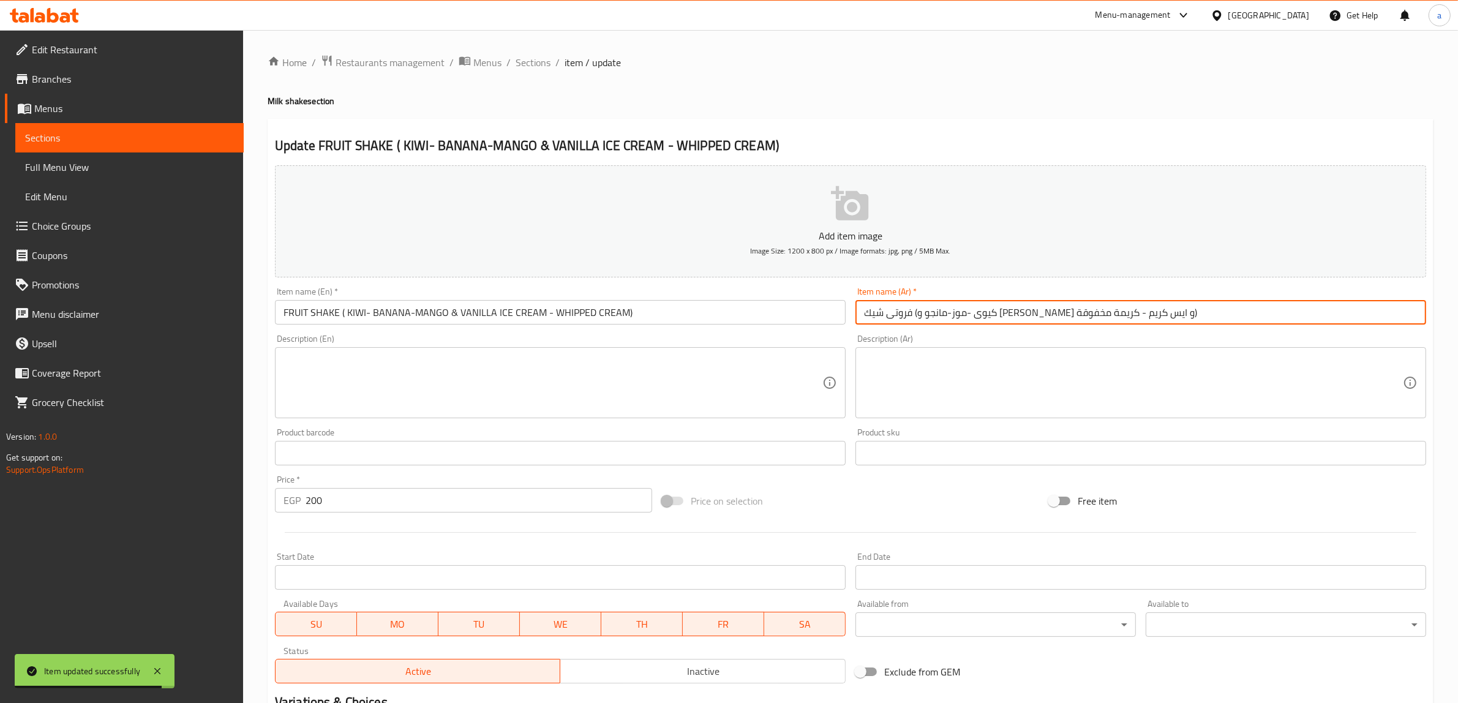
click at [1132, 304] on input "فروتى شيك (كيوى -موز-مانجو و فانليا و ايس كريم - كريمة مخفوقة)" at bounding box center [1141, 312] width 571 height 25
click at [1095, 315] on input "شيك (كيوى -موز-مانجو و فانليا و ايس كريم - كريمة مخفوقة)" at bounding box center [1141, 312] width 571 height 25
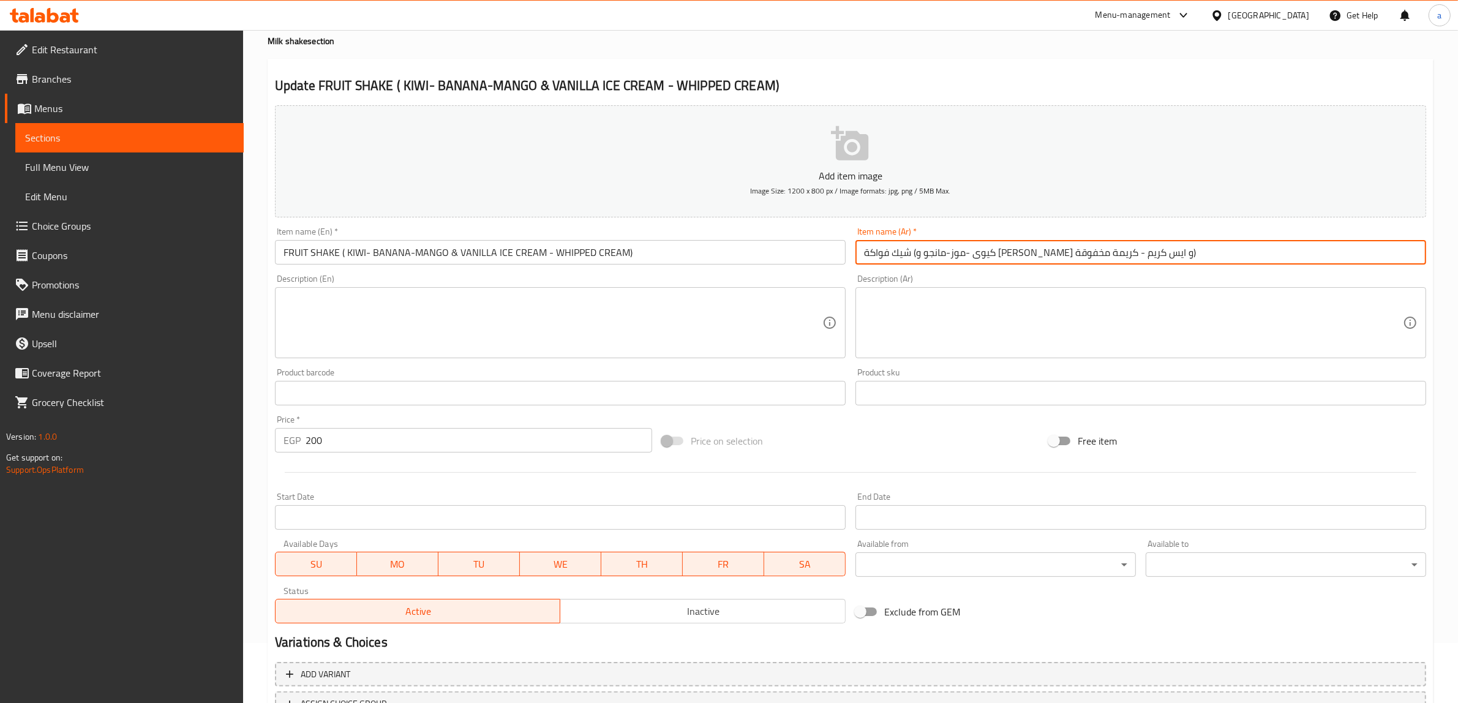
scroll to position [160, 0]
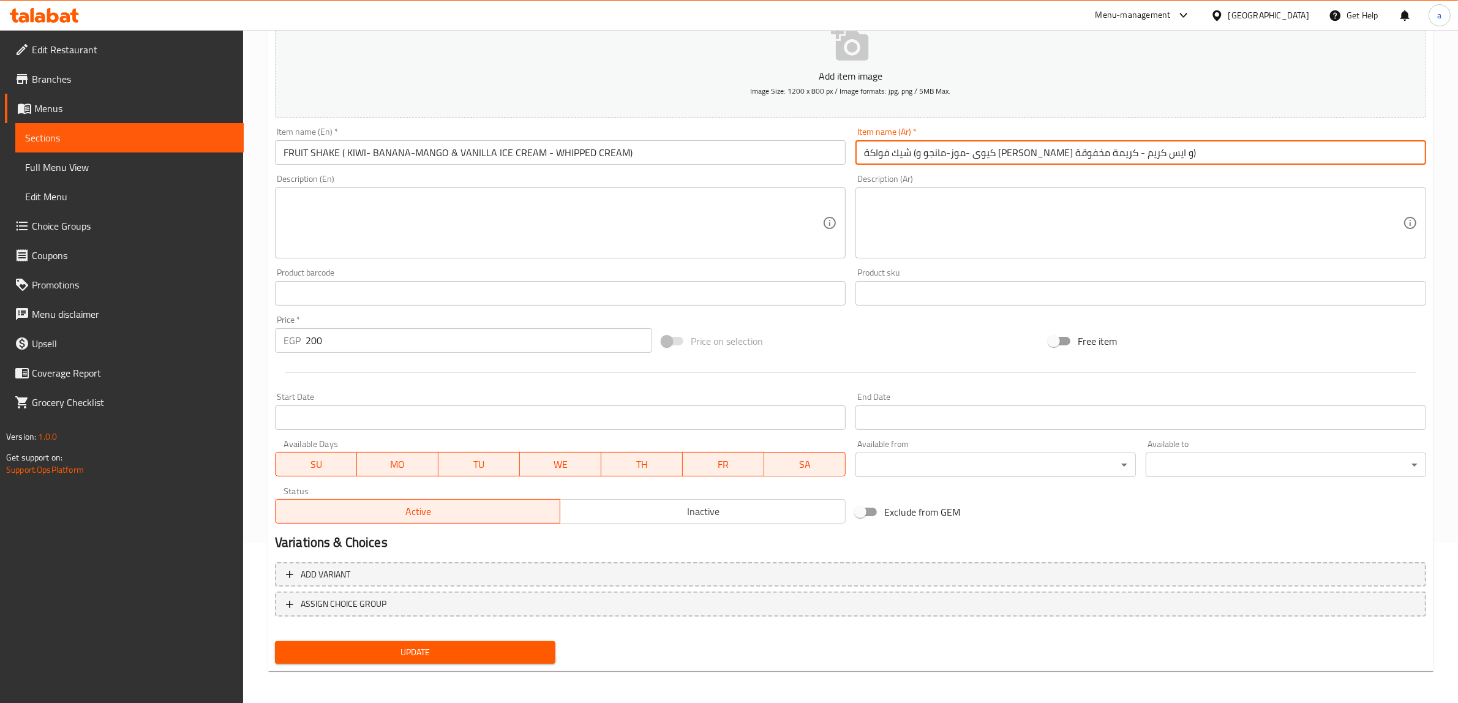
type input "شيك فواكة (كيوى -موز-مانجو و [PERSON_NAME] و ايس كريم - كريمة مخفوقة)"
click at [524, 657] on span "Update" at bounding box center [415, 652] width 261 height 15
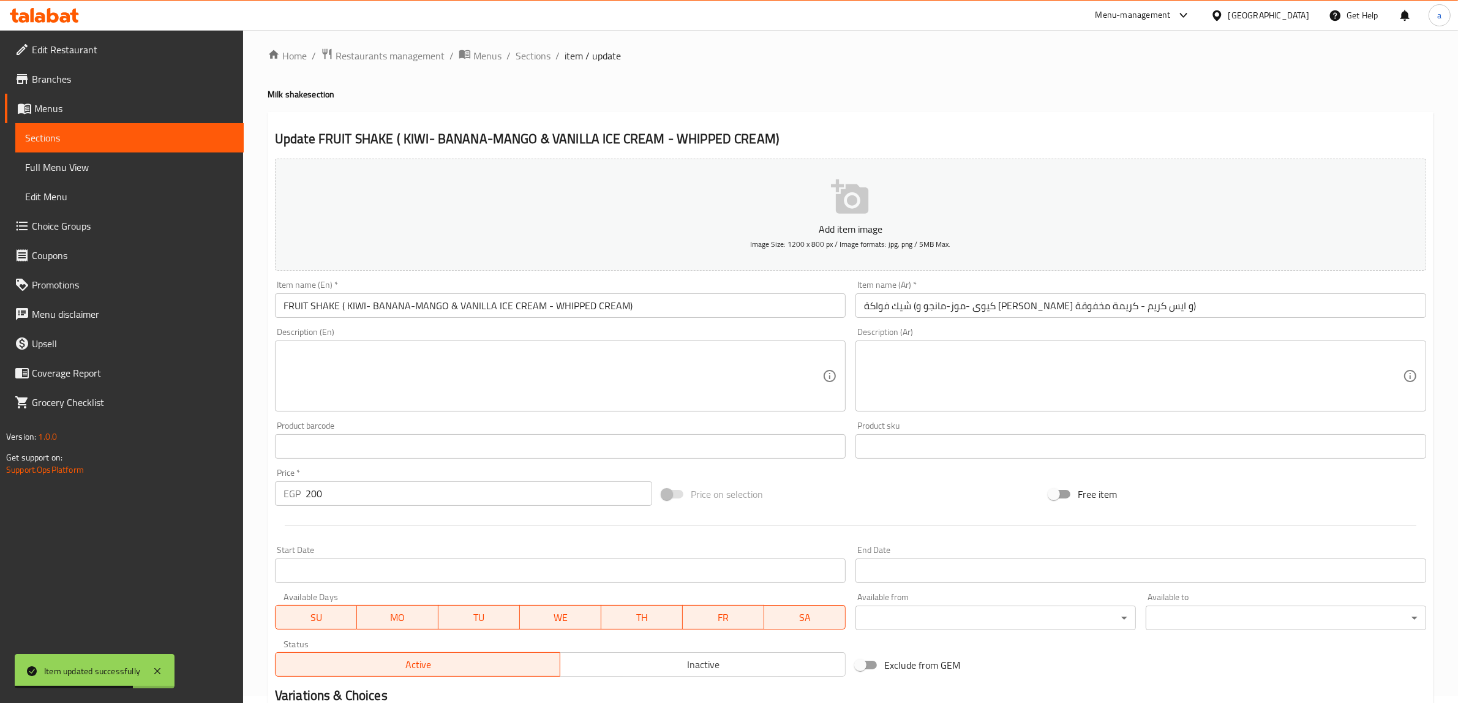
scroll to position [0, 0]
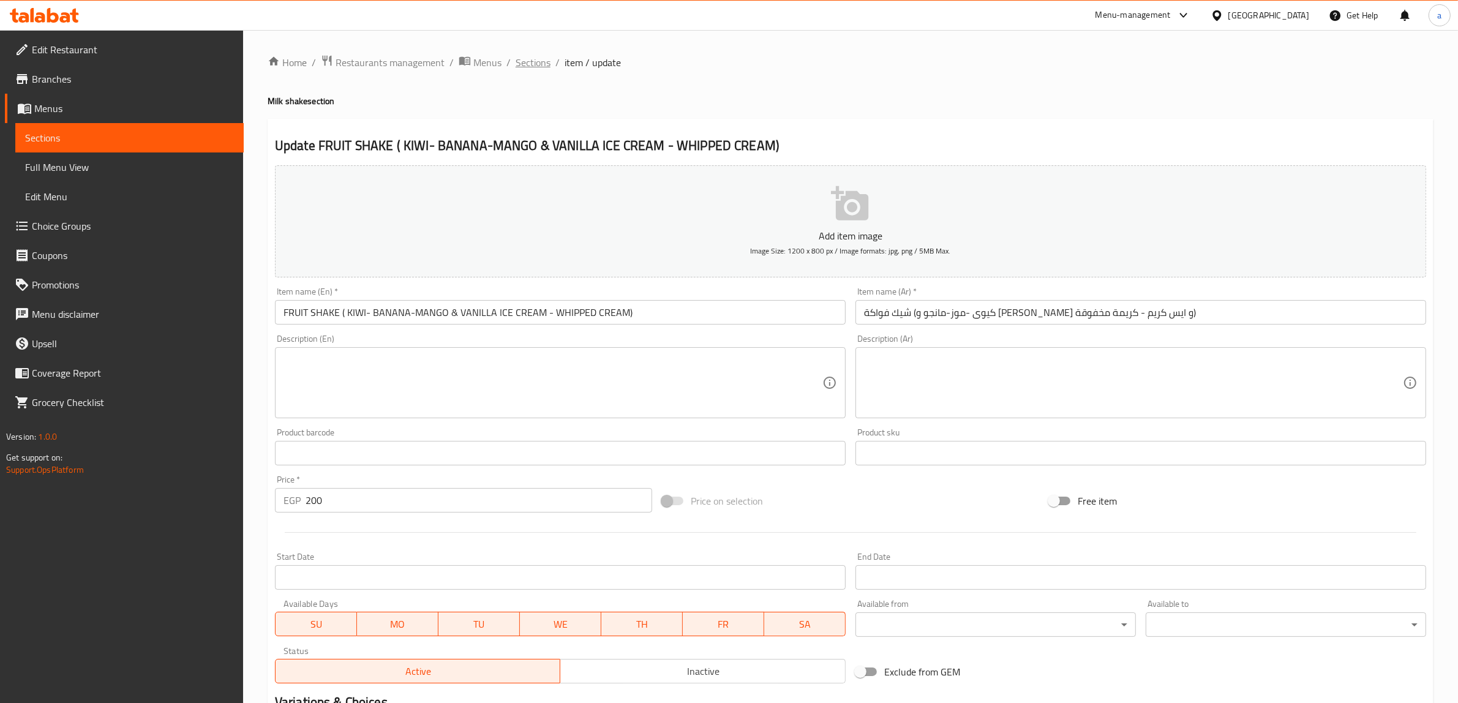
click at [518, 59] on span "Sections" at bounding box center [533, 62] width 35 height 15
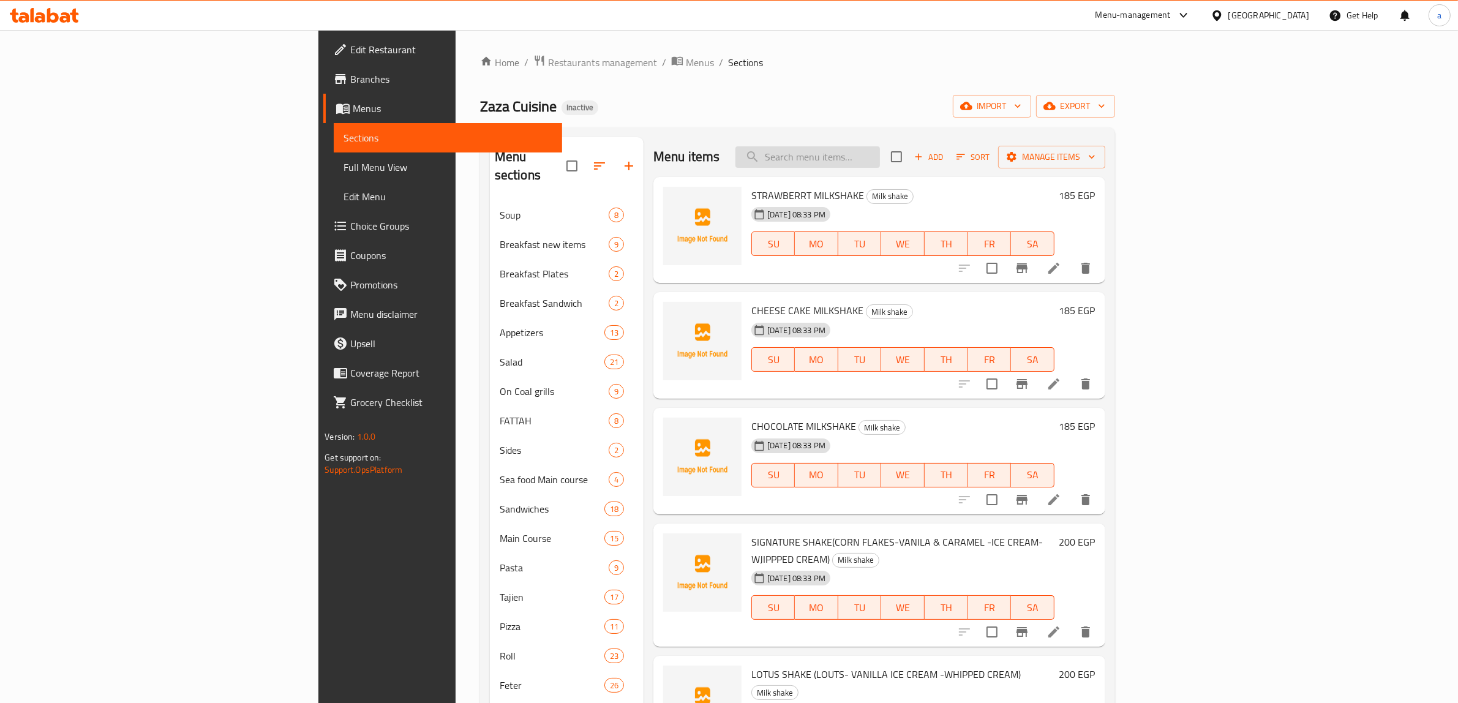
click at [880, 167] on input "search" at bounding box center [808, 156] width 145 height 21
paste input "SPICE PEACH ( PEACH -SWEET-SOUR-RED CHILI PEPPER-SPRIT)"
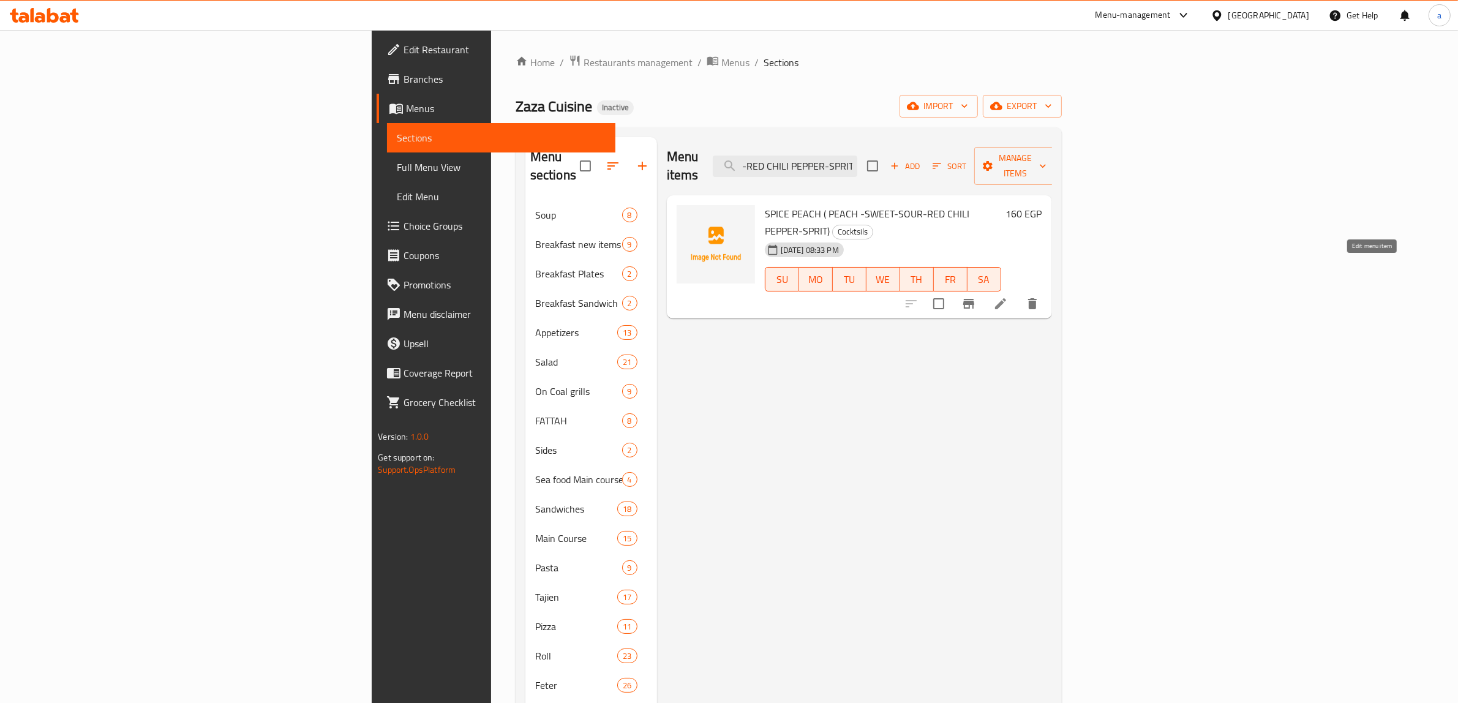
type input "SPICE PEACH ( PEACH -SWEET-SOUR-RED CHILI PEPPER-SPRIT)"
click at [1006, 298] on icon at bounding box center [1000, 303] width 11 height 11
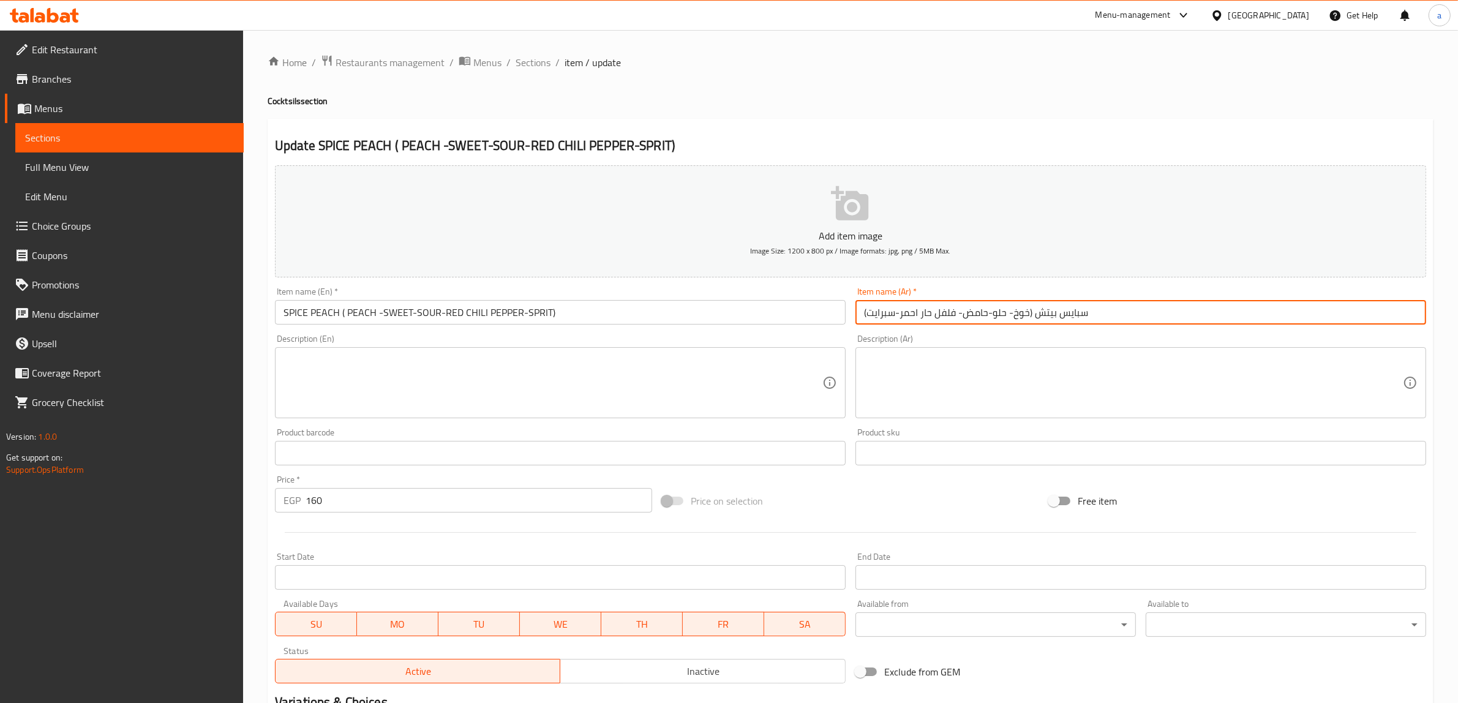
click at [1048, 317] on input "سبايس بيتش (خوخ- حلو-حامض- فلفل حار احمر-سبرايت)" at bounding box center [1141, 312] width 571 height 25
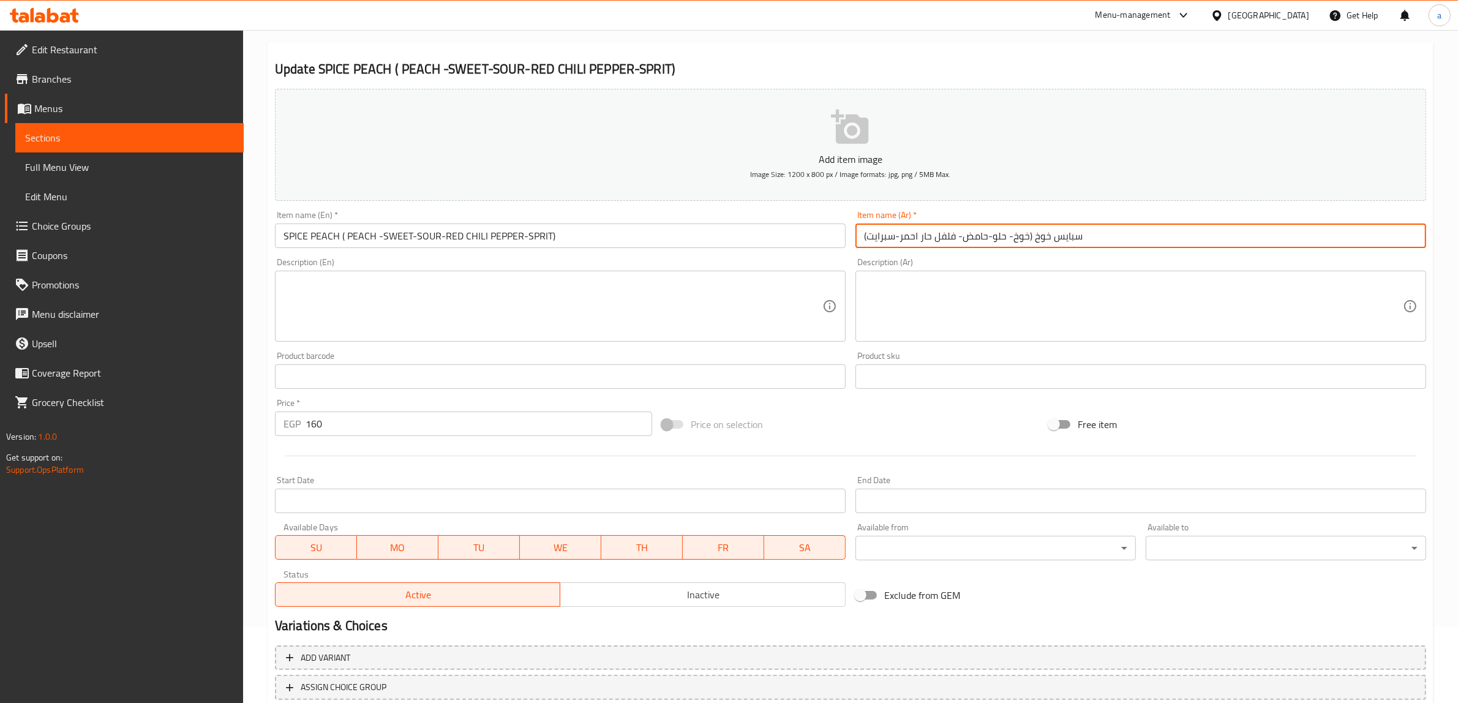
scroll to position [160, 0]
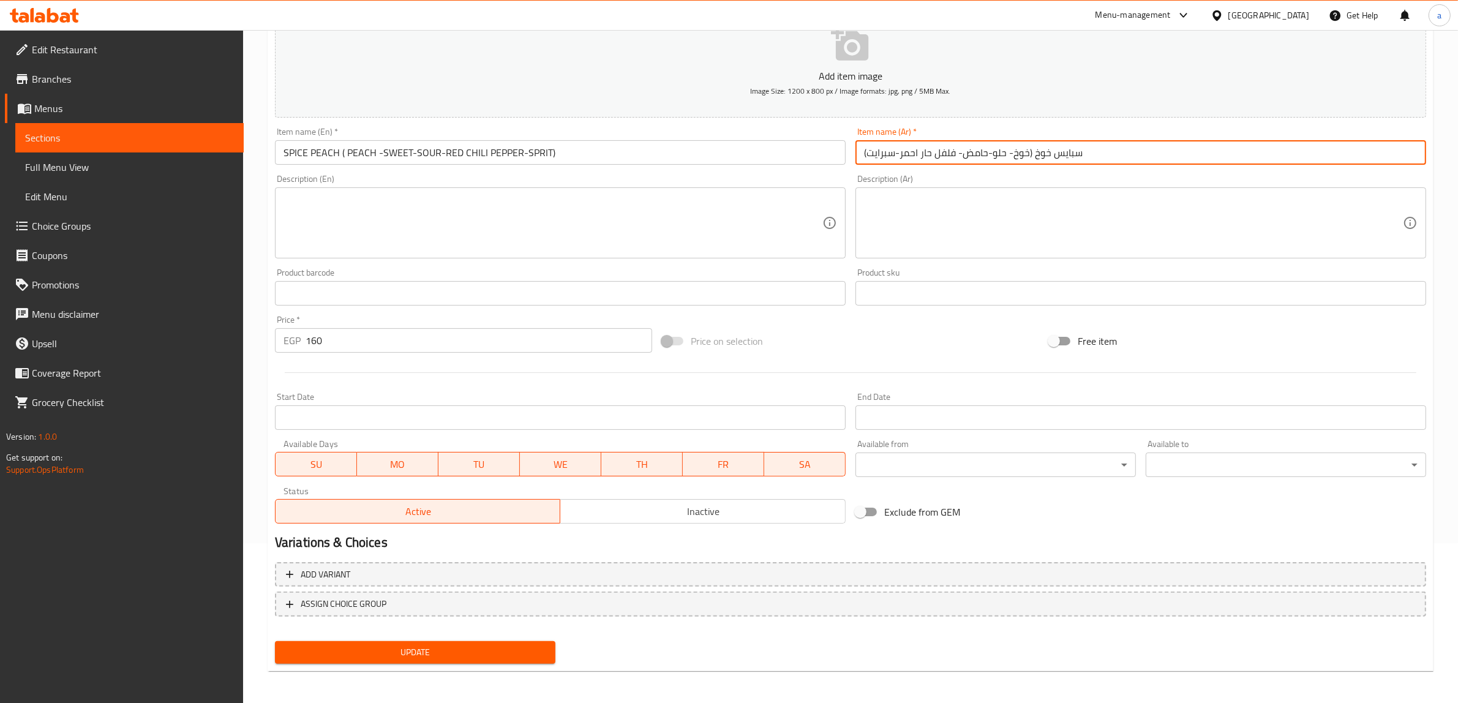
type input "سبايس خوخ (خوخ- حلو-حامض- فلفل حار احمر-سبرايت)"
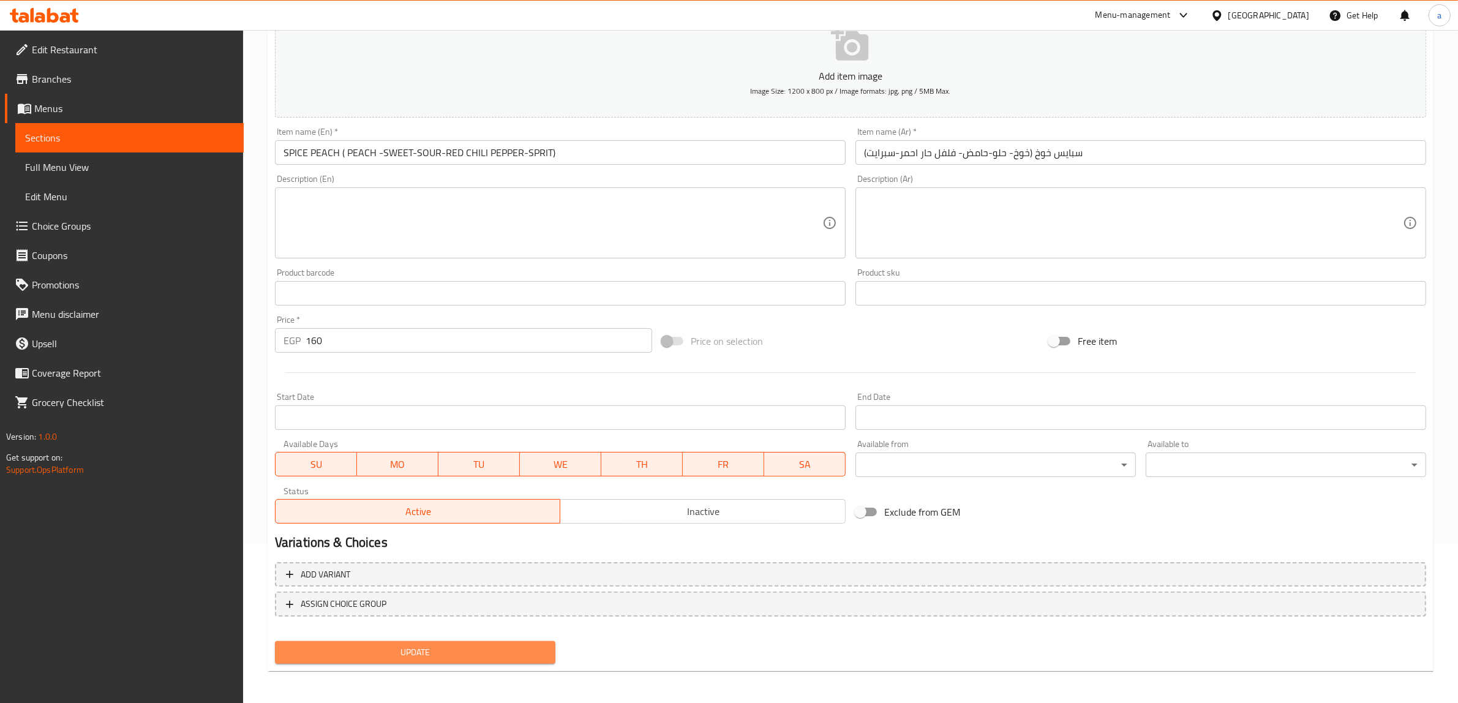
click at [515, 654] on span "Update" at bounding box center [415, 652] width 261 height 15
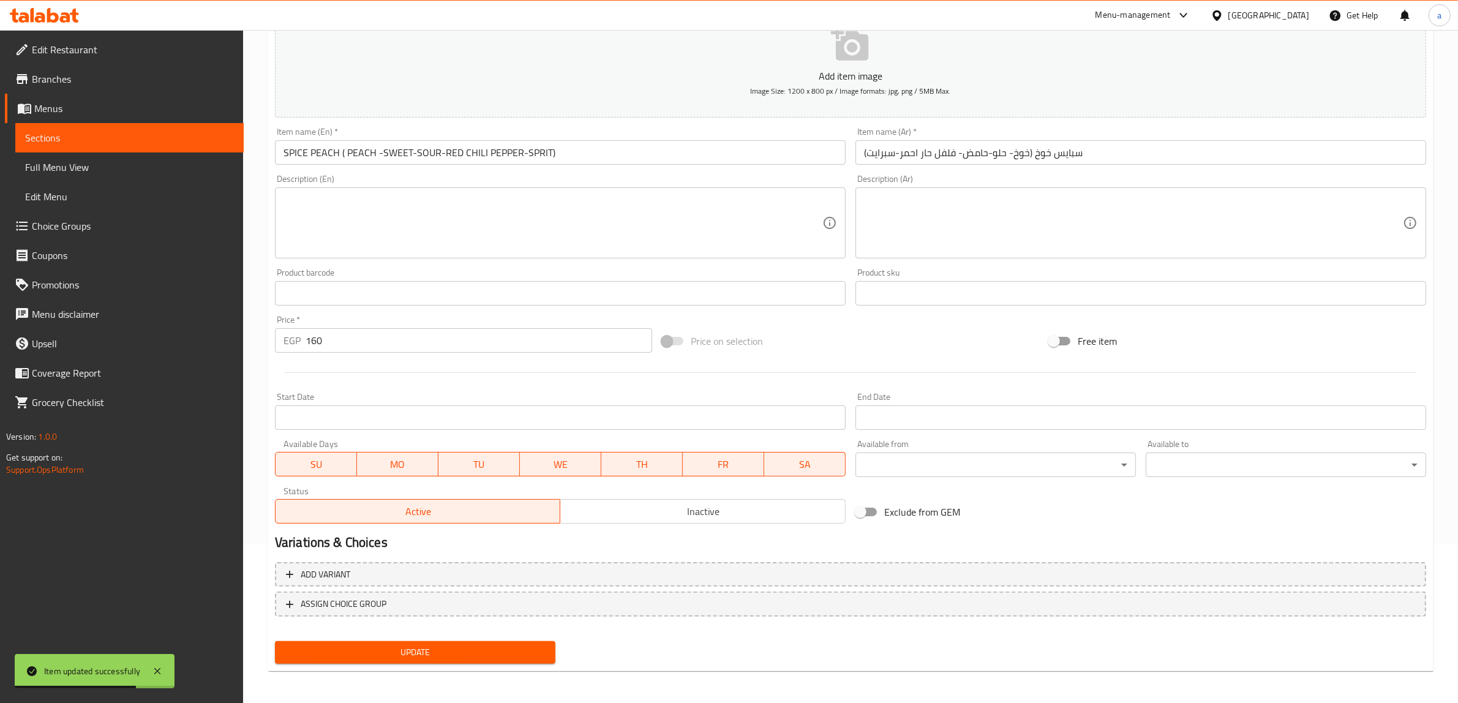
scroll to position [0, 0]
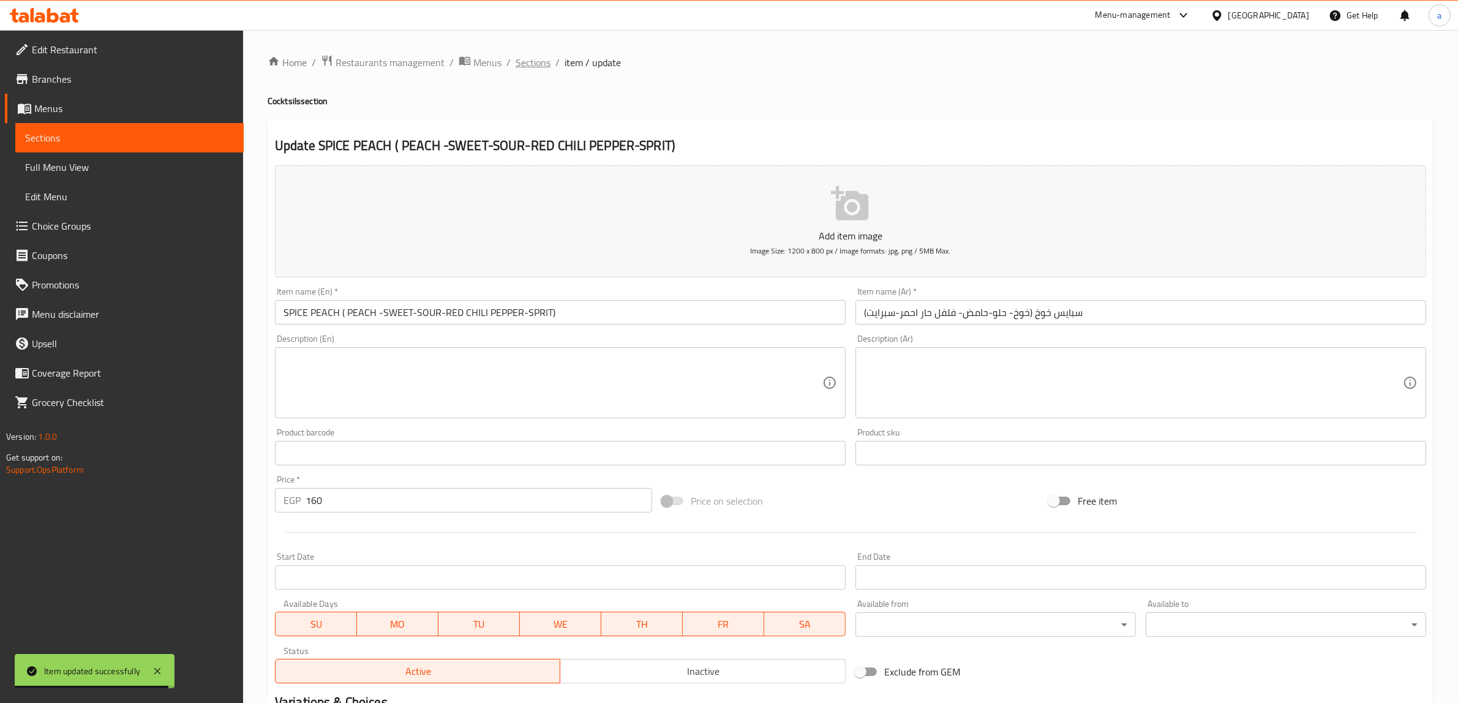
click at [539, 63] on span "Sections" at bounding box center [533, 62] width 35 height 15
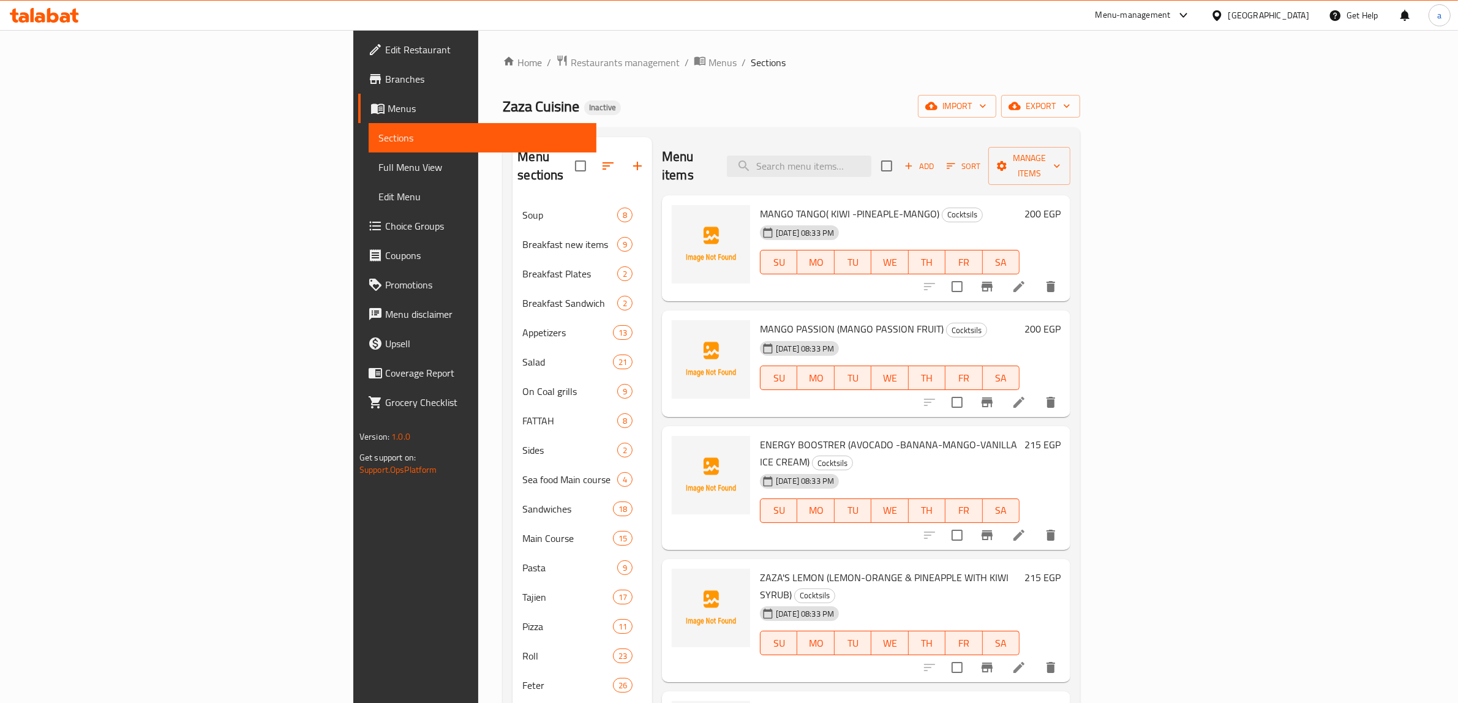
click at [915, 145] on div "Menu items Add Sort Manage items" at bounding box center [866, 166] width 409 height 58
paste input "ICE COFFEE (LATTEA-CARAMEL-CAPPUCHINO-MOUCHA)"
click at [872, 156] on input "search" at bounding box center [799, 166] width 145 height 21
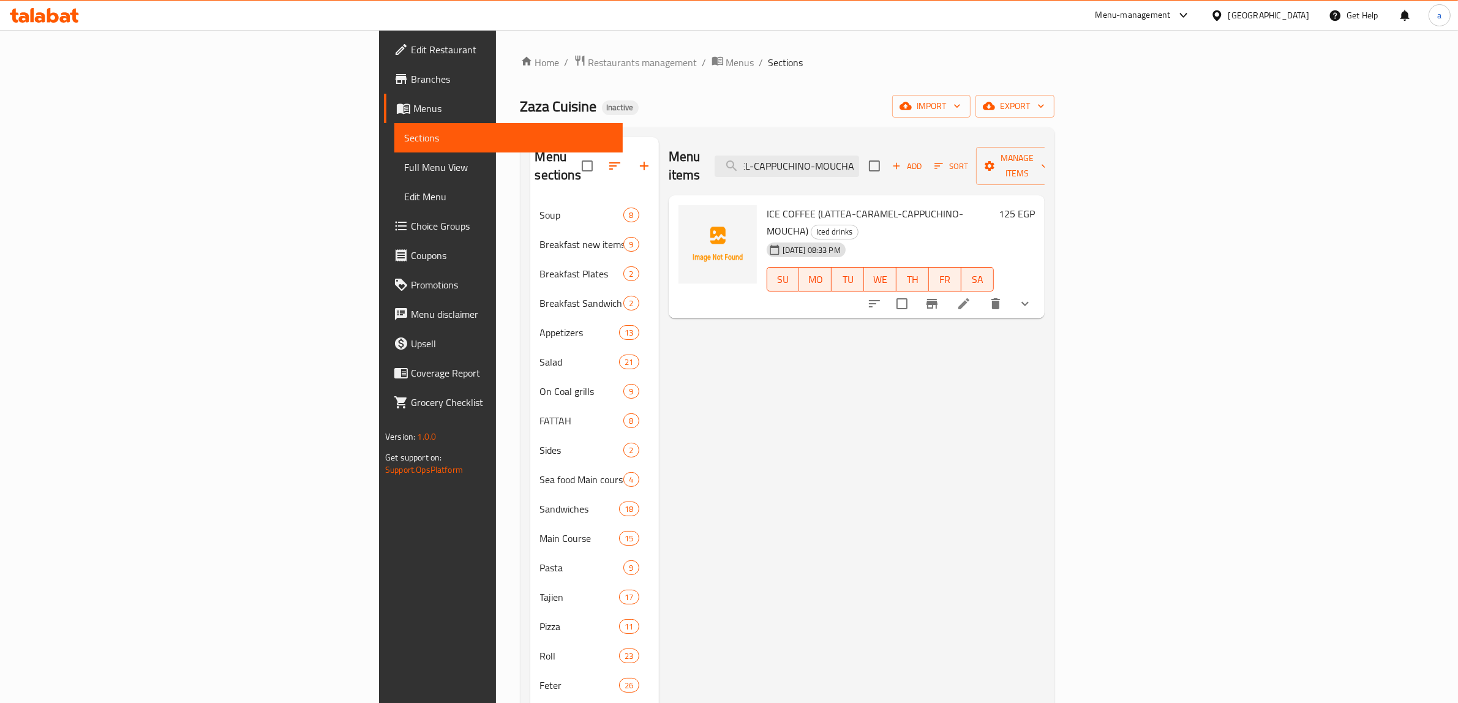
type input "ICE COFFEE (LATTEA-CARAMEL-CAPPUCHINO-MOUCHA)"
click at [971, 296] on icon at bounding box center [964, 303] width 15 height 15
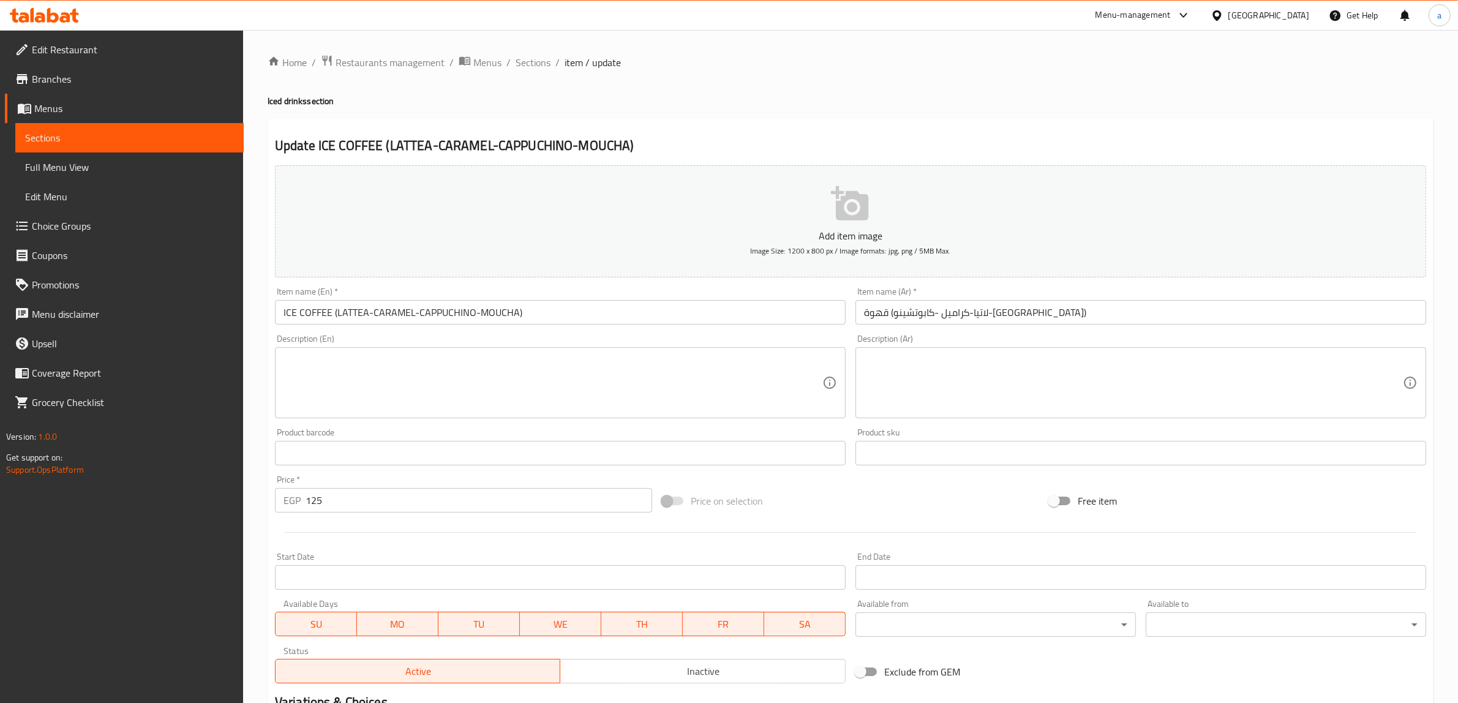
click at [993, 319] on input "قهوة (لاتيا-كراميل -كابوتشينو-موكا)" at bounding box center [1141, 312] width 571 height 25
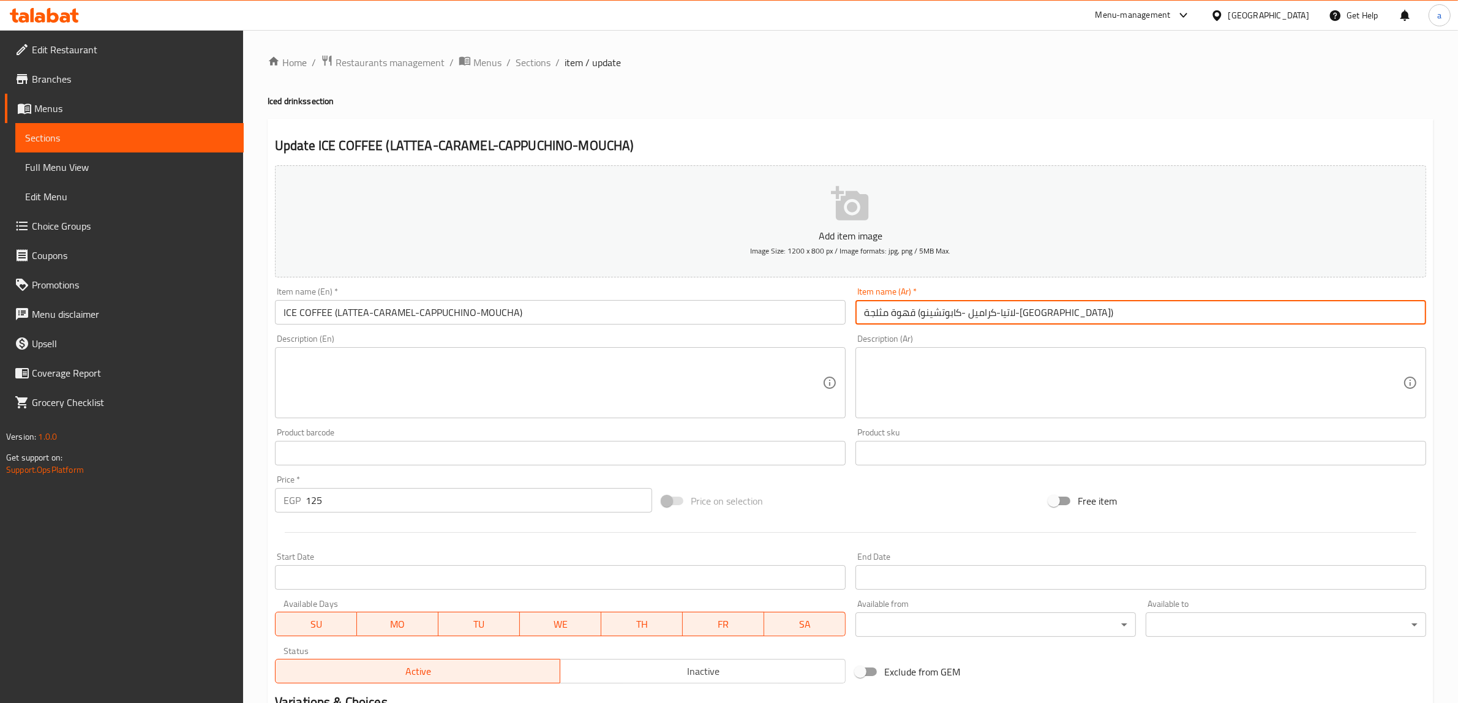
type input "قهوة مثلجة (لاتيا-كراميل -كابوتشينو-[GEOGRAPHIC_DATA])"
click at [354, 312] on input "ICE COFFEE (LATTEA-CARAMEL-CAPPUCHINO-MOUCHA)" at bounding box center [560, 312] width 571 height 25
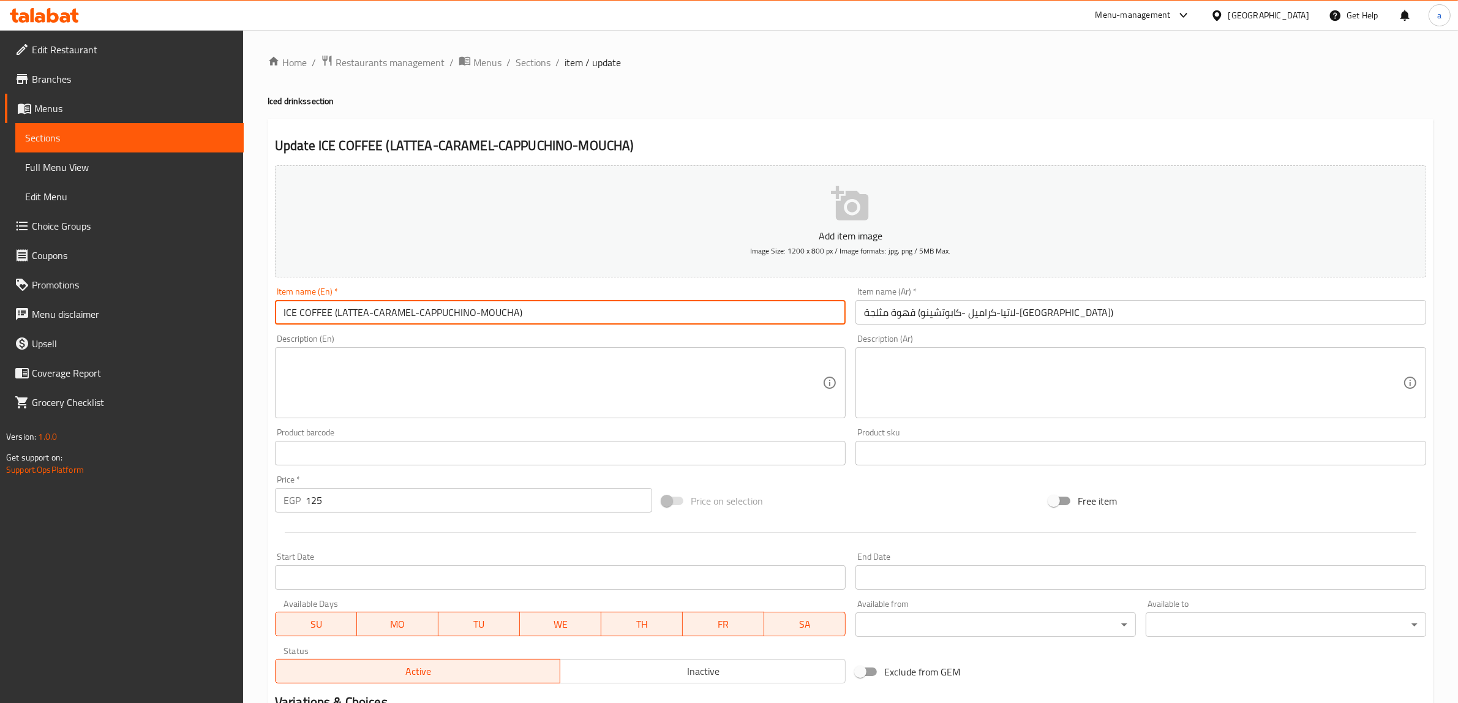
click at [354, 312] on input "ICE COFFEE (LATTEA-CARAMEL-CAPPUCHINO-MOUCHA)" at bounding box center [560, 312] width 571 height 25
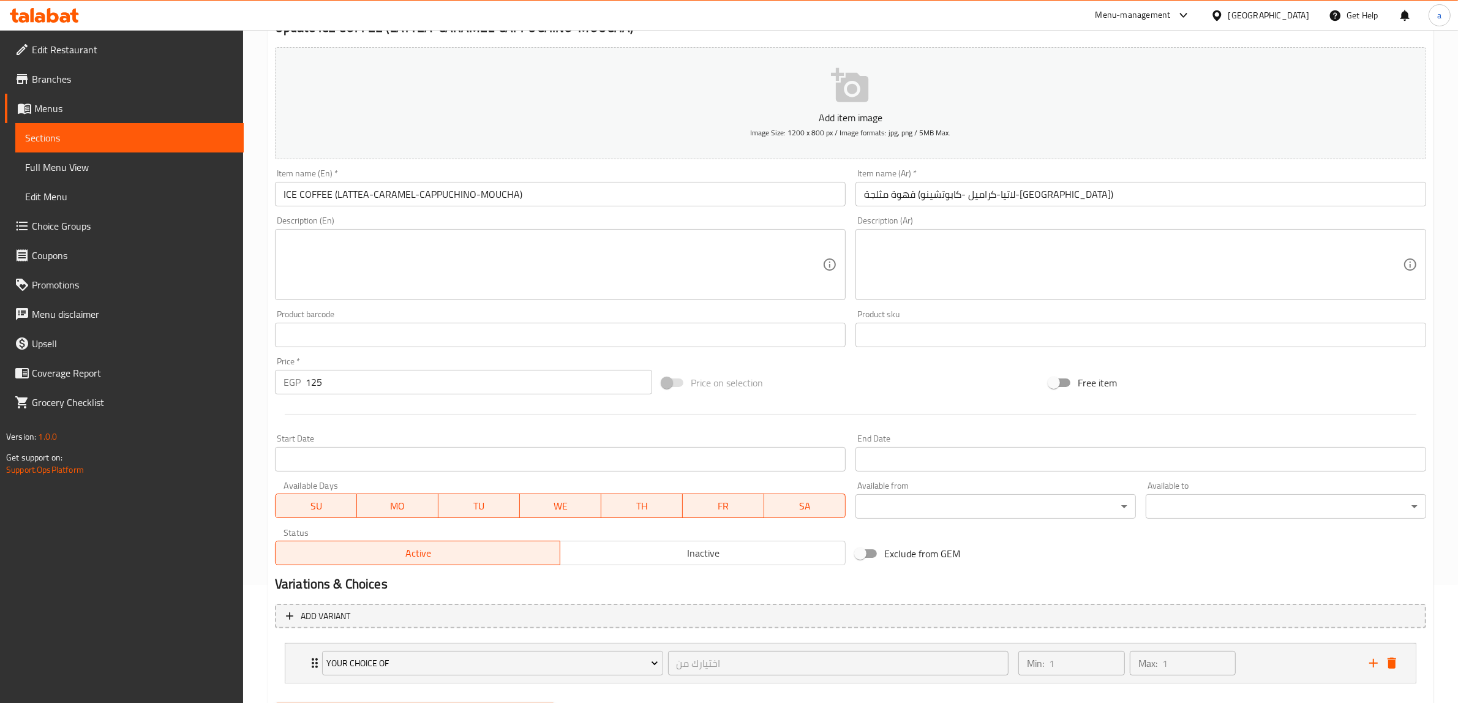
scroll to position [181, 0]
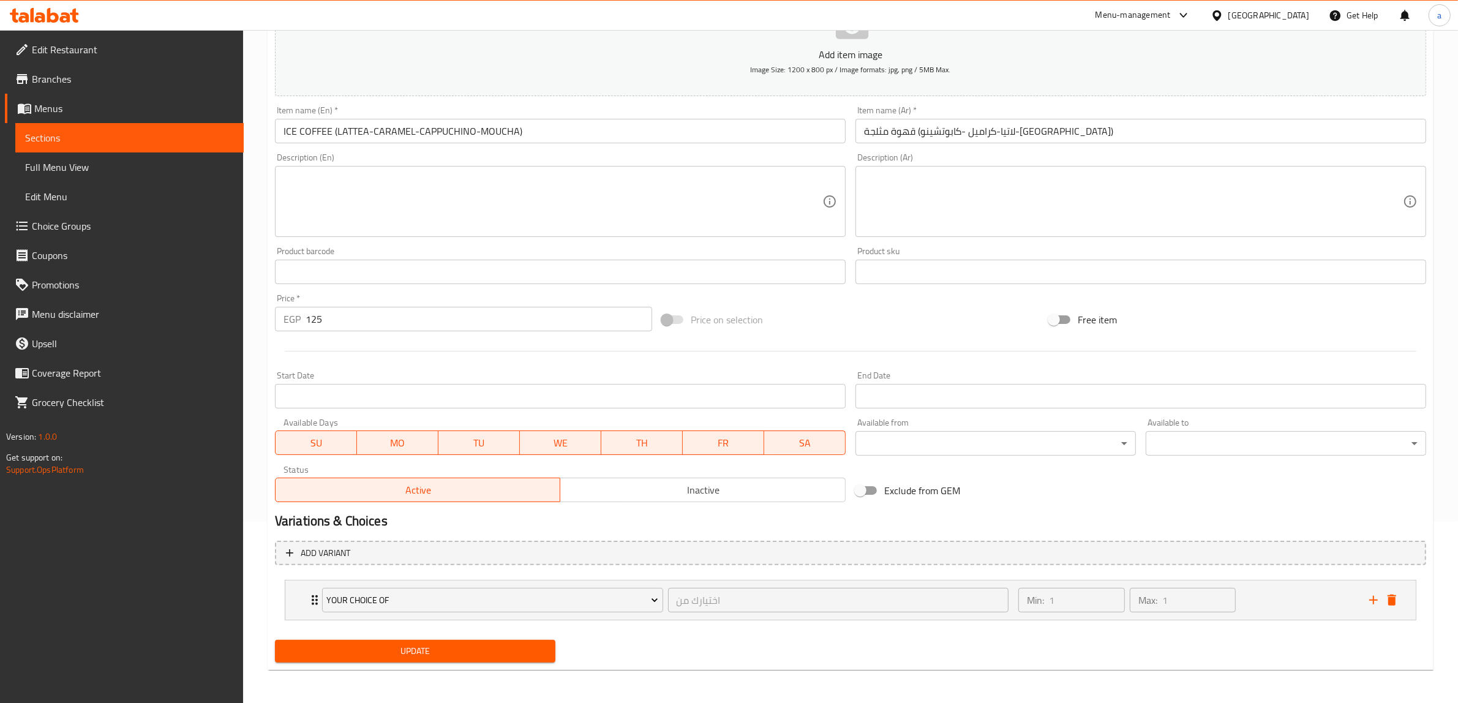
click at [497, 644] on span "Update" at bounding box center [415, 651] width 261 height 15
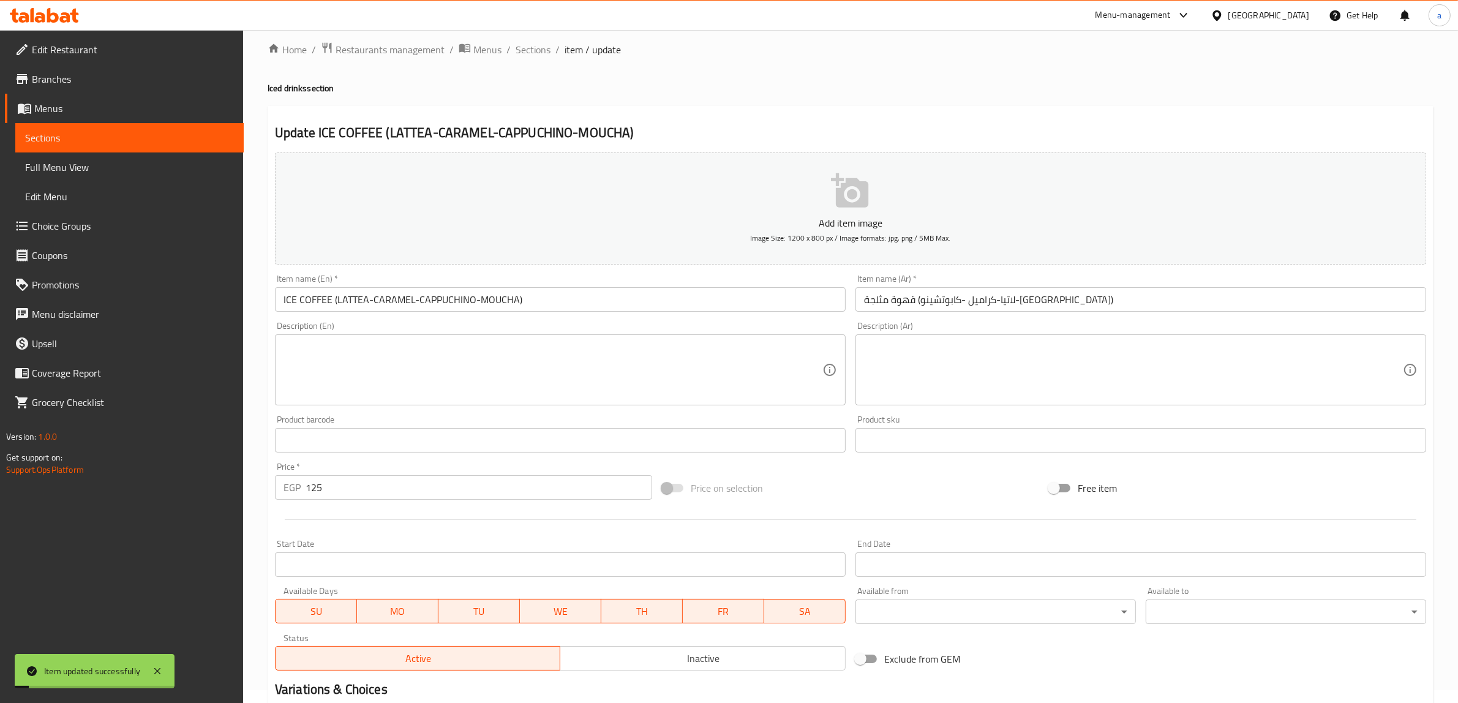
scroll to position [0, 0]
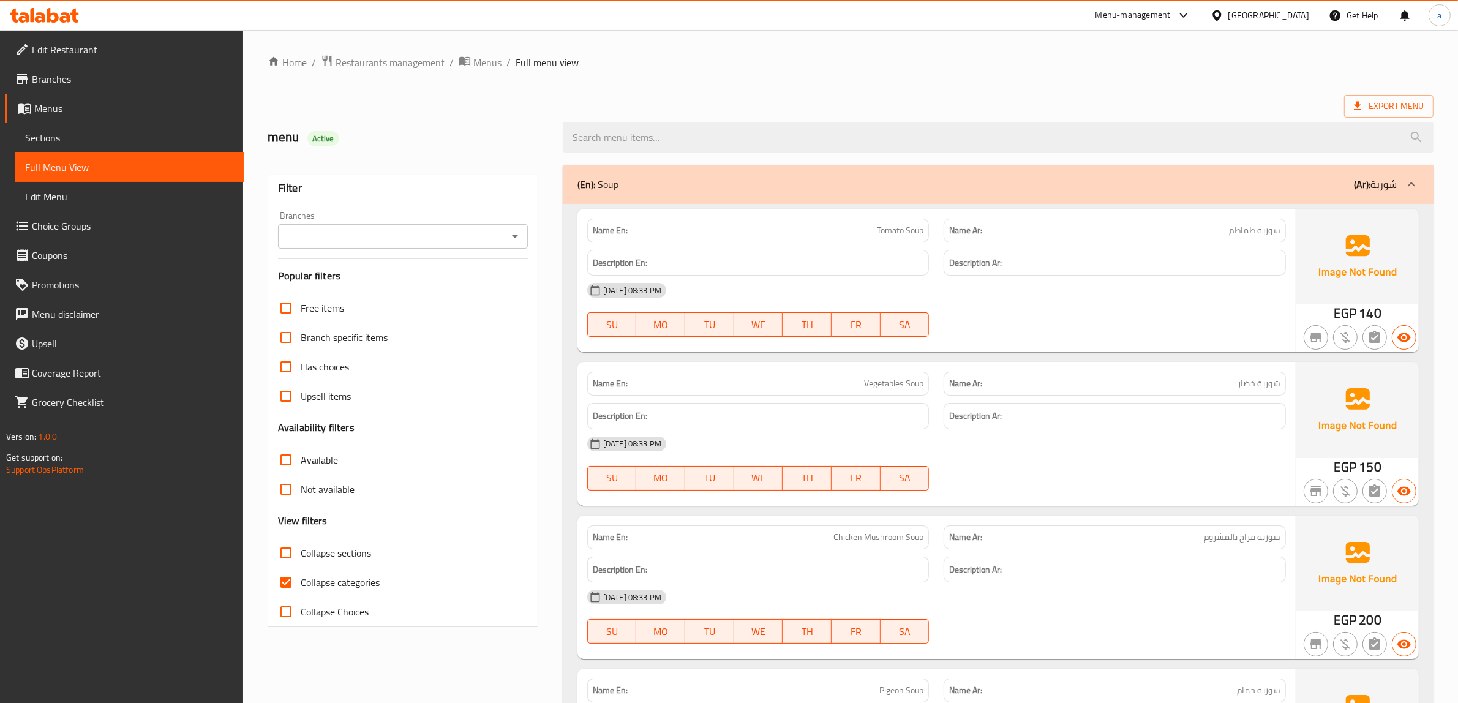
click at [86, 157] on link "Full Menu View" at bounding box center [129, 167] width 228 height 29
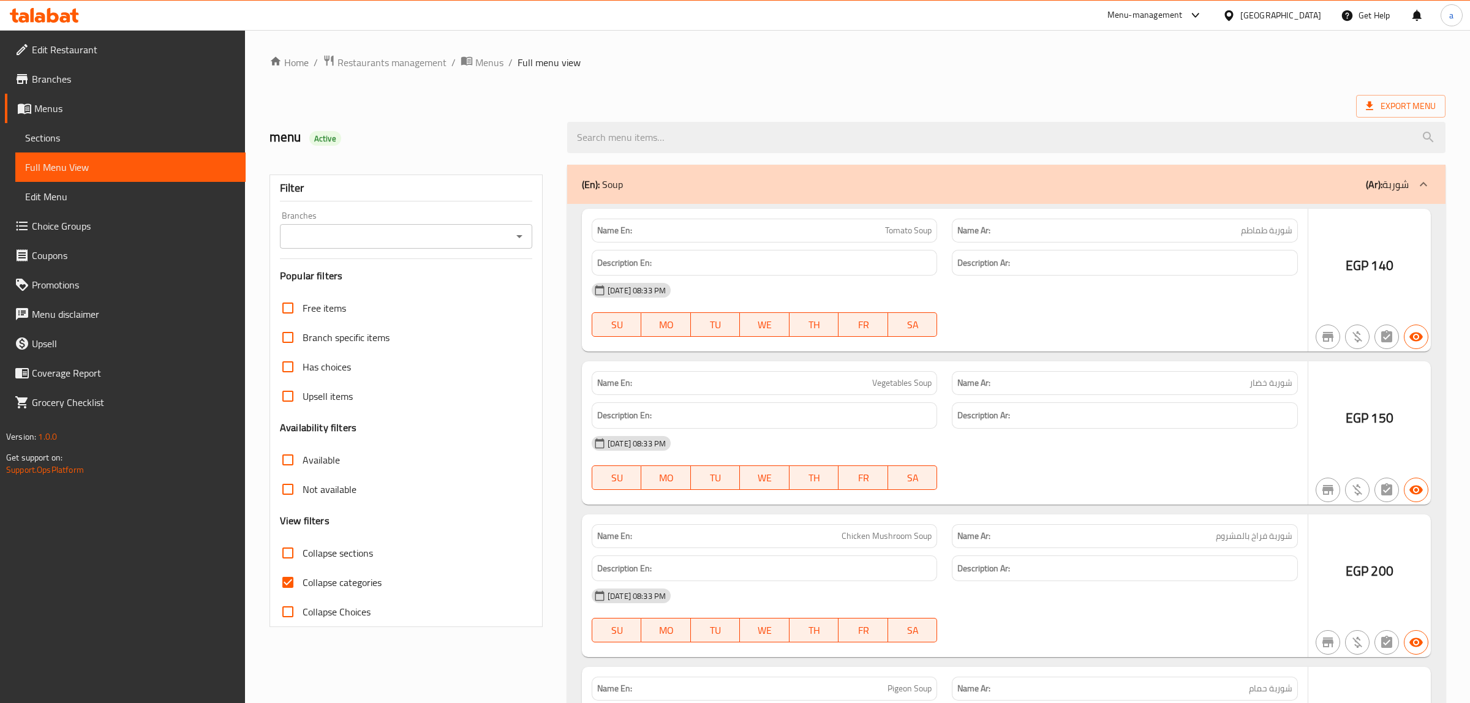
click at [294, 575] on div at bounding box center [735, 351] width 1470 height 703
click at [287, 580] on div at bounding box center [735, 351] width 1470 height 703
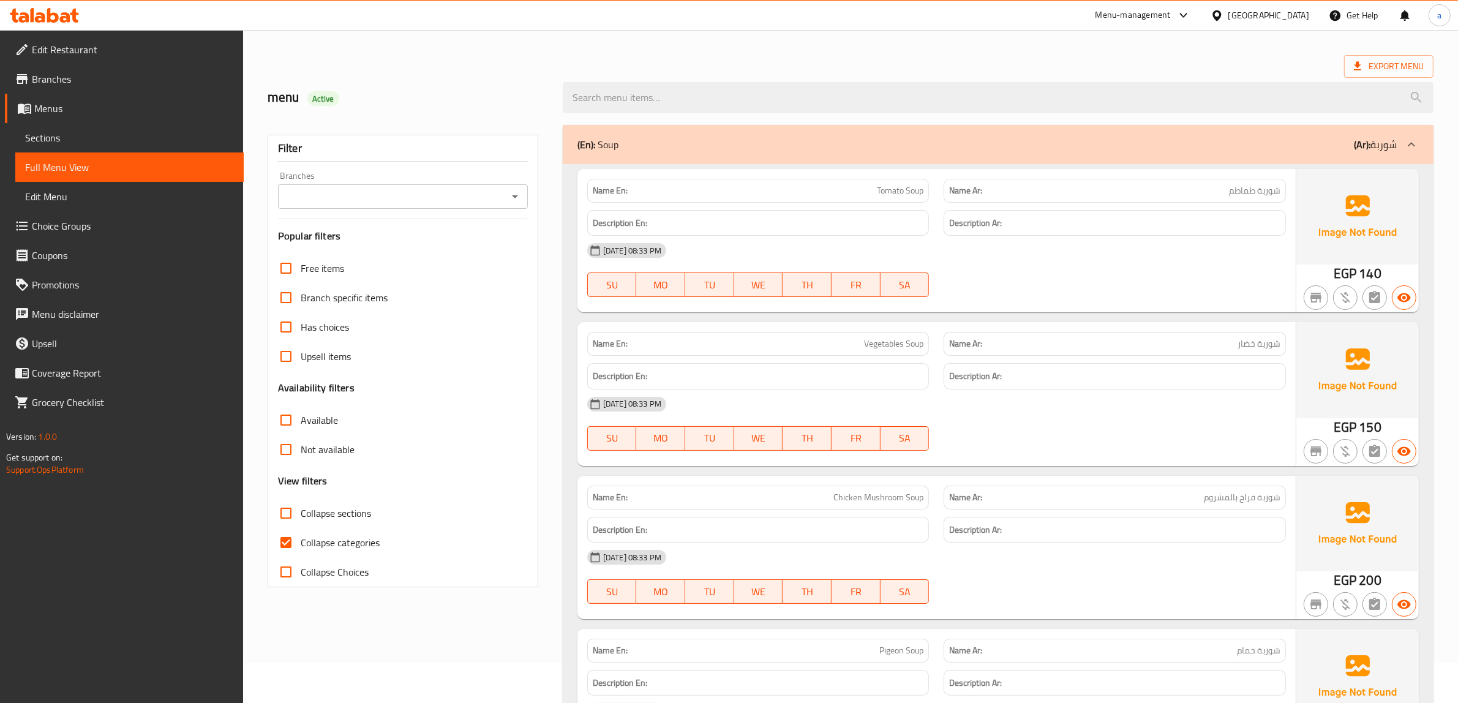
scroll to position [153, 0]
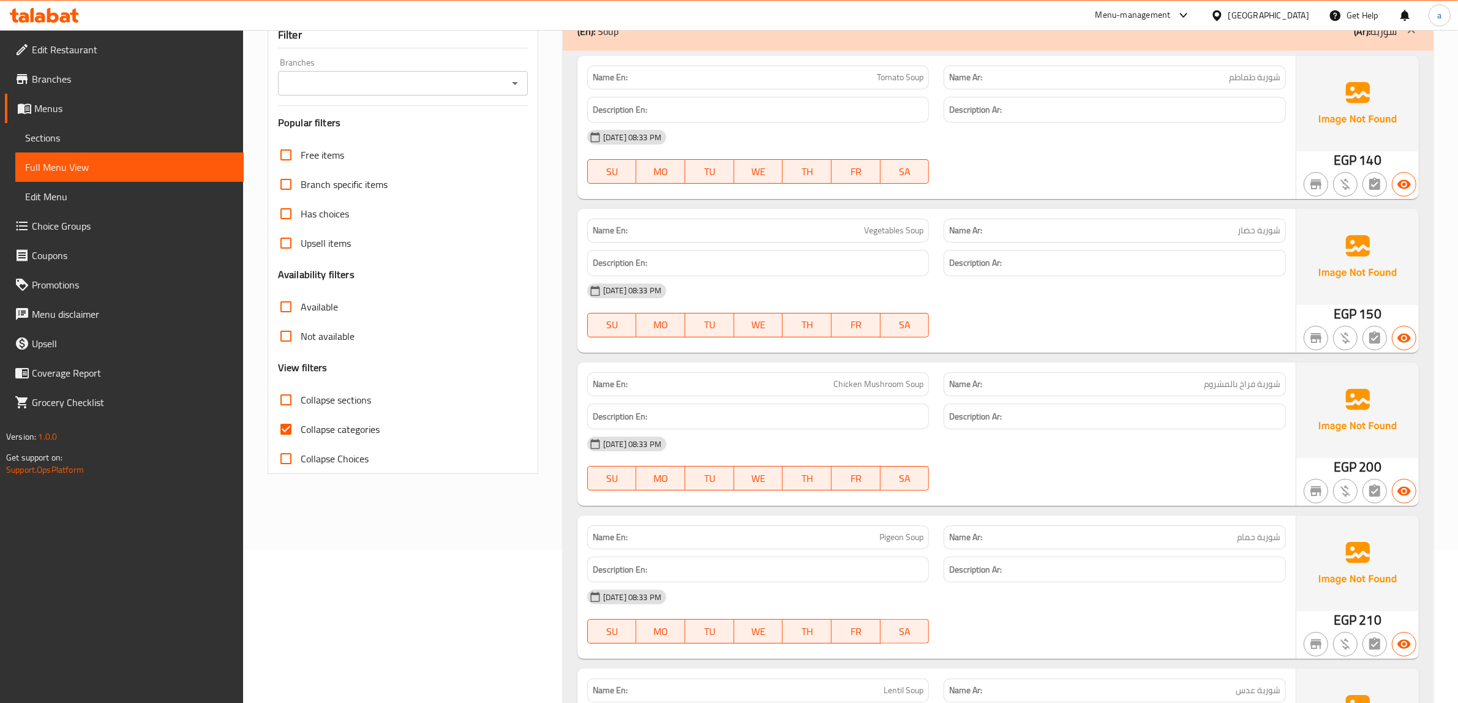
click at [282, 431] on input "Collapse categories" at bounding box center [285, 429] width 29 height 29
checkbox input "false"
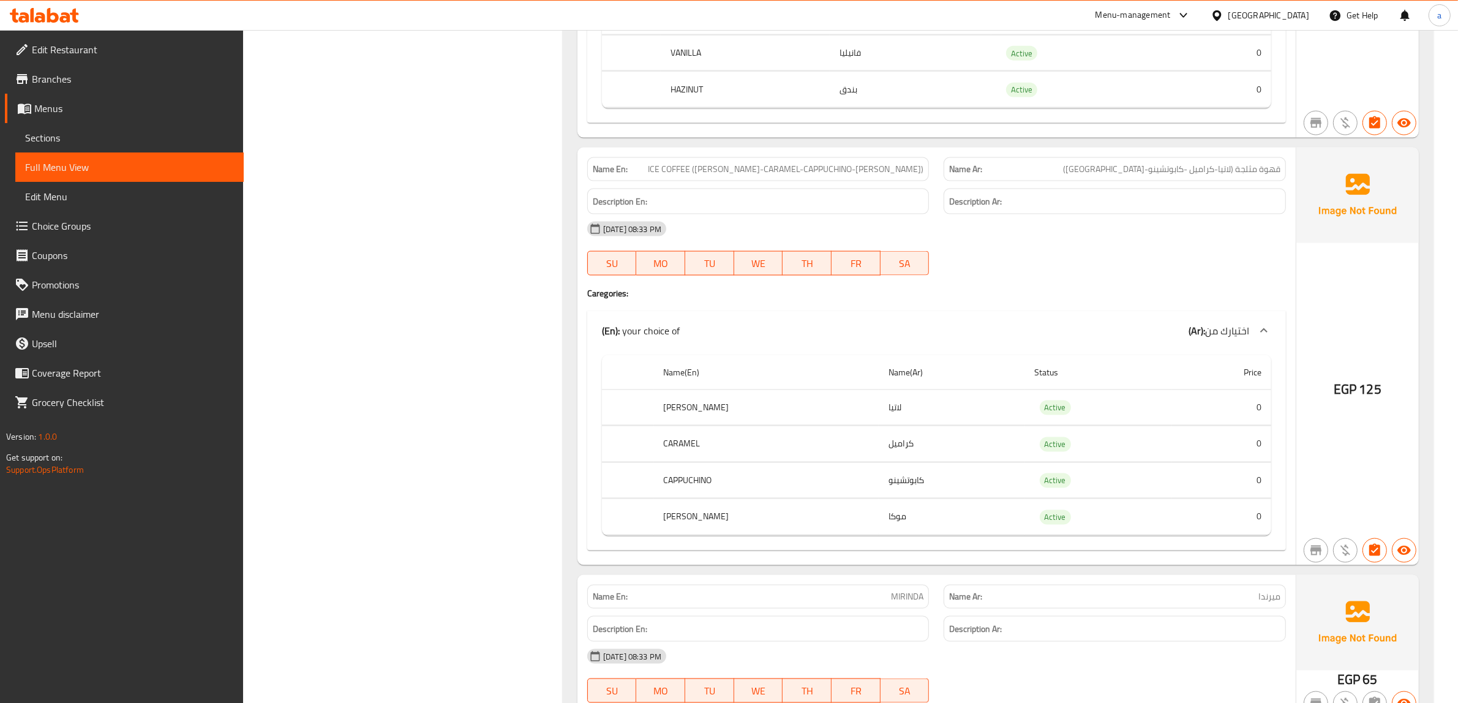
scroll to position [48793, 0]
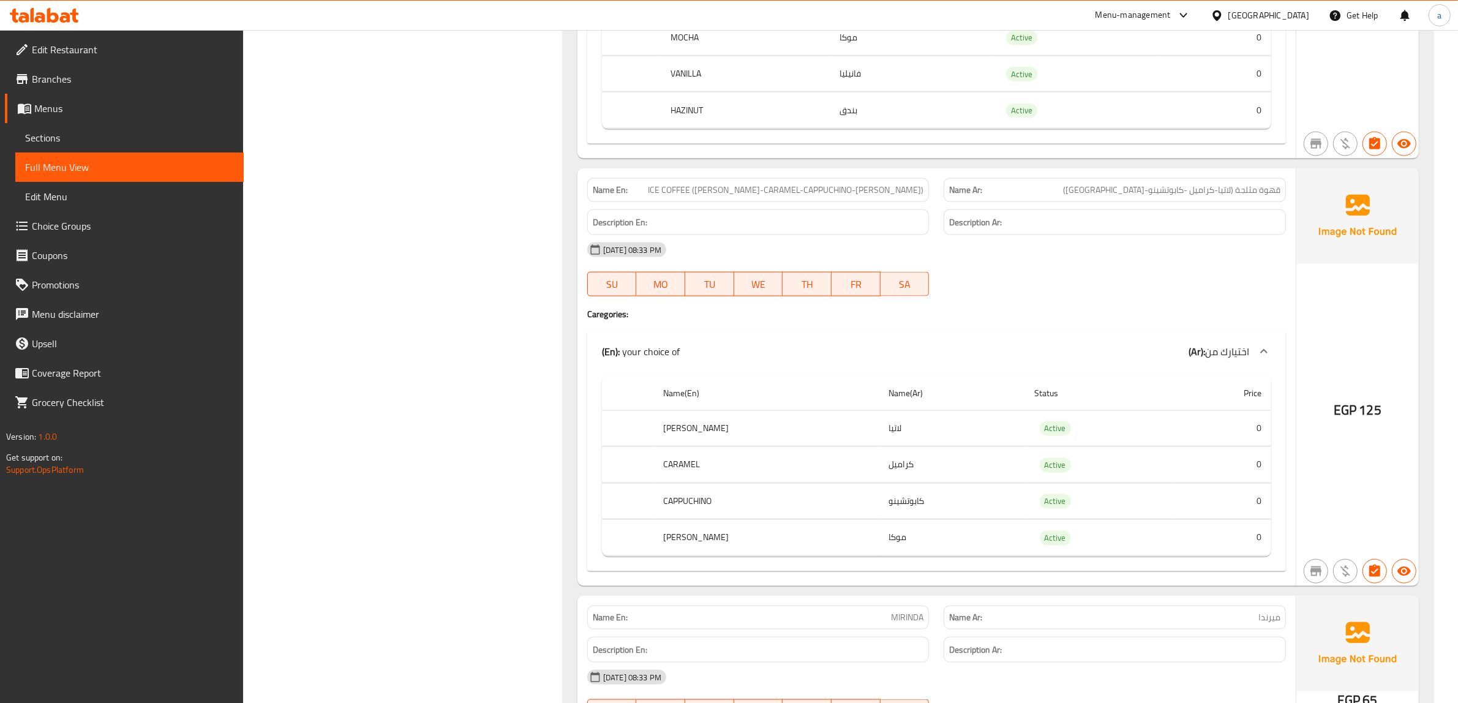
drag, startPoint x: 1466, startPoint y: 57, endPoint x: 1205, endPoint y: 109, distance: 265.5
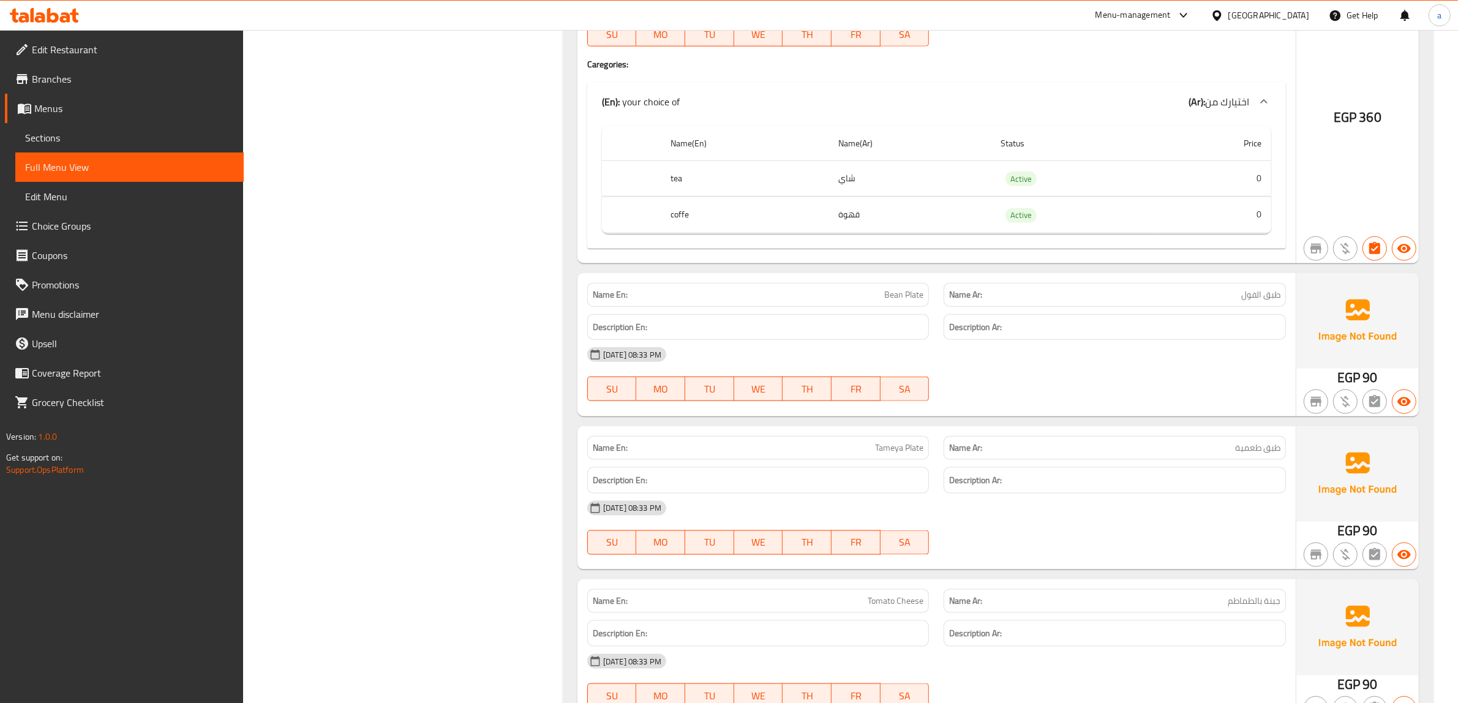
scroll to position [0, 0]
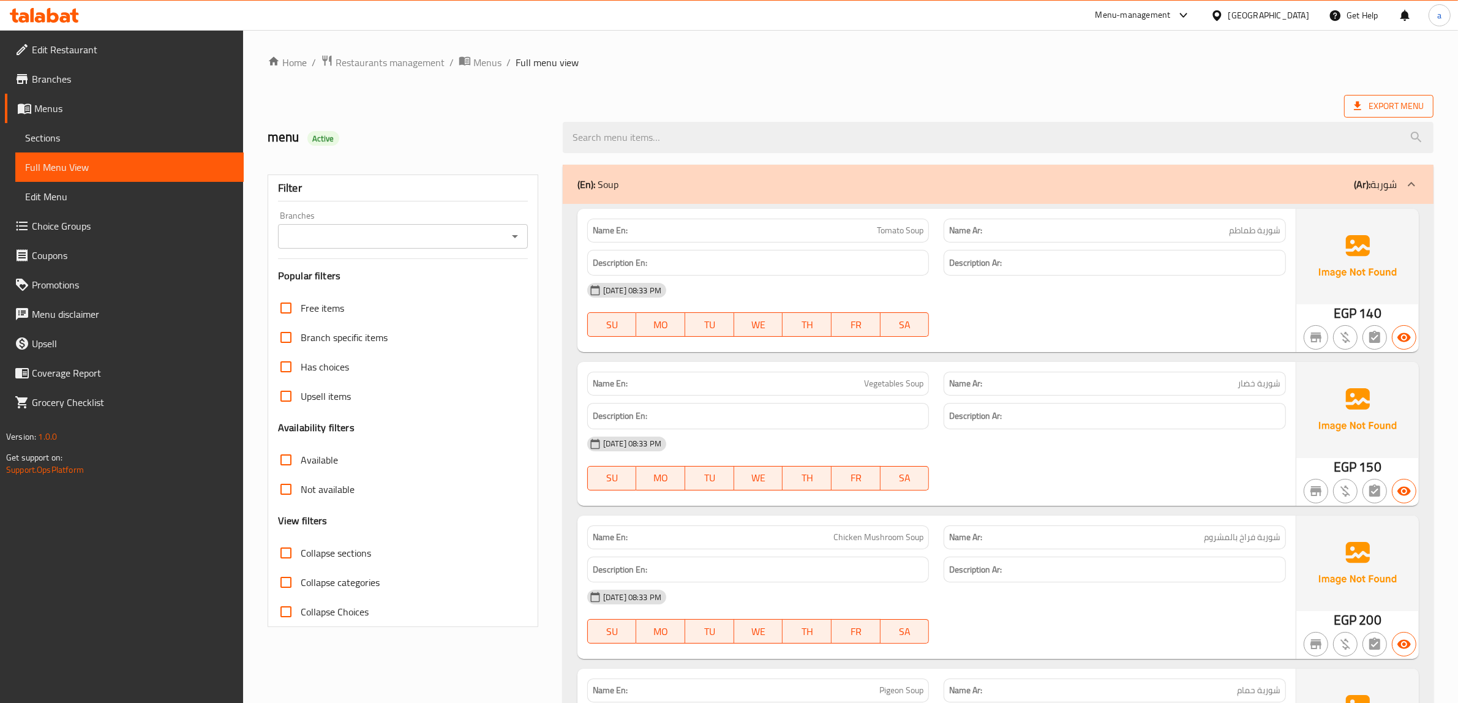
click at [1409, 106] on span "Export Menu" at bounding box center [1389, 106] width 70 height 15
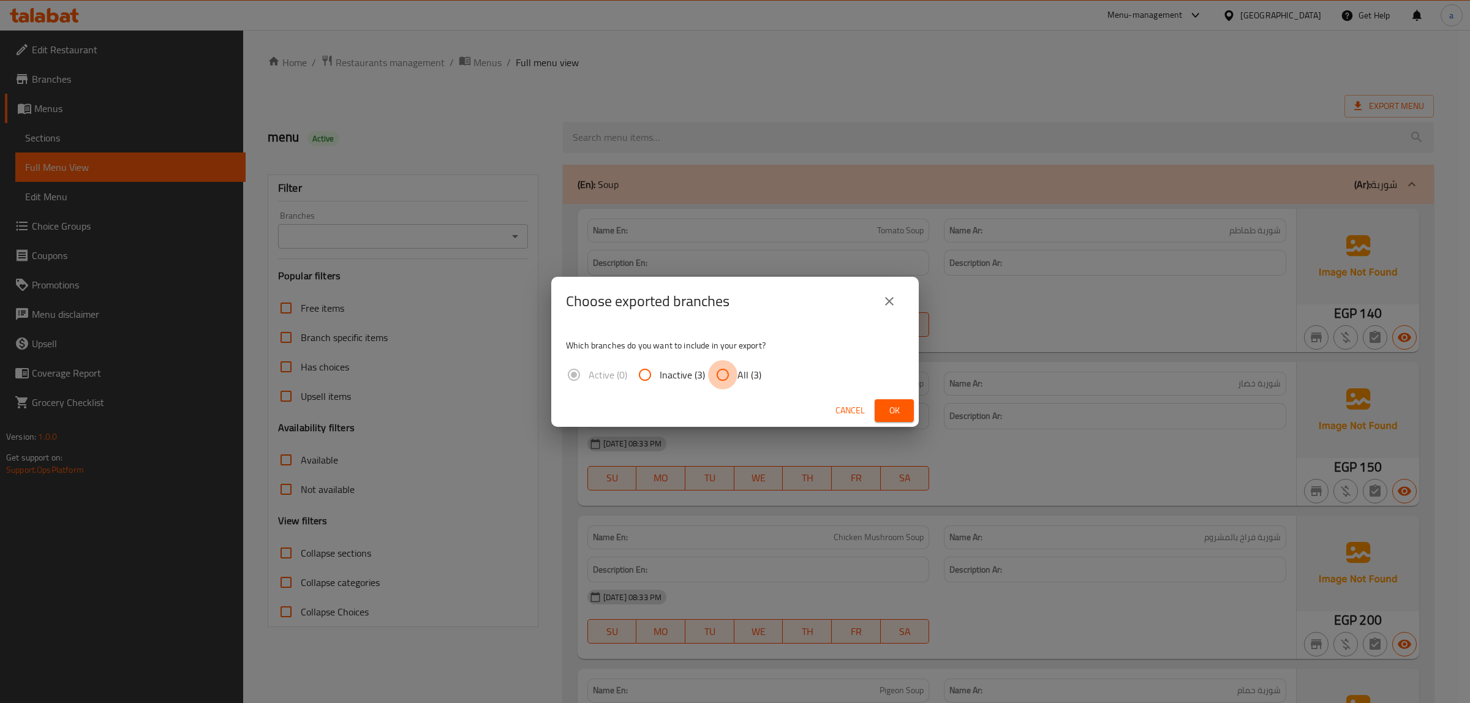
click at [723, 368] on input "All (3)" at bounding box center [722, 374] width 29 height 29
radio input "true"
click at [879, 404] on button "Ok" at bounding box center [894, 410] width 39 height 23
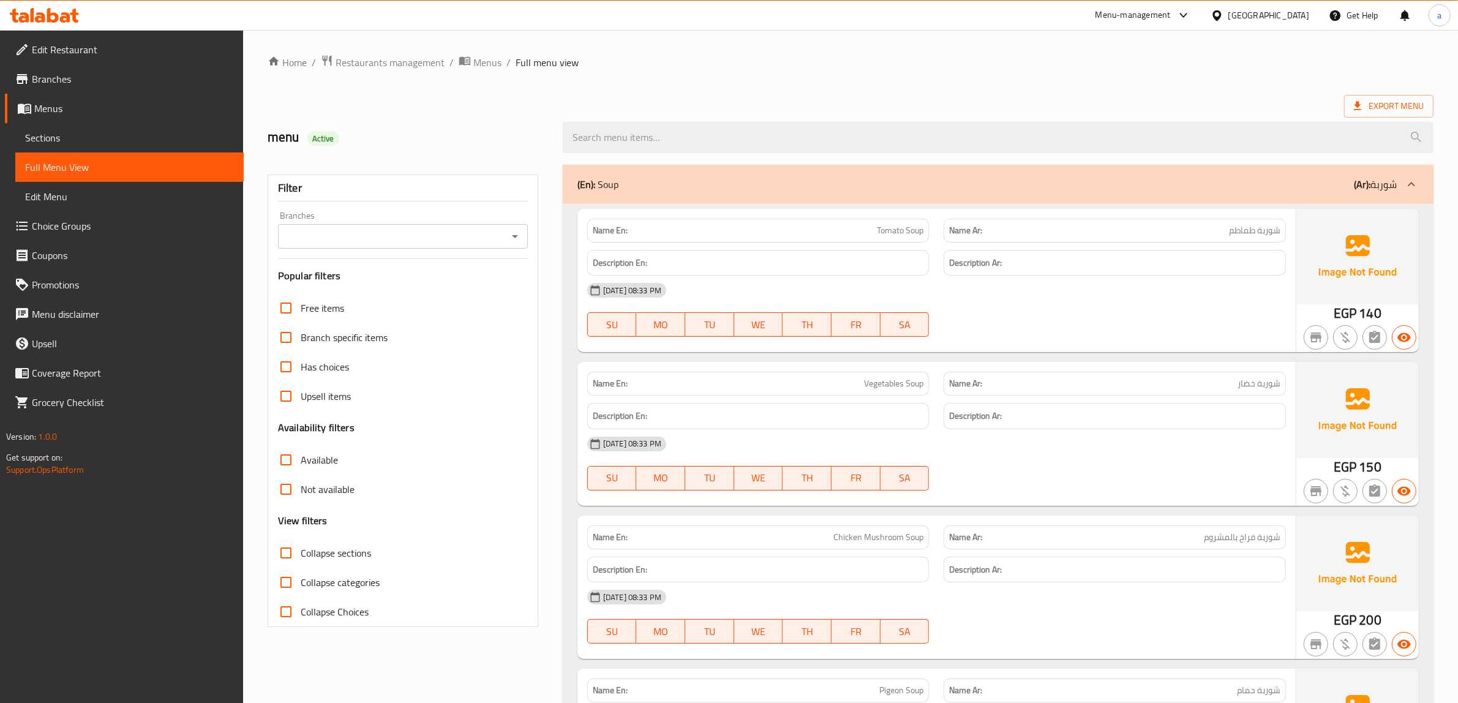
click at [1224, 11] on icon at bounding box center [1217, 15] width 13 height 13
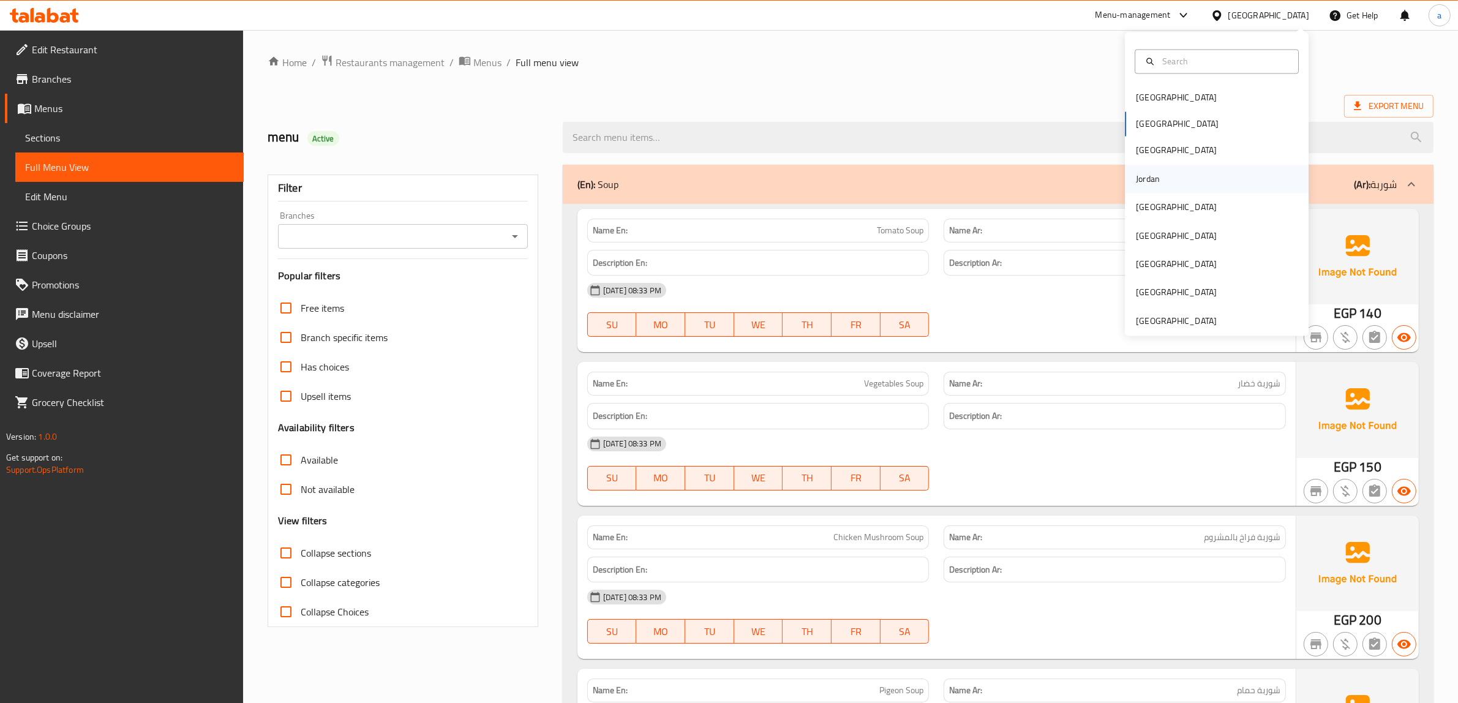
click at [1167, 169] on div "Jordan" at bounding box center [1217, 179] width 184 height 28
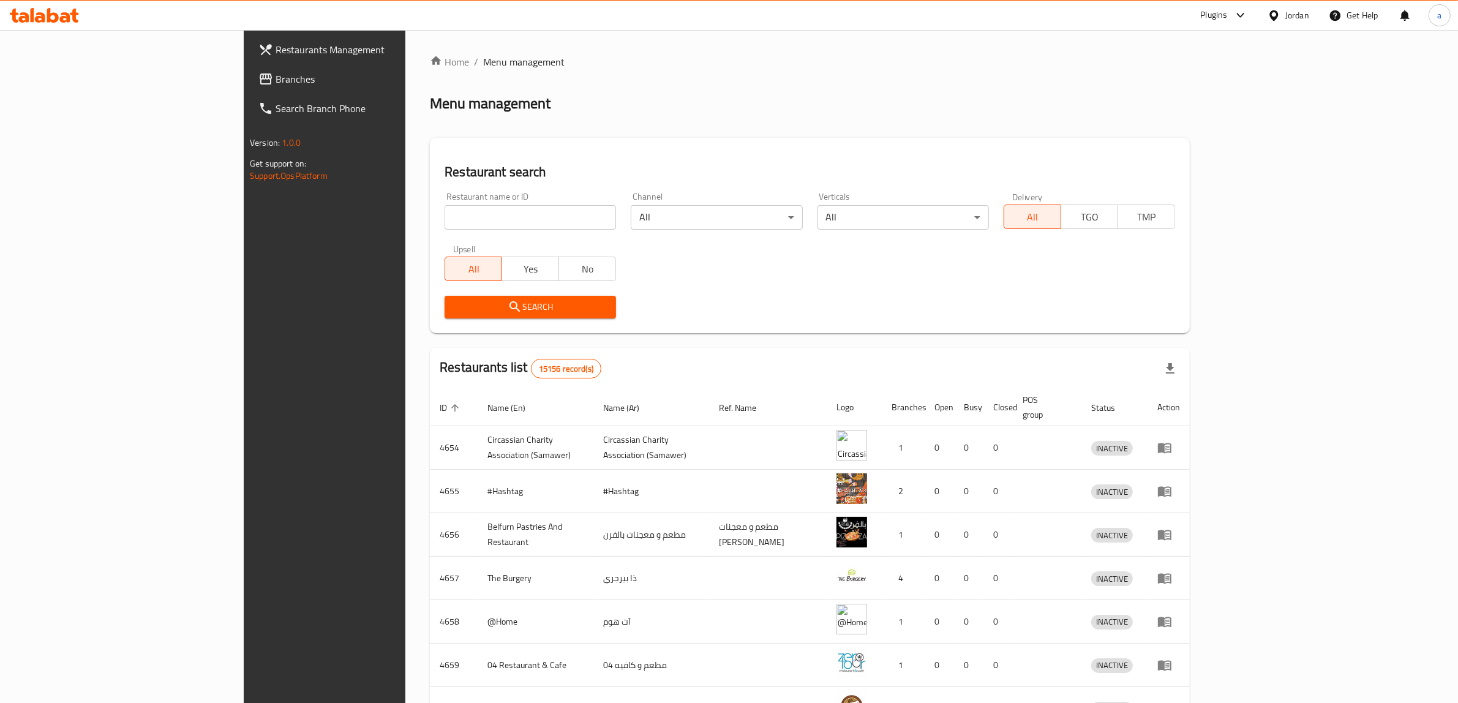
click at [445, 216] on input "search" at bounding box center [531, 217] width 172 height 25
click at [276, 80] on span "Branches" at bounding box center [377, 79] width 202 height 15
